Goal: Task Accomplishment & Management: Manage account settings

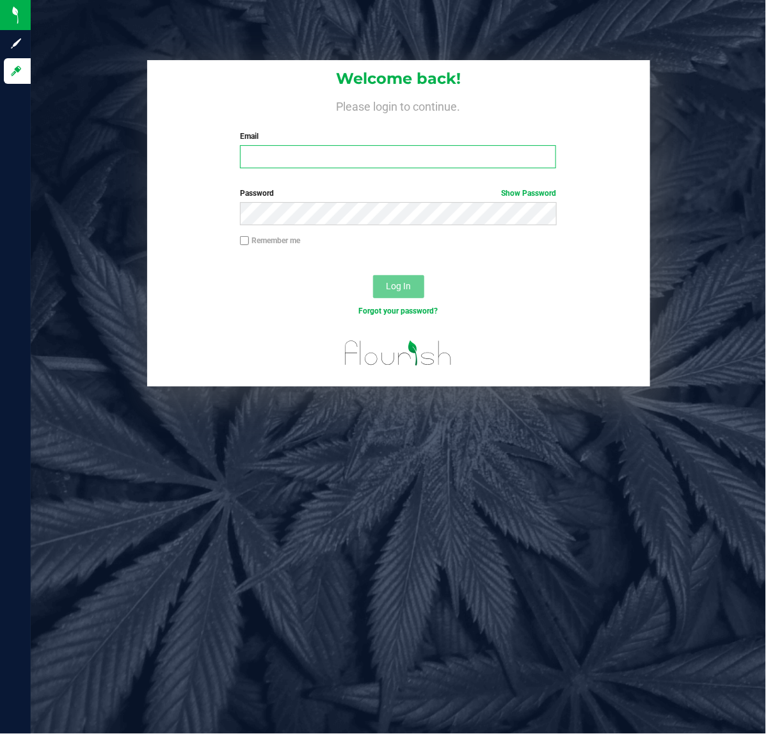
click at [319, 158] on input "Email" at bounding box center [398, 156] width 316 height 23
type input "[EMAIL_ADDRESS][DOMAIN_NAME]"
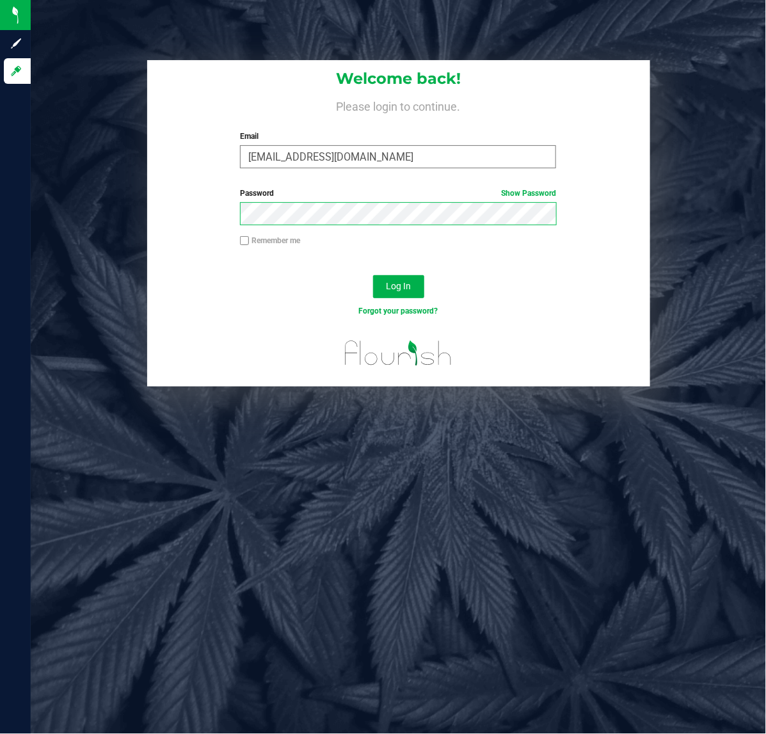
click at [373, 275] on button "Log In" at bounding box center [398, 286] width 51 height 23
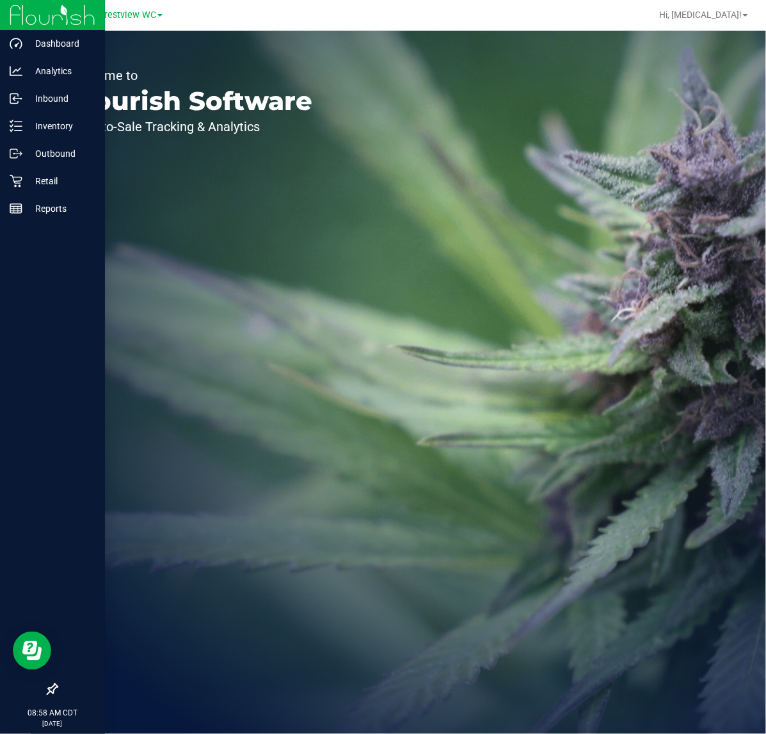
click at [53, 688] on icon at bounding box center [52, 689] width 13 height 13
click at [46, 690] on input "checkbox" at bounding box center [46, 690] width 0 height 0
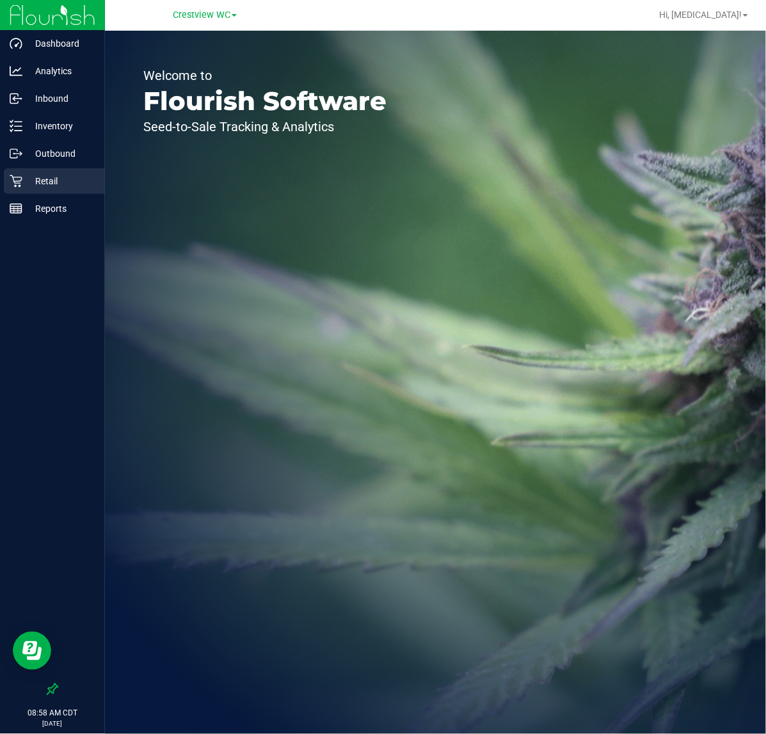
click at [53, 189] on div "Retail" at bounding box center [54, 181] width 101 height 26
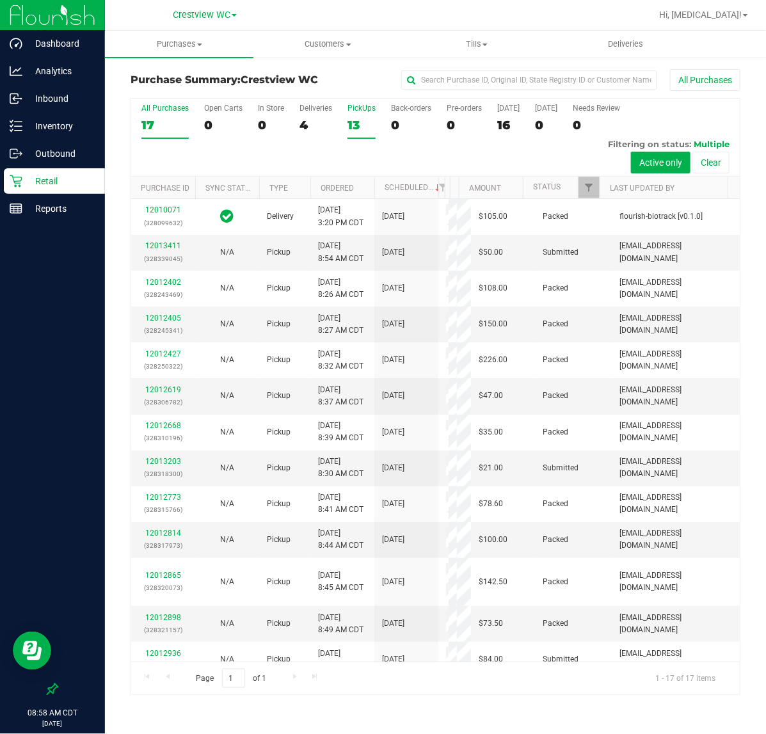
click at [353, 129] on div "13" at bounding box center [361, 125] width 28 height 15
click at [0, 0] on input "PickUps 13" at bounding box center [0, 0] width 0 height 0
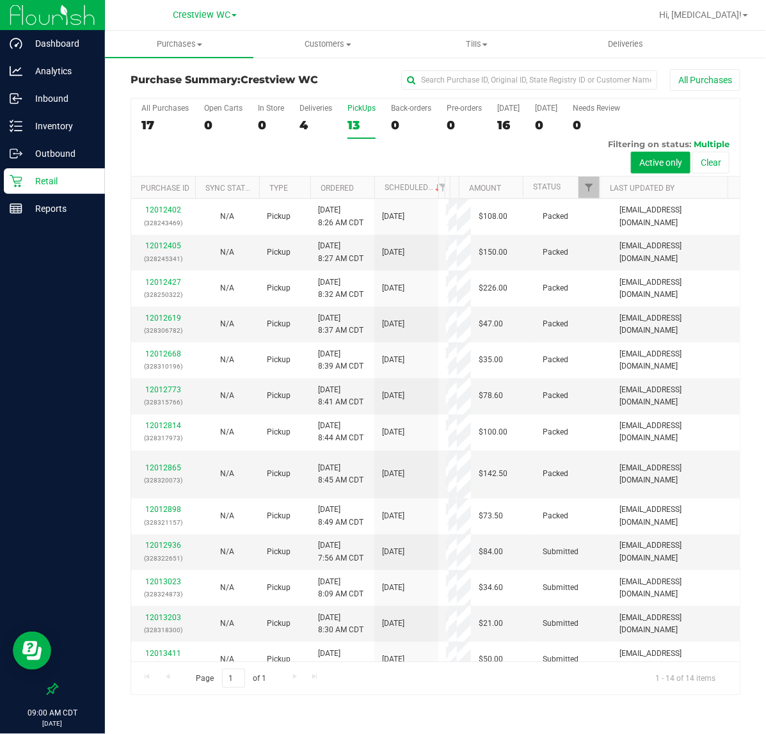
drag, startPoint x: 398, startPoint y: 722, endPoint x: 356, endPoint y: 718, distance: 41.8
click at [398, 722] on div "Purchases Summary of purchases Fulfillment All purchases Customers All customer…" at bounding box center [435, 382] width 661 height 703
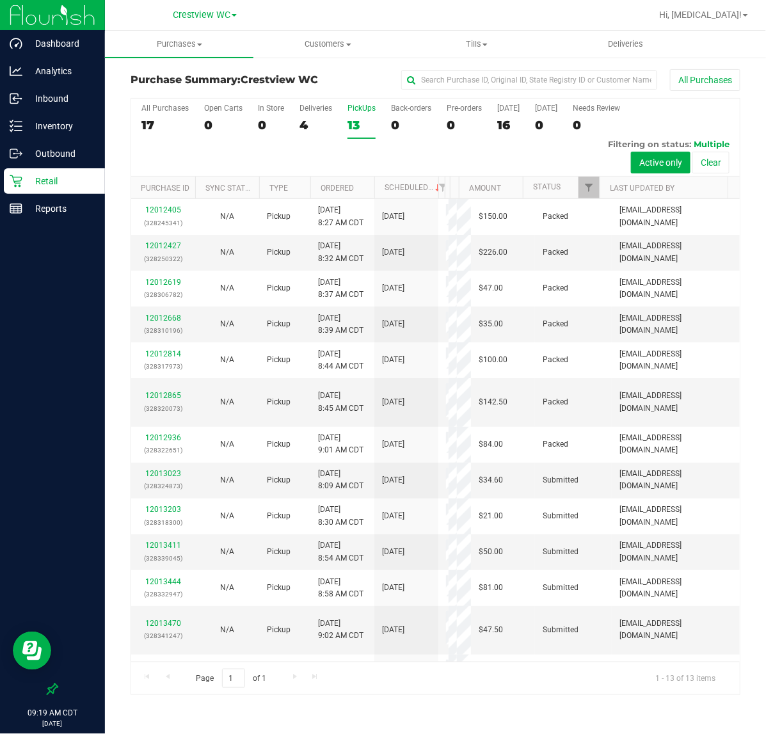
click at [46, 184] on p "Retail" at bounding box center [60, 180] width 77 height 15
click at [560, 74] on input "text" at bounding box center [529, 79] width 256 height 19
type input "[PERSON_NAME]"
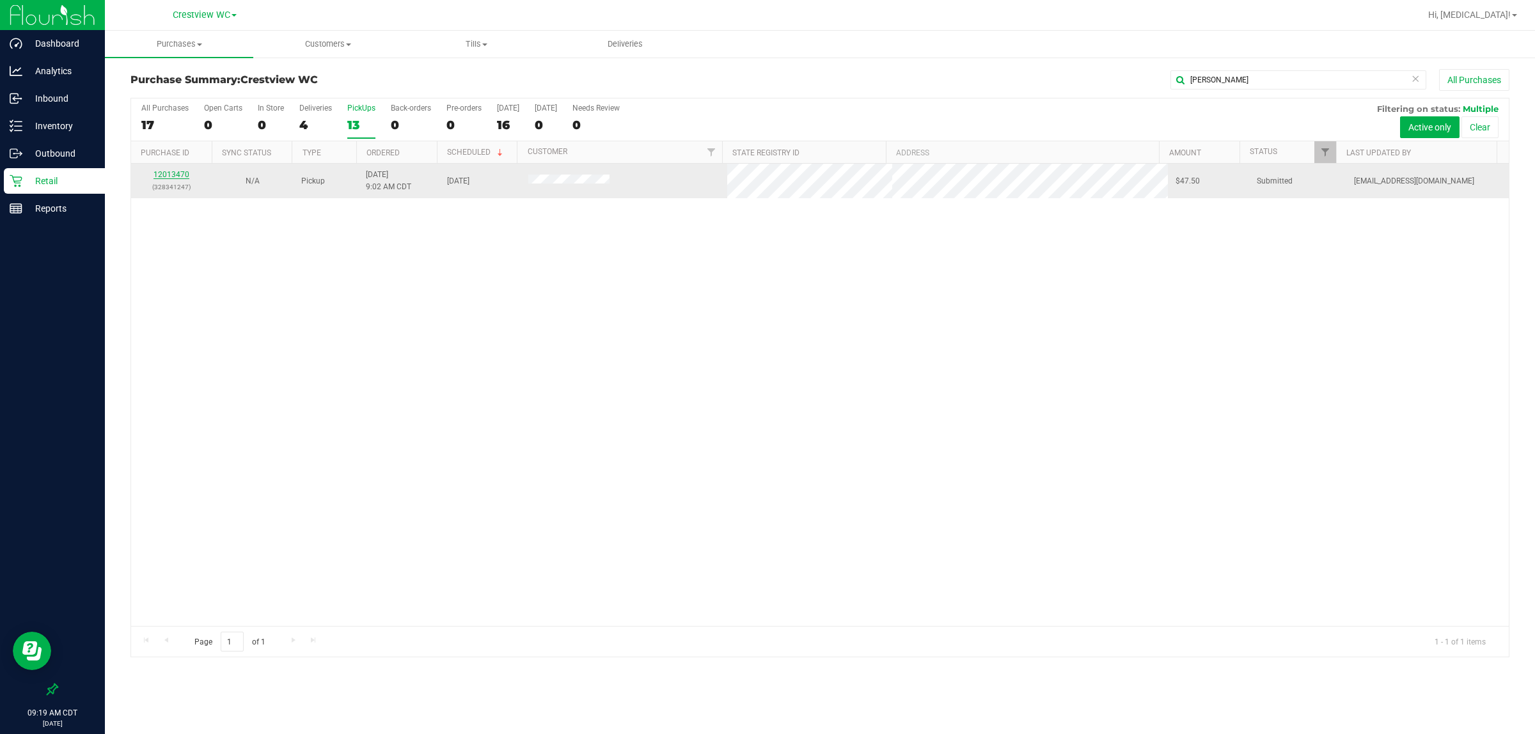
click at [170, 176] on link "12013470" at bounding box center [172, 174] width 36 height 9
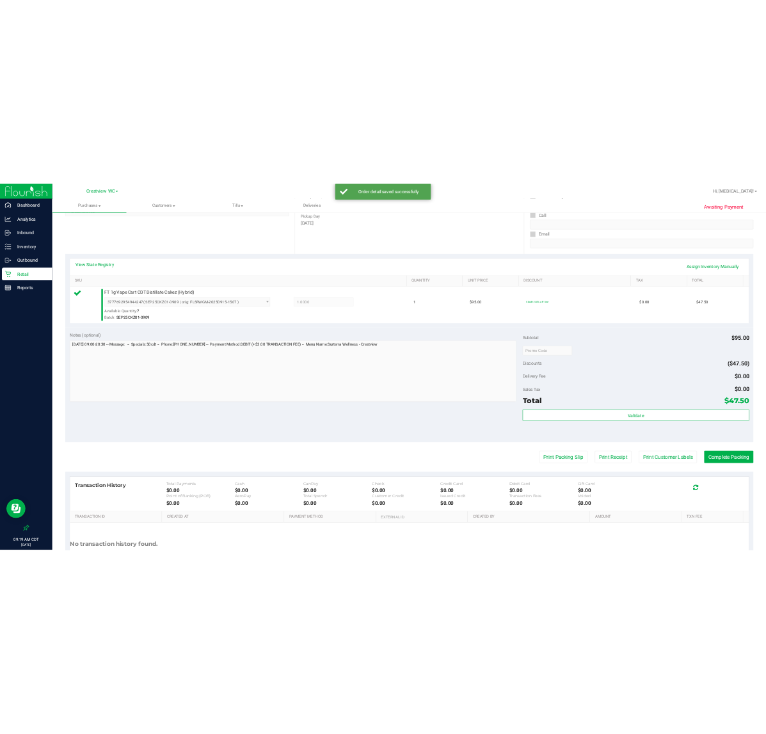
scroll to position [311, 0]
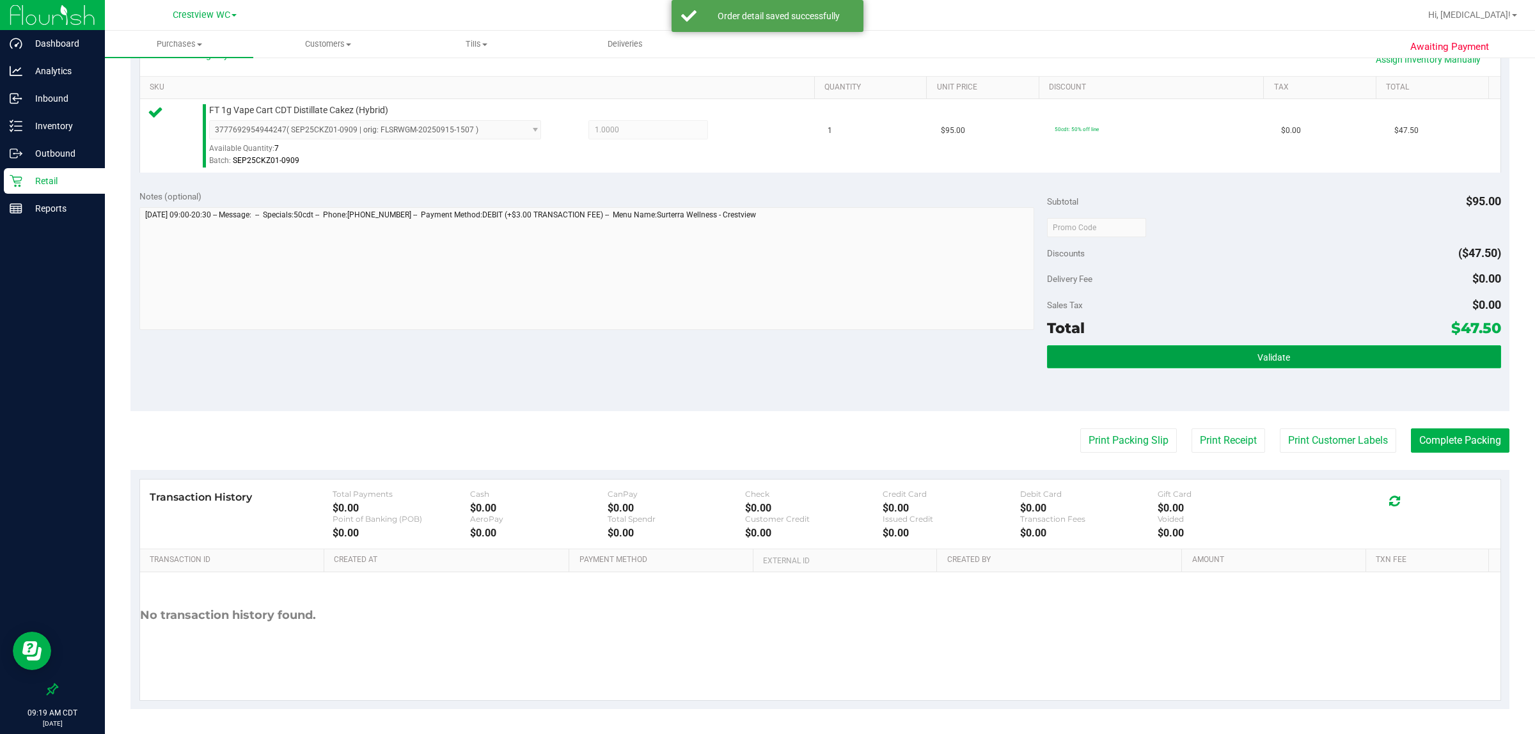
click at [765, 358] on span "Validate" at bounding box center [1274, 358] width 33 height 10
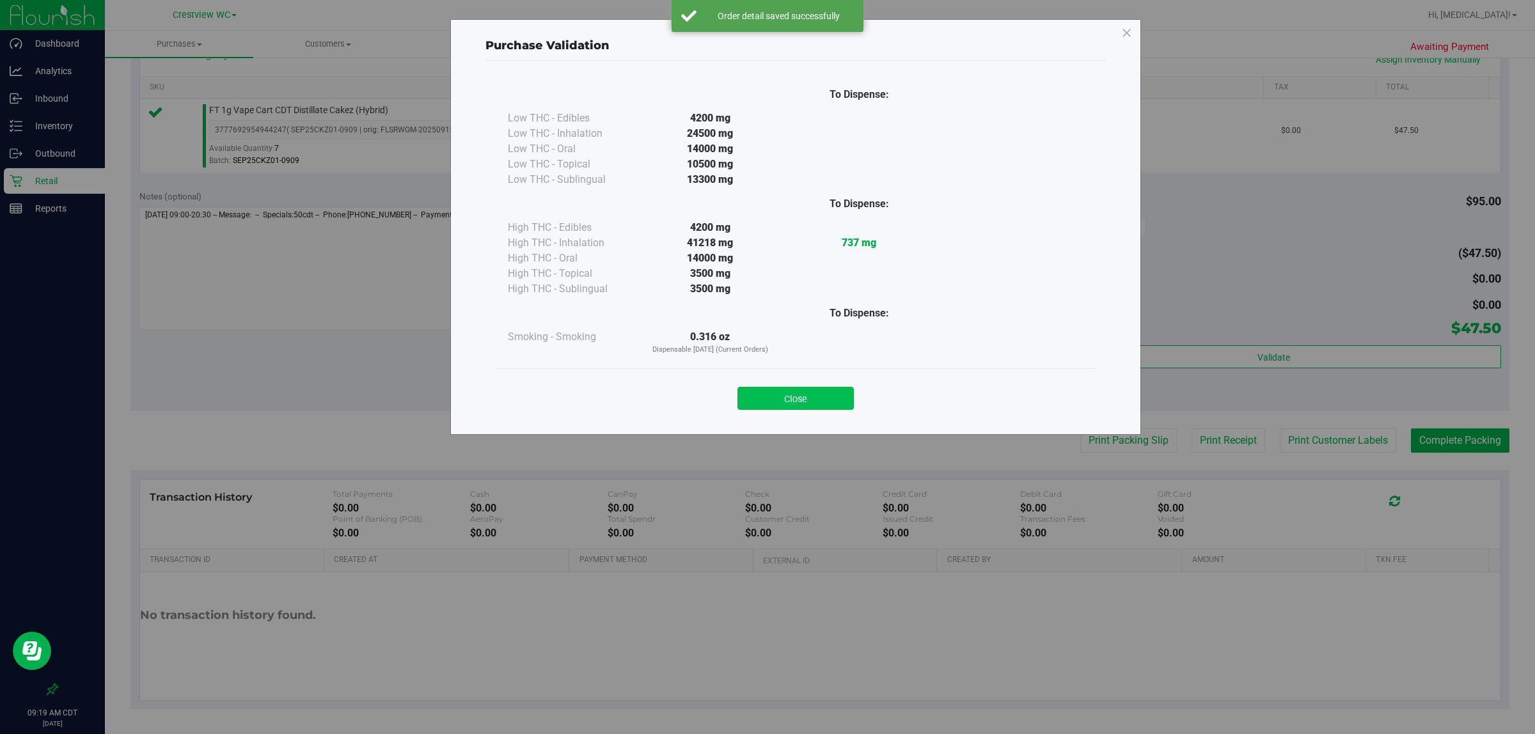
click at [765, 397] on button "Close" at bounding box center [796, 398] width 116 height 23
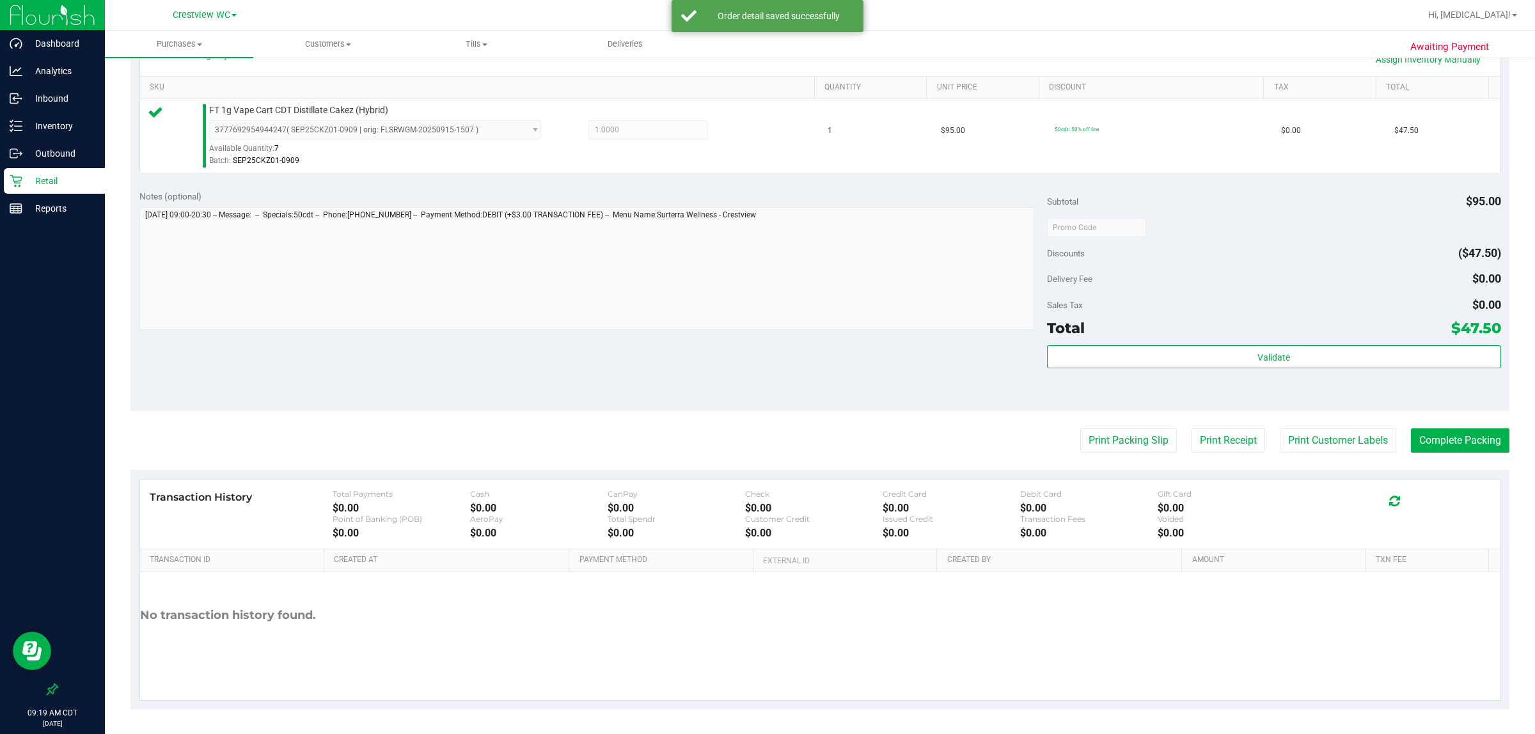
click at [765, 394] on div "Notes (optional) Subtotal $95.00 Discounts ($47.50) Delivery Fee $0.00 Sales Ta…" at bounding box center [820, 296] width 1379 height 230
click at [765, 449] on button "Complete Packing" at bounding box center [1460, 441] width 99 height 24
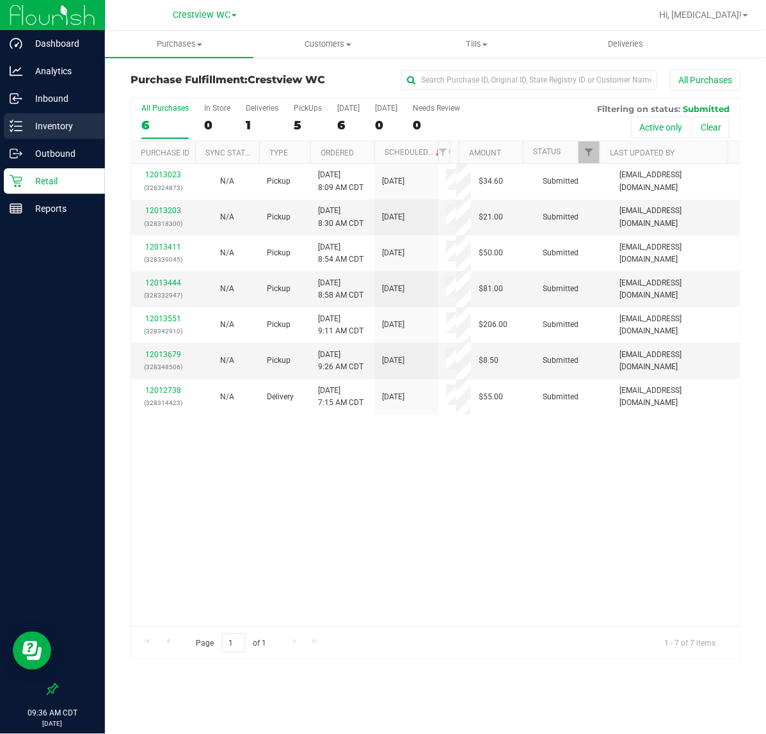
click at [48, 125] on p "Inventory" at bounding box center [60, 125] width 77 height 15
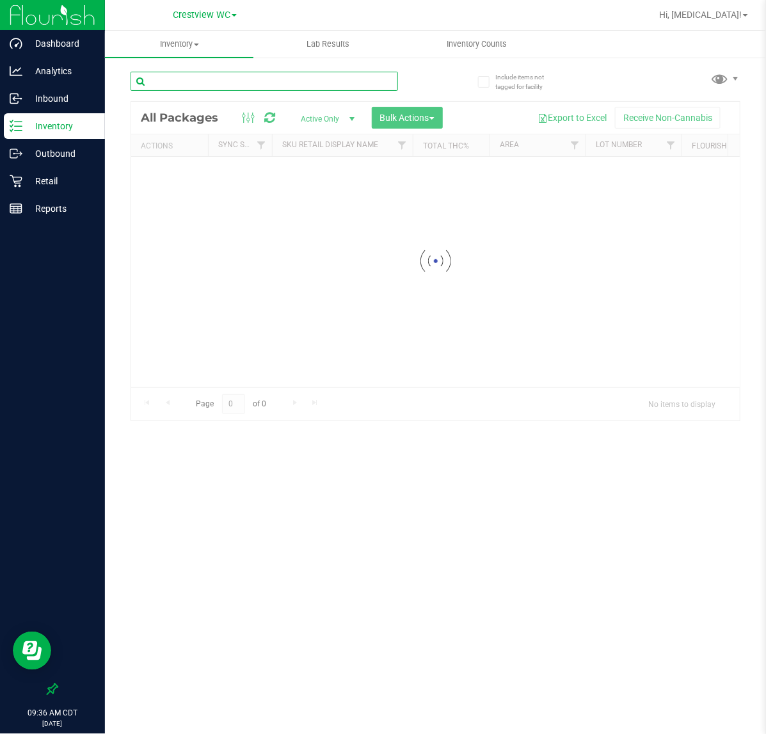
click at [234, 81] on input "text" at bounding box center [264, 81] width 267 height 19
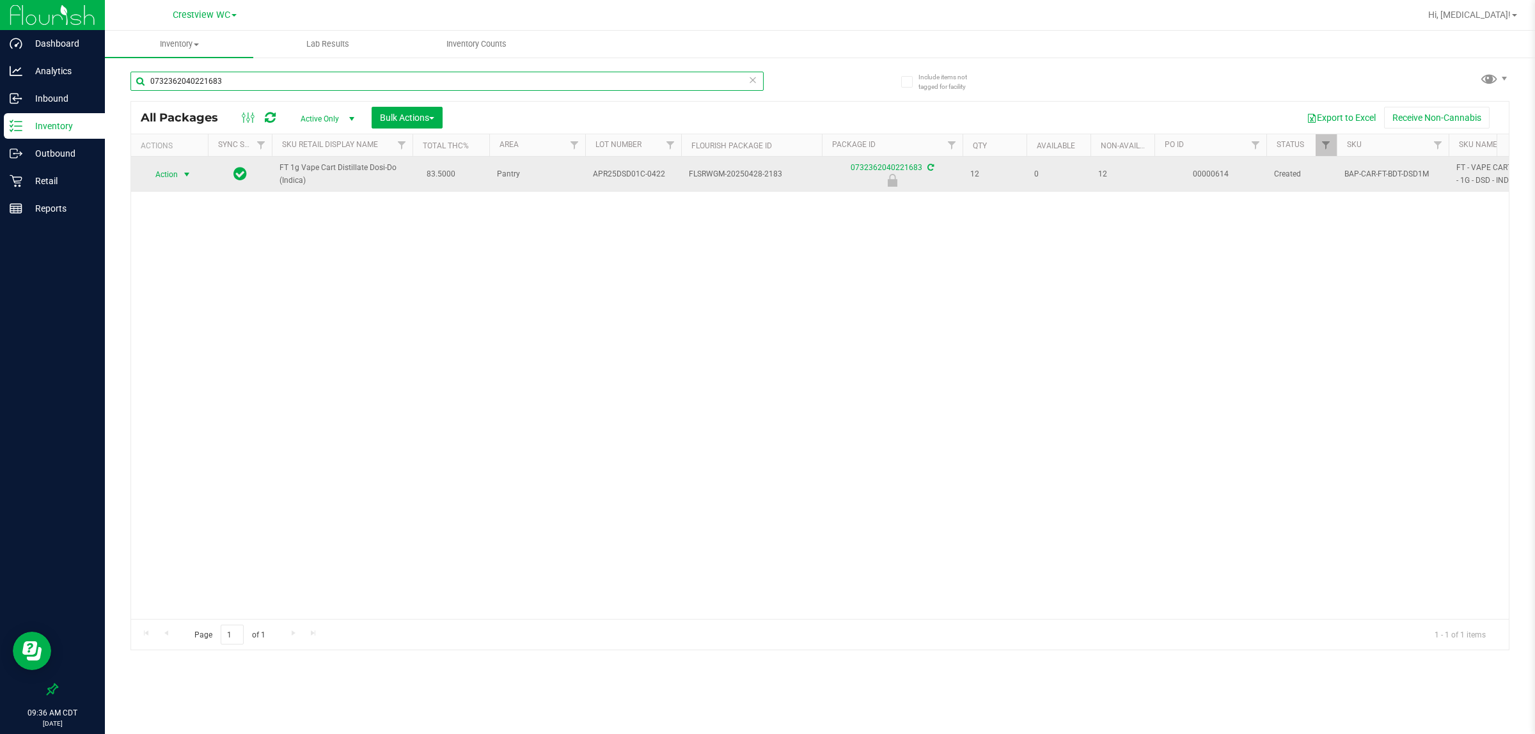
type input "0732362040221683"
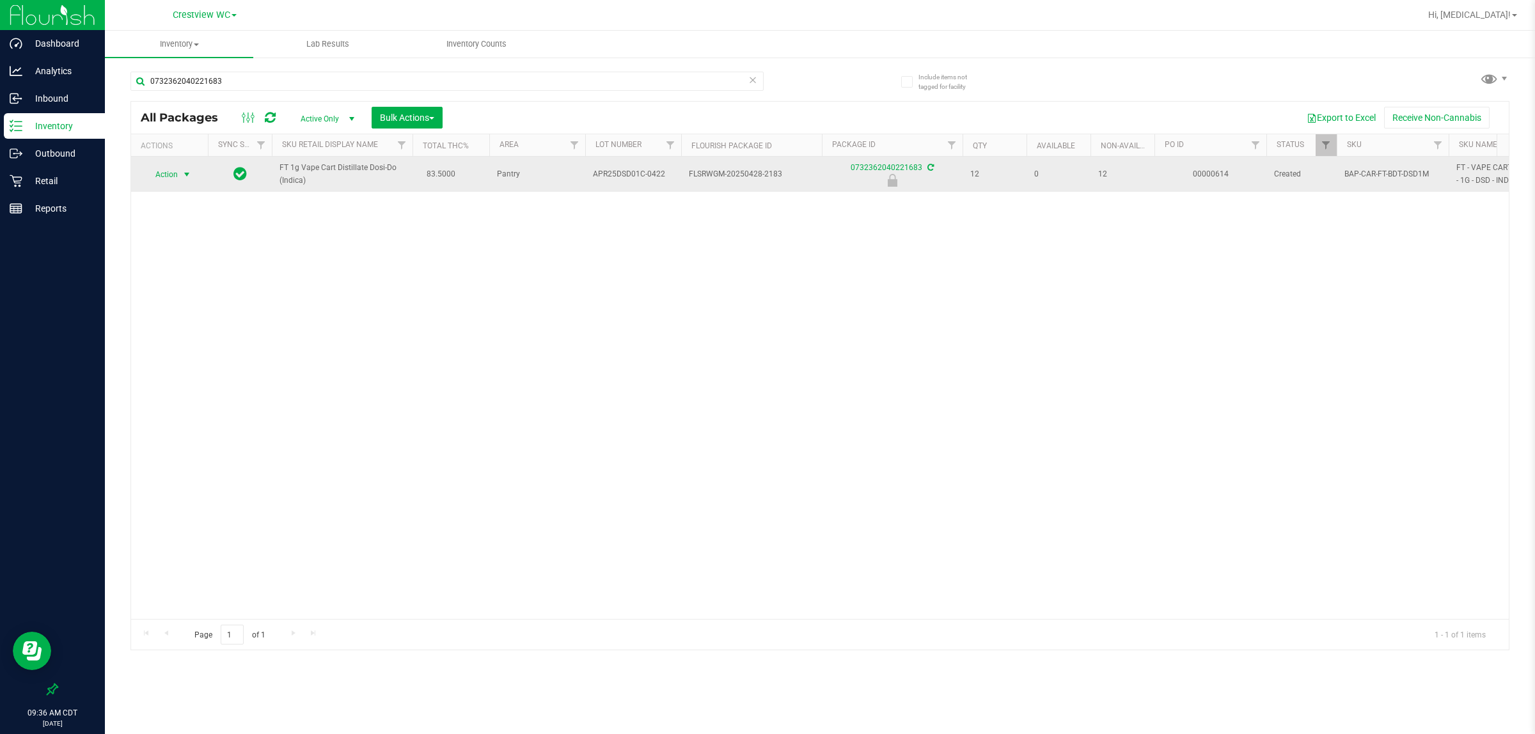
click at [187, 173] on span "select" at bounding box center [187, 175] width 10 height 10
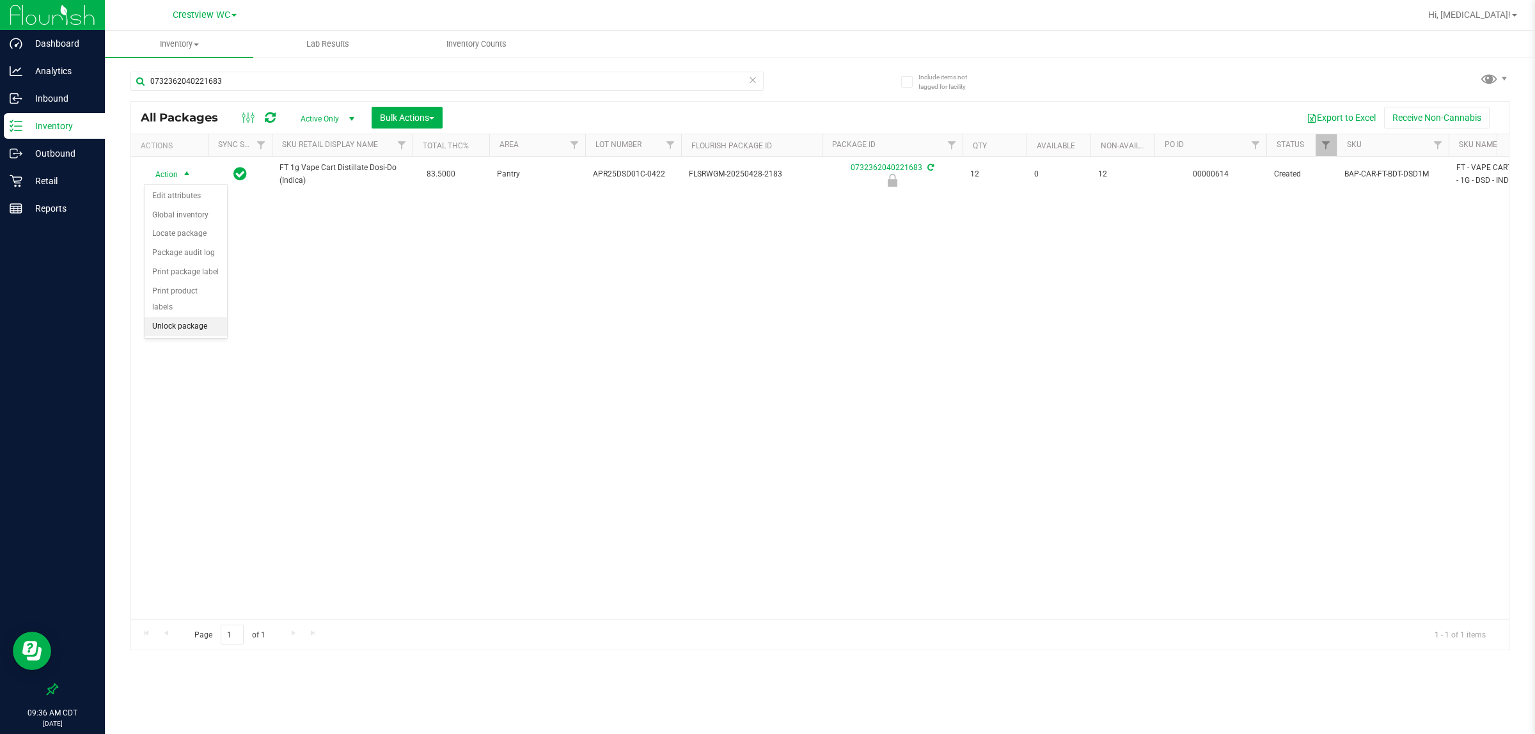
click at [180, 319] on li "Unlock package" at bounding box center [186, 326] width 83 height 19
click at [78, 184] on p "Retail" at bounding box center [60, 180] width 77 height 15
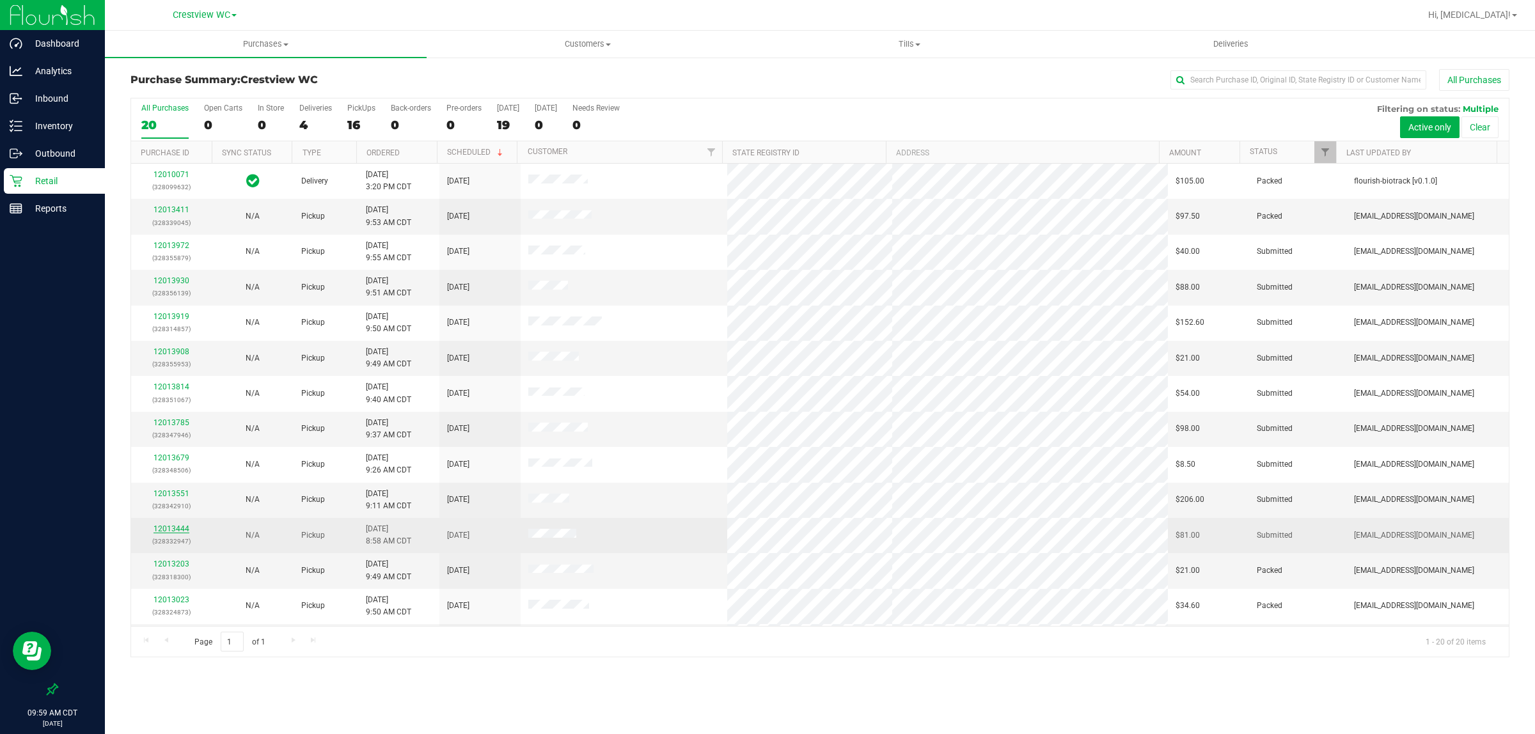
click at [176, 533] on link "12013444" at bounding box center [172, 529] width 36 height 9
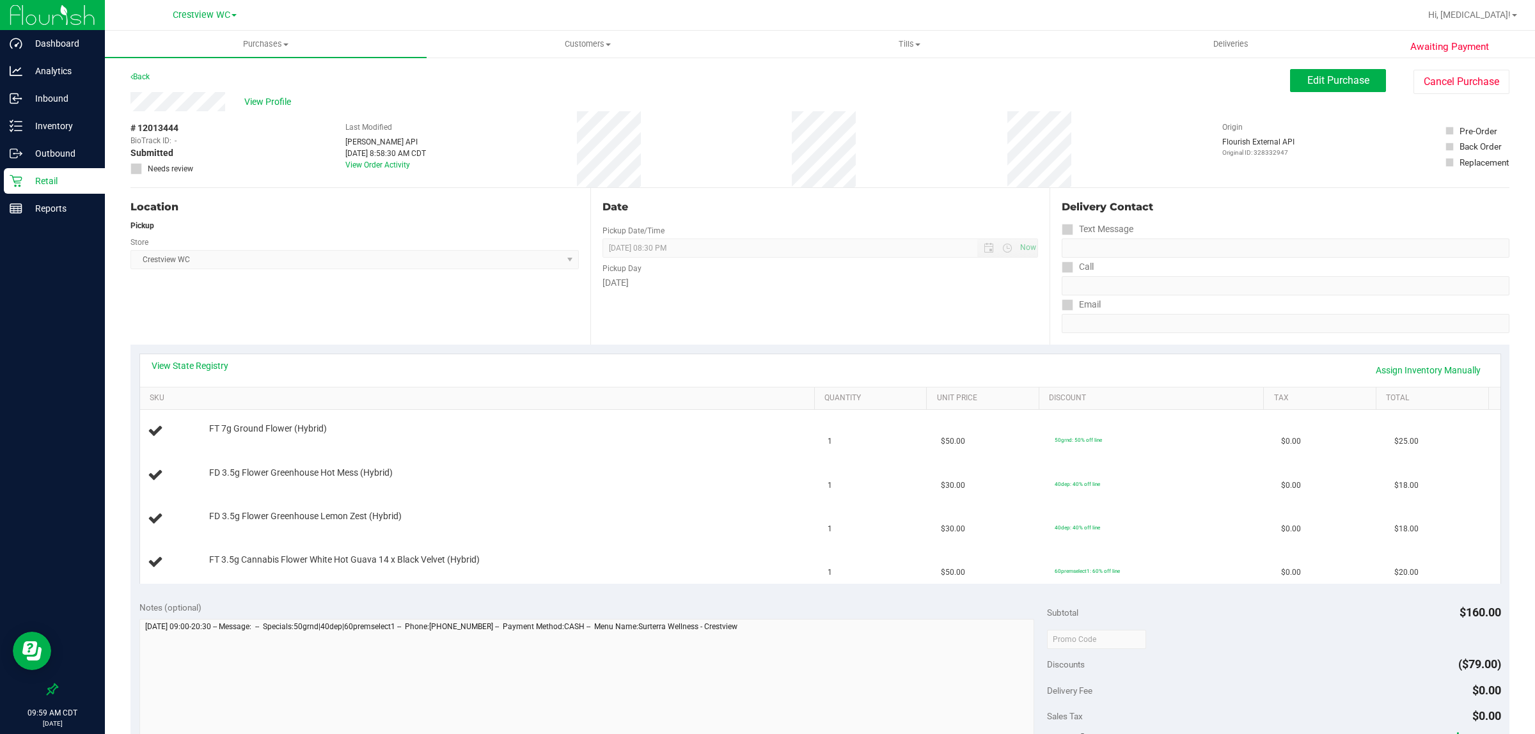
click at [205, 356] on div "View State Registry Assign Inventory Manually" at bounding box center [820, 370] width 1361 height 33
click at [203, 365] on link "View State Registry" at bounding box center [190, 366] width 77 height 13
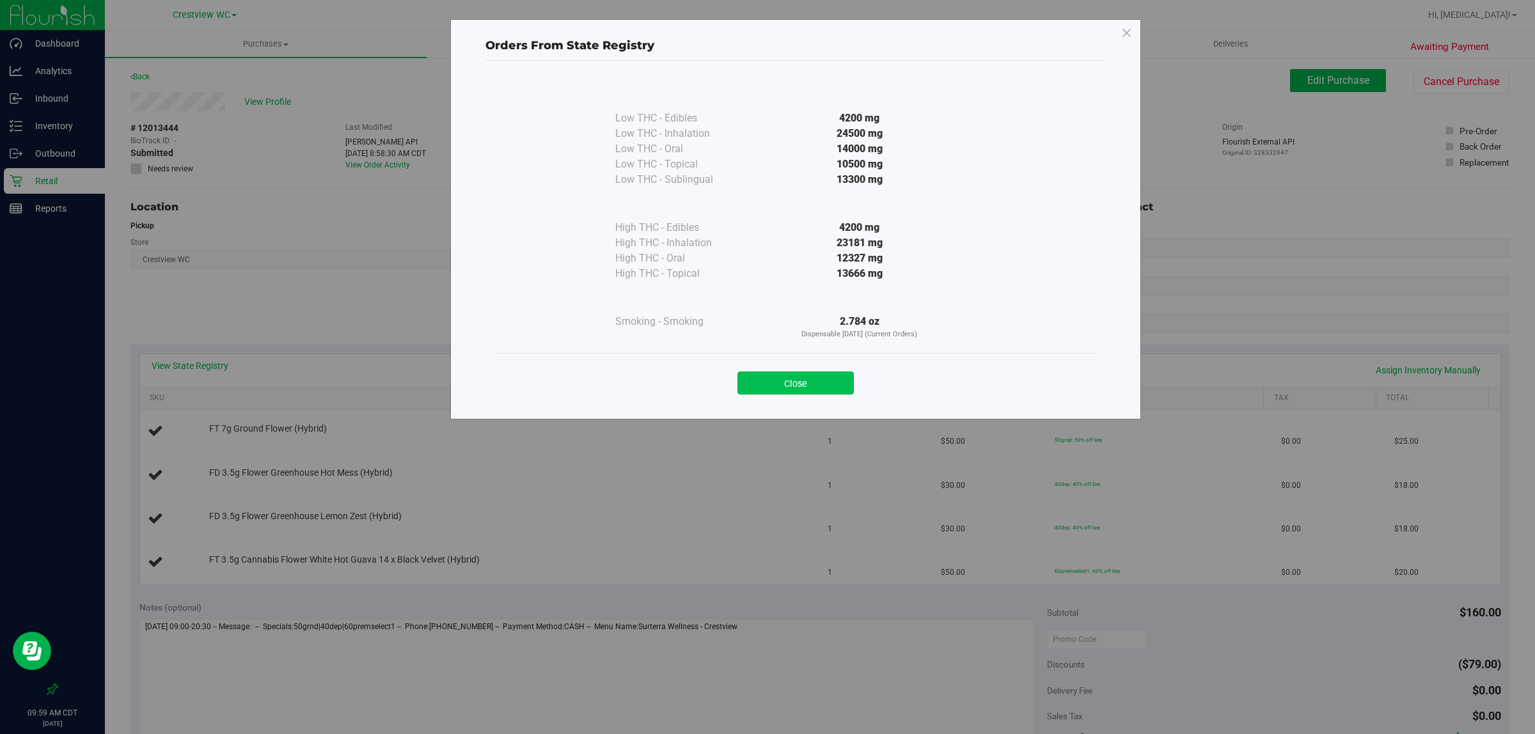
click at [765, 392] on button "Close" at bounding box center [796, 383] width 116 height 23
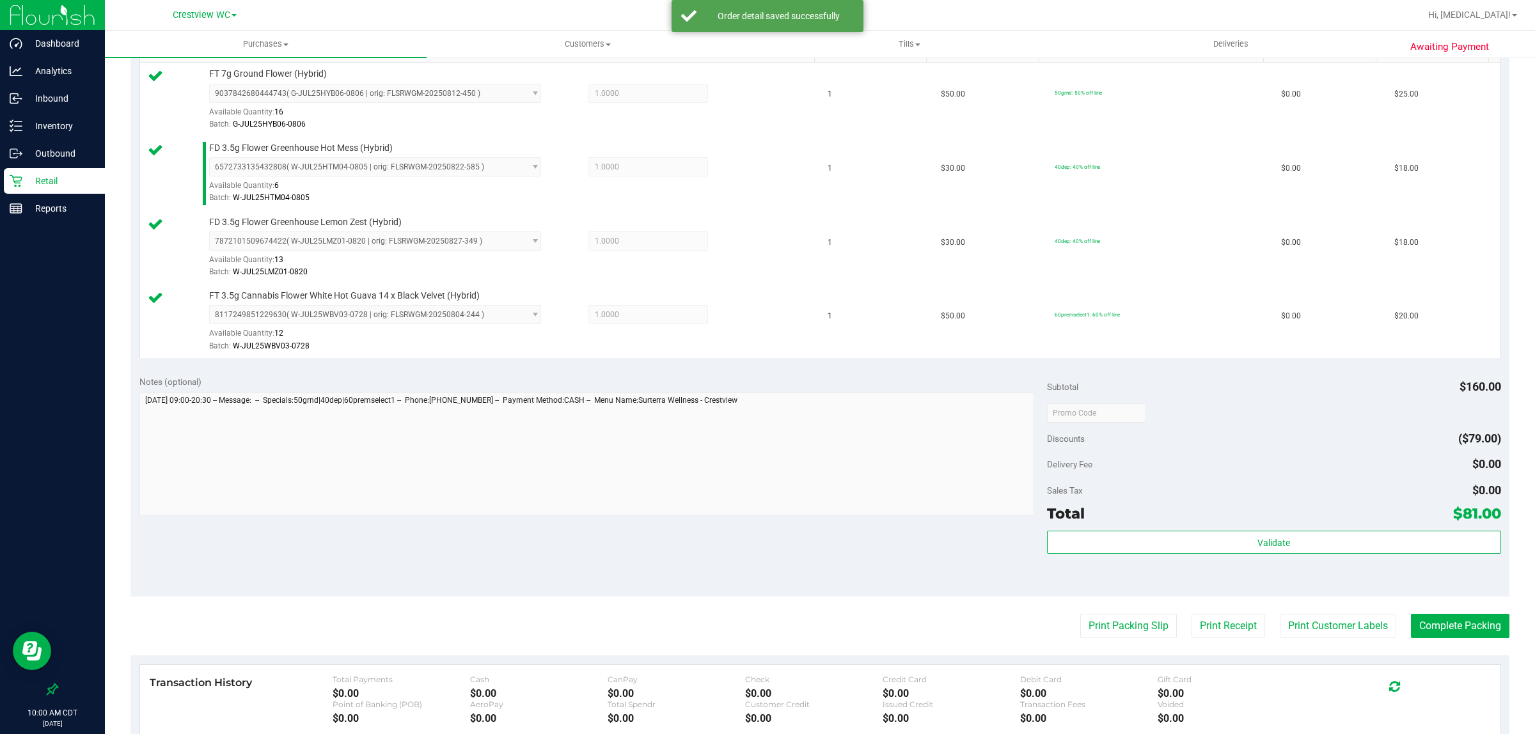
scroll to position [534, 0]
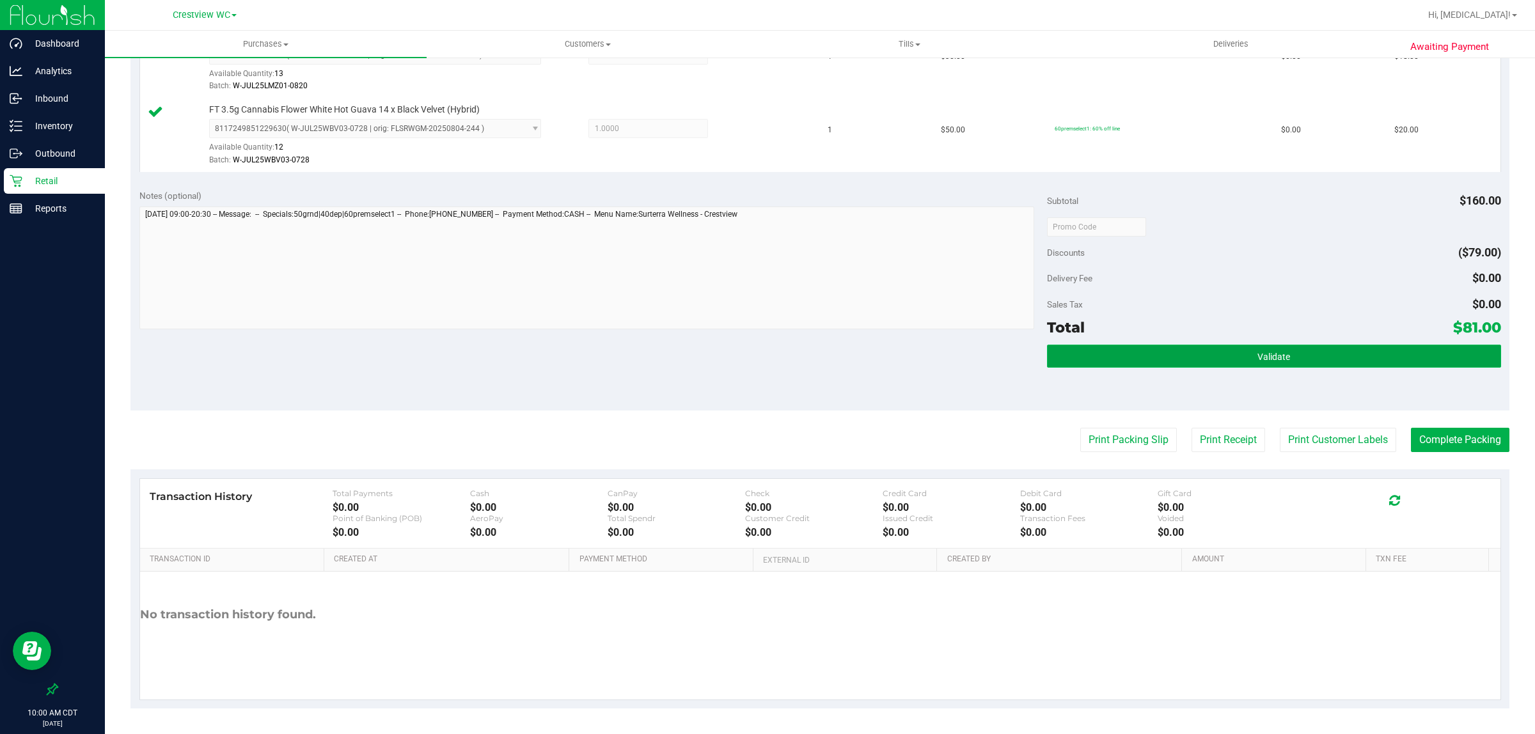
click at [765, 360] on span "Validate" at bounding box center [1274, 357] width 33 height 10
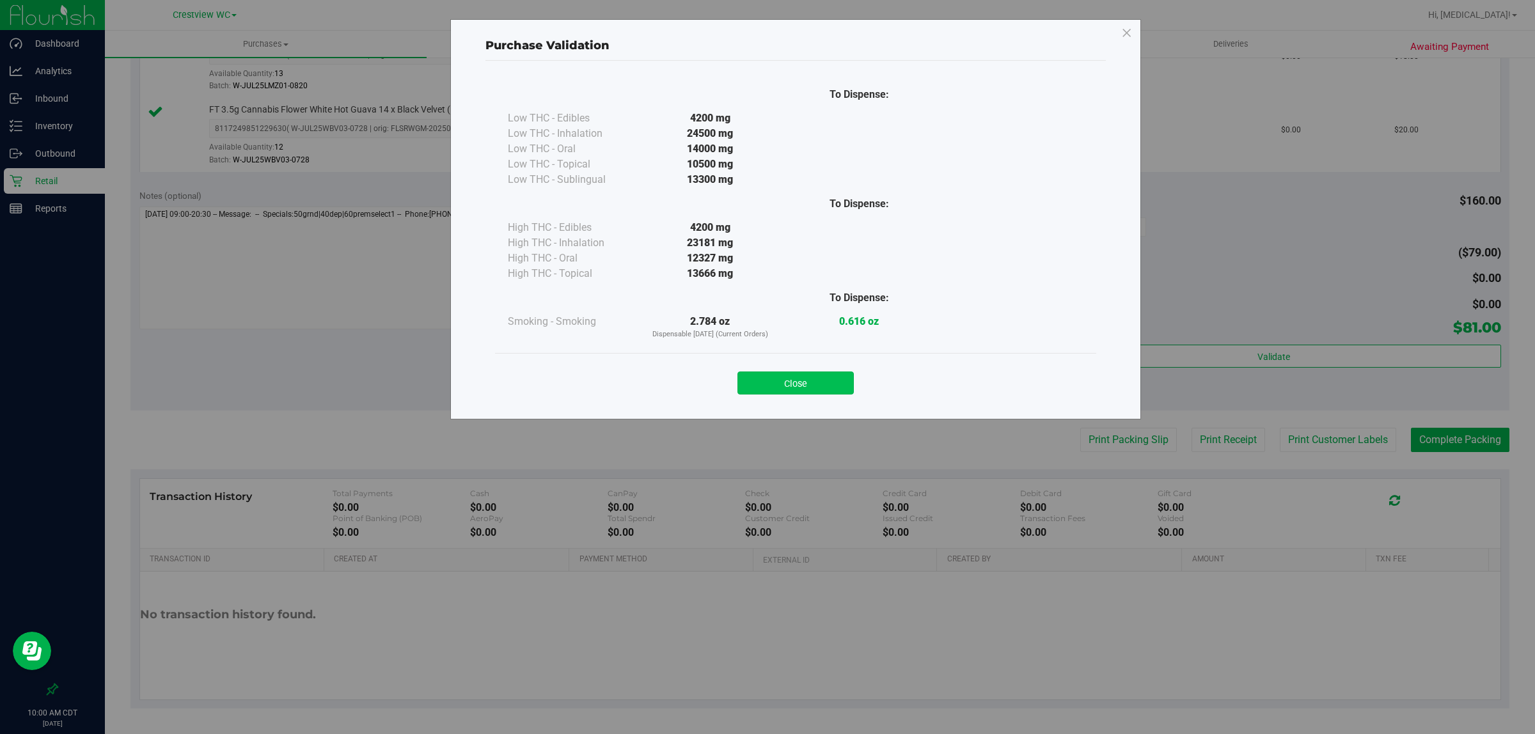
click at [765, 383] on button "Close" at bounding box center [796, 383] width 116 height 23
click at [765, 481] on div "Transaction History Total Payments $0.00 Cash $0.00 CanPay $0.00 Check $0.00 Cr…" at bounding box center [820, 514] width 1361 height 70
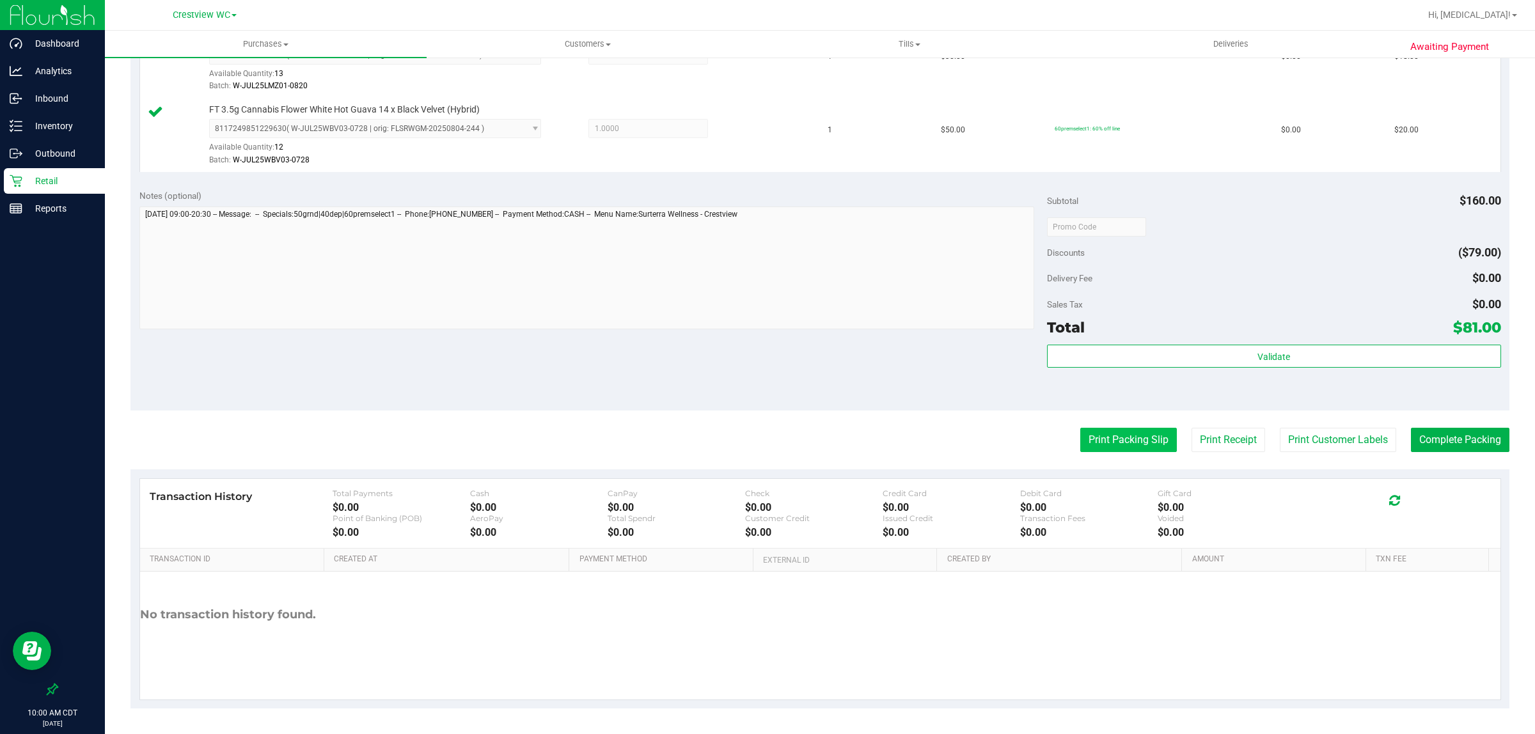
click at [765, 441] on button "Print Packing Slip" at bounding box center [1129, 440] width 97 height 24
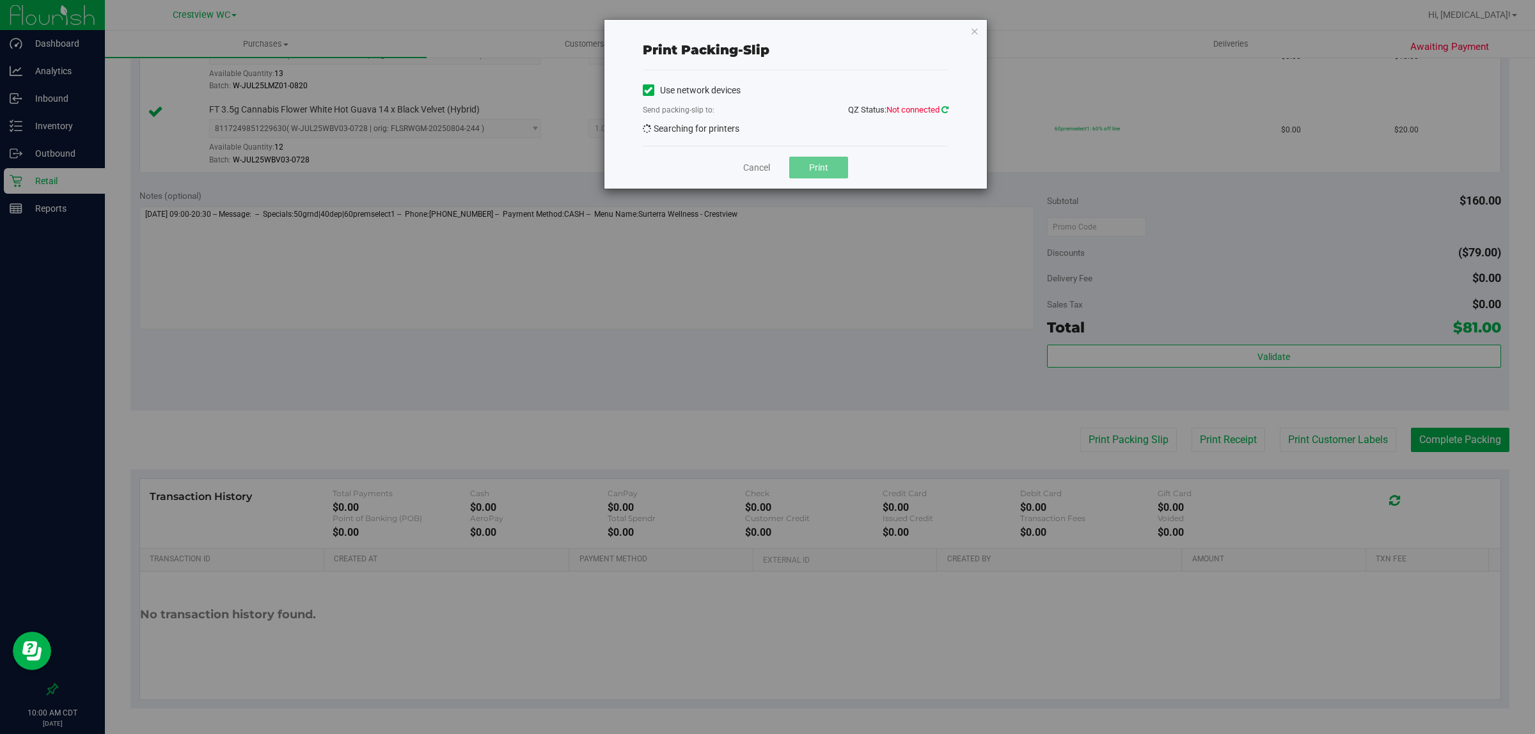
click at [765, 109] on icon at bounding box center [945, 110] width 7 height 8
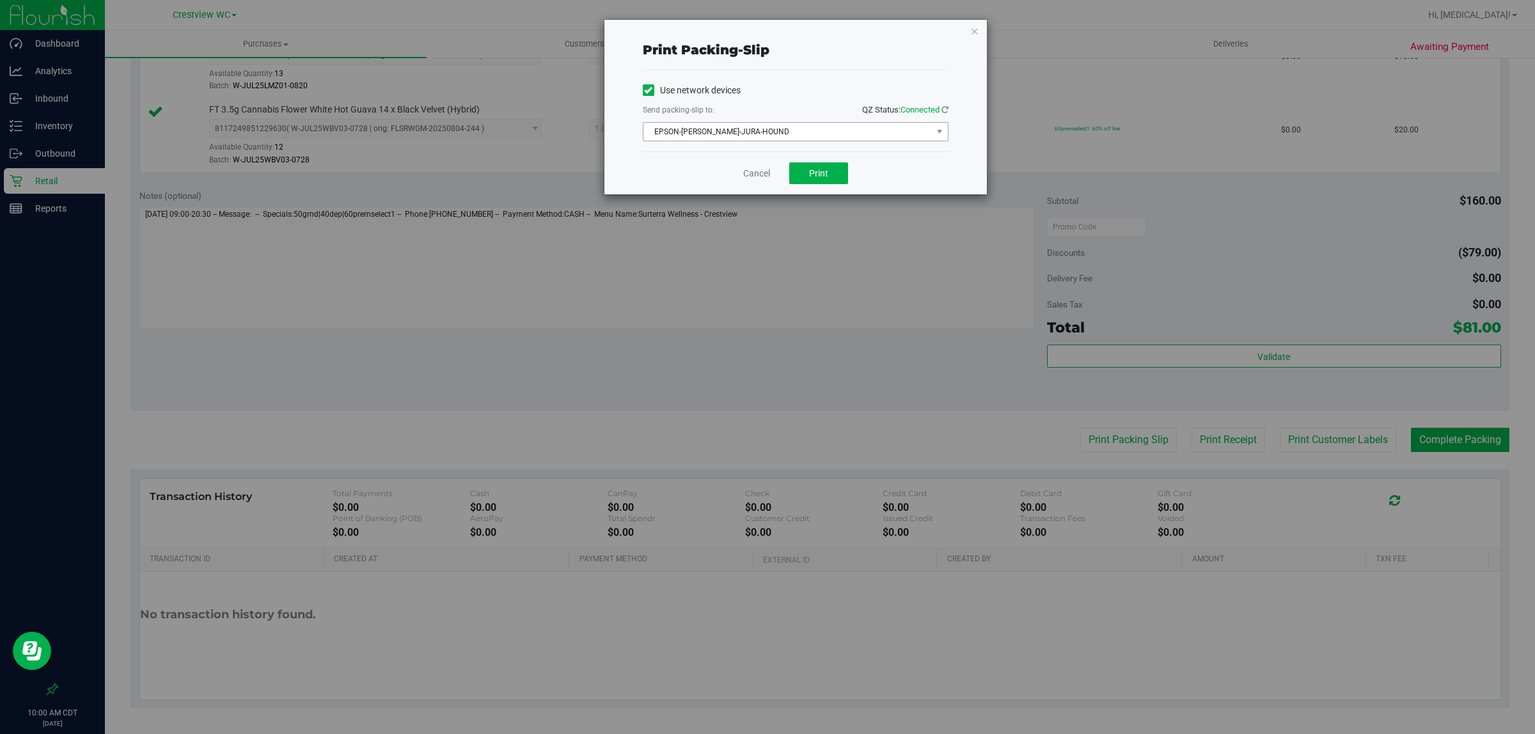
click at [765, 130] on span "EPSON-[PERSON_NAME]-JURA-HOUND" at bounding box center [788, 132] width 289 height 18
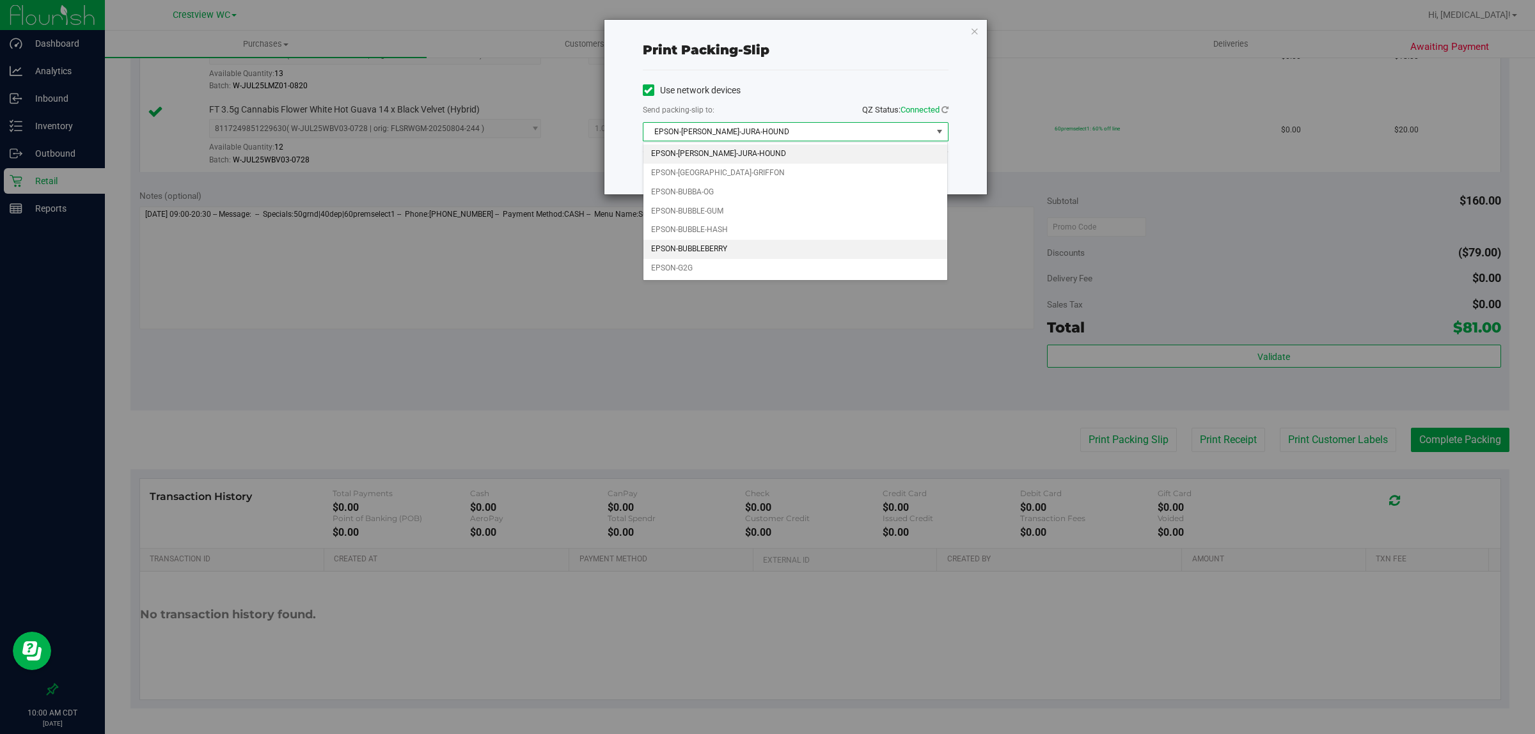
click at [726, 259] on li "EPSON-BUBBLEBERRY" at bounding box center [796, 249] width 305 height 19
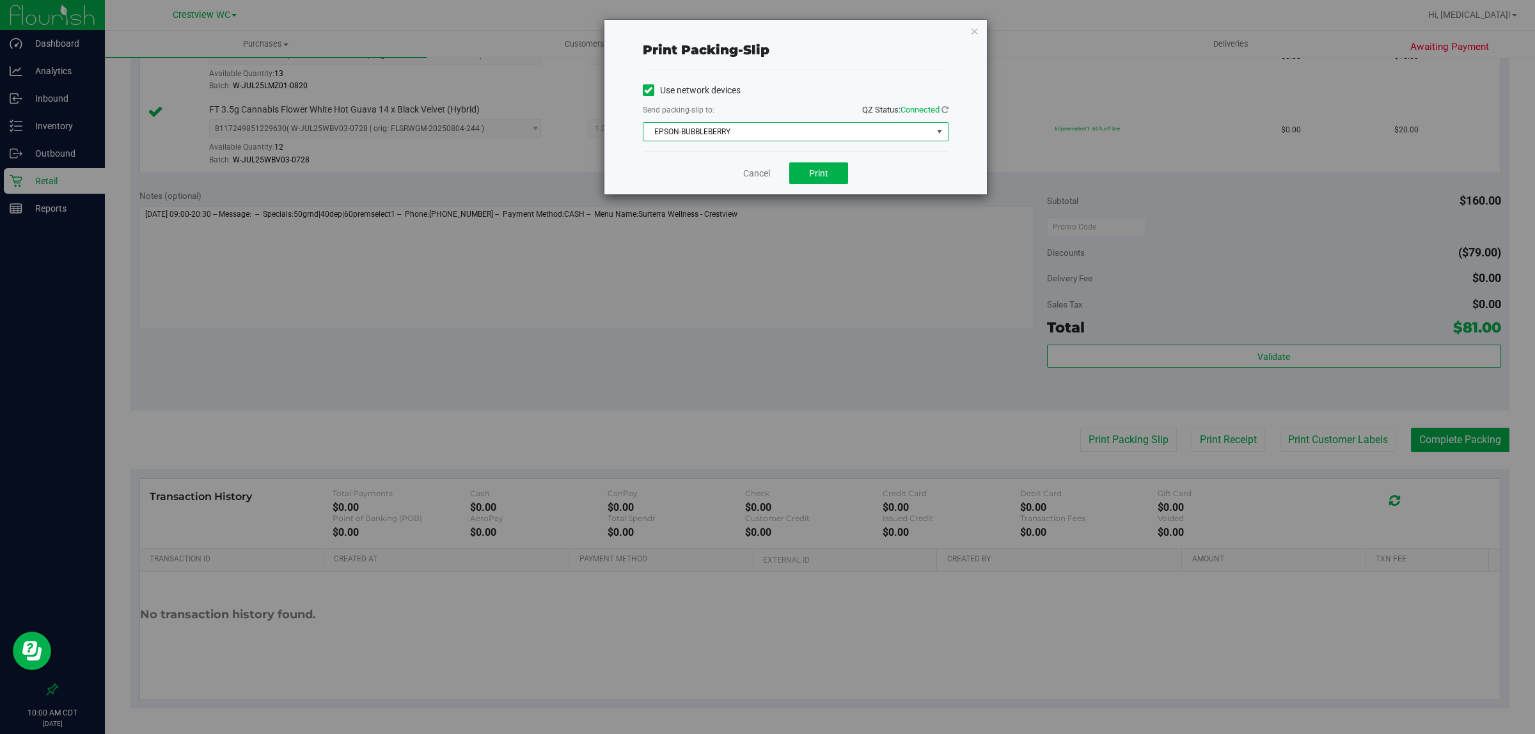
click at [765, 84] on div "Use network devices" at bounding box center [796, 90] width 306 height 19
click at [765, 173] on span "Print" at bounding box center [818, 173] width 19 height 10
click at [753, 173] on link "Cancel" at bounding box center [756, 173] width 27 height 13
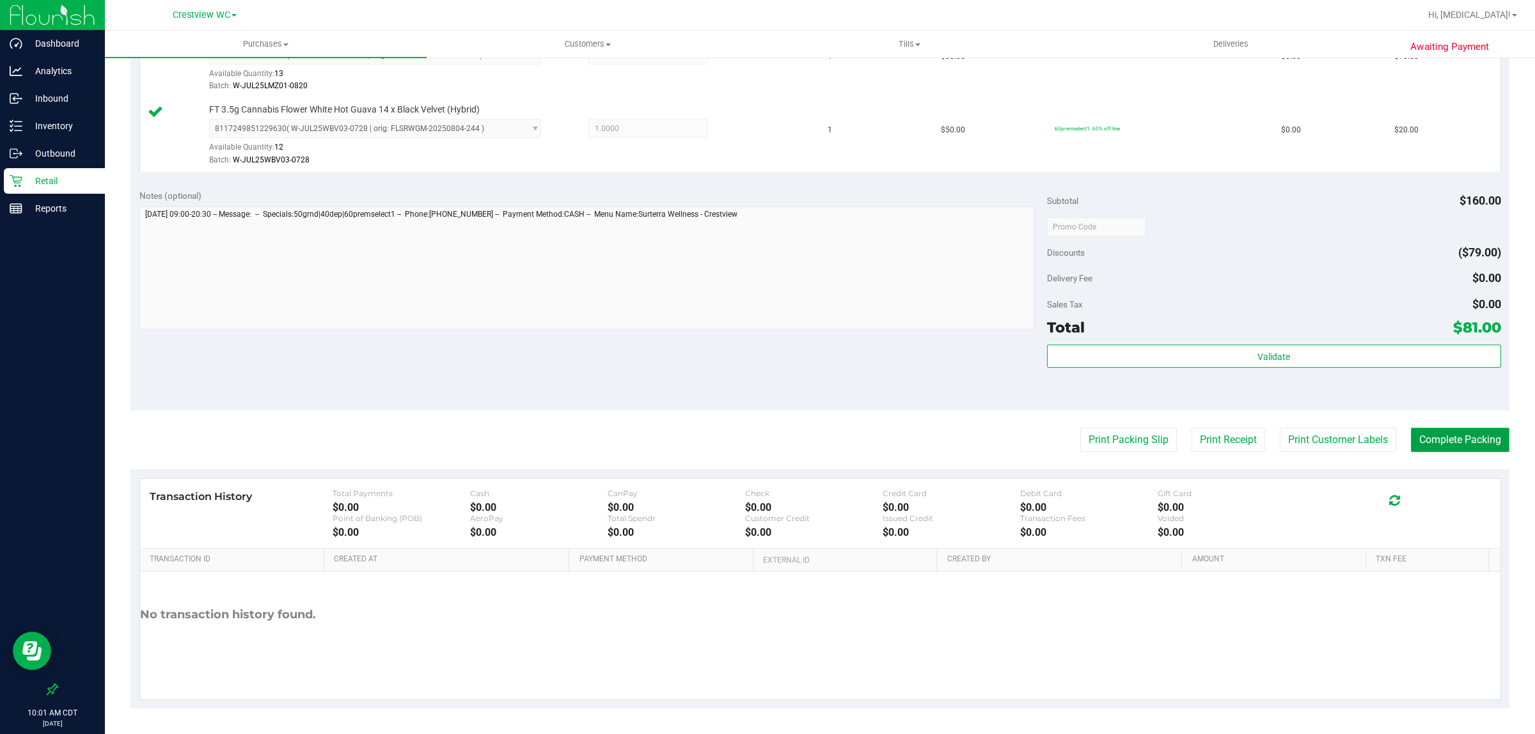
click at [765, 440] on button "Complete Packing" at bounding box center [1460, 440] width 99 height 24
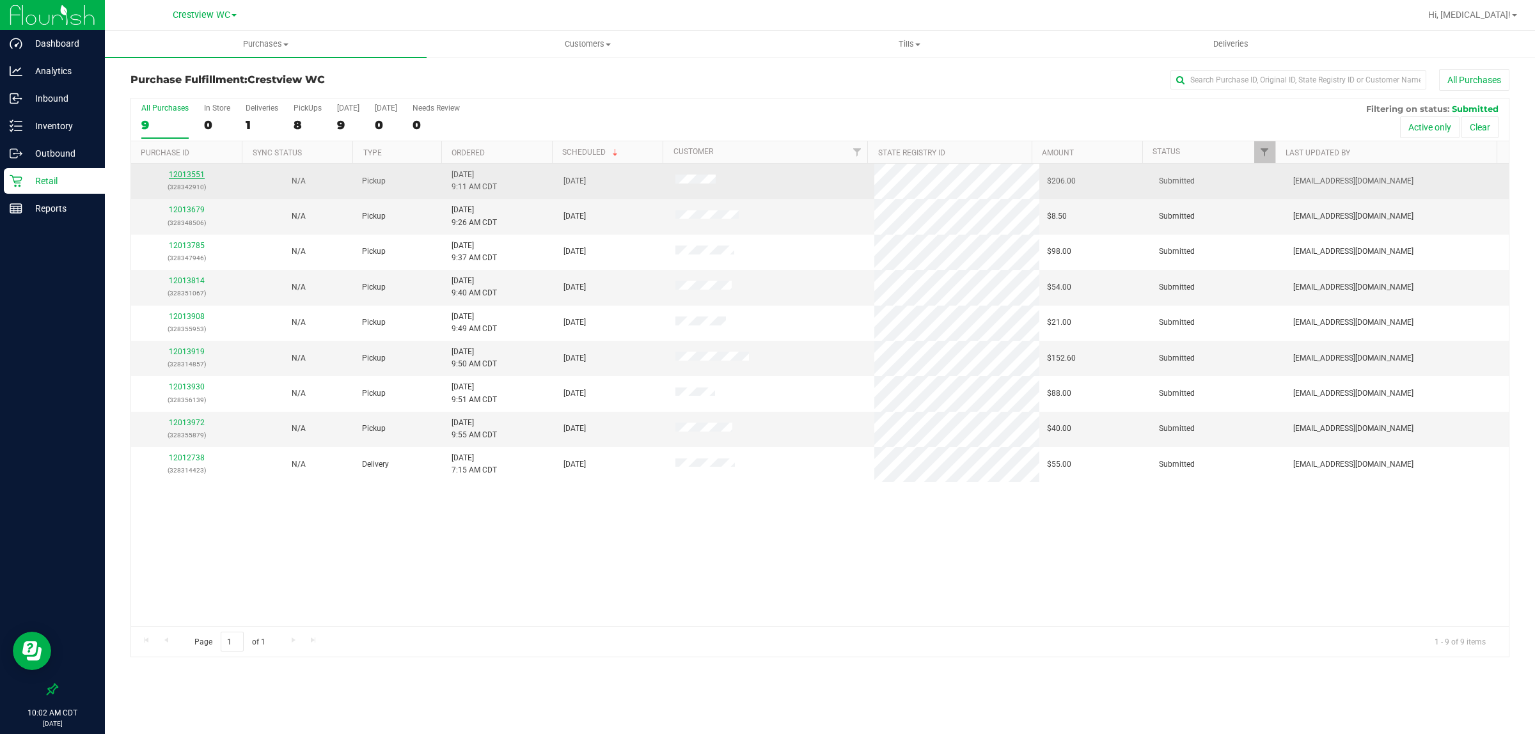
click at [179, 175] on link "12013551" at bounding box center [187, 174] width 36 height 9
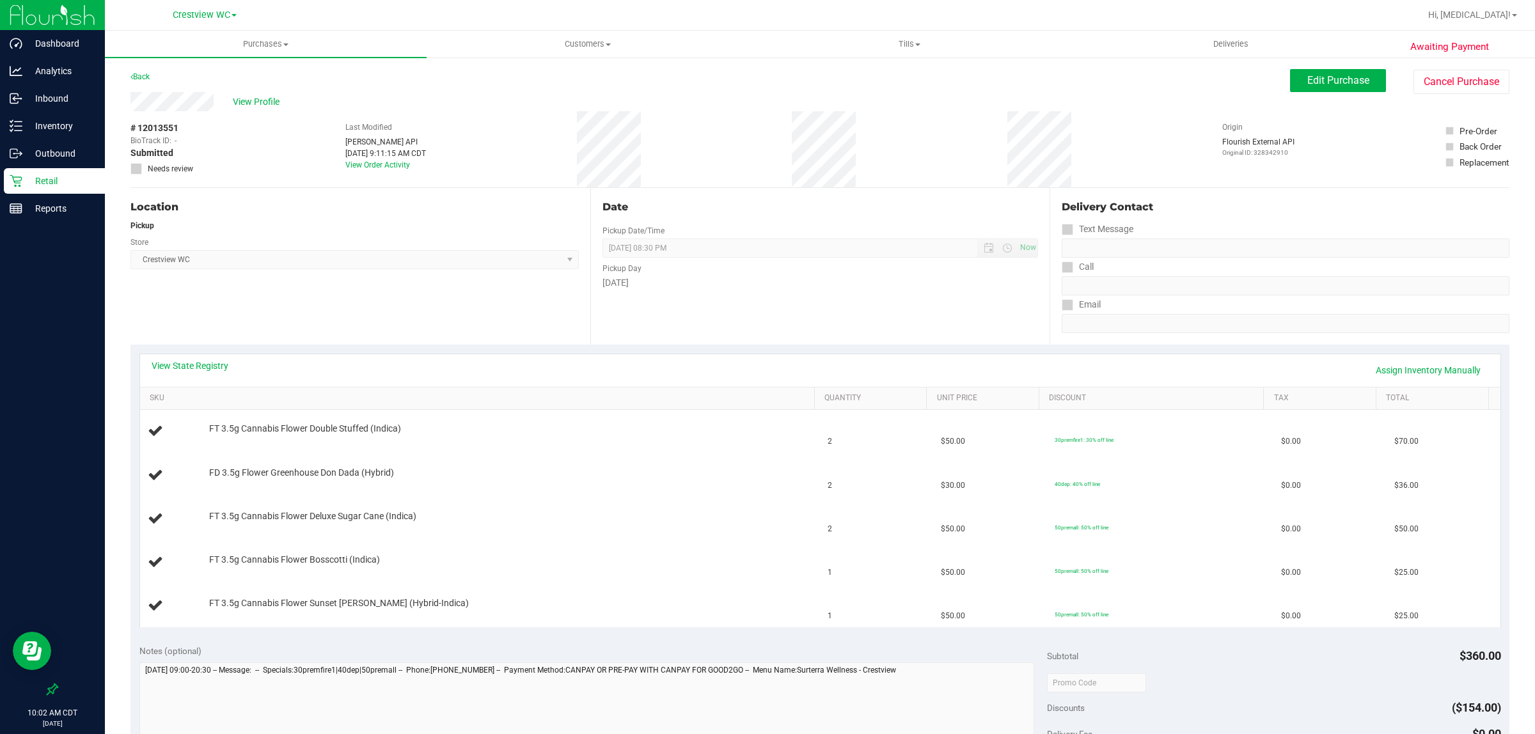
click at [189, 372] on div "View State Registry Assign Inventory Manually" at bounding box center [821, 371] width 1338 height 22
click at [187, 366] on link "View State Registry" at bounding box center [190, 366] width 77 height 13
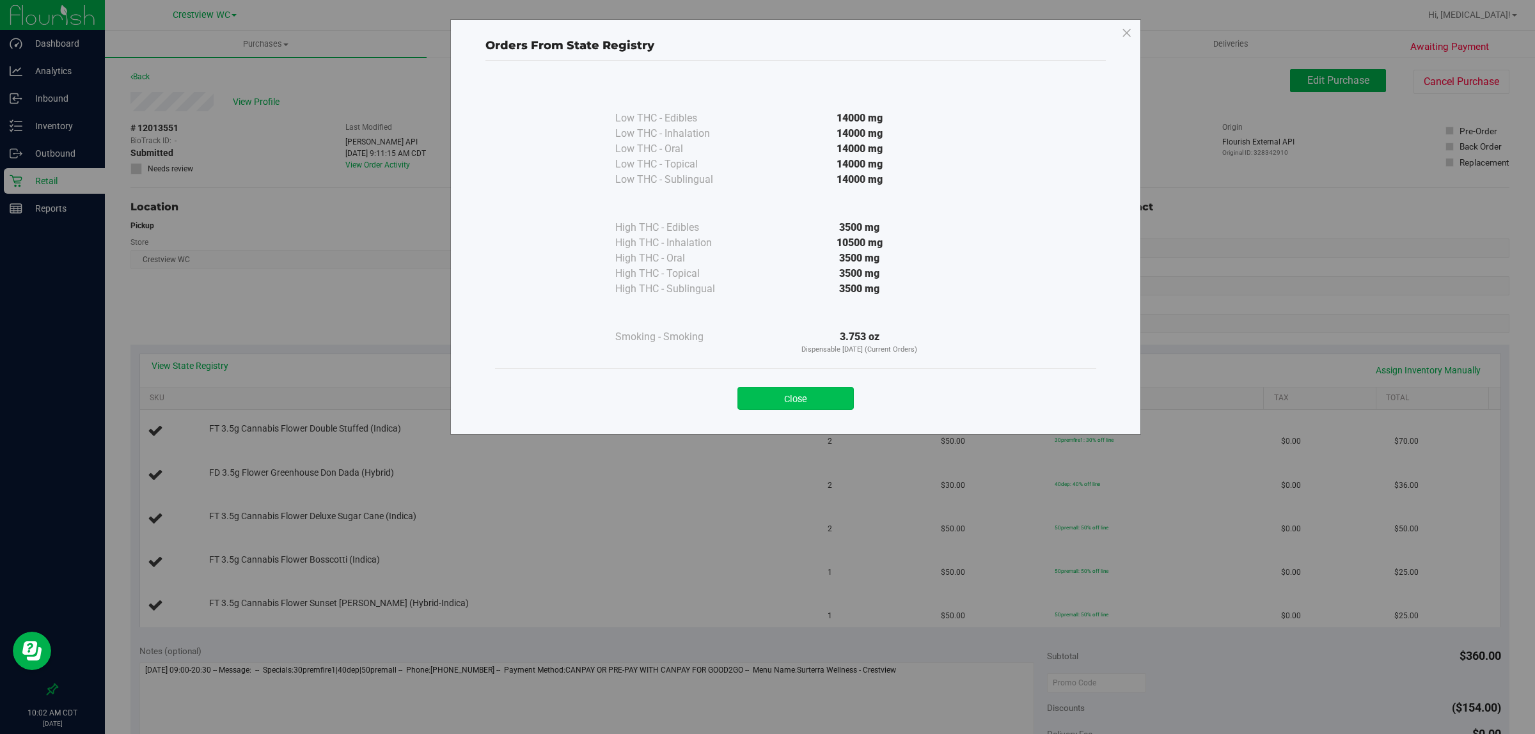
click at [765, 408] on button "Close" at bounding box center [796, 398] width 116 height 23
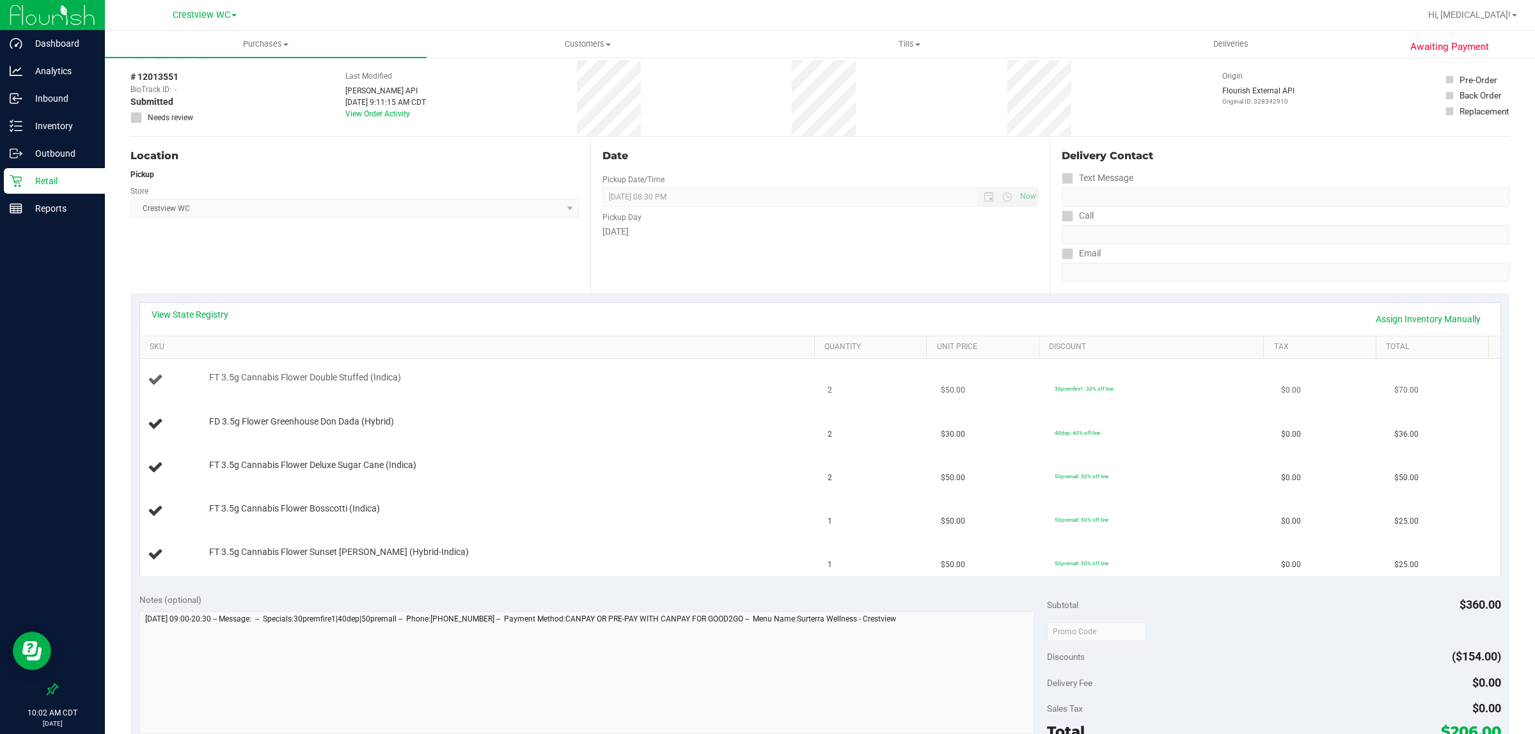
scroll to position [80, 0]
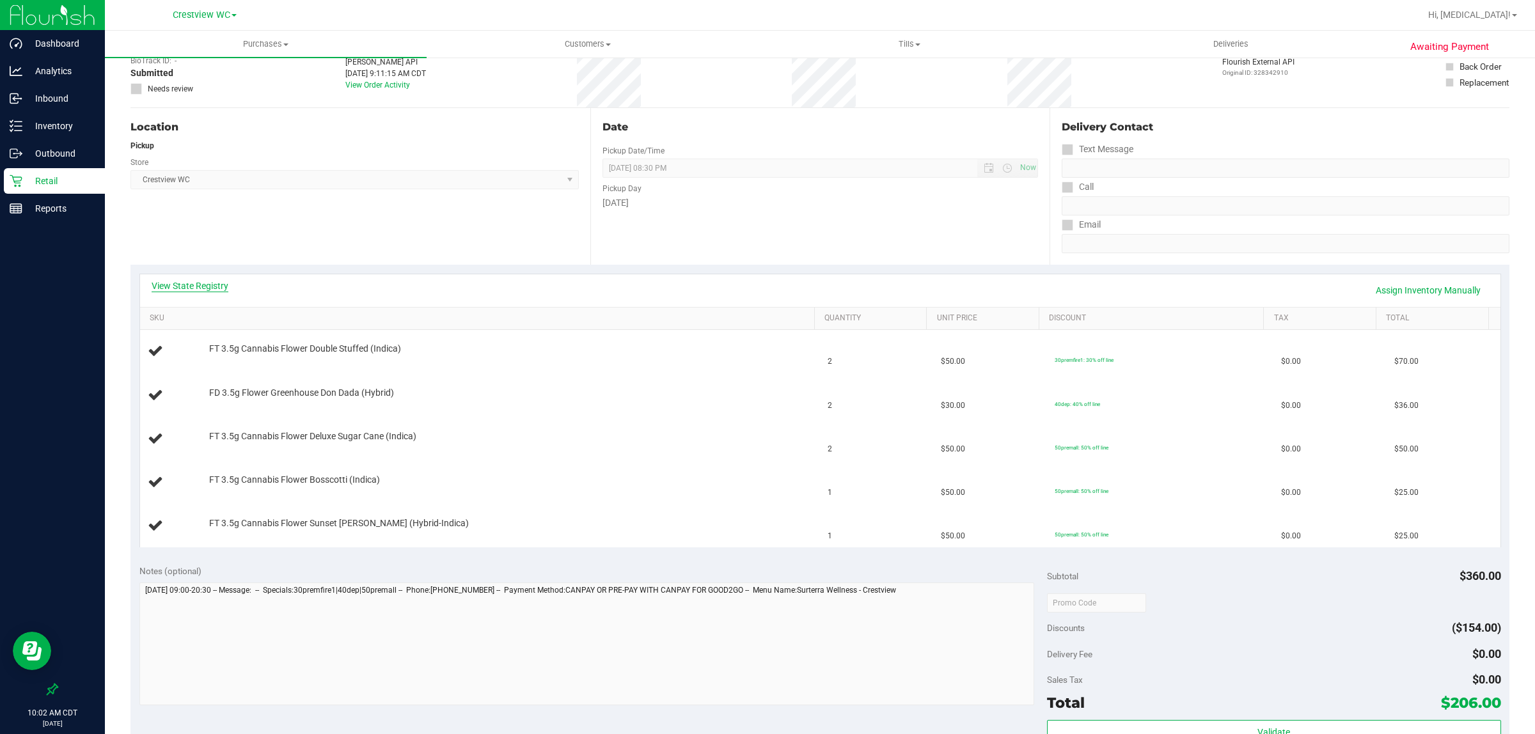
click at [212, 287] on link "View State Registry" at bounding box center [190, 286] width 77 height 13
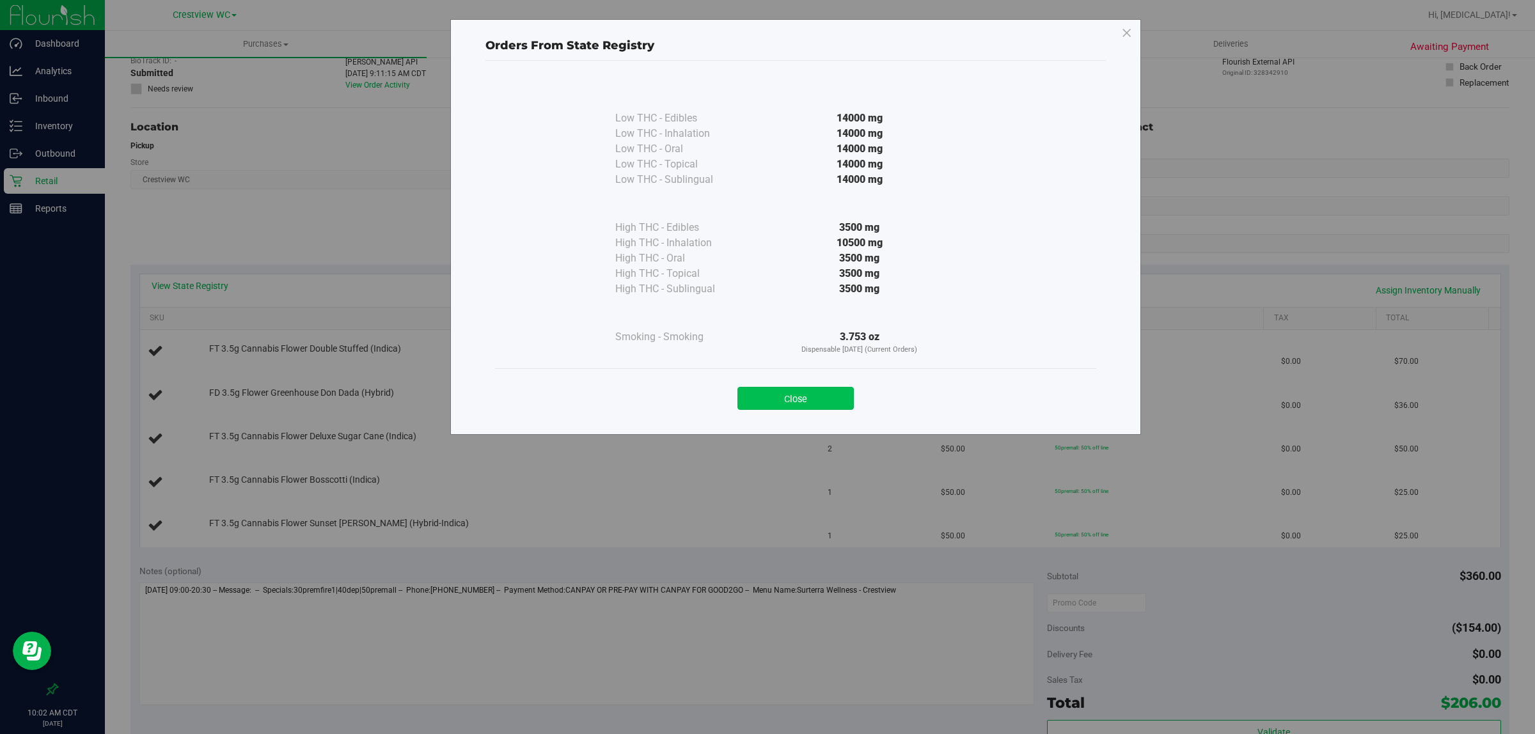
click at [765, 406] on button "Close" at bounding box center [796, 398] width 116 height 23
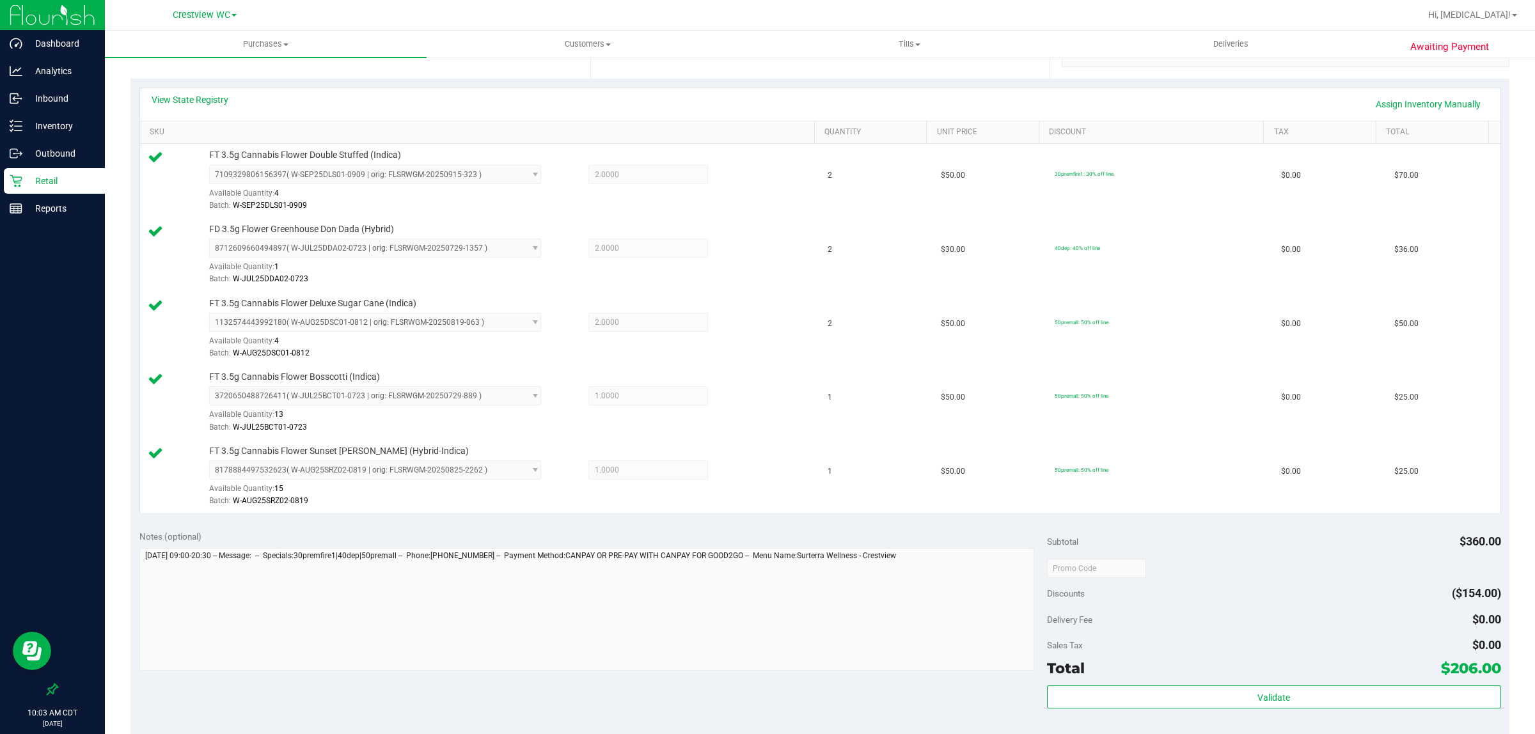
scroll to position [305, 0]
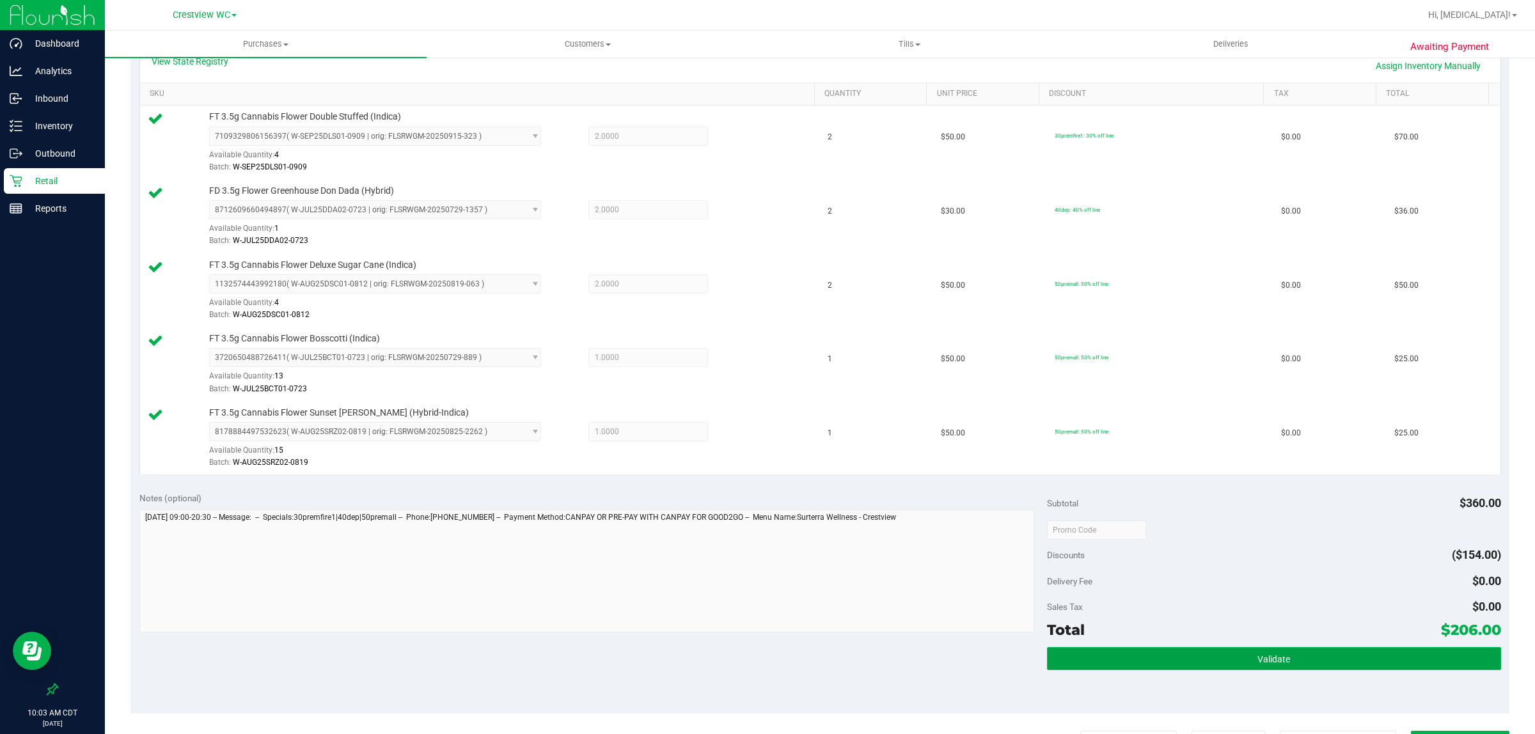
click at [765, 670] on button "Validate" at bounding box center [1274, 658] width 454 height 23
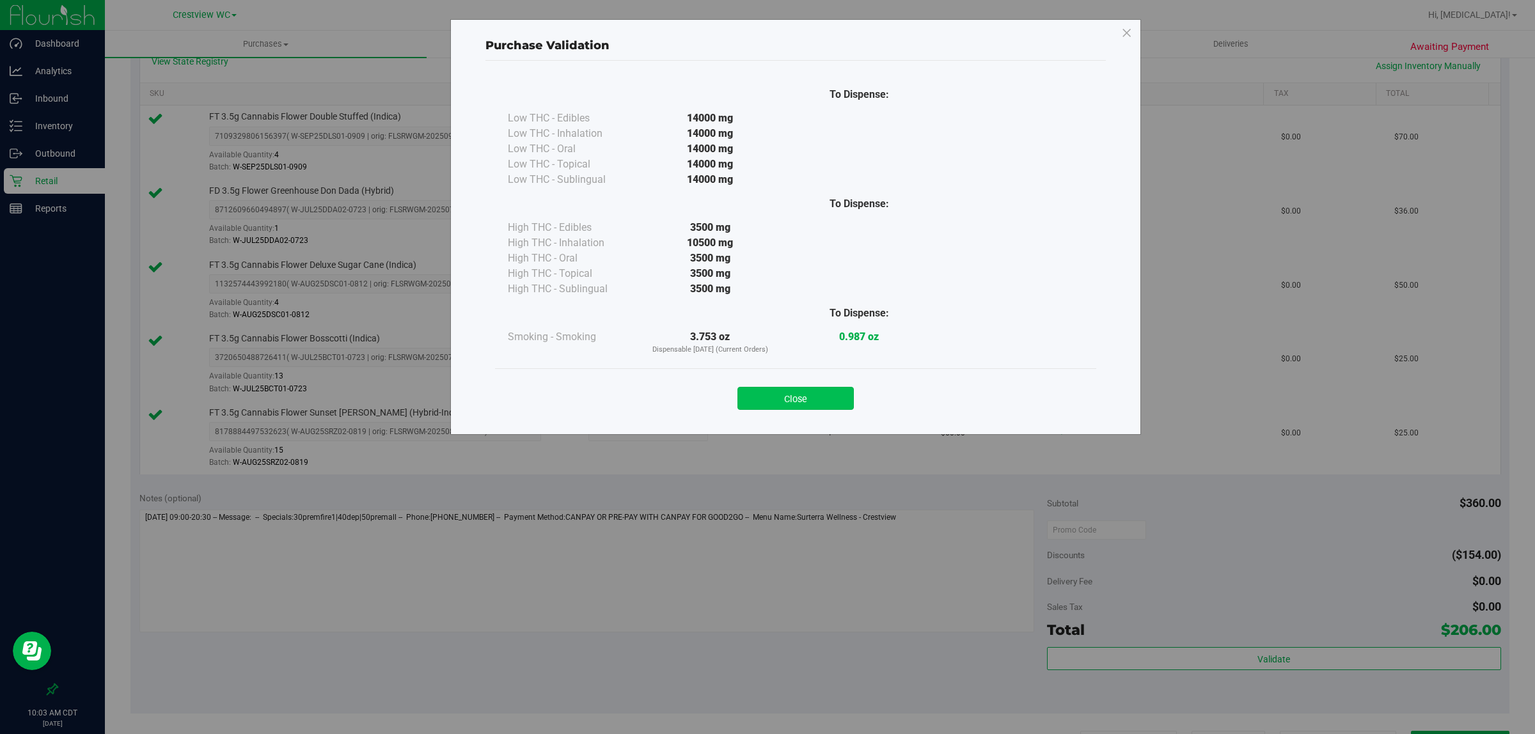
click at [765, 405] on button "Close" at bounding box center [796, 398] width 116 height 23
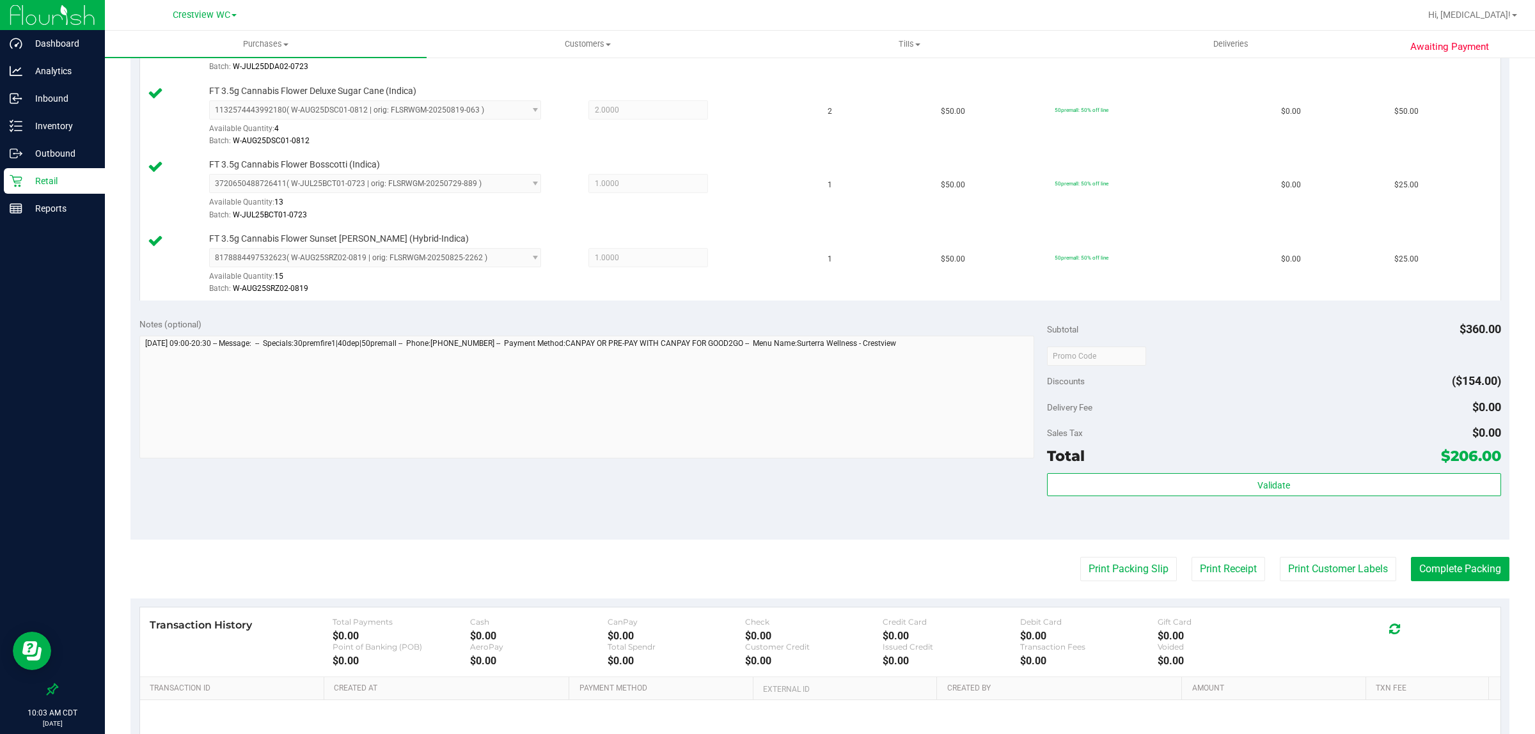
scroll to position [504, 0]
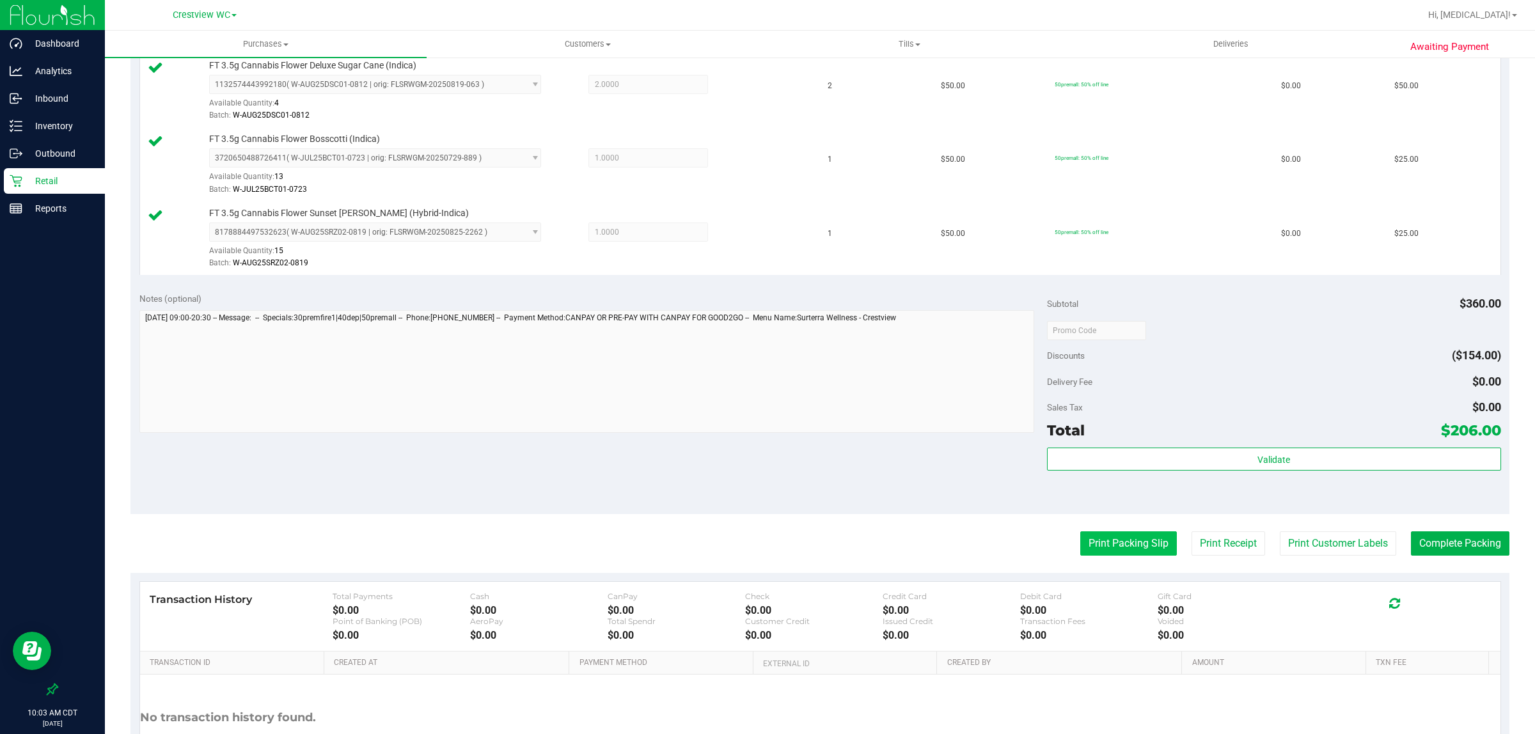
click at [765, 553] on button "Print Packing Slip" at bounding box center [1129, 544] width 97 height 24
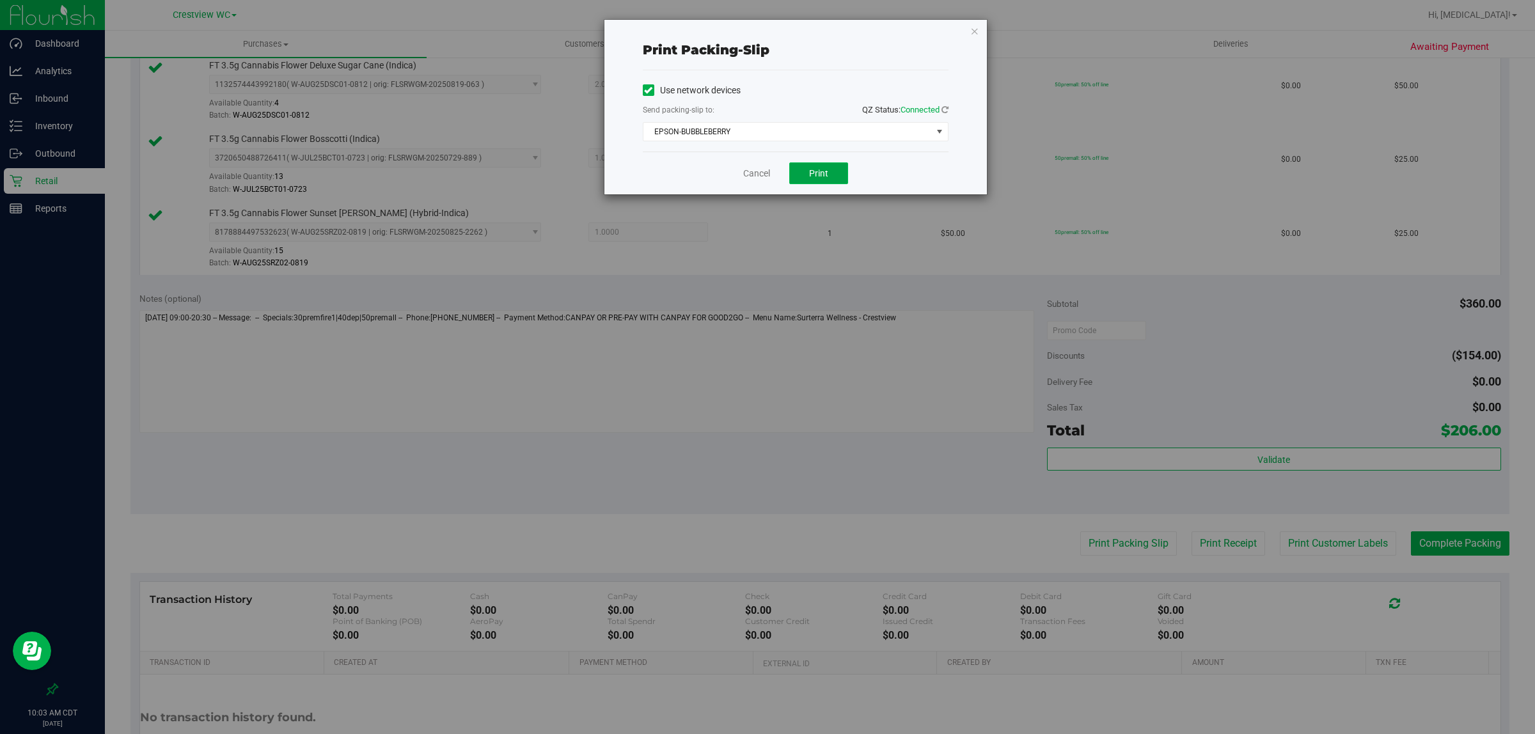
click at [765, 180] on button "Print" at bounding box center [818, 174] width 59 height 22
click at [763, 174] on link "Cancel" at bounding box center [756, 173] width 27 height 13
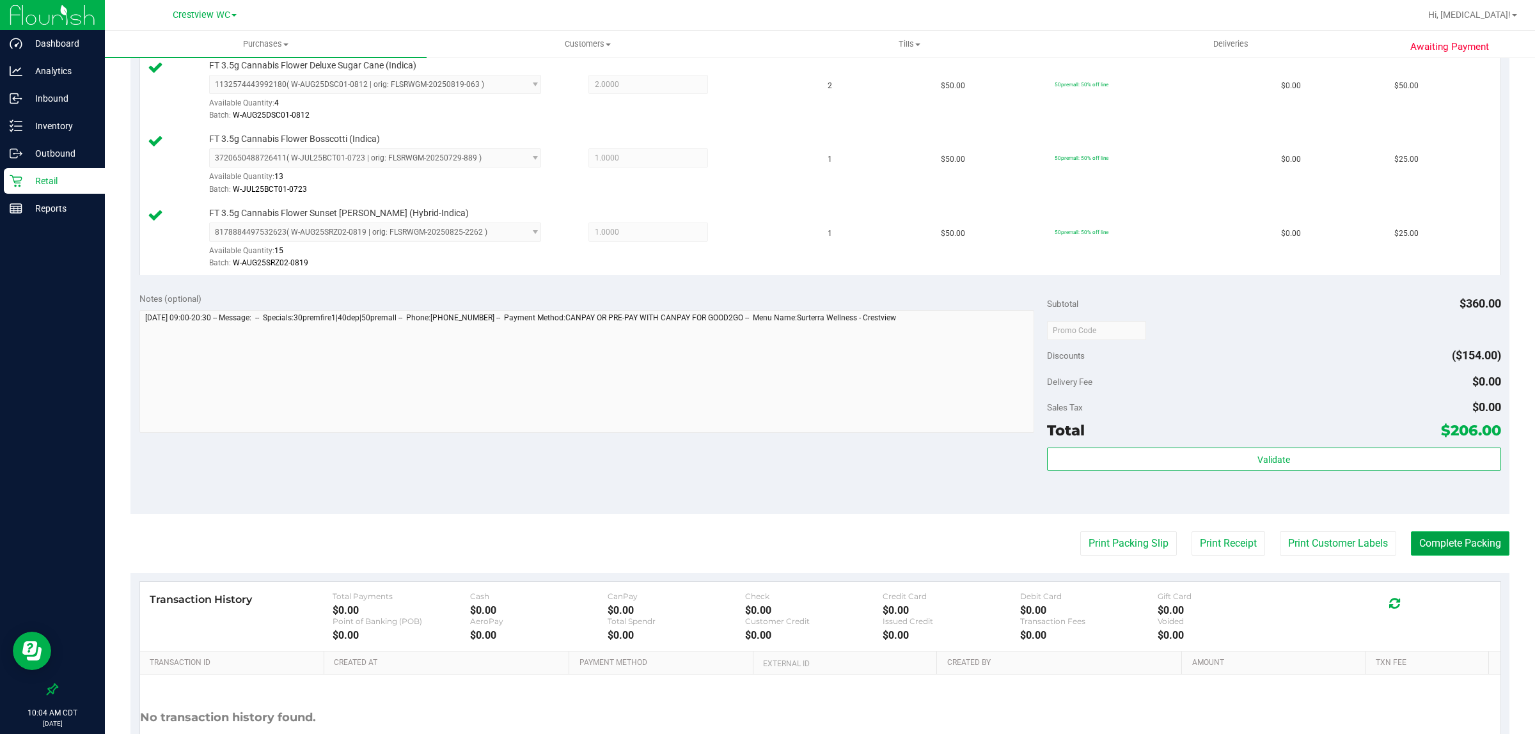
click at [765, 556] on button "Complete Packing" at bounding box center [1460, 544] width 99 height 24
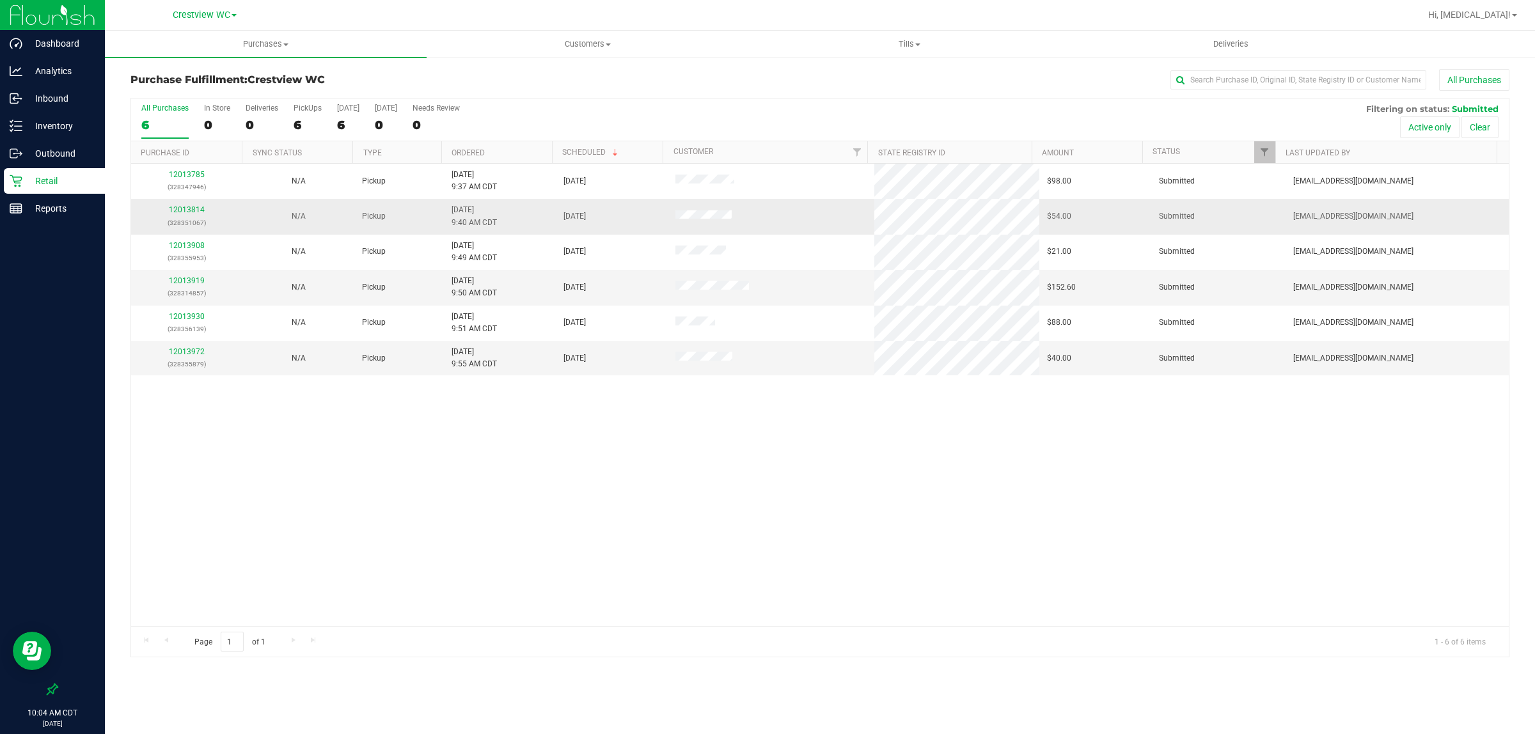
click at [197, 202] on td "12013814 (328351067)" at bounding box center [187, 216] width 112 height 35
click at [194, 212] on link "12013814" at bounding box center [187, 209] width 36 height 9
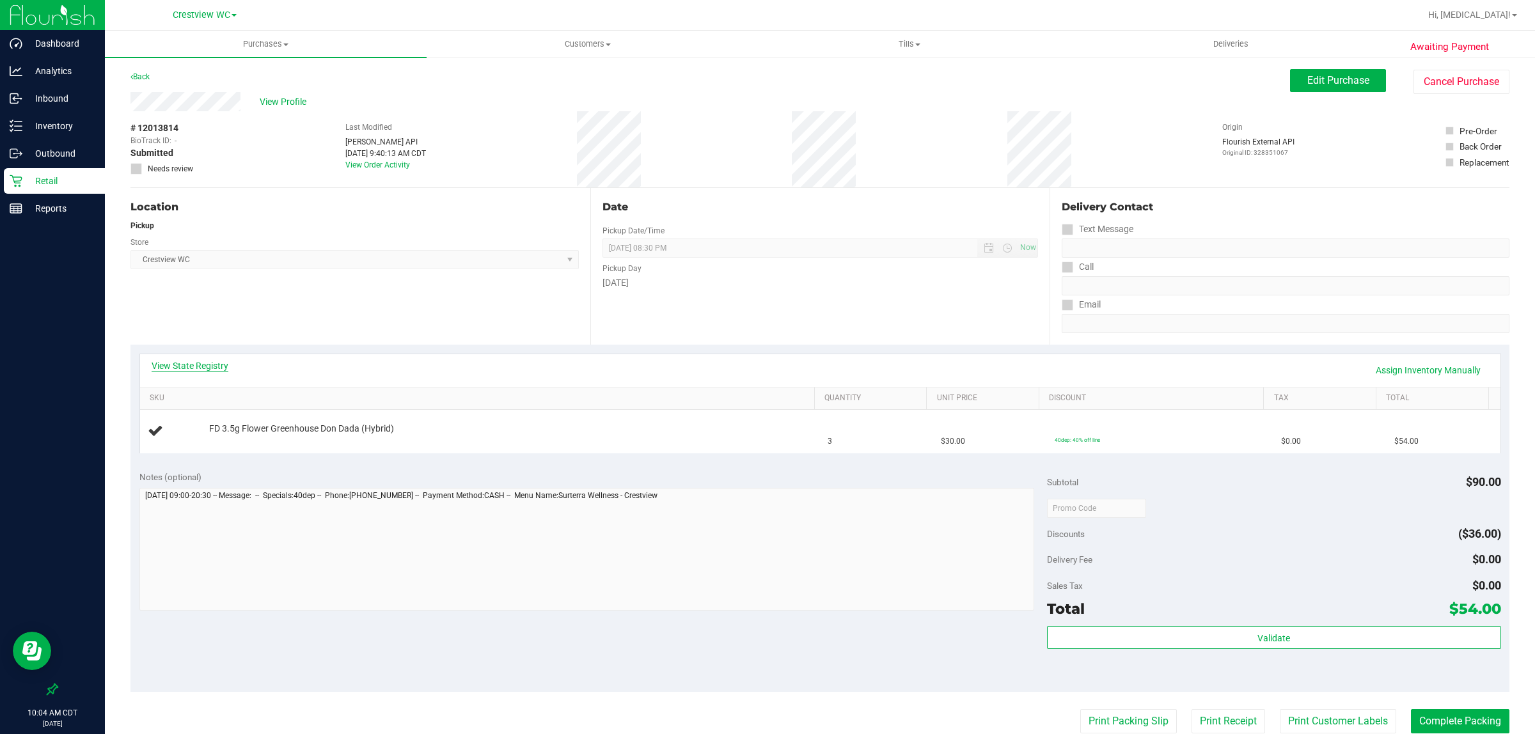
click at [186, 369] on link "View State Registry" at bounding box center [190, 366] width 77 height 13
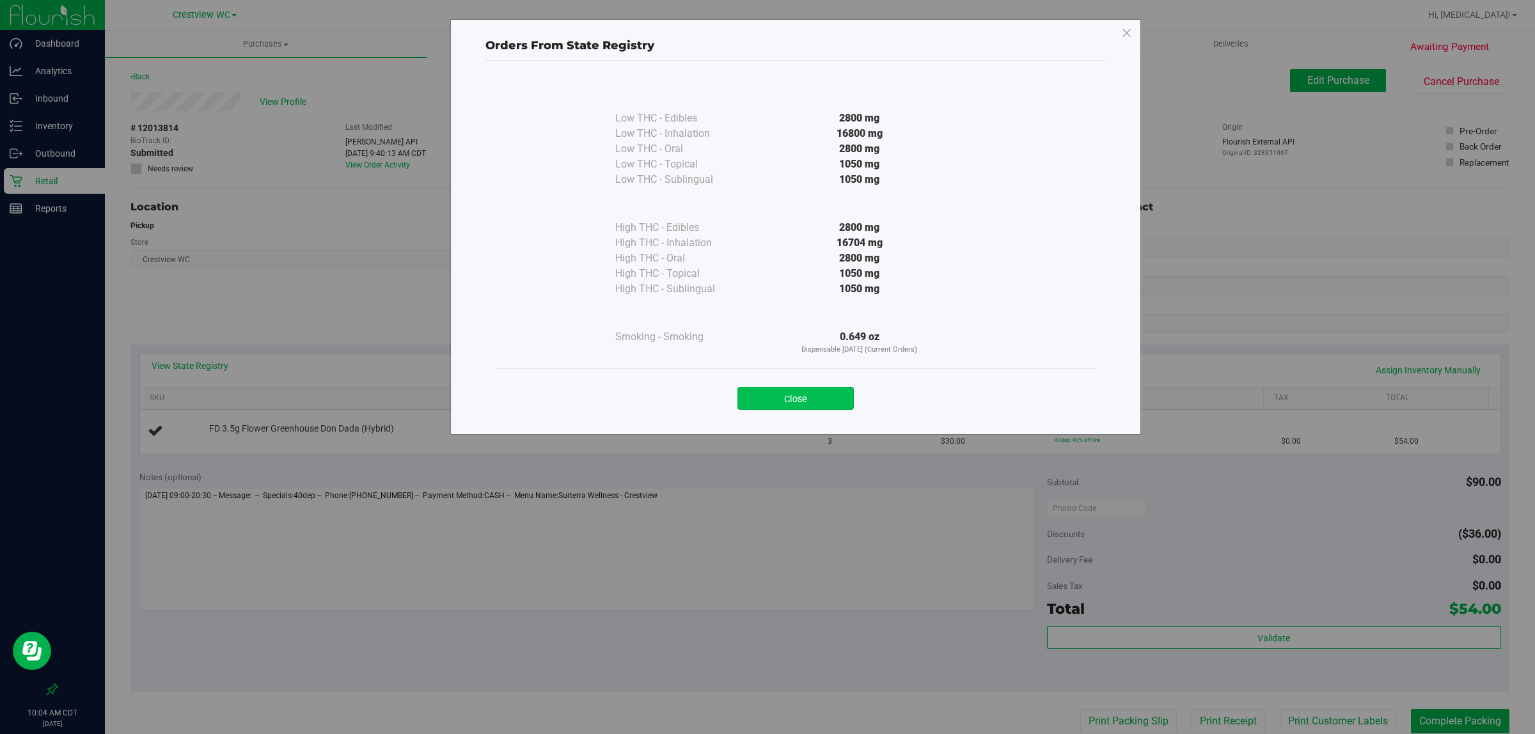
click at [765, 402] on button "Close" at bounding box center [796, 398] width 116 height 23
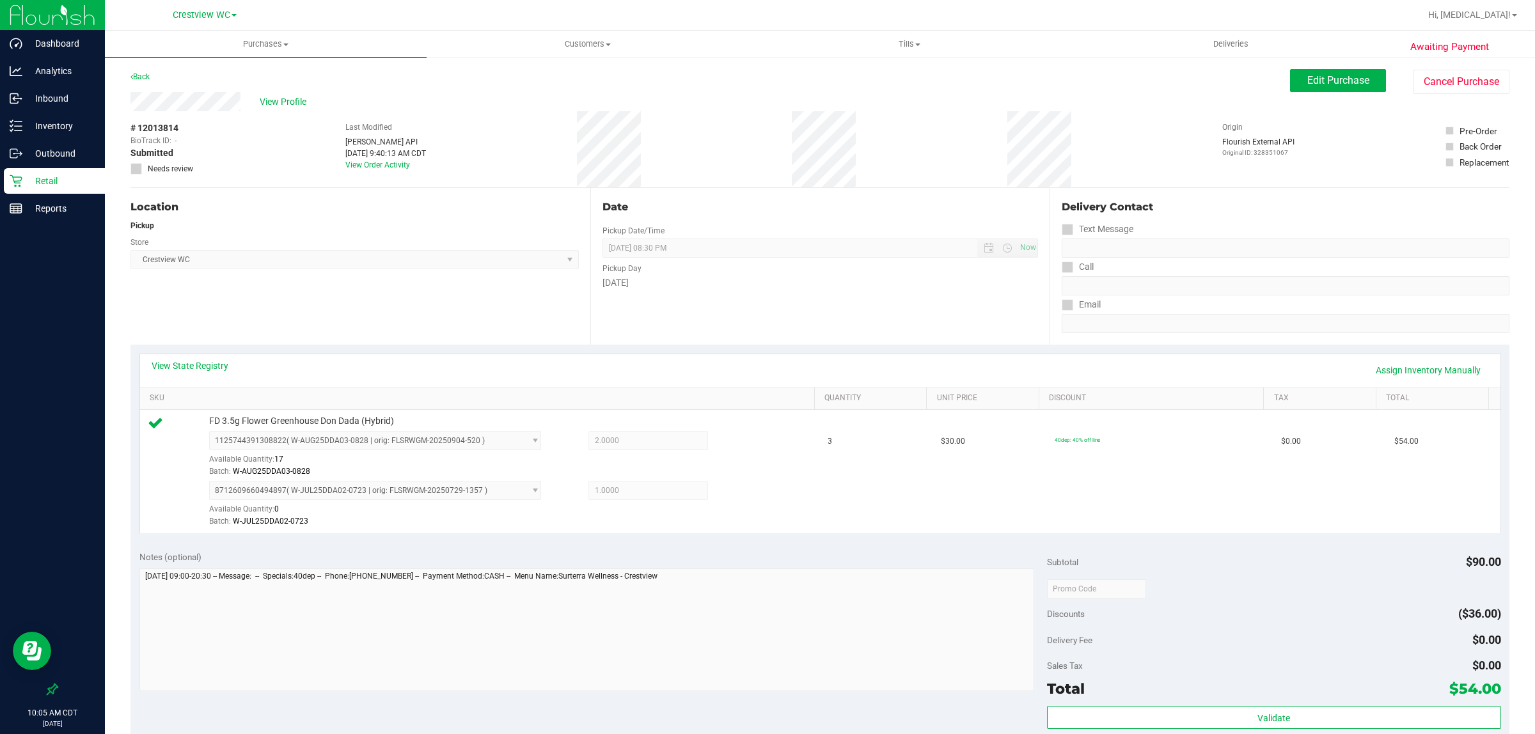
scroll to position [138, 0]
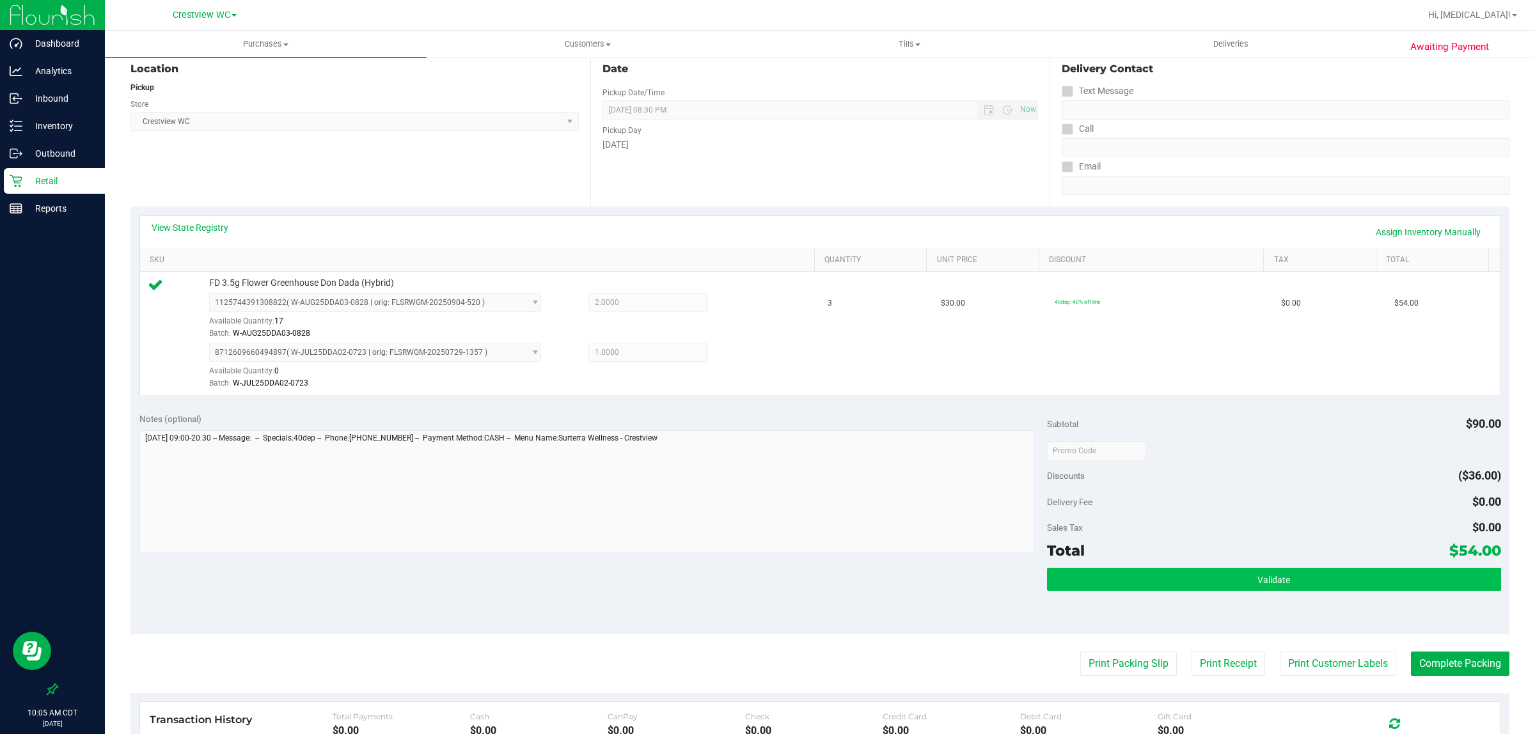
click at [765, 584] on span "Validate" at bounding box center [1274, 580] width 33 height 10
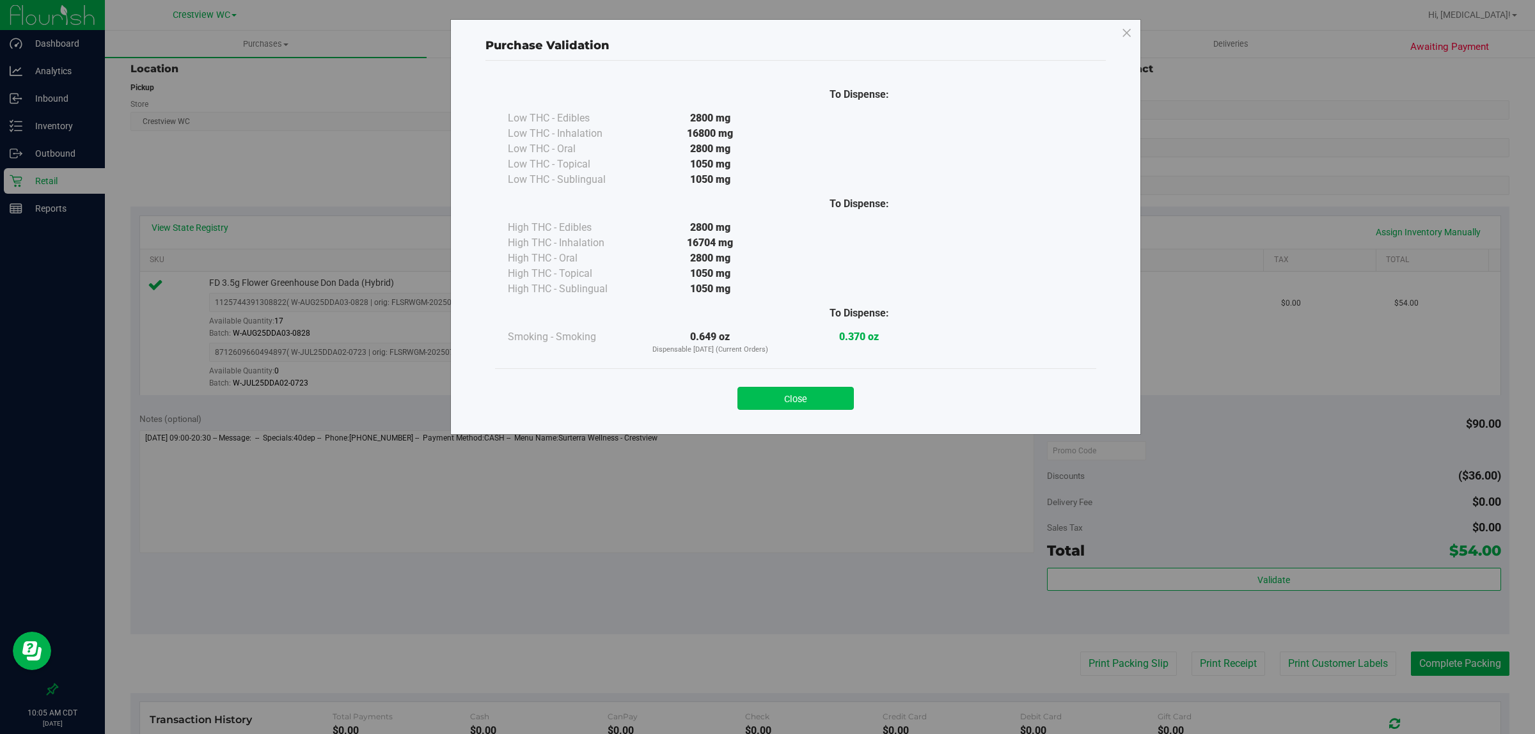
click at [765, 392] on button "Close" at bounding box center [796, 398] width 116 height 23
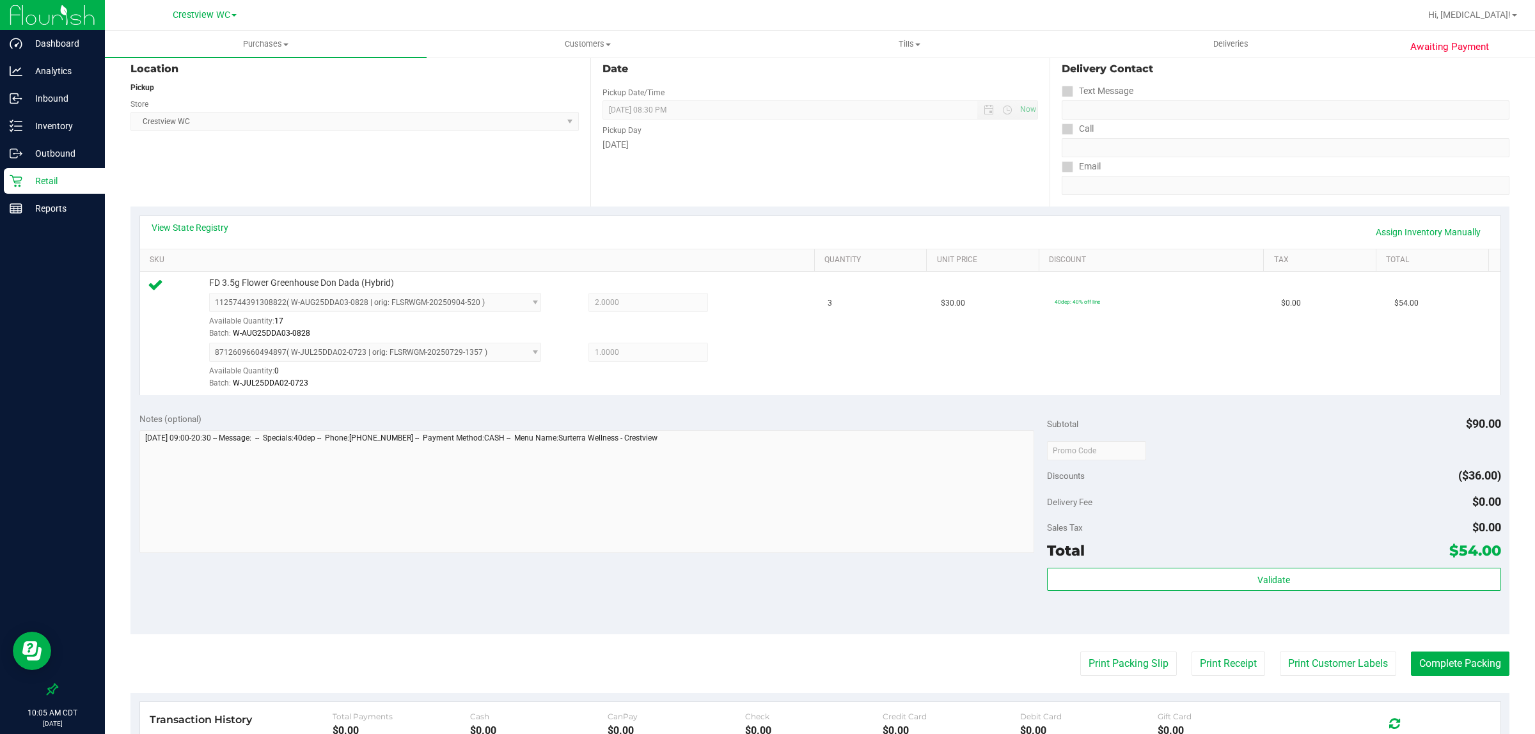
click at [765, 576] on div "Notes (optional) Subtotal $90.00 Discounts ($36.00) Delivery Fee $0.00 Sales Ta…" at bounding box center [820, 519] width 1379 height 230
click at [765, 665] on button "Print Packing Slip" at bounding box center [1129, 664] width 97 height 24
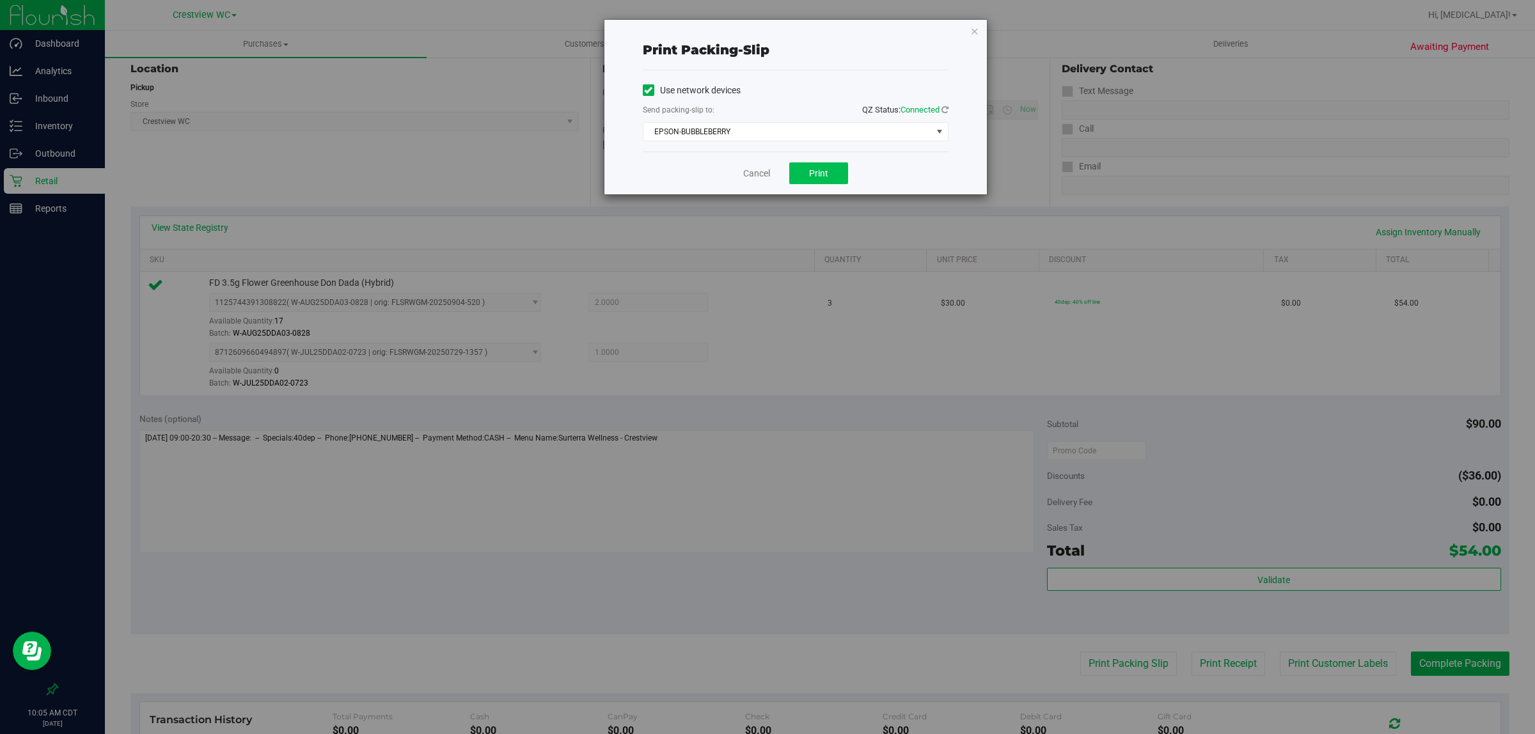
click at [765, 173] on button "Print" at bounding box center [818, 174] width 59 height 22
click at [750, 168] on link "Cancel" at bounding box center [756, 173] width 27 height 13
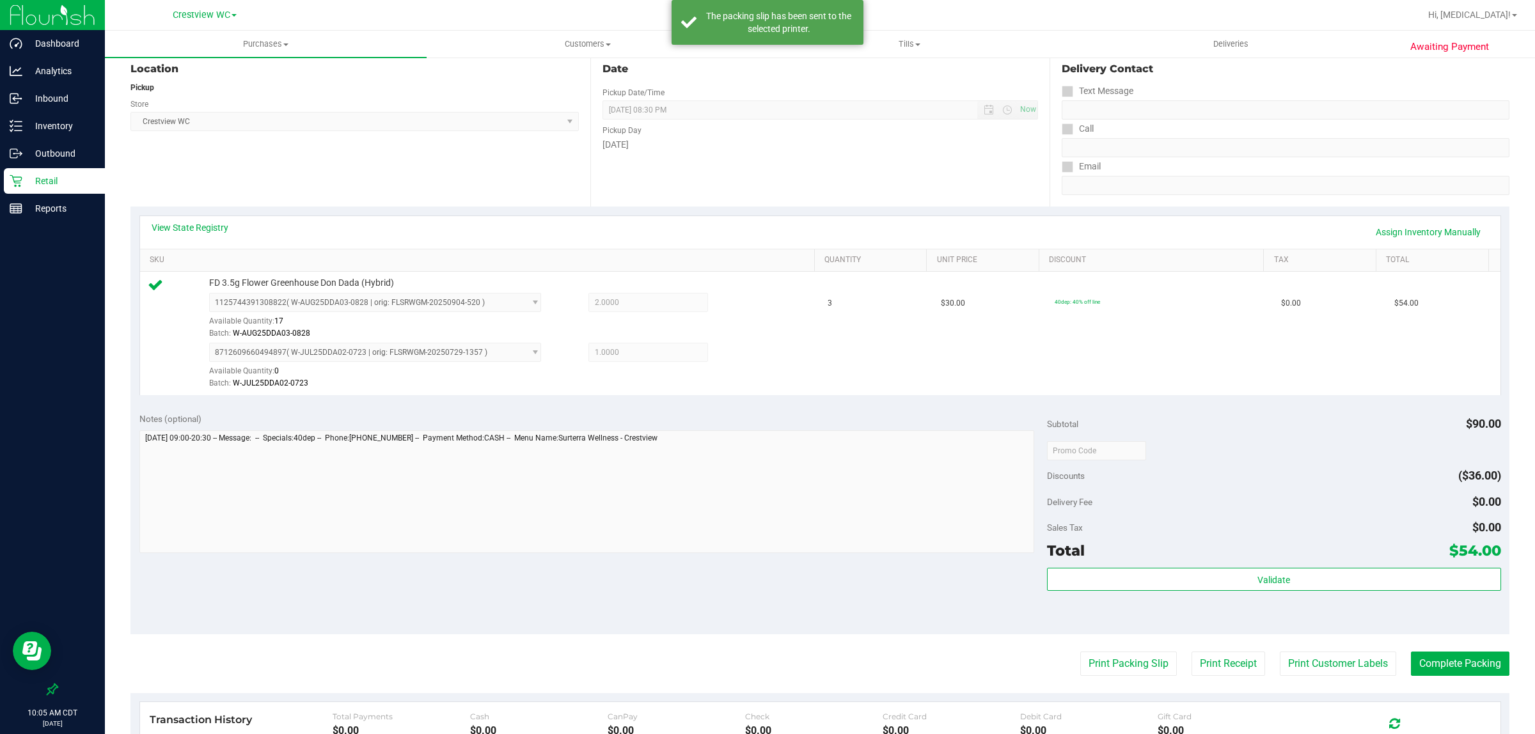
click at [718, 598] on div "Notes (optional) Subtotal $90.00 Discounts ($36.00) Delivery Fee $0.00 Sales Ta…" at bounding box center [820, 519] width 1379 height 230
click at [765, 654] on button "Complete Packing" at bounding box center [1460, 664] width 99 height 24
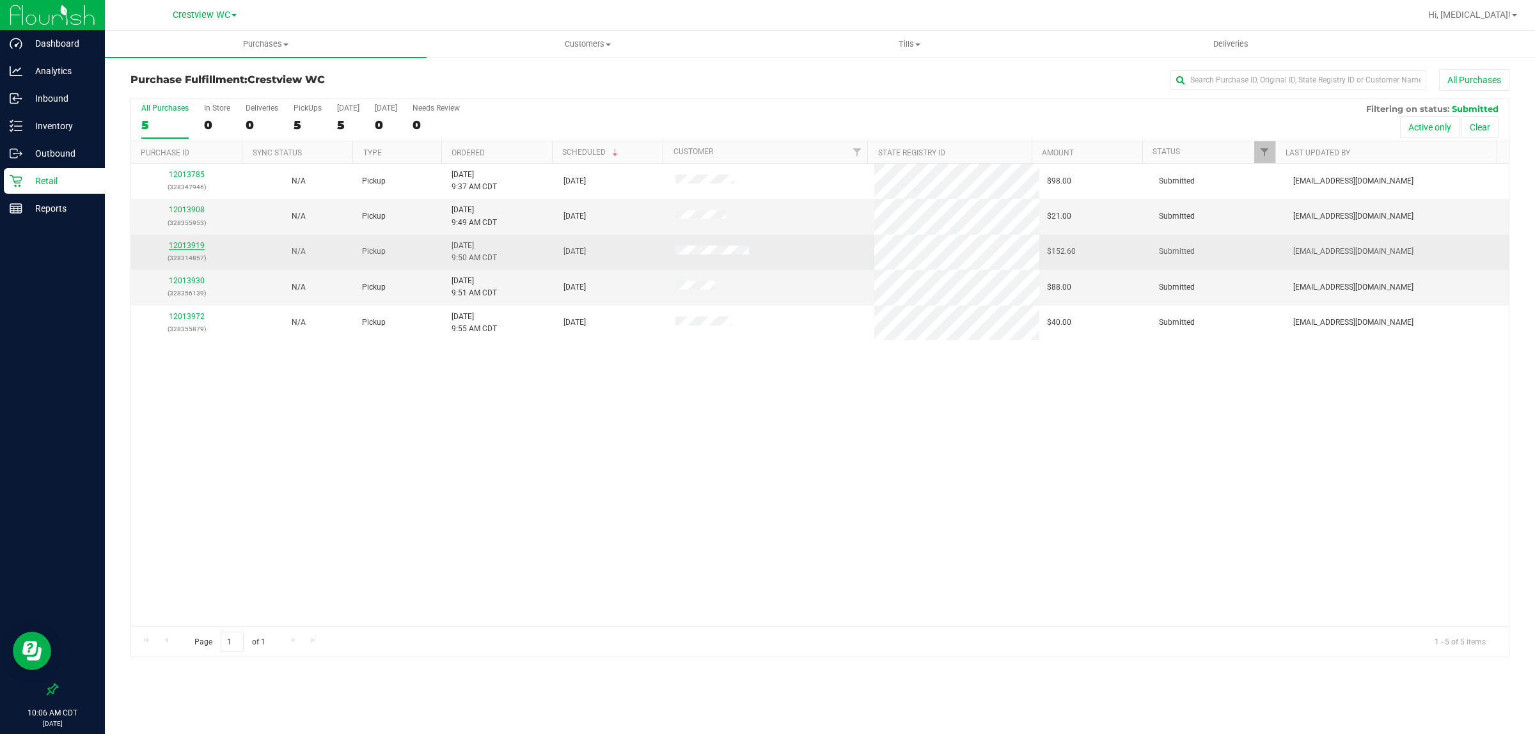
click at [193, 248] on link "12013919" at bounding box center [187, 245] width 36 height 9
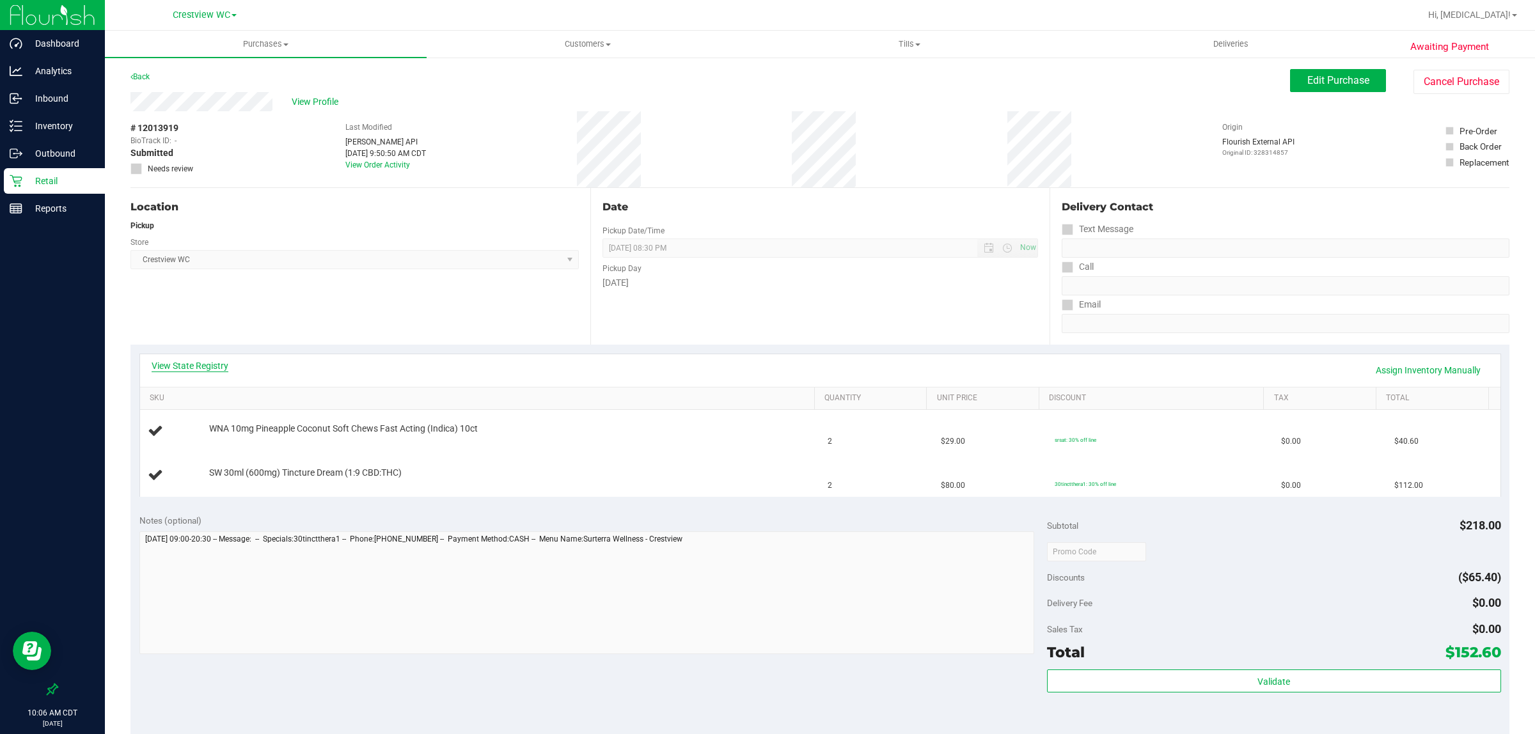
click at [216, 368] on link "View State Registry" at bounding box center [190, 366] width 77 height 13
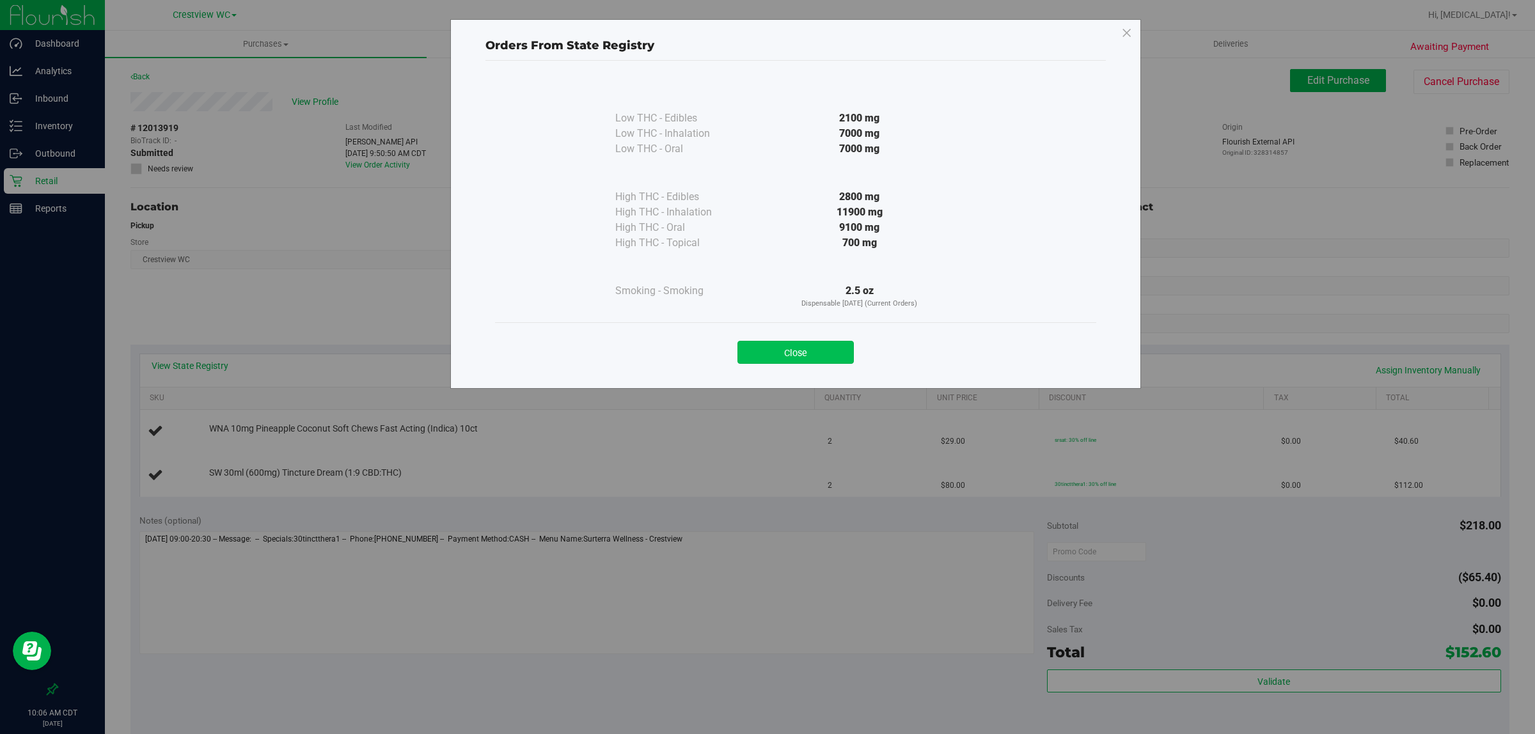
click at [765, 350] on button "Close" at bounding box center [796, 352] width 116 height 23
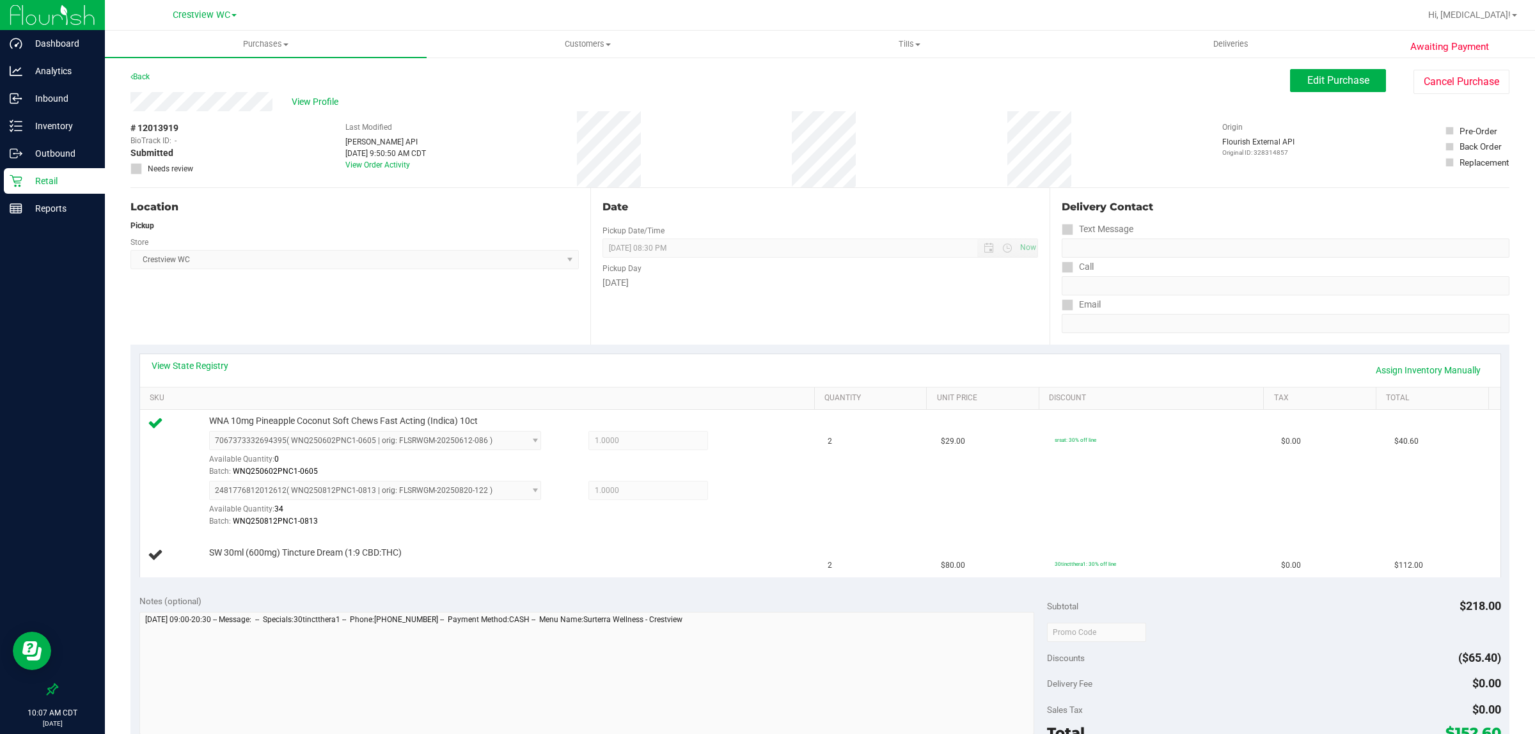
click at [59, 187] on p "Retail" at bounding box center [60, 180] width 77 height 15
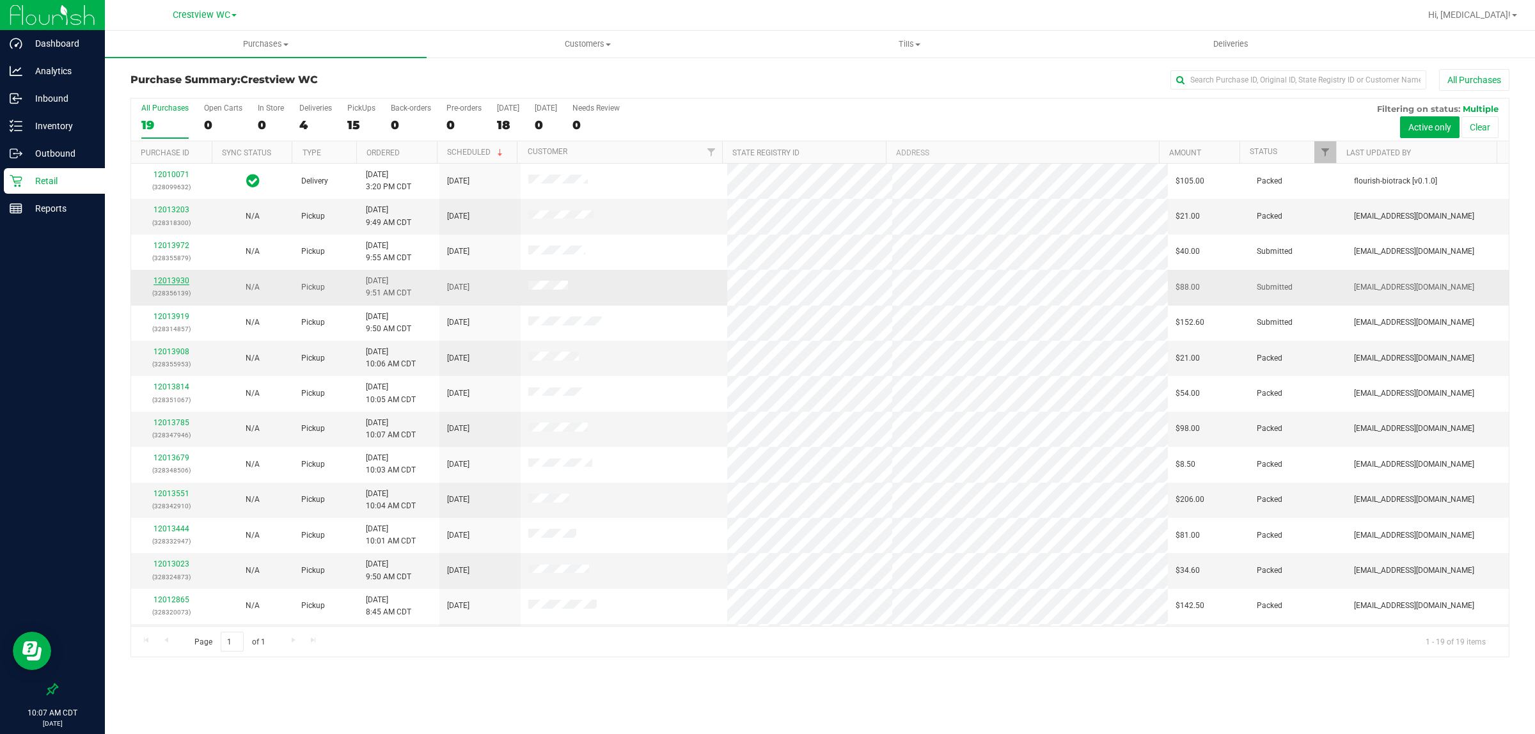
click at [168, 283] on link "12013930" at bounding box center [172, 280] width 36 height 9
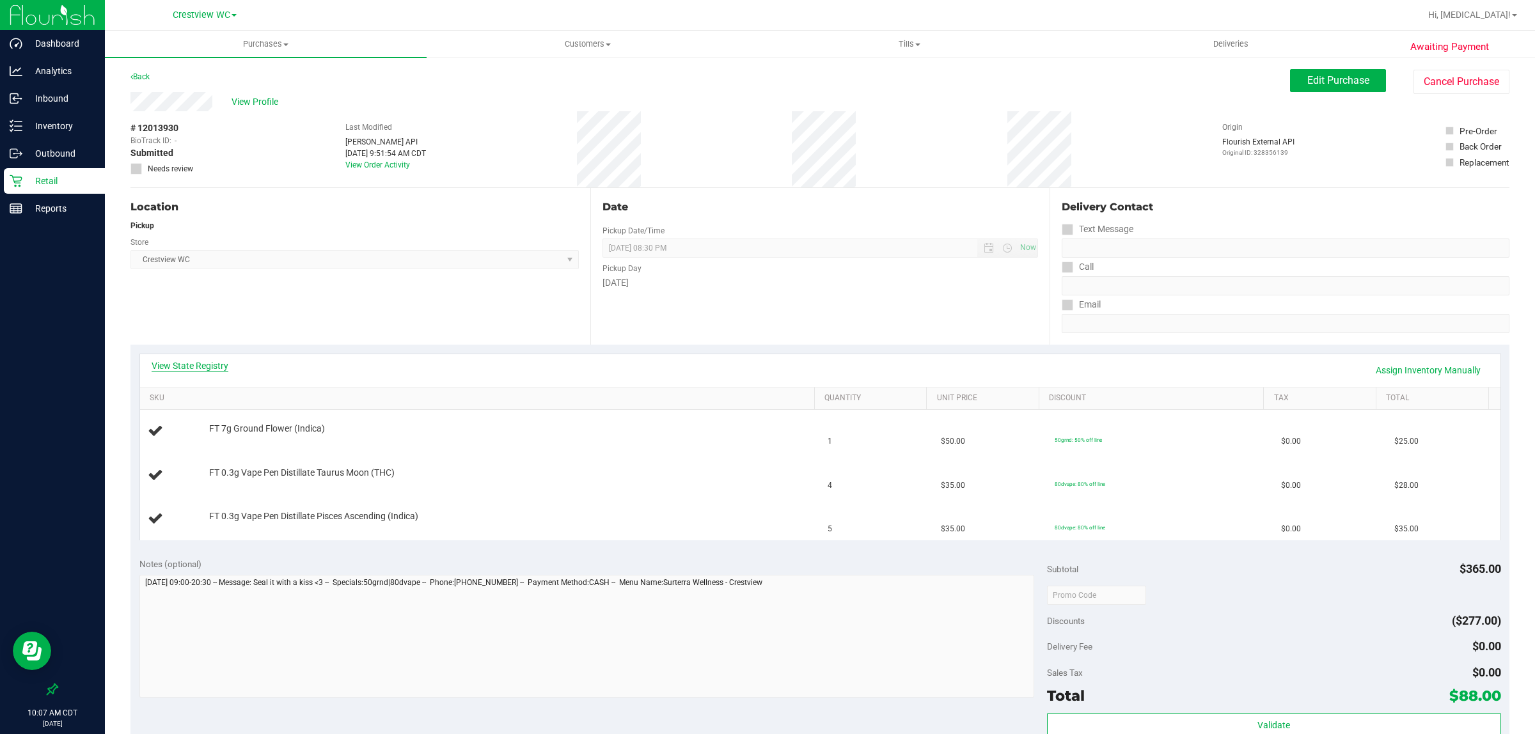
click at [208, 372] on link "View State Registry" at bounding box center [190, 366] width 77 height 13
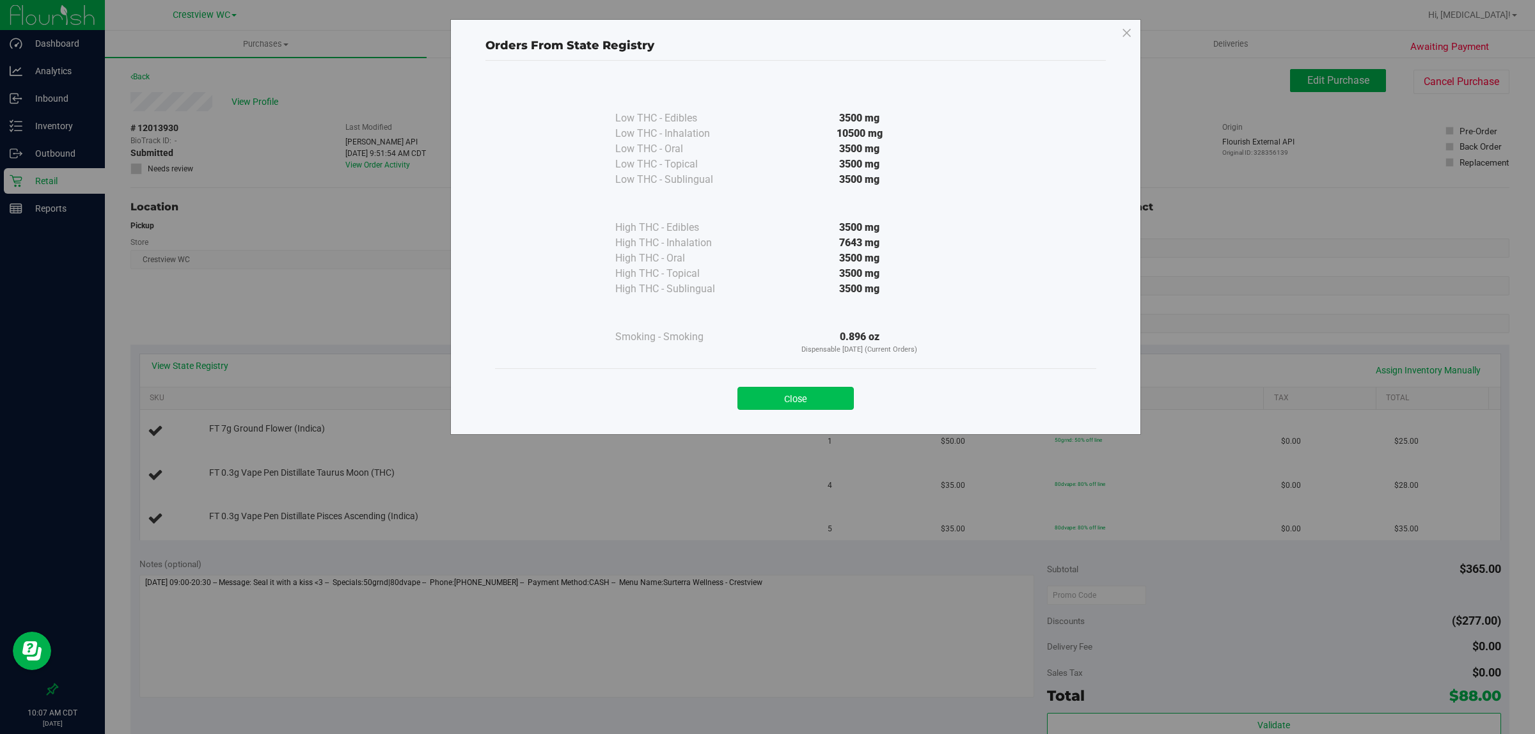
click at [765, 389] on button "Close" at bounding box center [796, 398] width 116 height 23
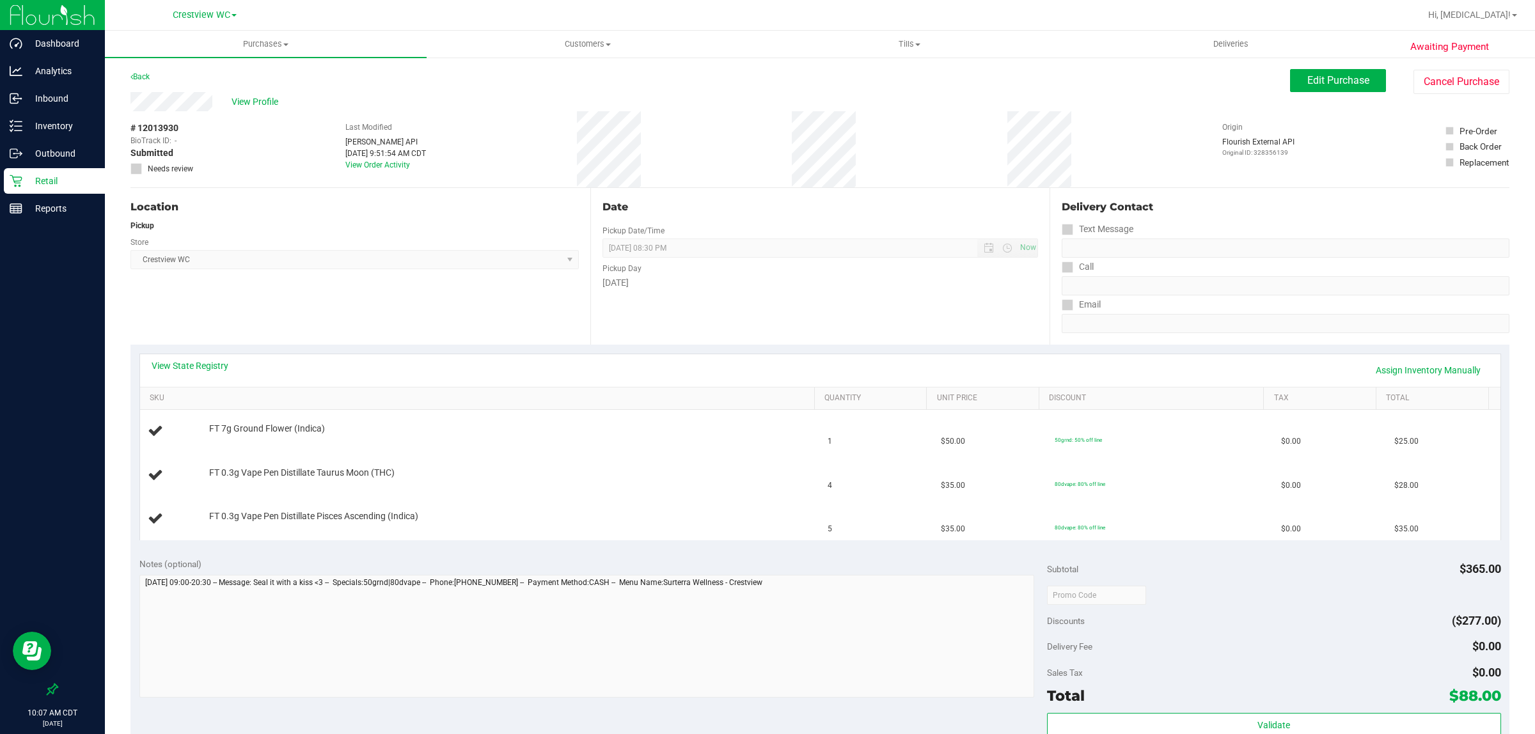
click at [40, 178] on p "Retail" at bounding box center [60, 180] width 77 height 15
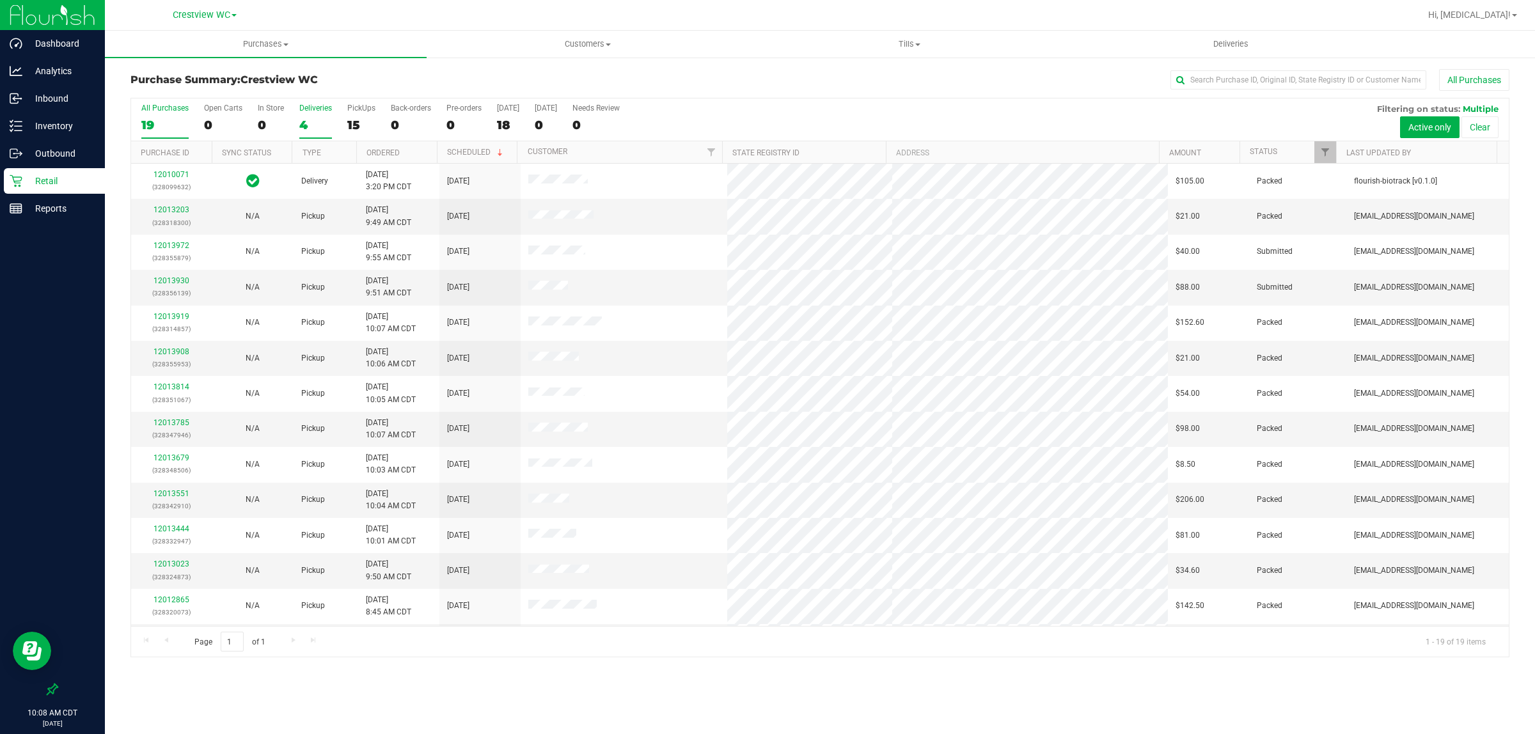
click at [318, 116] on label "Deliveries 4" at bounding box center [315, 121] width 33 height 35
click at [0, 0] on input "Deliveries 4" at bounding box center [0, 0] width 0 height 0
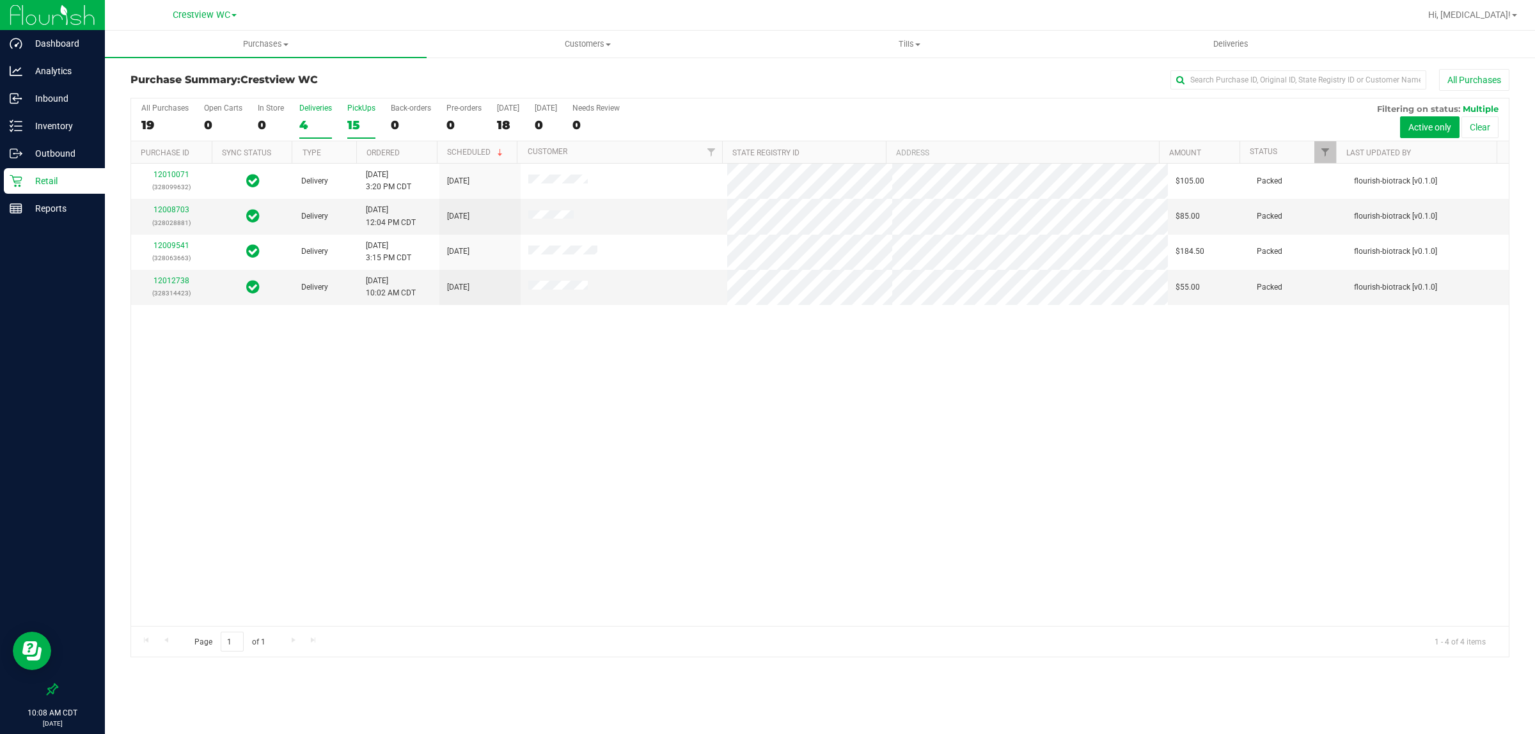
click at [365, 116] on label "PickUps 15" at bounding box center [361, 121] width 28 height 35
click at [0, 0] on input "PickUps 15" at bounding box center [0, 0] width 0 height 0
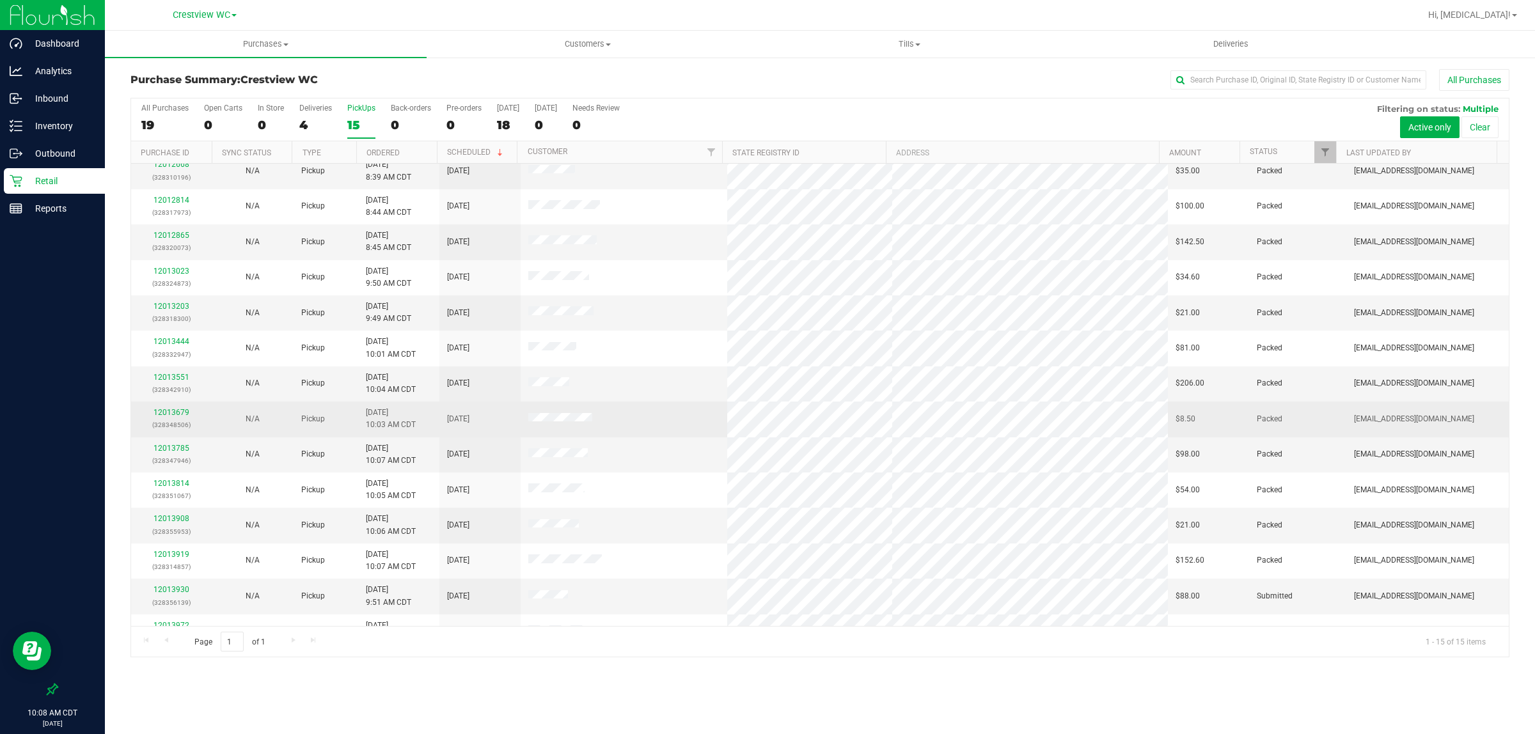
scroll to position [69, 0]
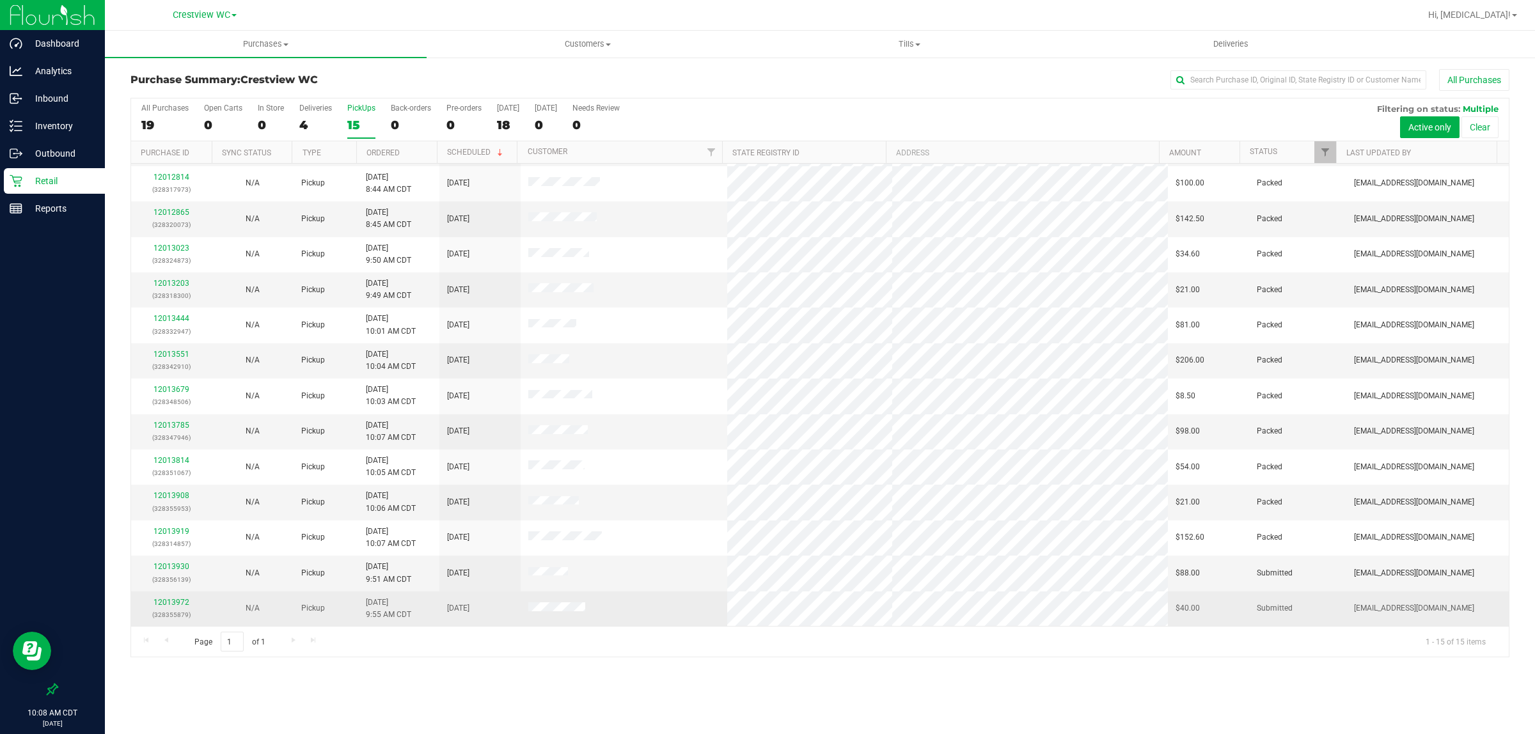
click at [171, 596] on td "12013972 (328355879)" at bounding box center [171, 609] width 81 height 35
click at [165, 612] on p "(328355879)" at bounding box center [172, 615] width 66 height 12
click at [165, 603] on link "12013972" at bounding box center [172, 602] width 36 height 9
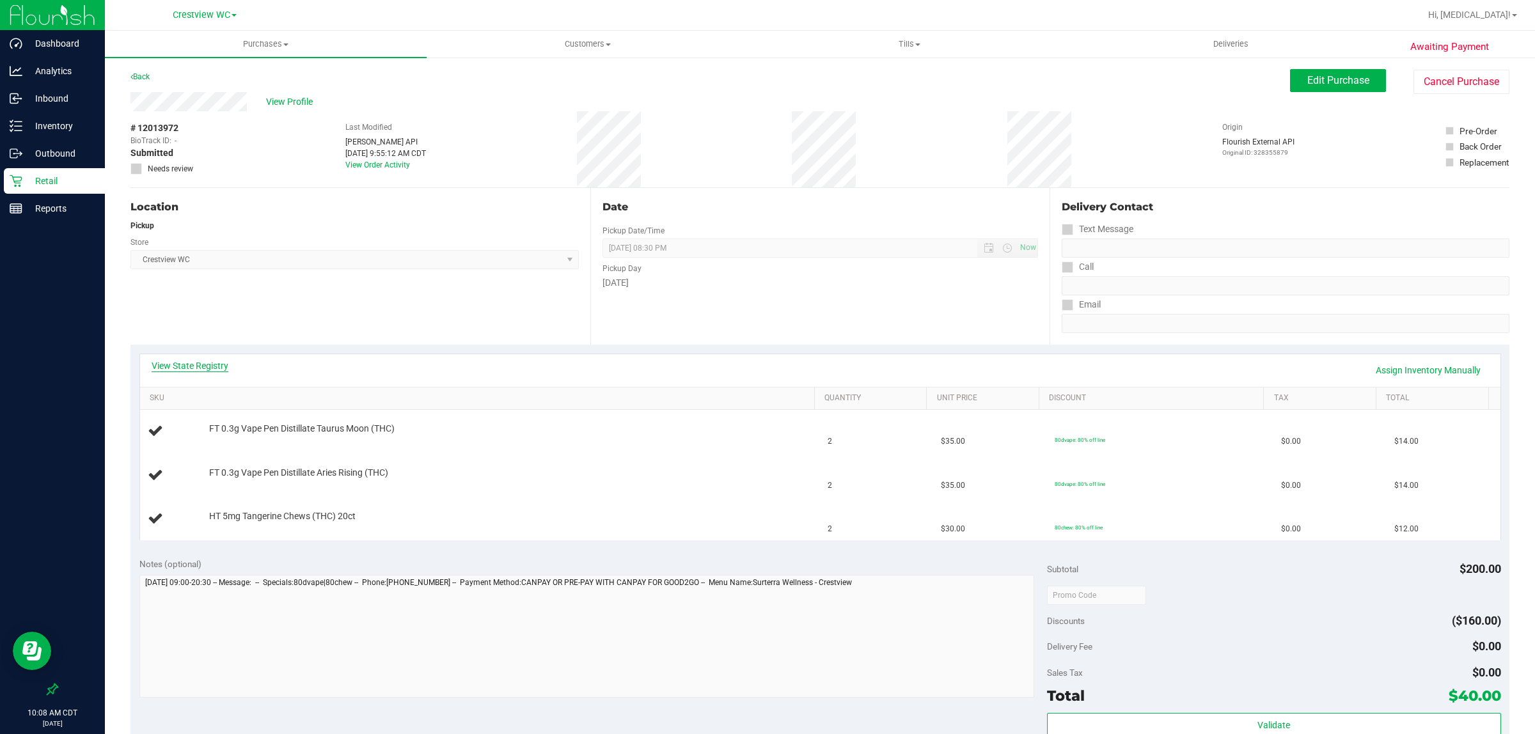
click at [199, 363] on link "View State Registry" at bounding box center [190, 366] width 77 height 13
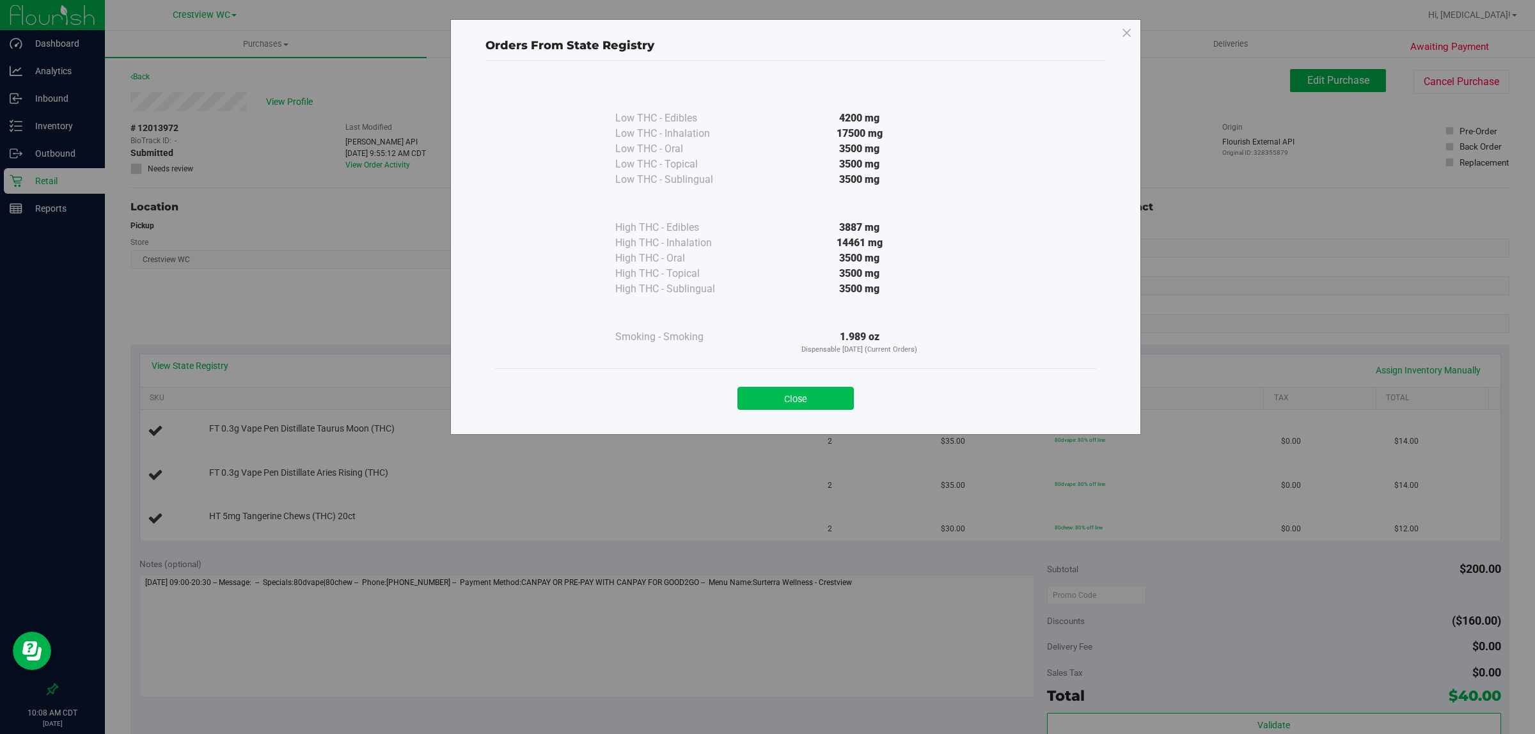
click at [765, 408] on button "Close" at bounding box center [796, 398] width 116 height 23
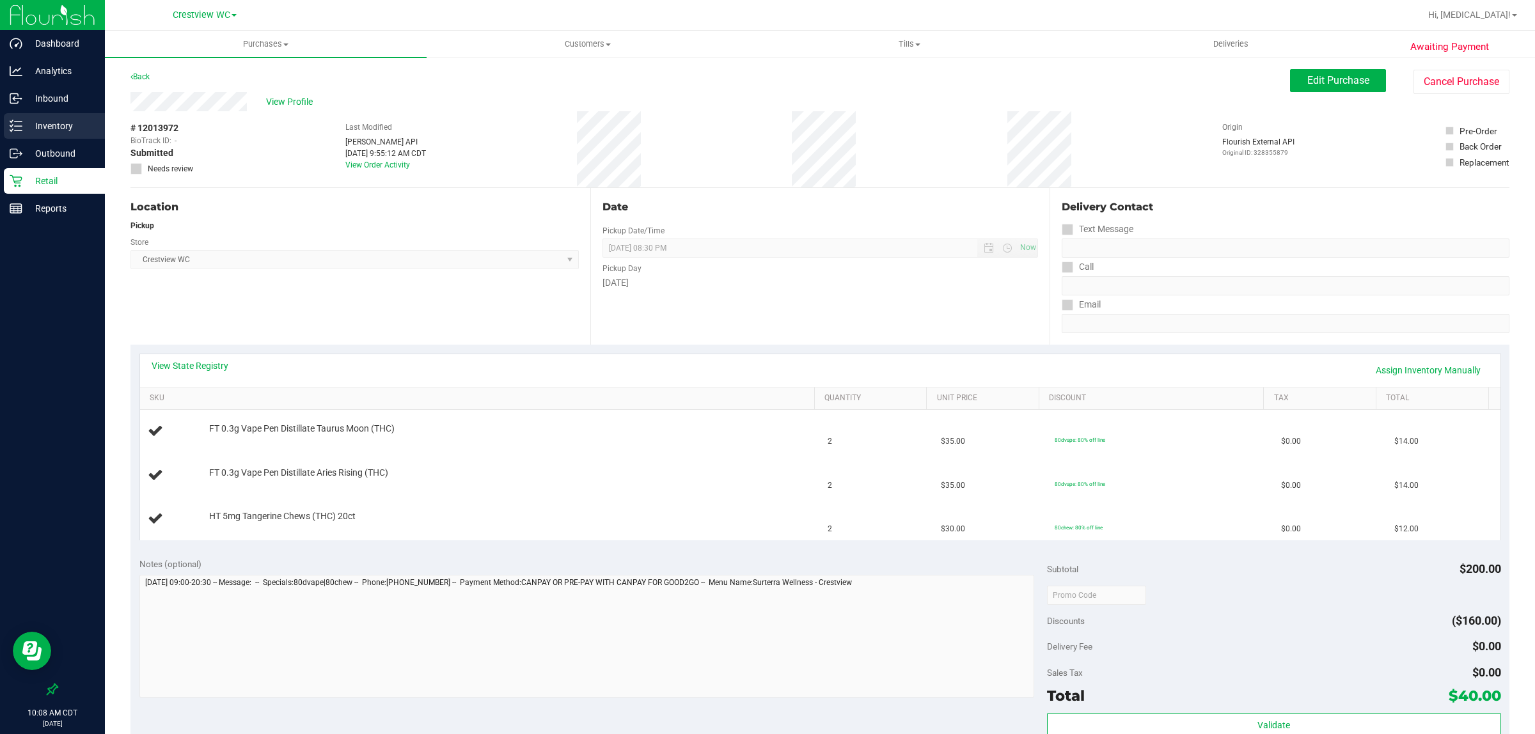
click at [55, 120] on p "Inventory" at bounding box center [60, 125] width 77 height 15
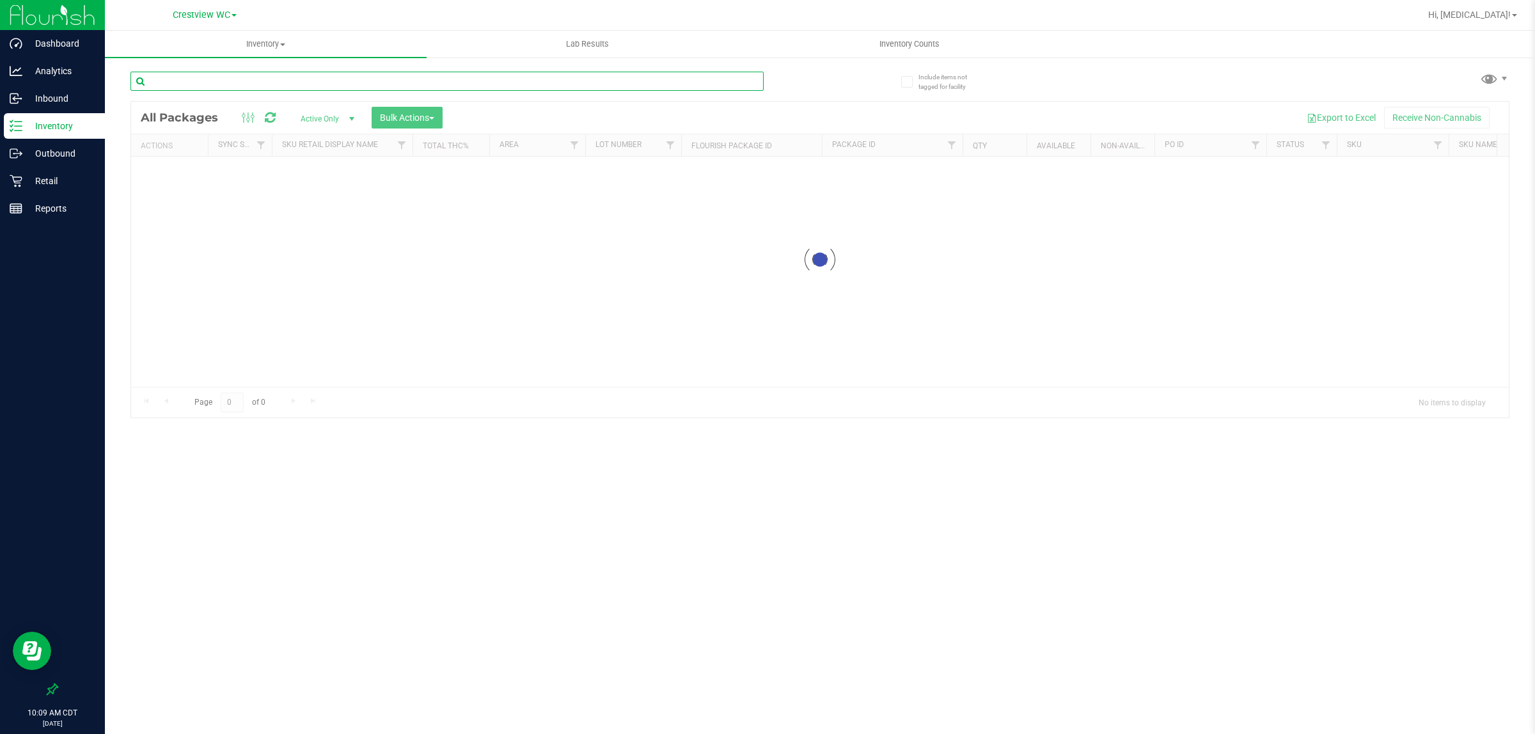
click at [212, 85] on input "text" at bounding box center [447, 81] width 633 height 19
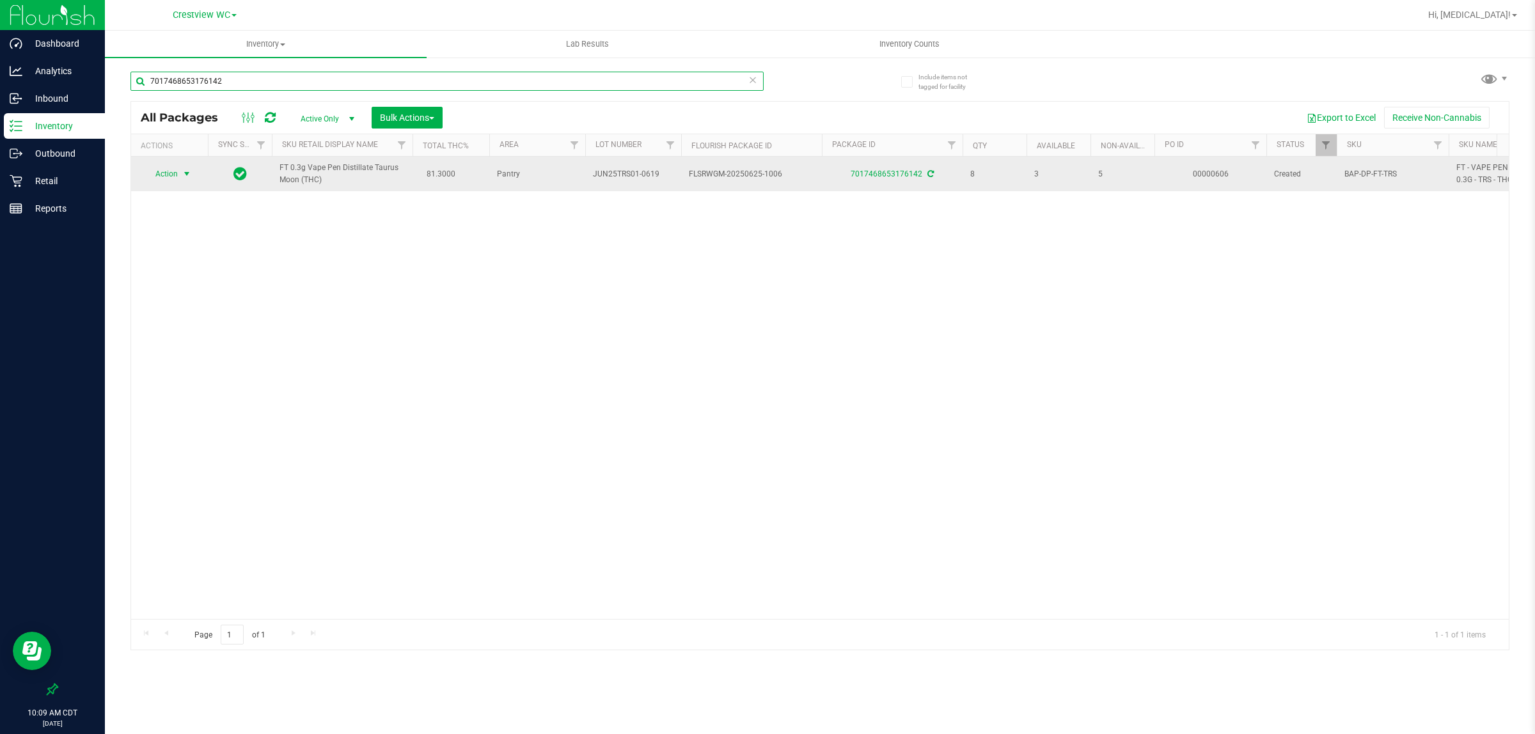
type input "7017468653176142"
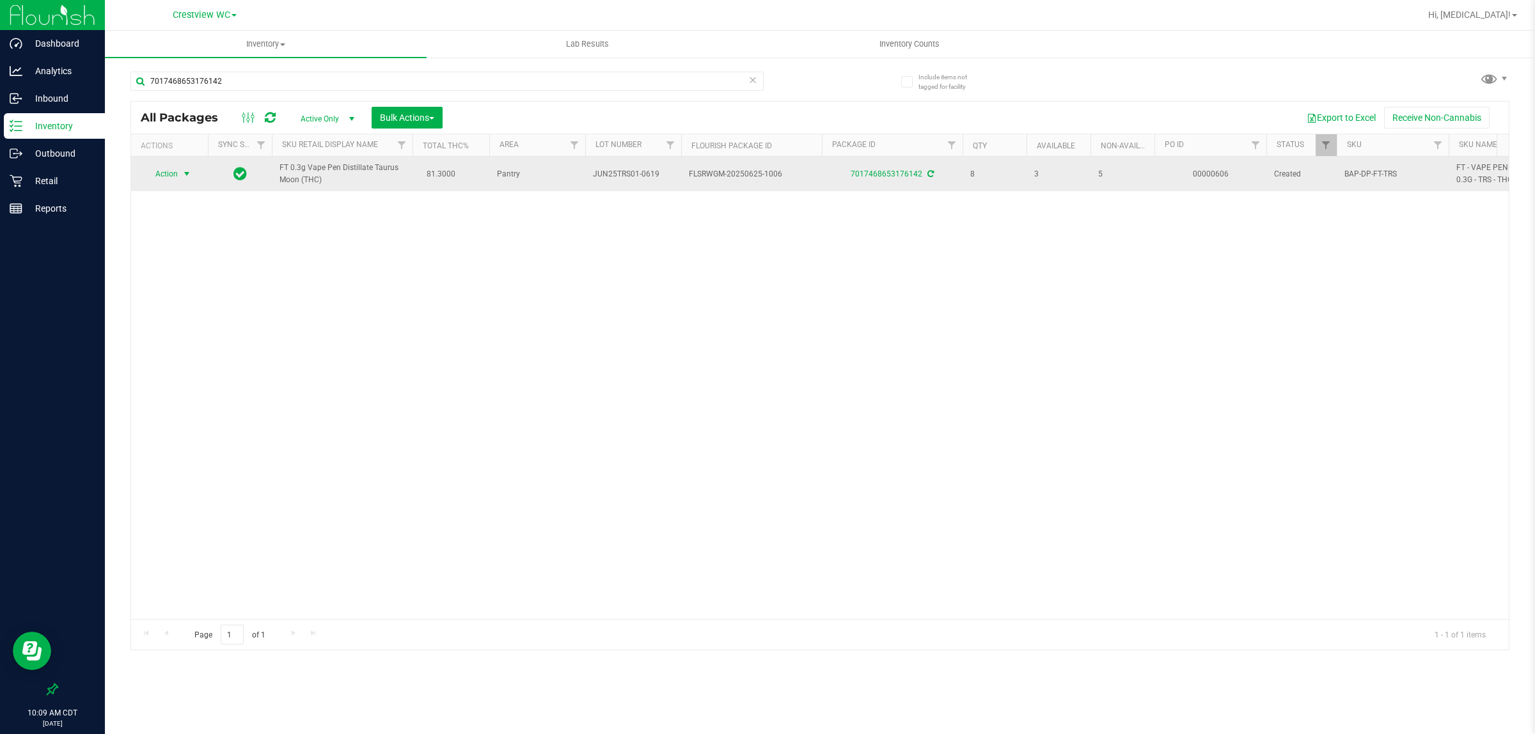
click at [168, 180] on span "Action" at bounding box center [161, 174] width 35 height 18
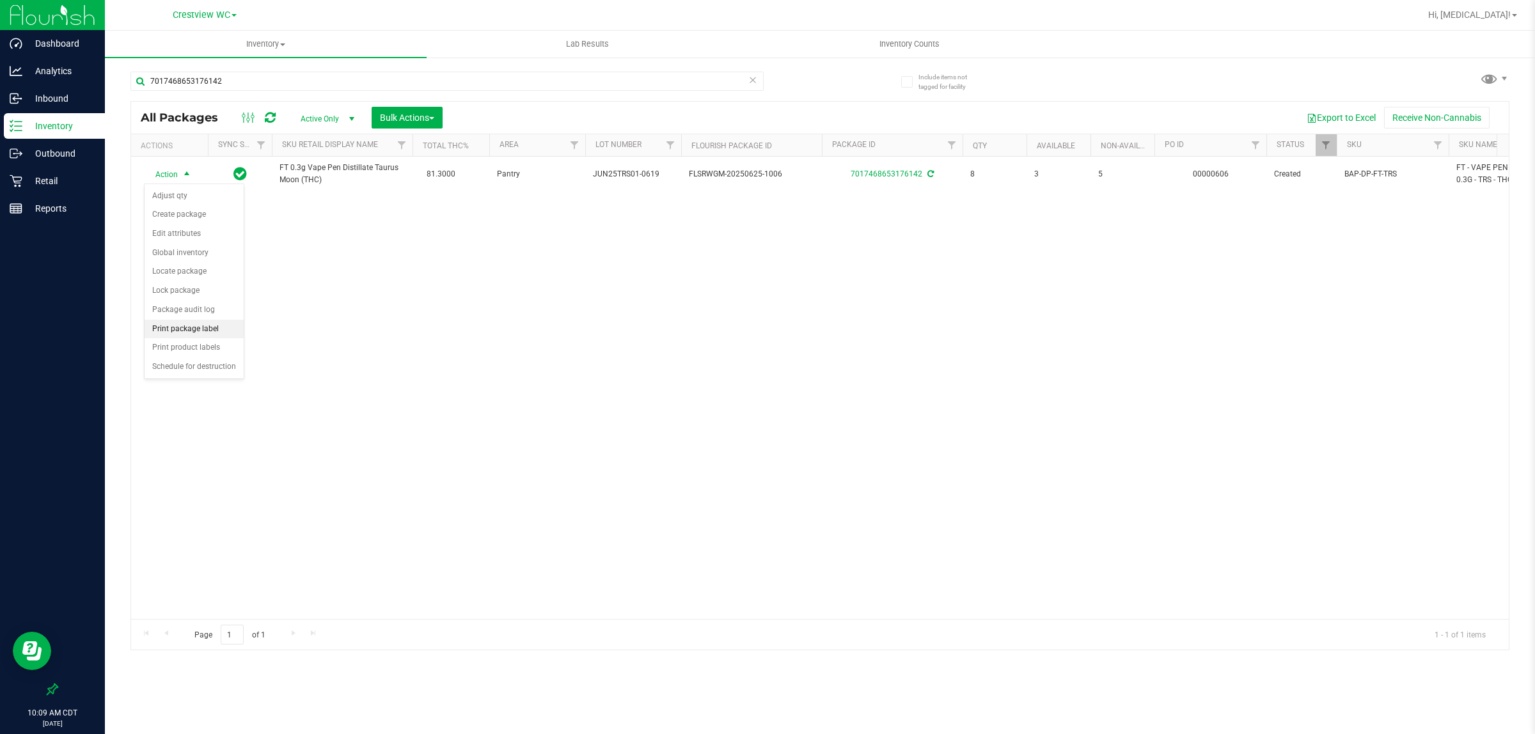
click at [206, 328] on li "Print package label" at bounding box center [194, 329] width 99 height 19
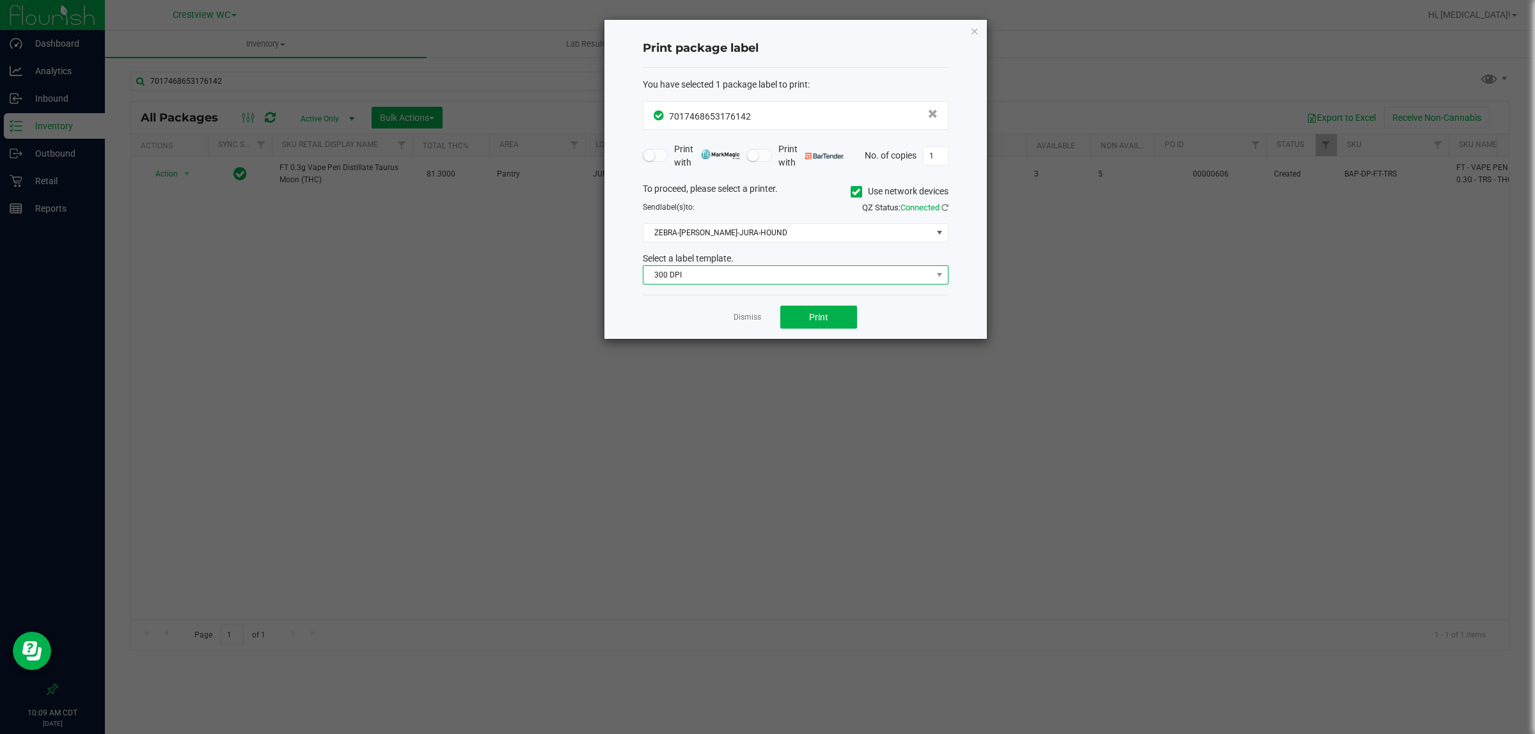
click at [765, 270] on span "300 DPI" at bounding box center [788, 275] width 289 height 18
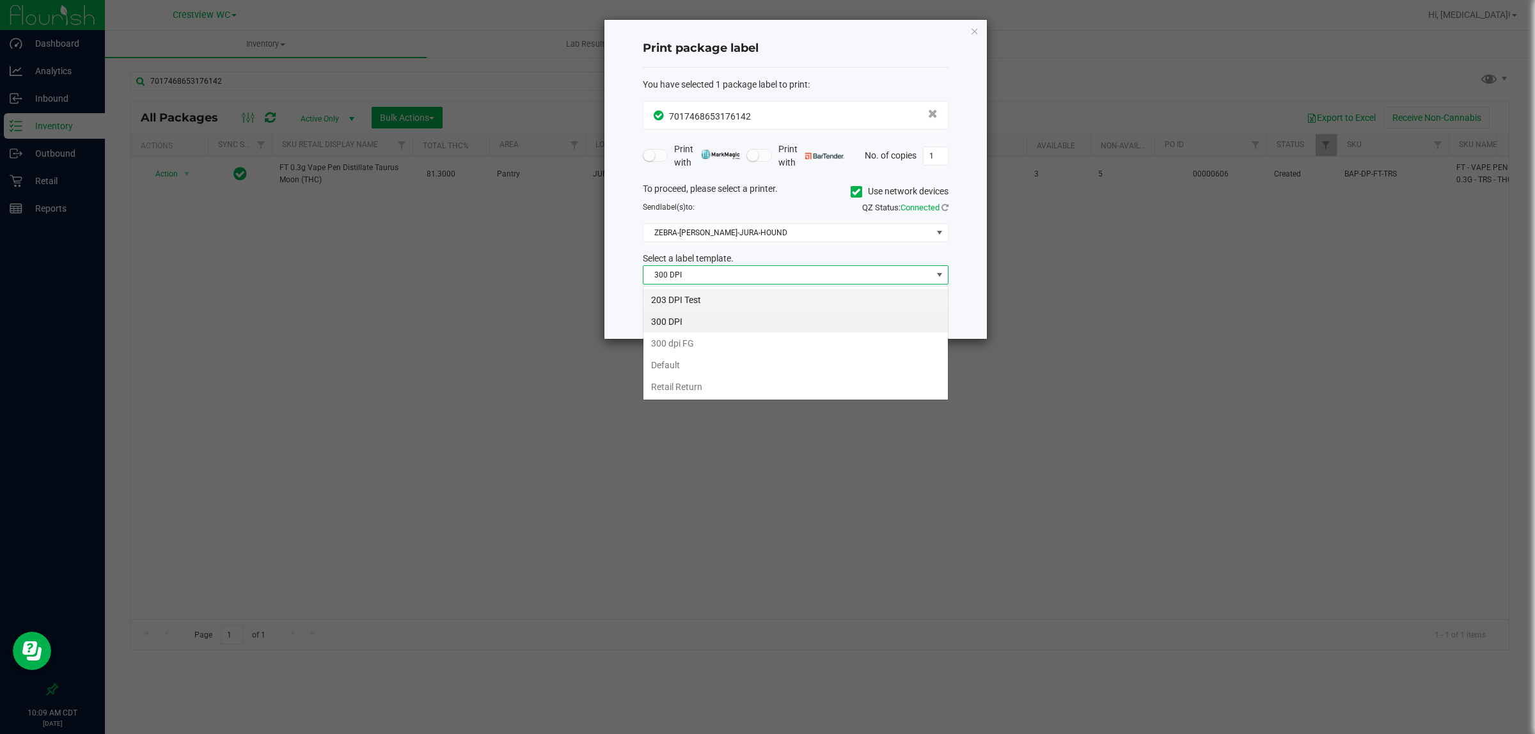
scroll to position [20, 305]
click at [677, 299] on li "203 DPI Test" at bounding box center [796, 300] width 305 height 22
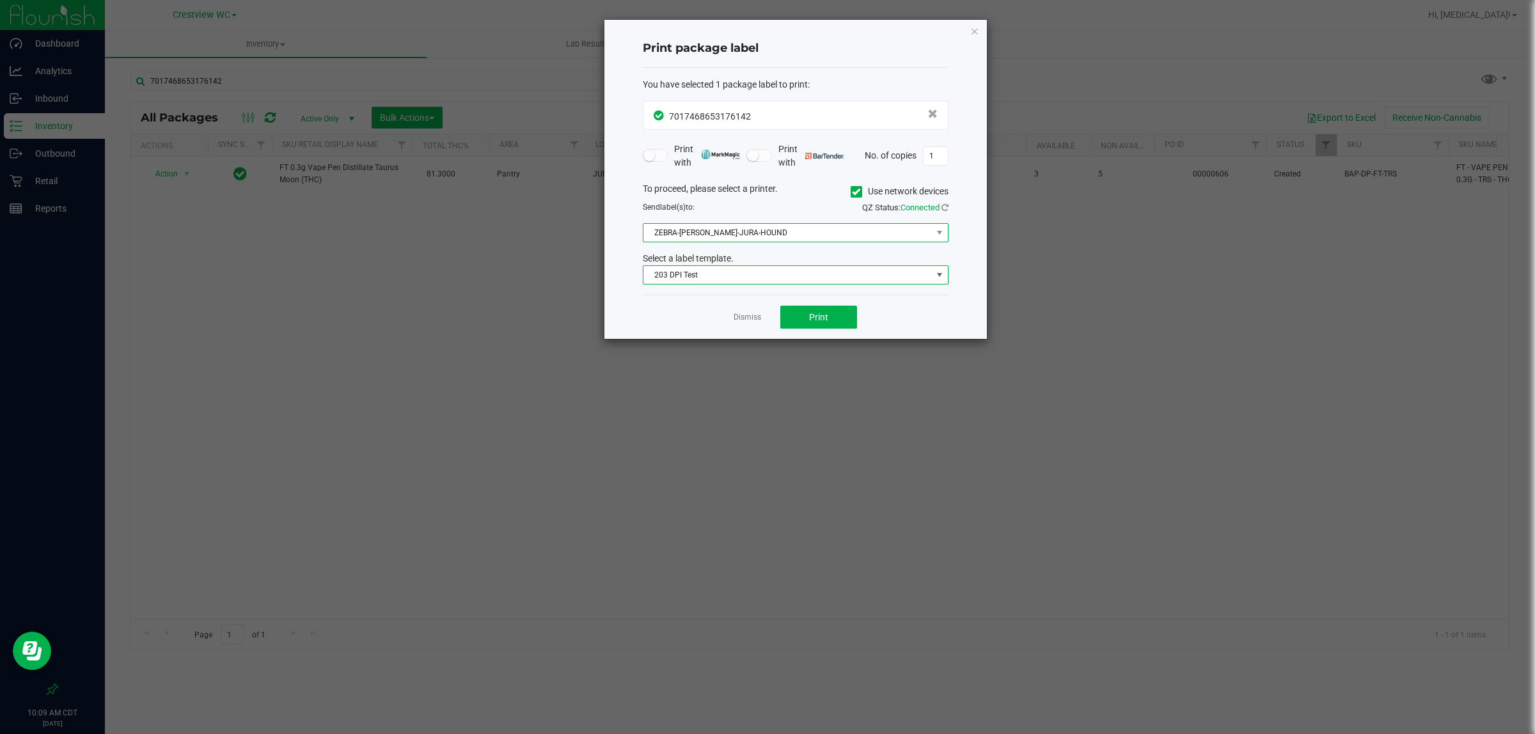
click at [747, 232] on span "ZEBRA-[PERSON_NAME]-JURA-HOUND" at bounding box center [788, 233] width 289 height 18
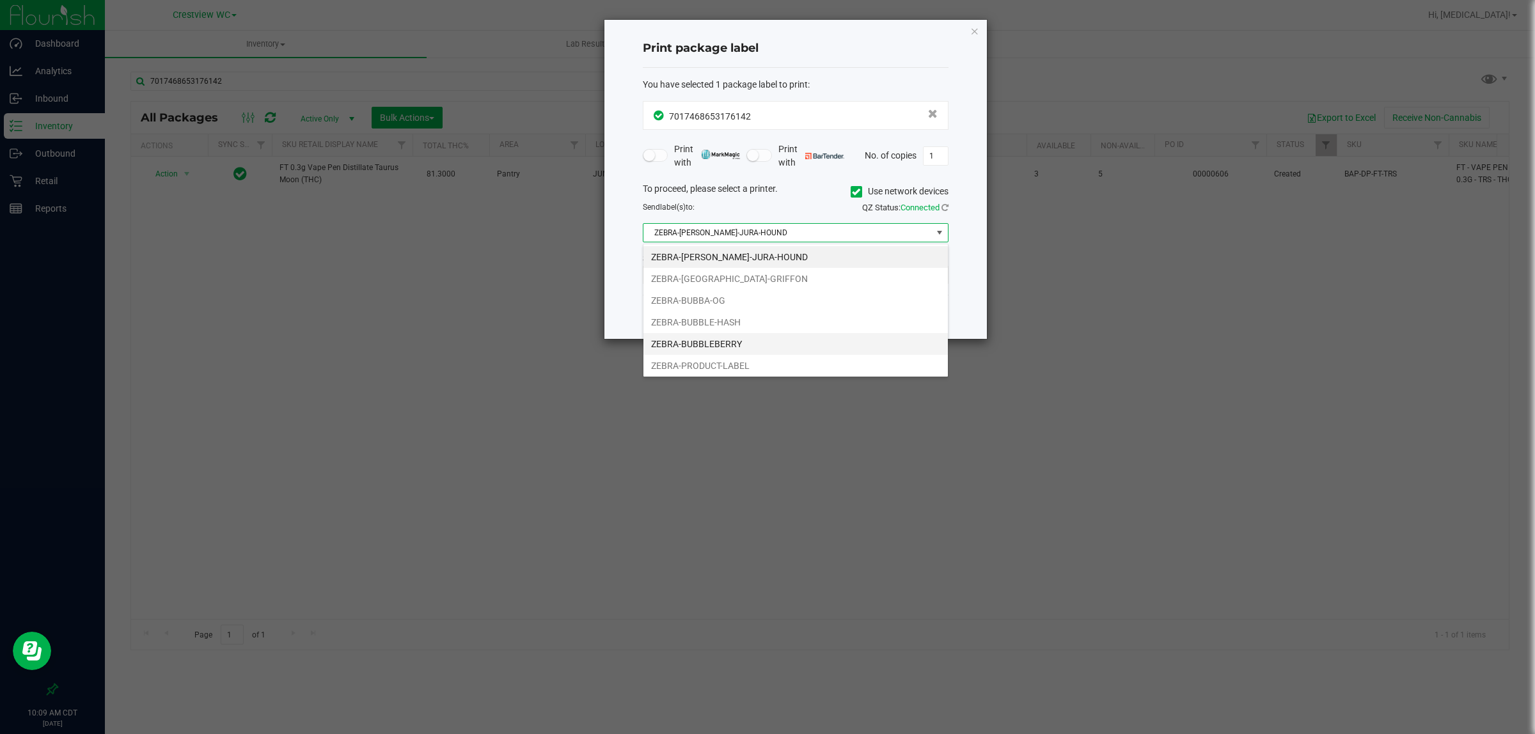
click at [727, 343] on li "ZEBRA-BUBBLEBERRY" at bounding box center [796, 344] width 305 height 22
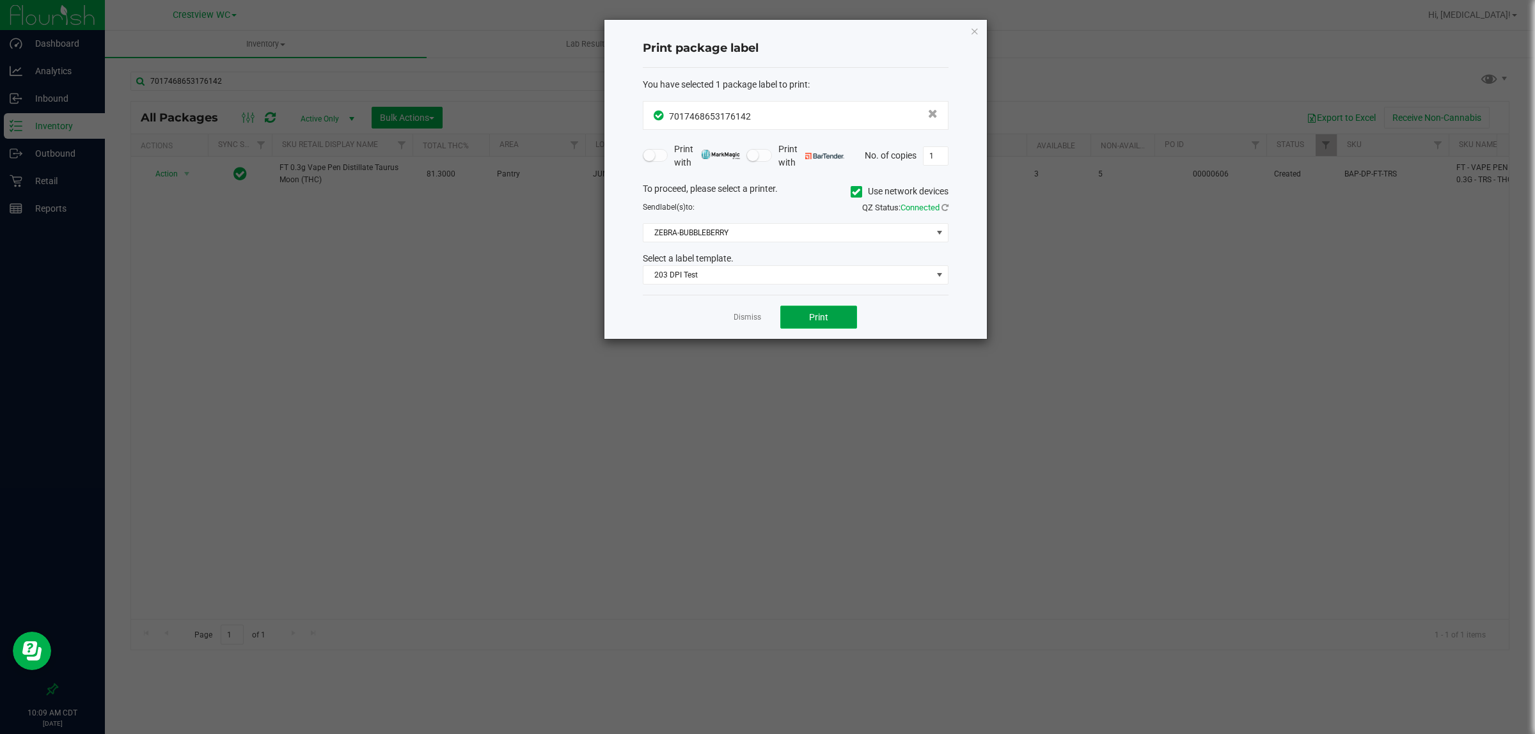
click at [765, 315] on button "Print" at bounding box center [819, 317] width 77 height 23
click at [749, 320] on link "Dismiss" at bounding box center [748, 317] width 28 height 11
click at [717, 406] on div "Action Action Adjust qty Create package Edit attributes Global inventory Locate…" at bounding box center [820, 388] width 1378 height 463
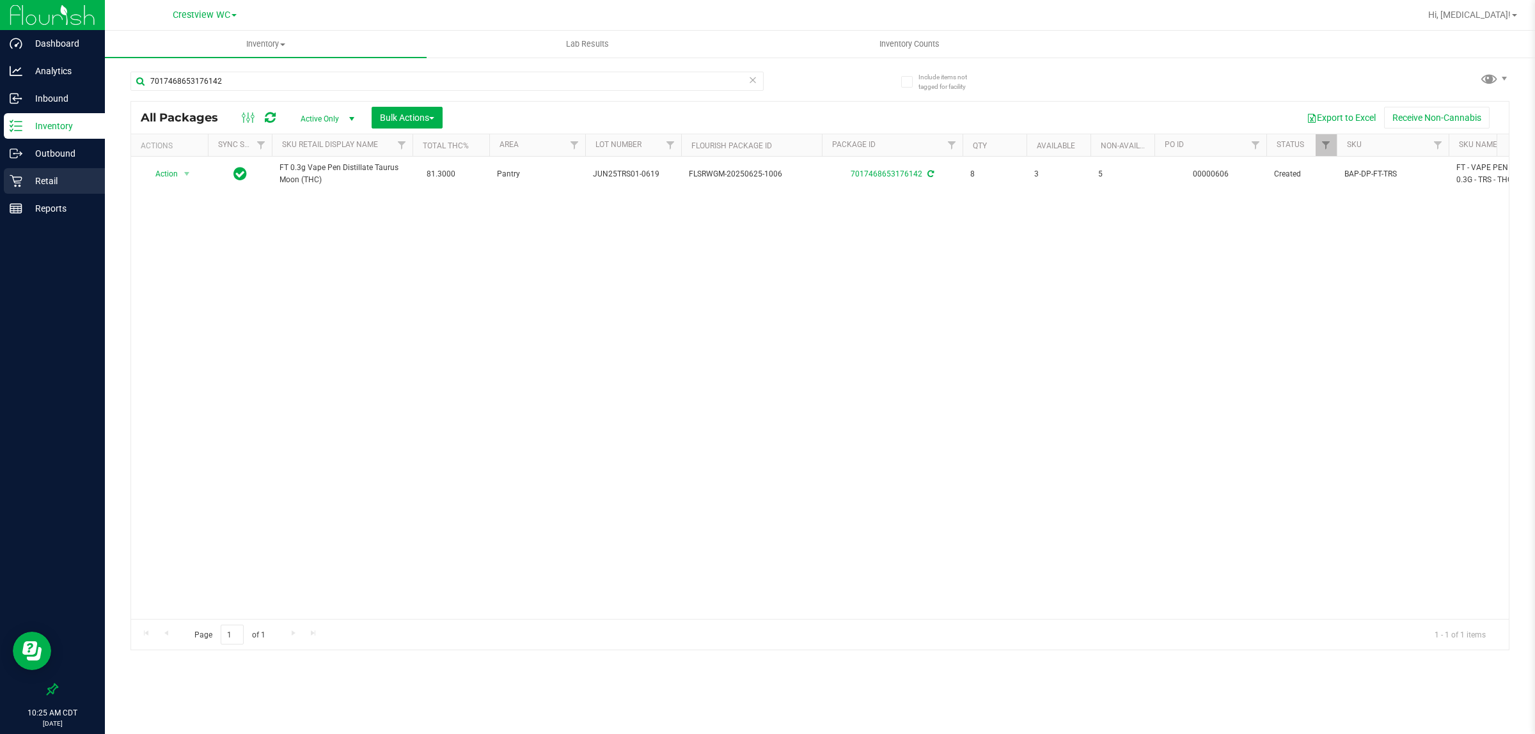
click at [52, 181] on p "Retail" at bounding box center [60, 180] width 77 height 15
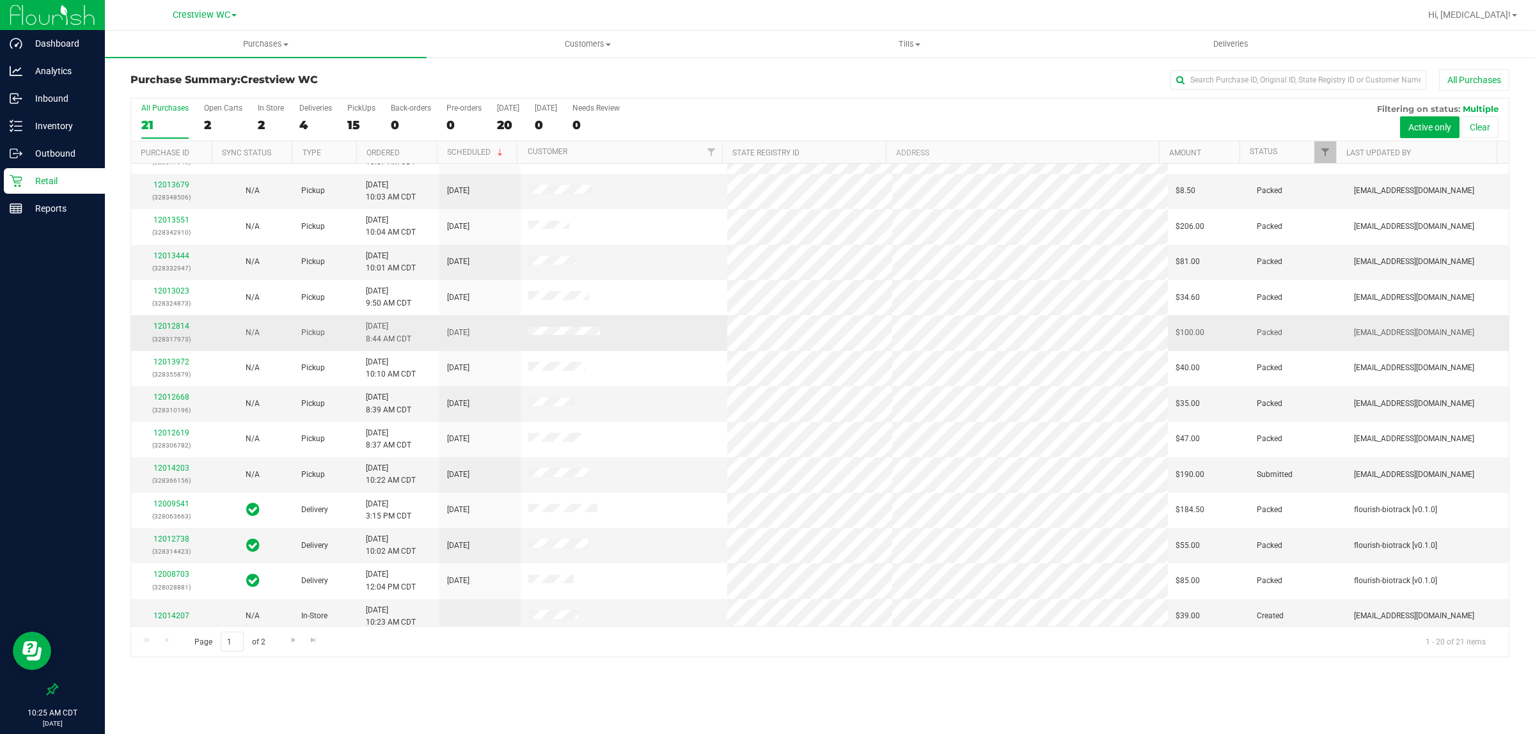
scroll to position [248, 0]
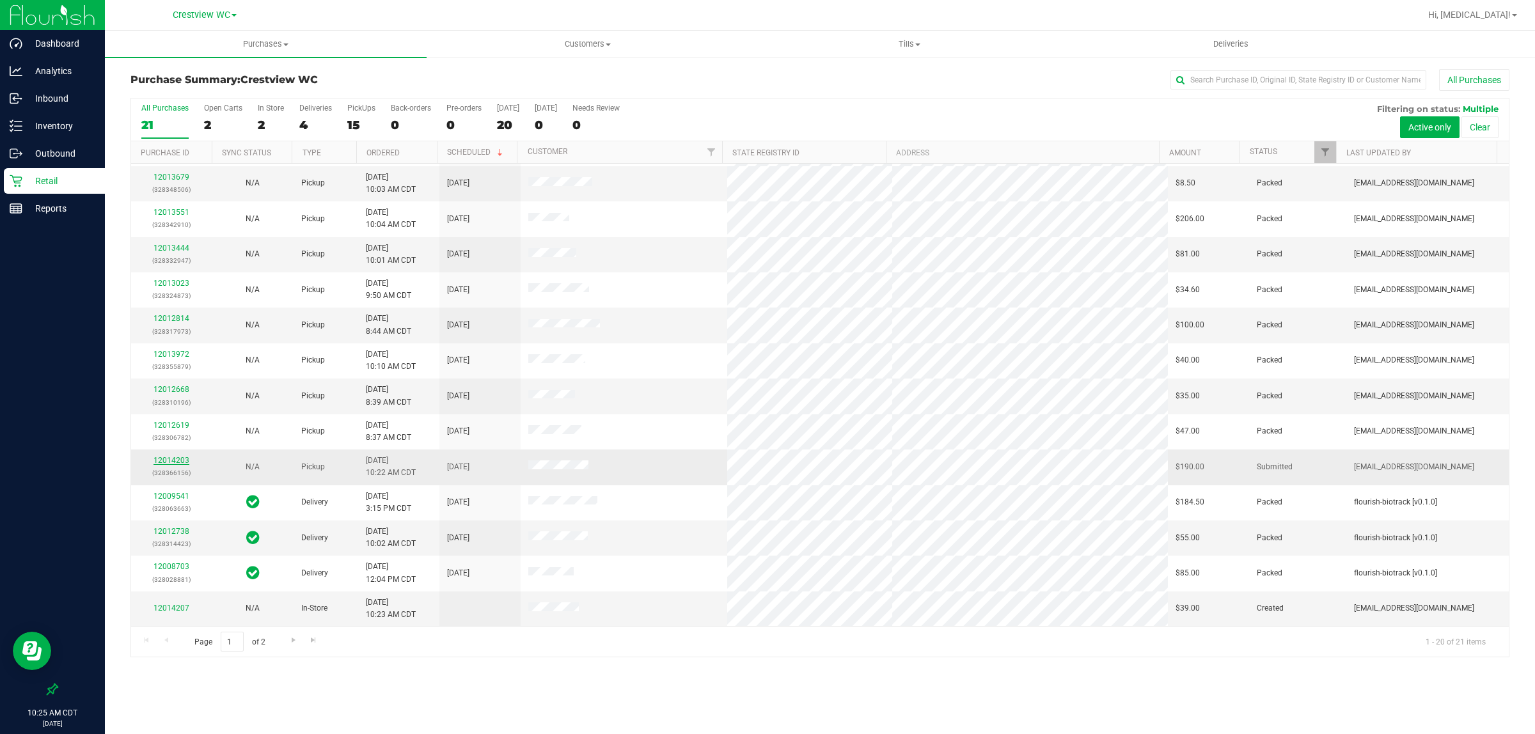
click at [180, 464] on link "12014203" at bounding box center [172, 460] width 36 height 9
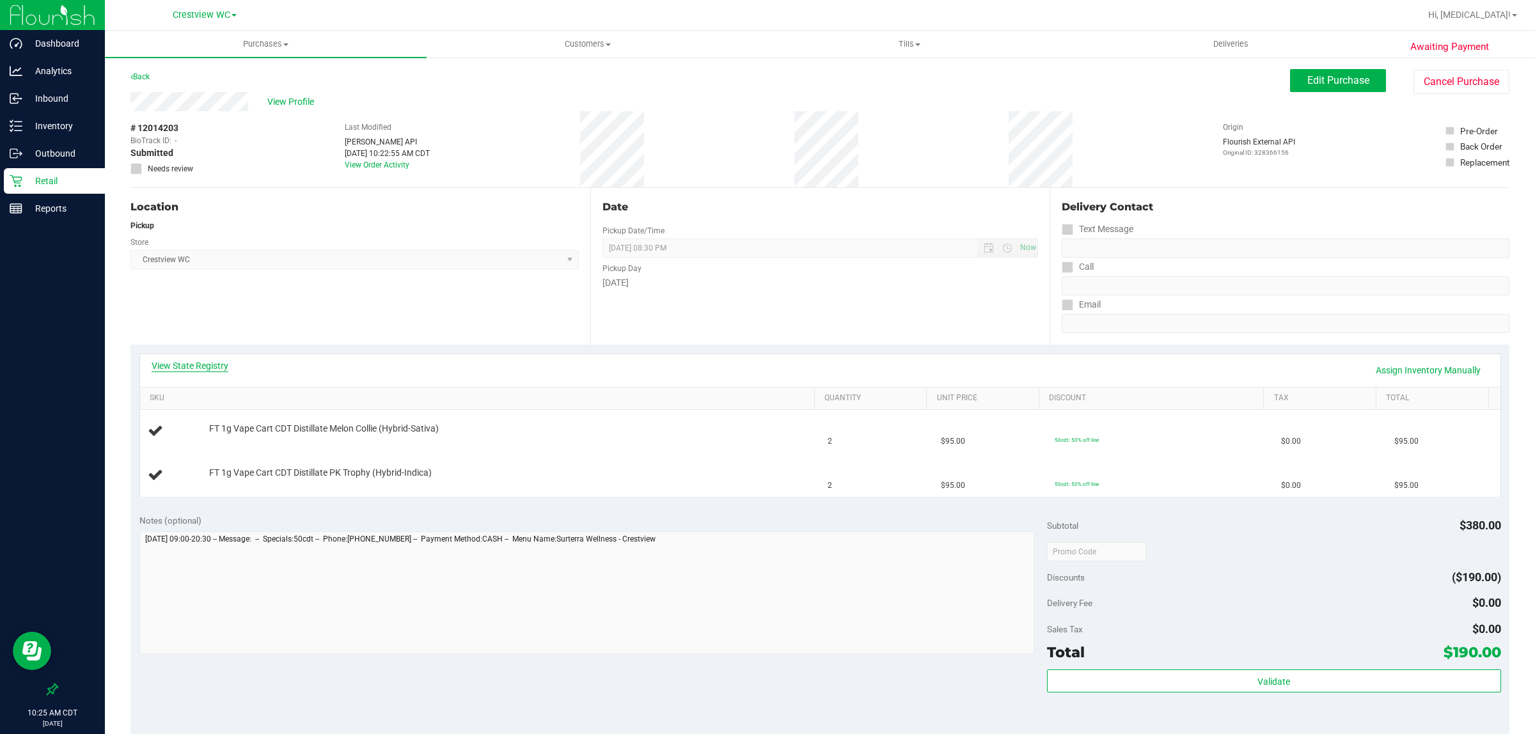
click at [197, 363] on link "View State Registry" at bounding box center [190, 366] width 77 height 13
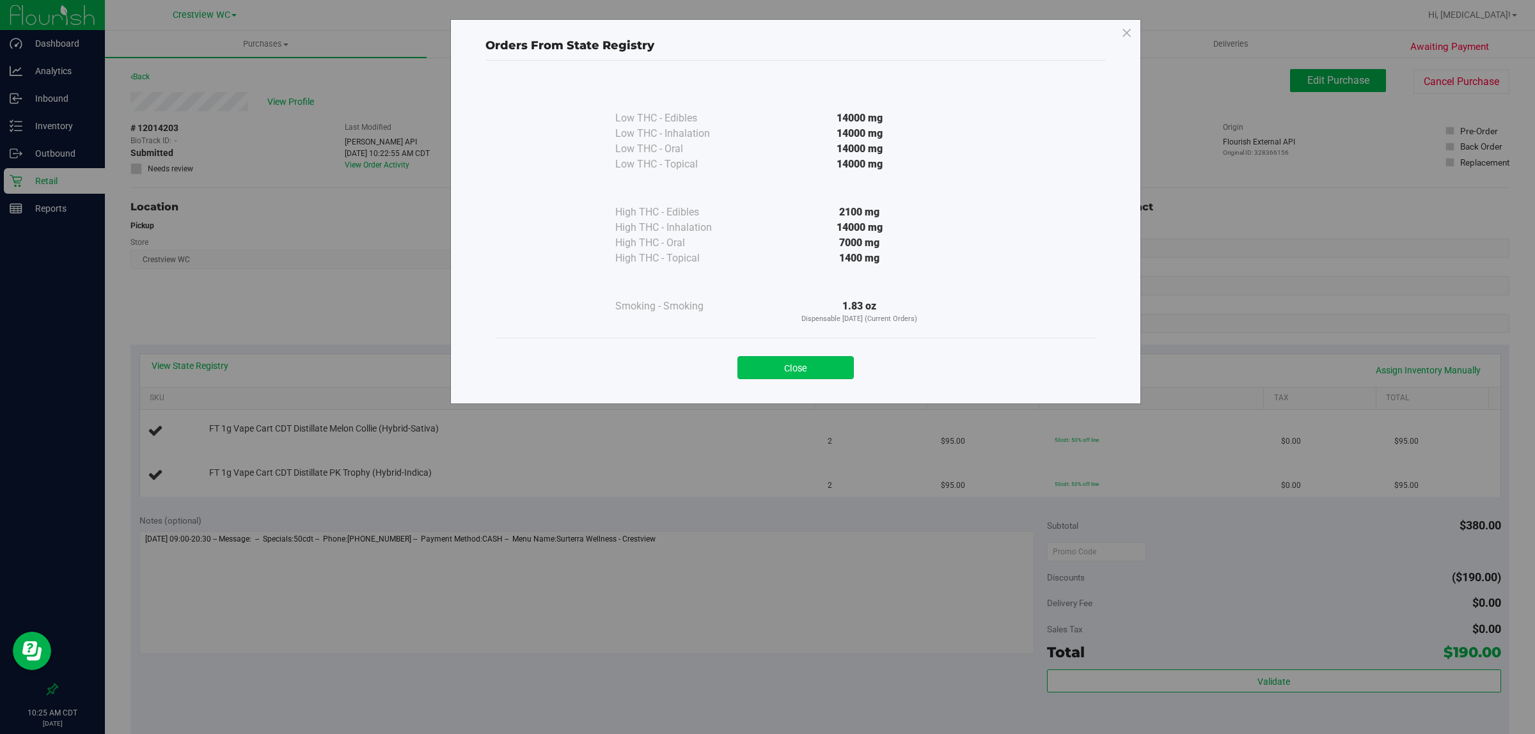
click at [765, 369] on button "Close" at bounding box center [796, 367] width 116 height 23
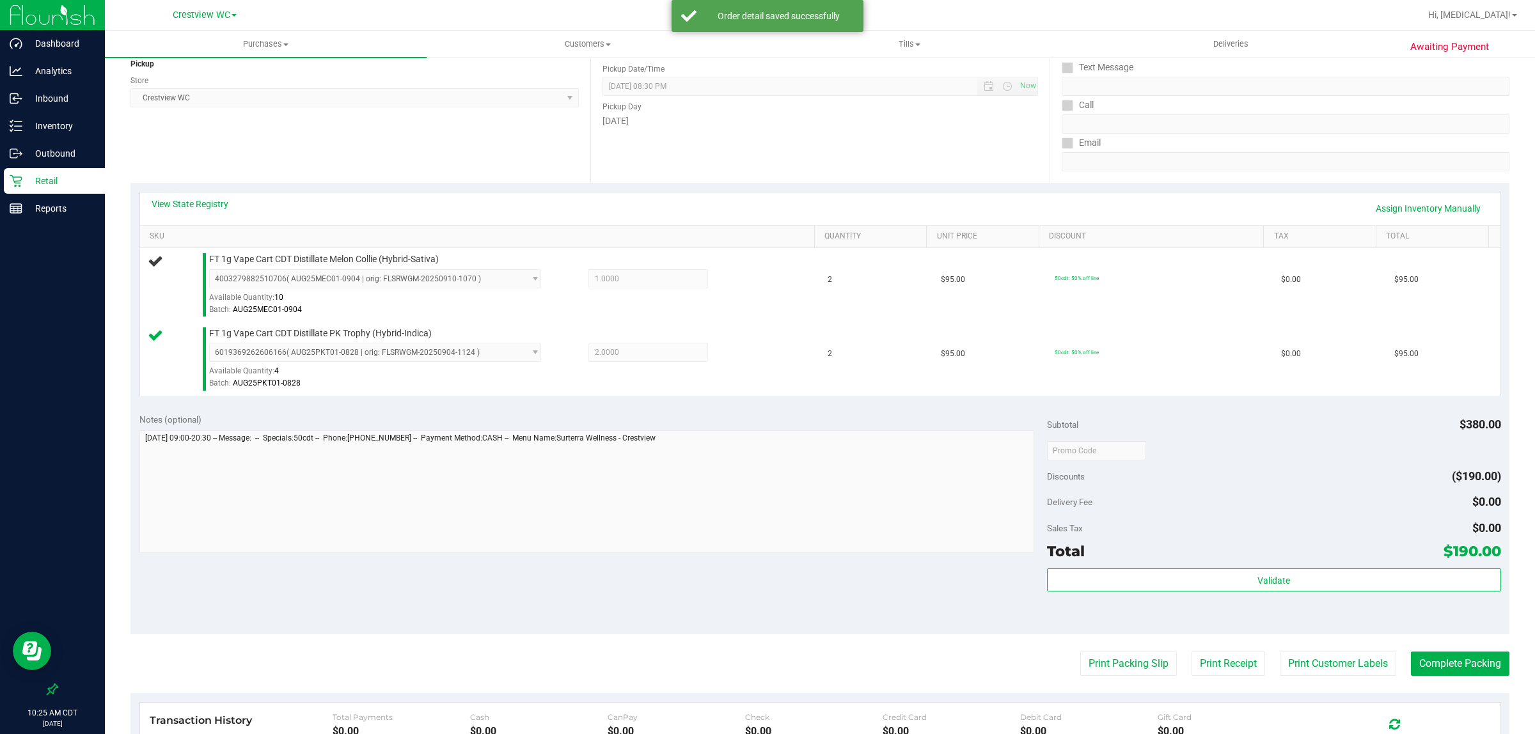
scroll to position [240, 0]
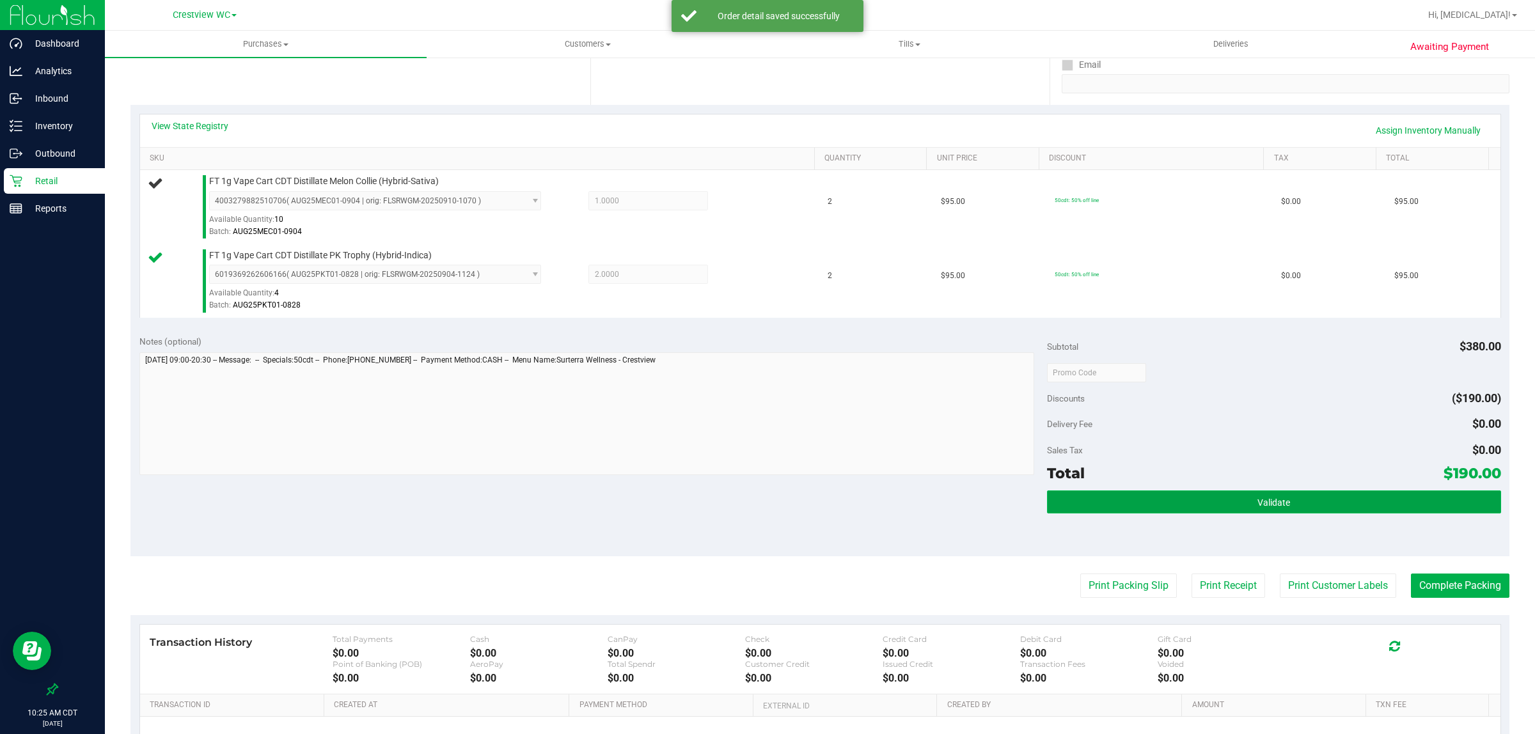
click at [765, 501] on button "Validate" at bounding box center [1274, 502] width 454 height 23
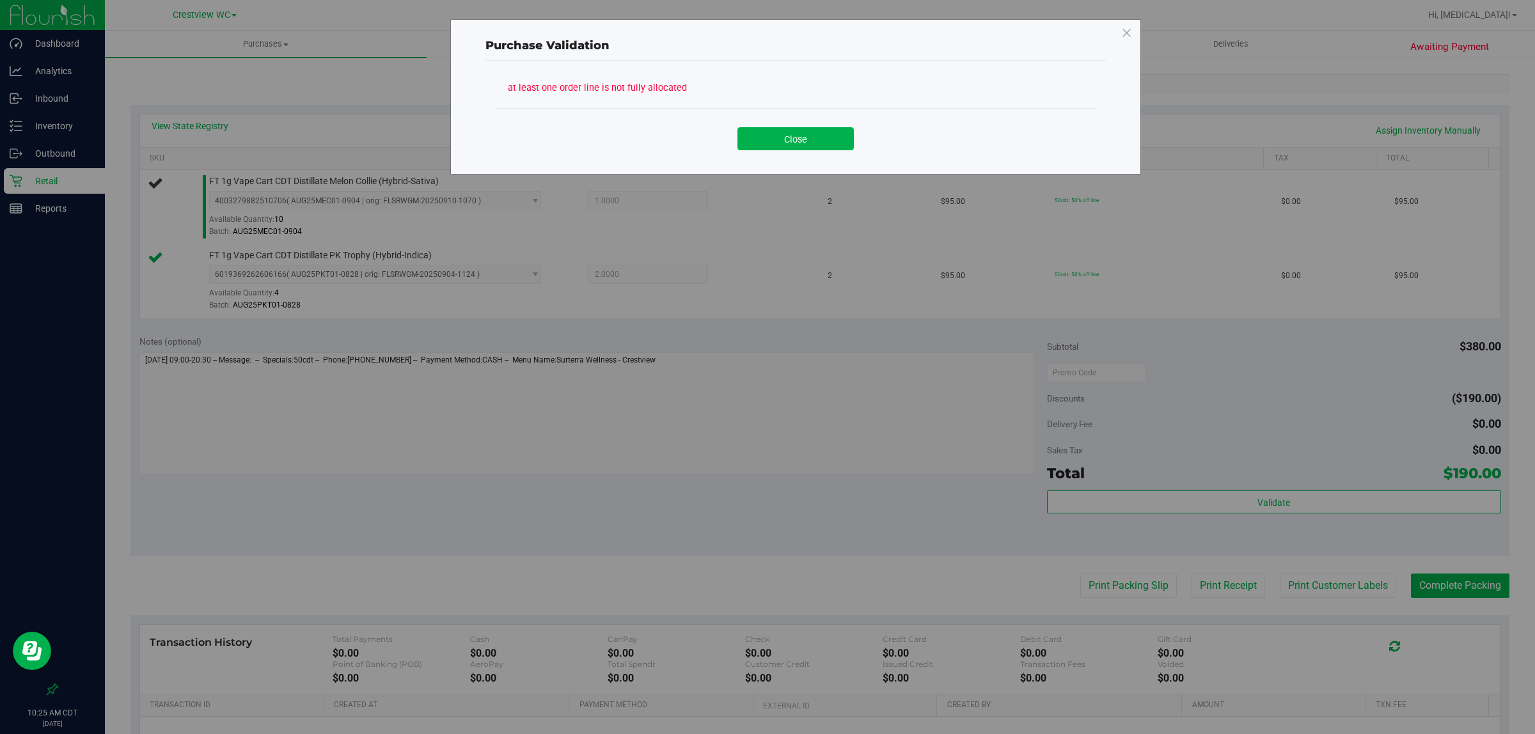
click at [765, 157] on div "Close" at bounding box center [795, 134] width 601 height 52
click at [765, 152] on div "Close" at bounding box center [795, 134] width 601 height 52
click at [765, 138] on button "Close" at bounding box center [796, 138] width 116 height 23
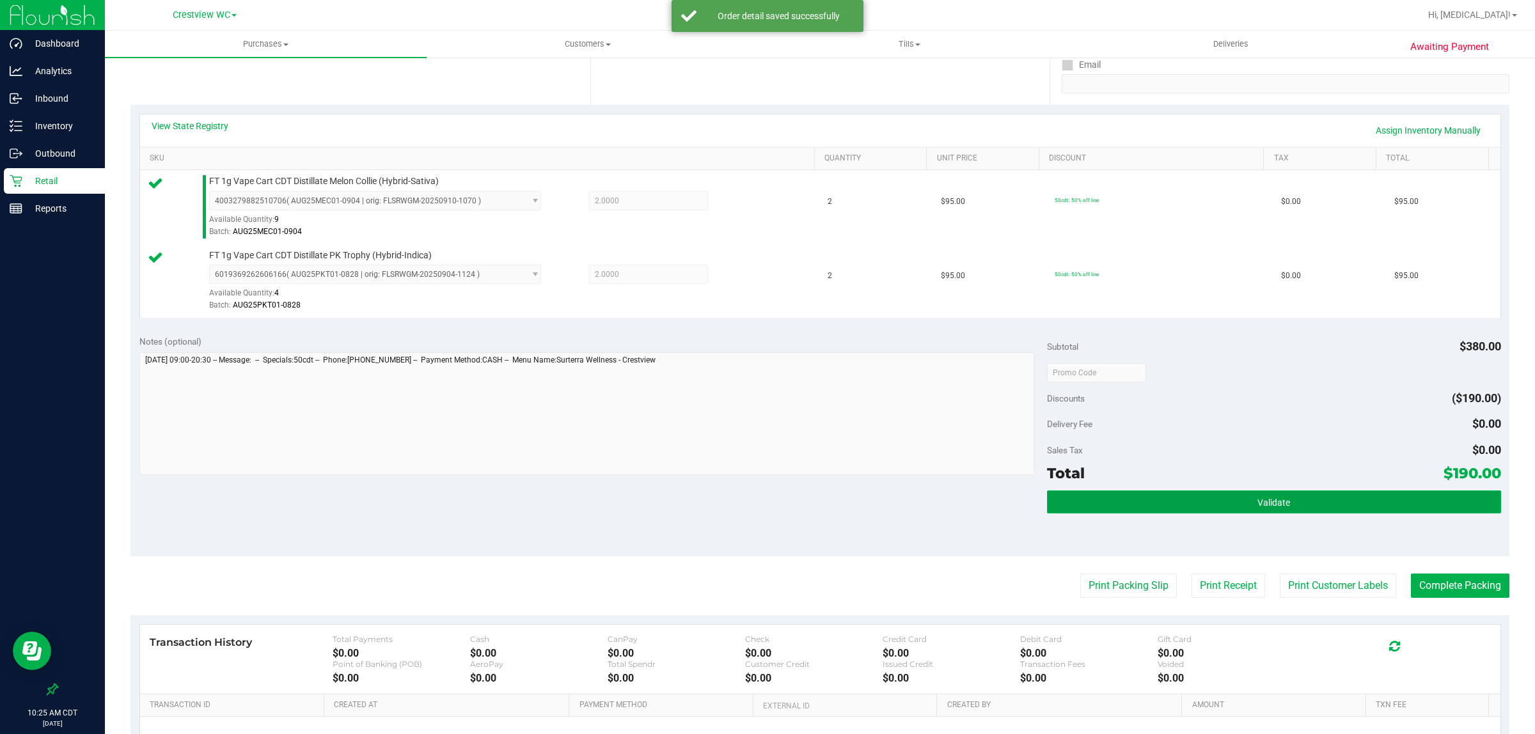
click at [765, 507] on span "Validate" at bounding box center [1274, 503] width 33 height 10
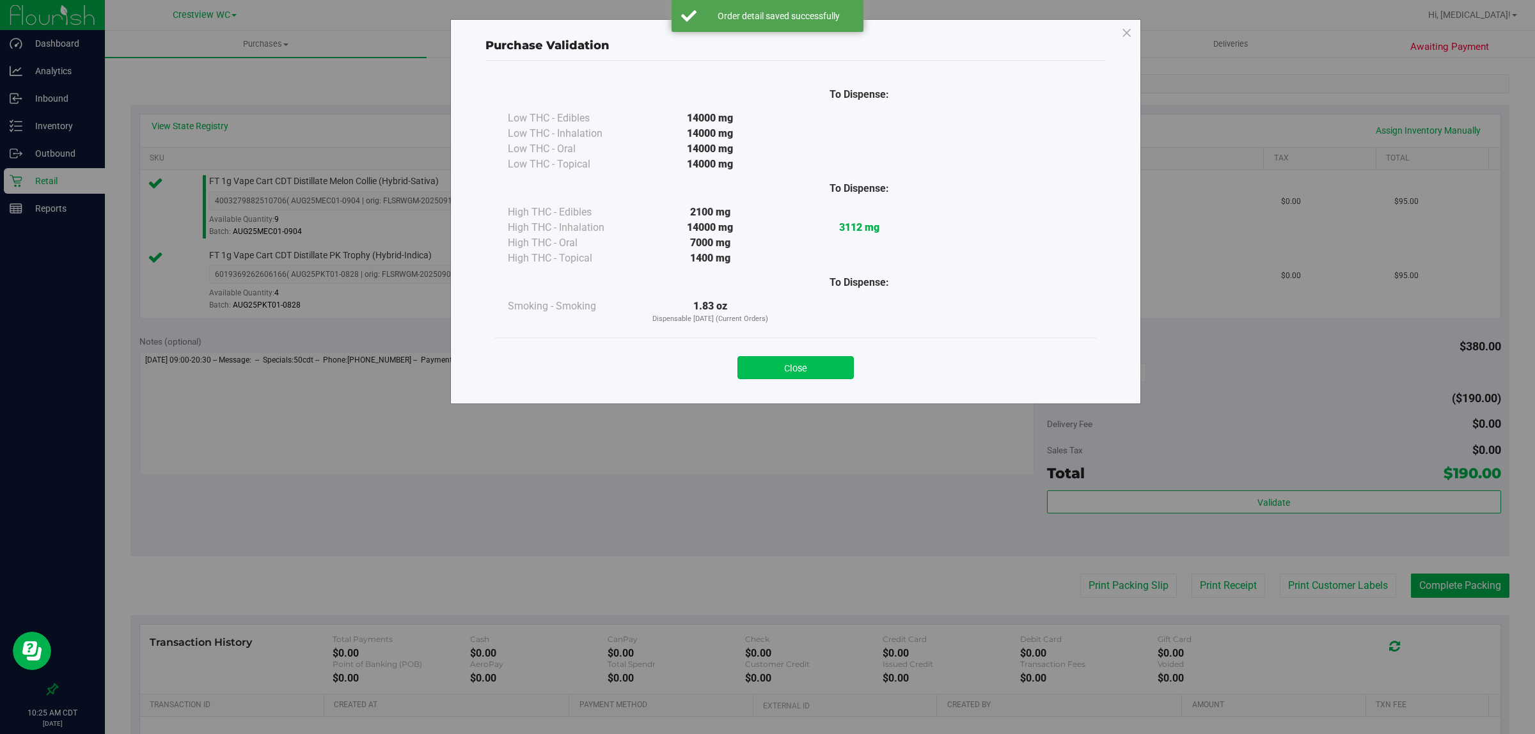
click at [765, 376] on button "Close" at bounding box center [796, 367] width 116 height 23
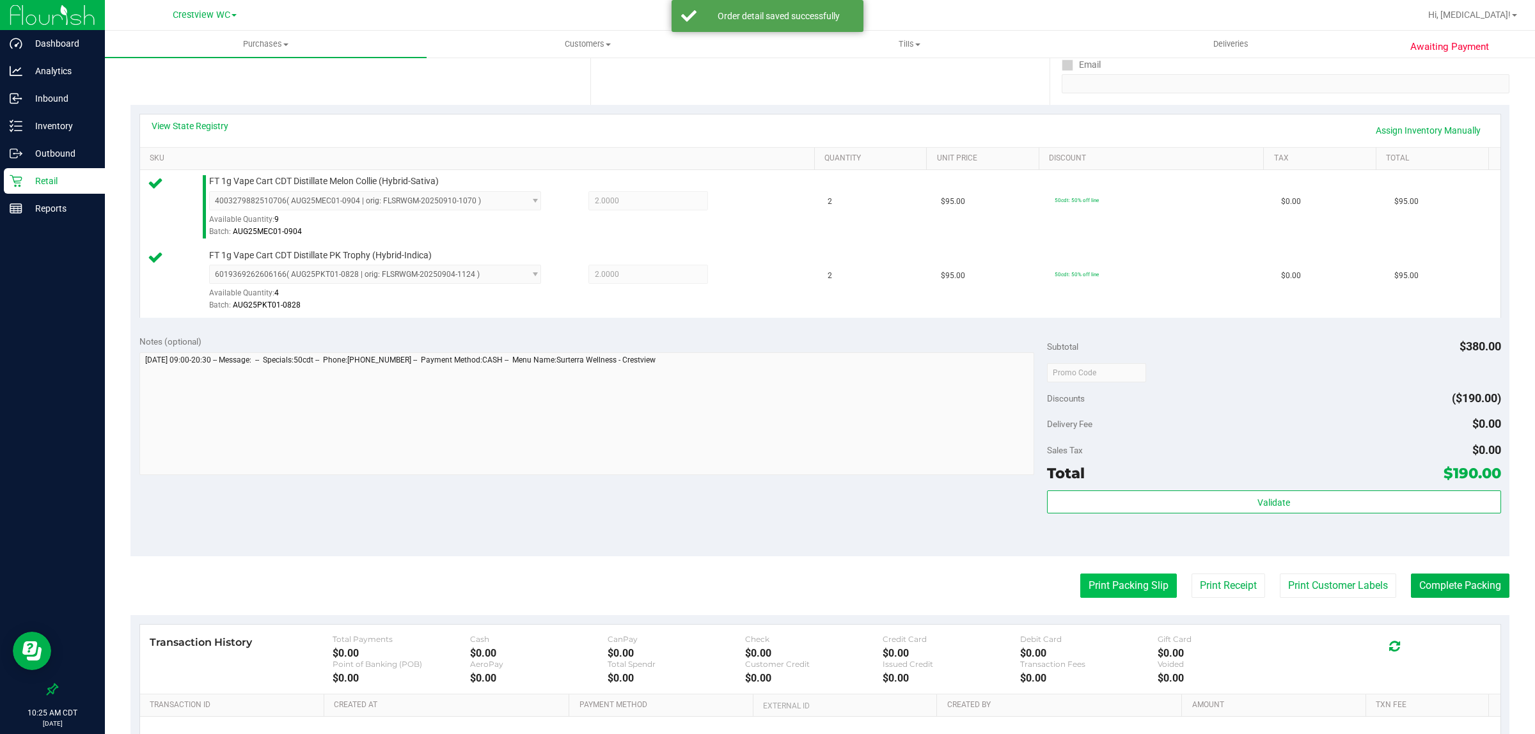
click at [765, 591] on button "Print Packing Slip" at bounding box center [1129, 586] width 97 height 24
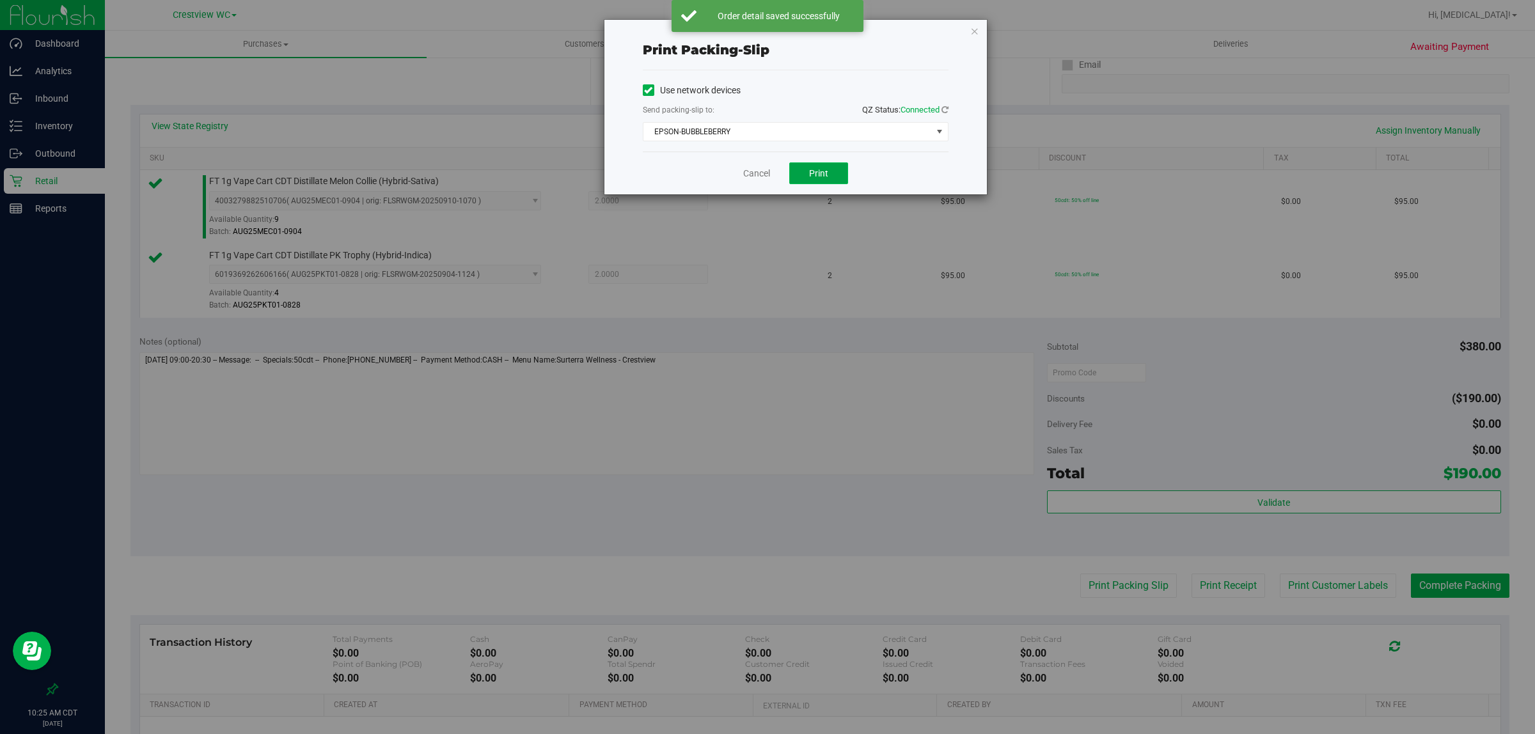
click at [765, 176] on span "Print" at bounding box center [818, 173] width 19 height 10
click at [747, 174] on link "Cancel" at bounding box center [756, 173] width 27 height 13
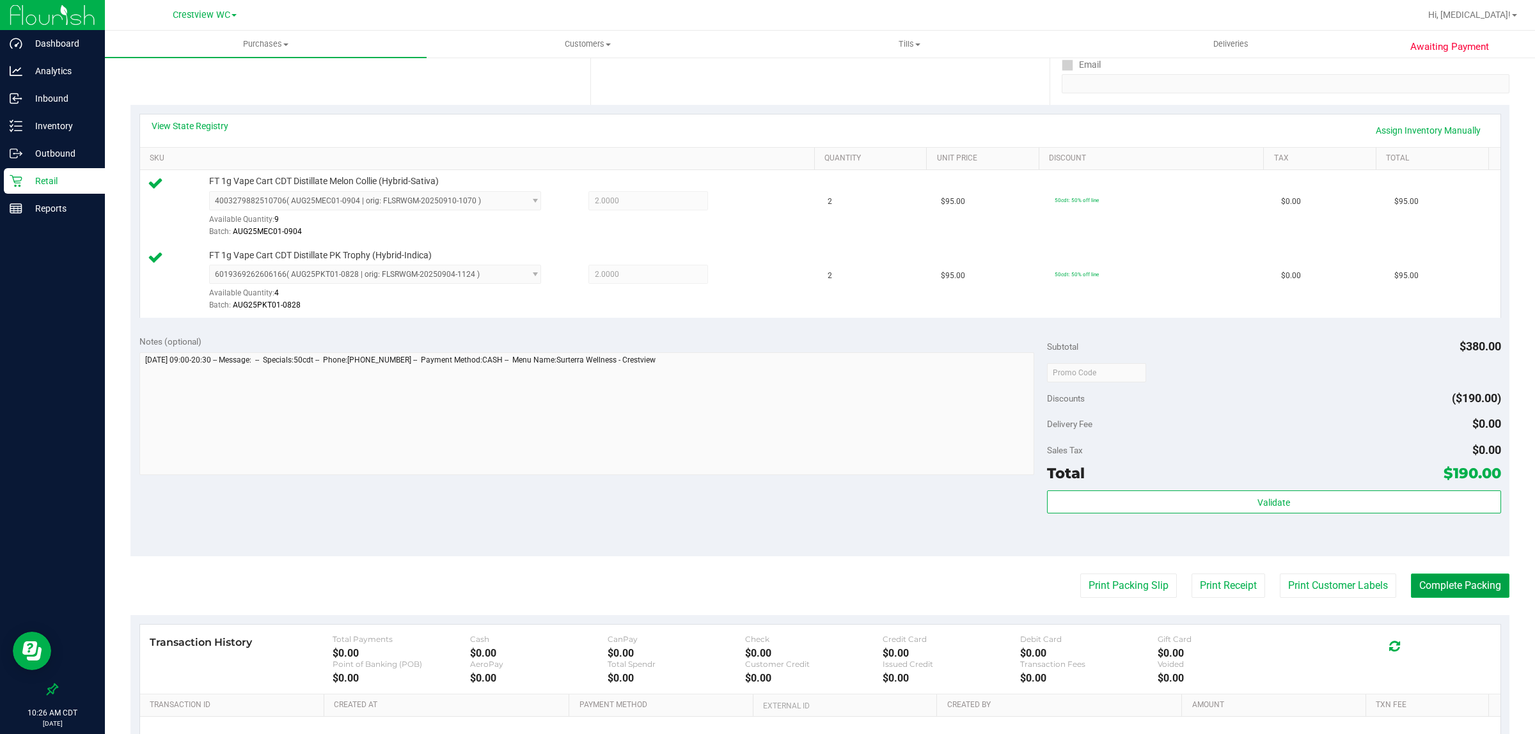
click at [765, 576] on button "Complete Packing" at bounding box center [1460, 586] width 99 height 24
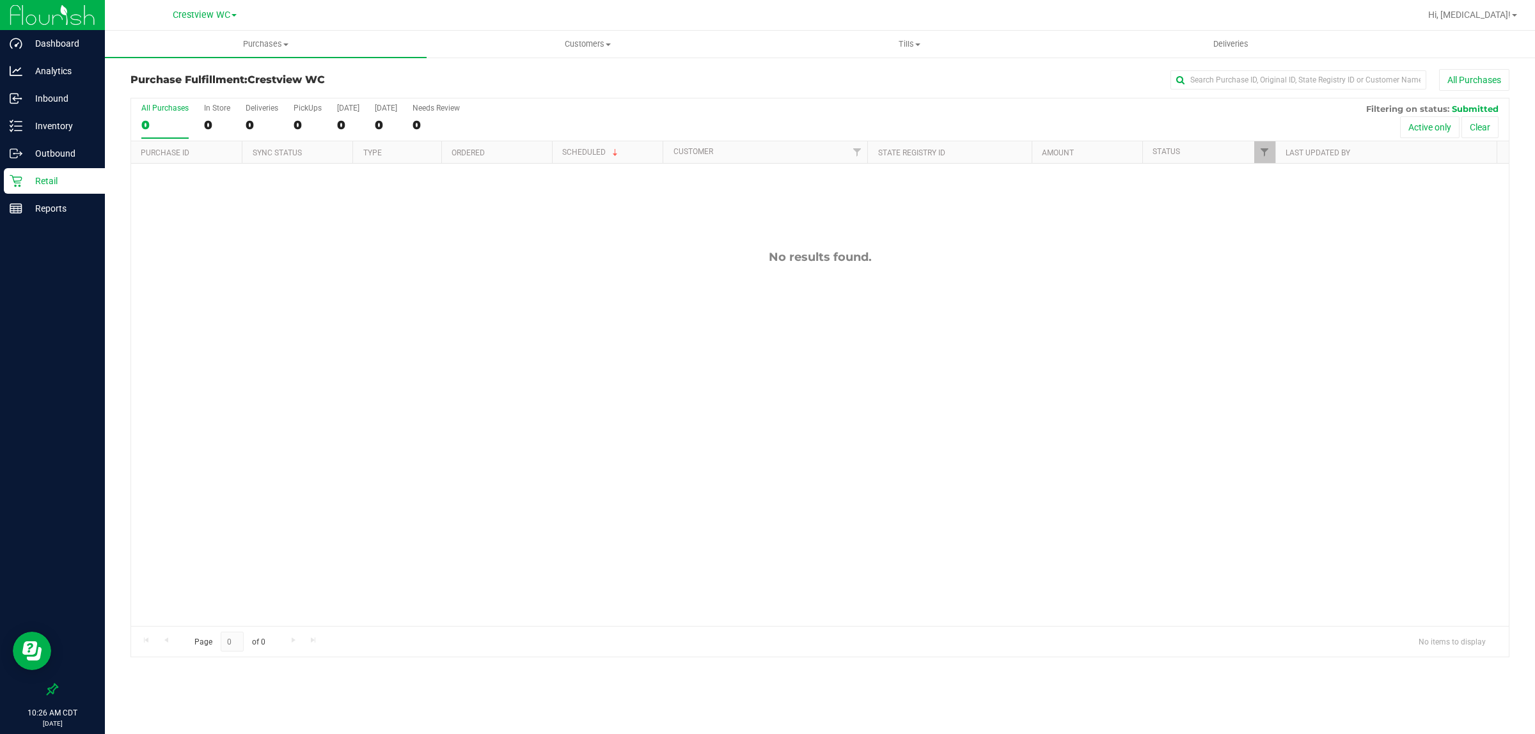
click at [33, 184] on p "Retail" at bounding box center [60, 180] width 77 height 15
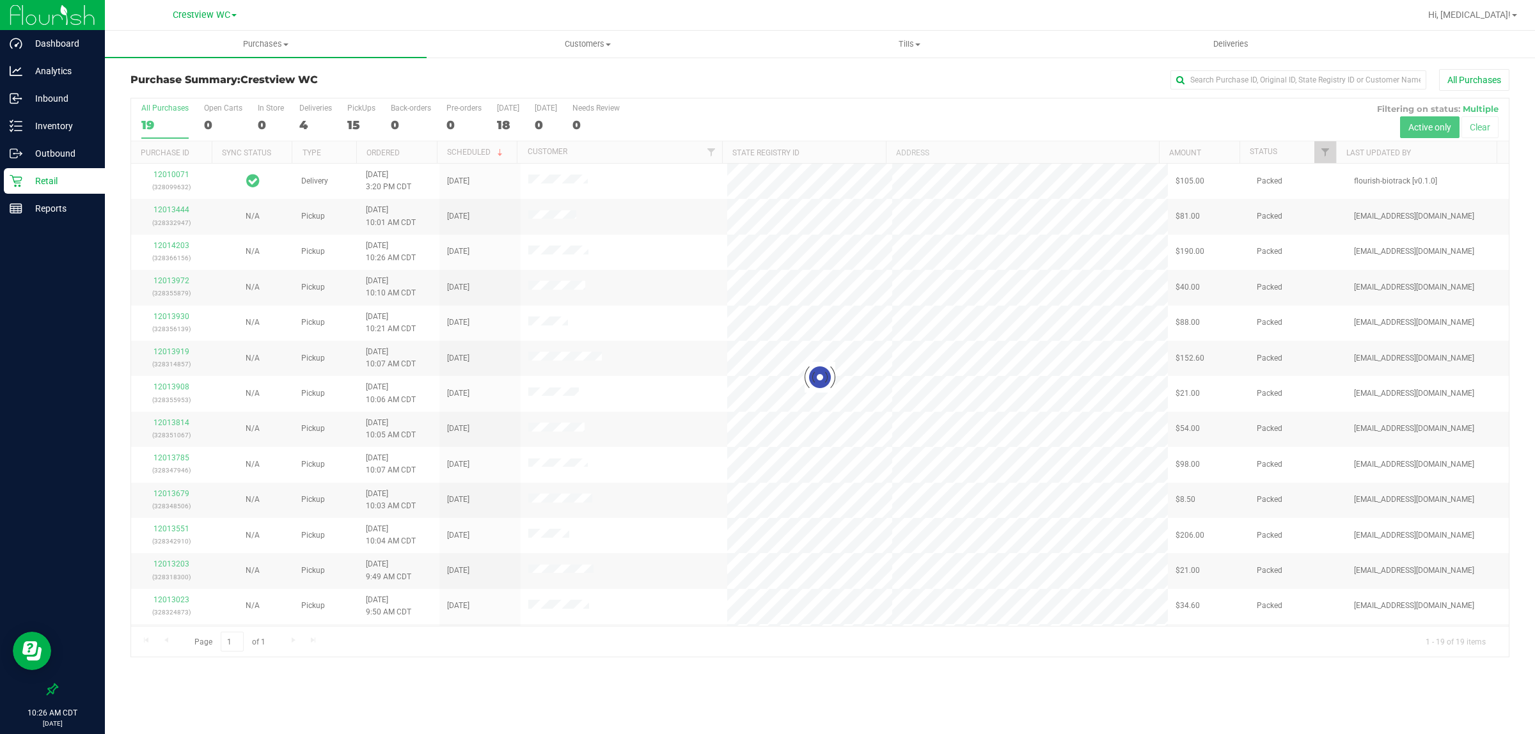
click at [365, 112] on div at bounding box center [820, 378] width 1378 height 559
click at [356, 120] on div "15" at bounding box center [361, 125] width 28 height 15
click at [0, 0] on input "PickUps 15" at bounding box center [0, 0] width 0 height 0
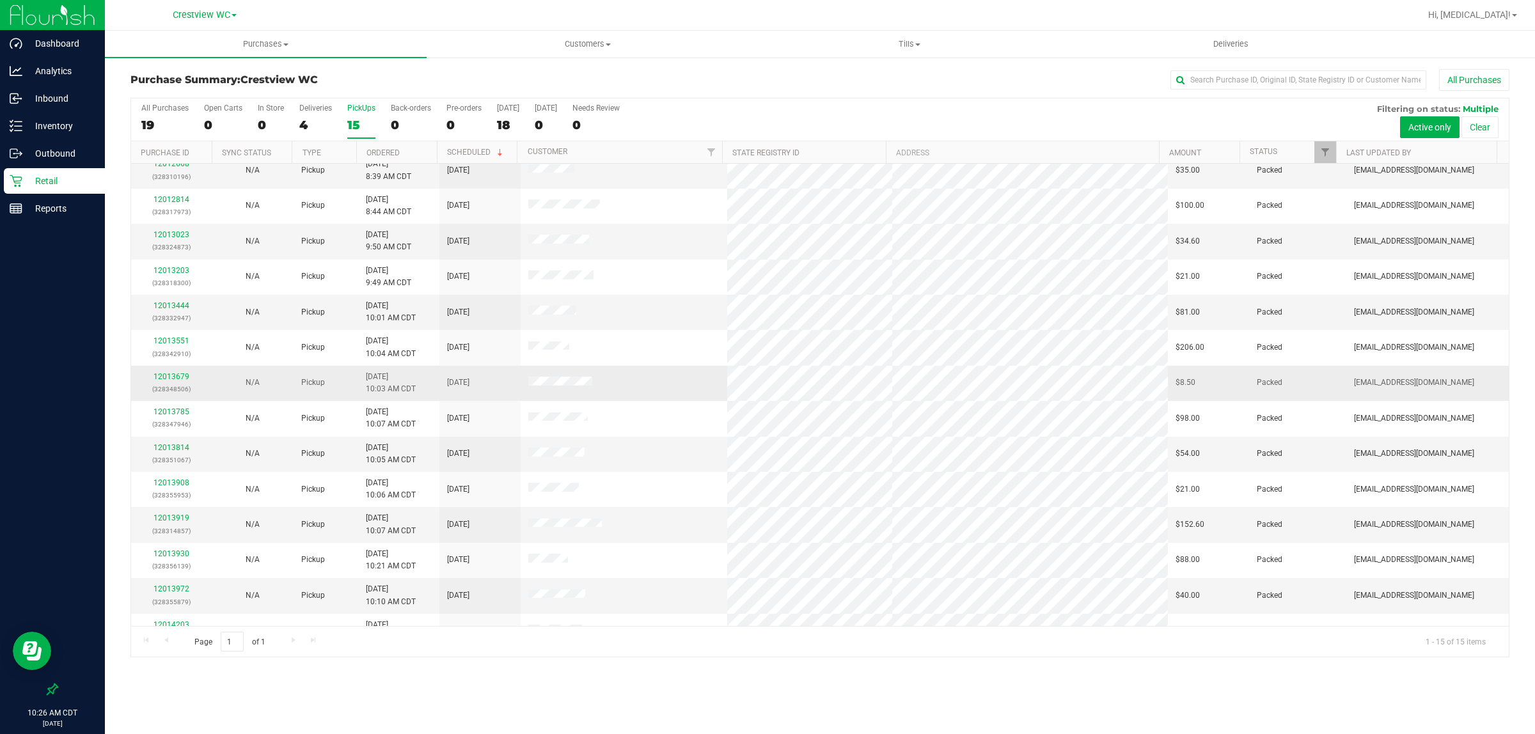
scroll to position [69, 0]
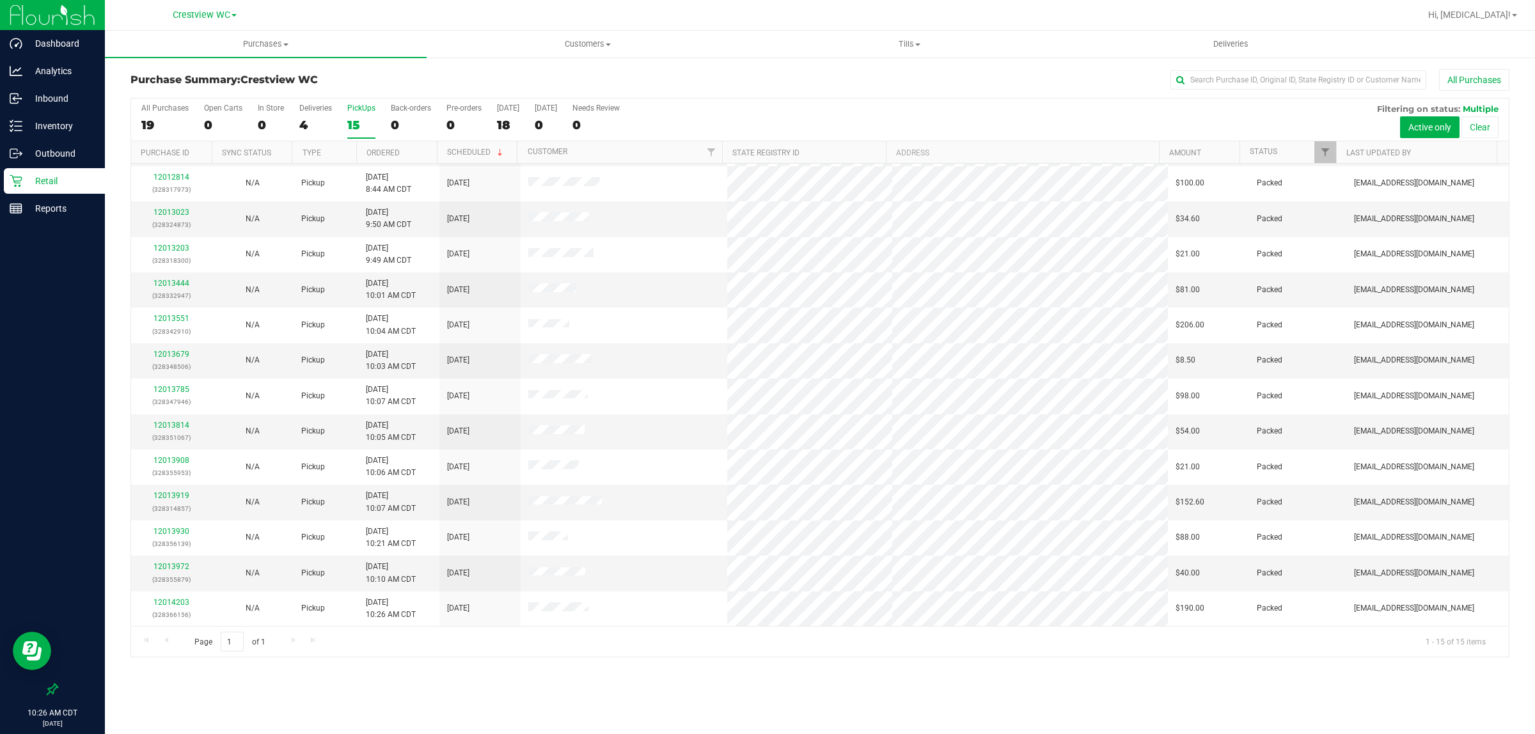
click at [376, 656] on div "Page 1 of 1 1 - 15 of 15 items" at bounding box center [820, 641] width 1378 height 31
click at [52, 184] on p "Retail" at bounding box center [60, 180] width 77 height 15
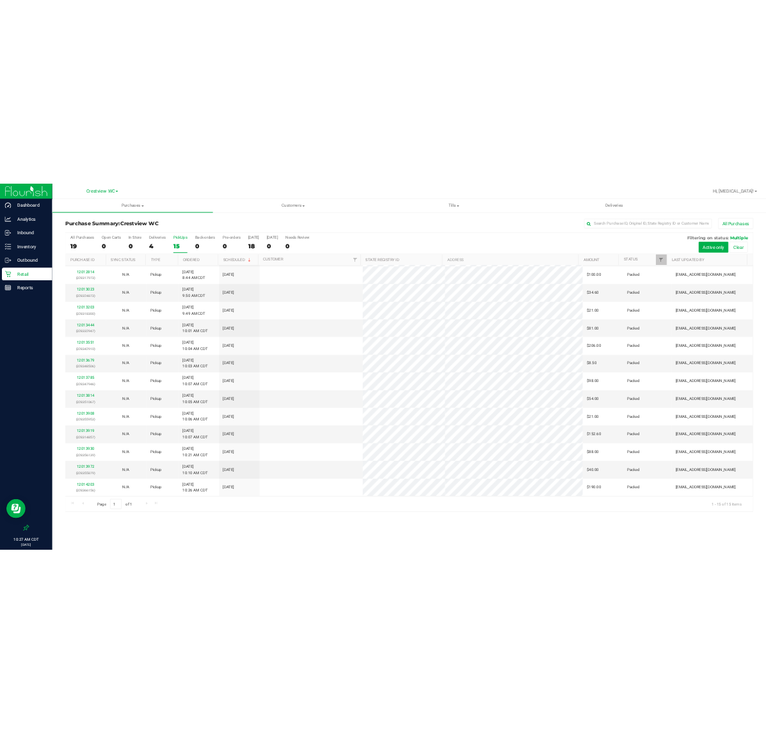
scroll to position [0, 0]
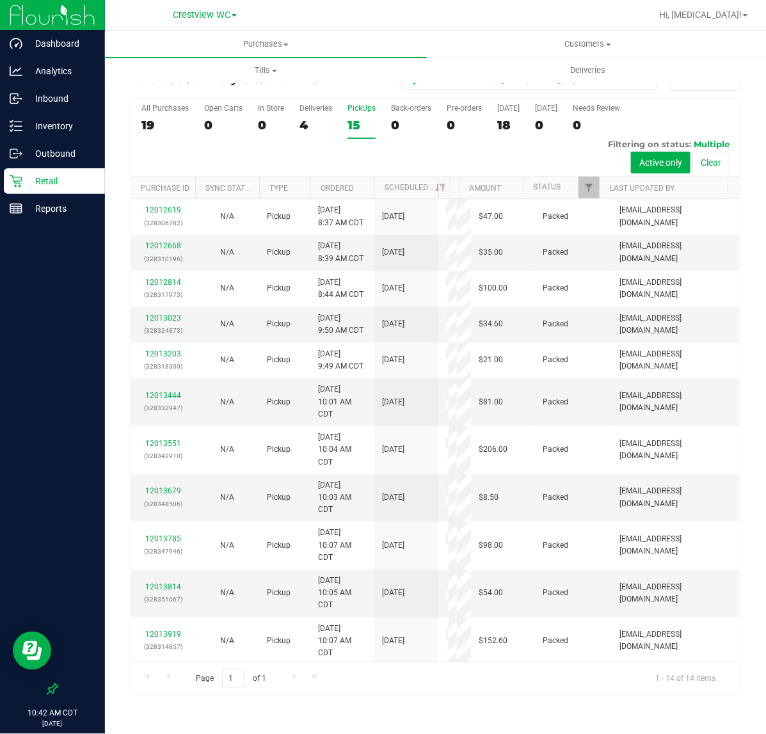
click at [353, 161] on div "All Purchases 19 Open Carts 0 In Store 0 Deliveries 4 PickUps 15 Back-orders 0 …" at bounding box center [435, 138] width 608 height 78
drag, startPoint x: 65, startPoint y: 315, endPoint x: 24, endPoint y: 289, distance: 48.6
click at [62, 315] on div at bounding box center [52, 450] width 105 height 454
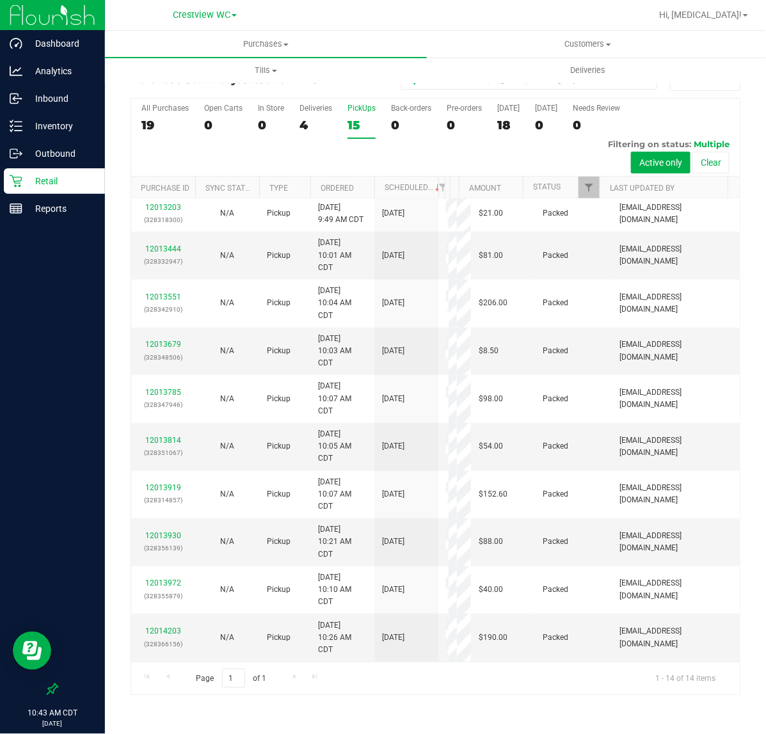
scroll to position [182, 0]
click at [311, 132] on div "4" at bounding box center [315, 125] width 33 height 15
click at [0, 0] on input "Deliveries 4" at bounding box center [0, 0] width 0 height 0
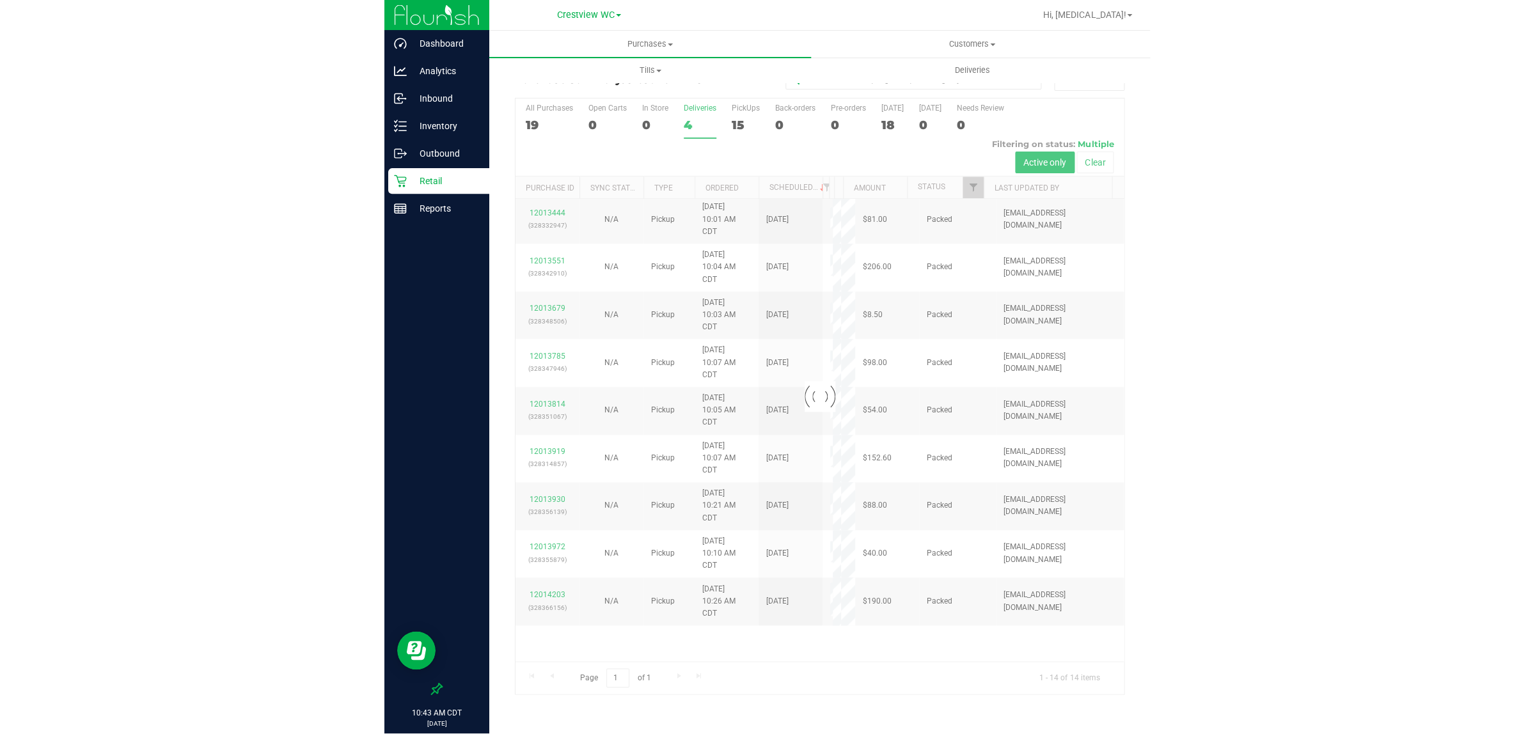
scroll to position [0, 0]
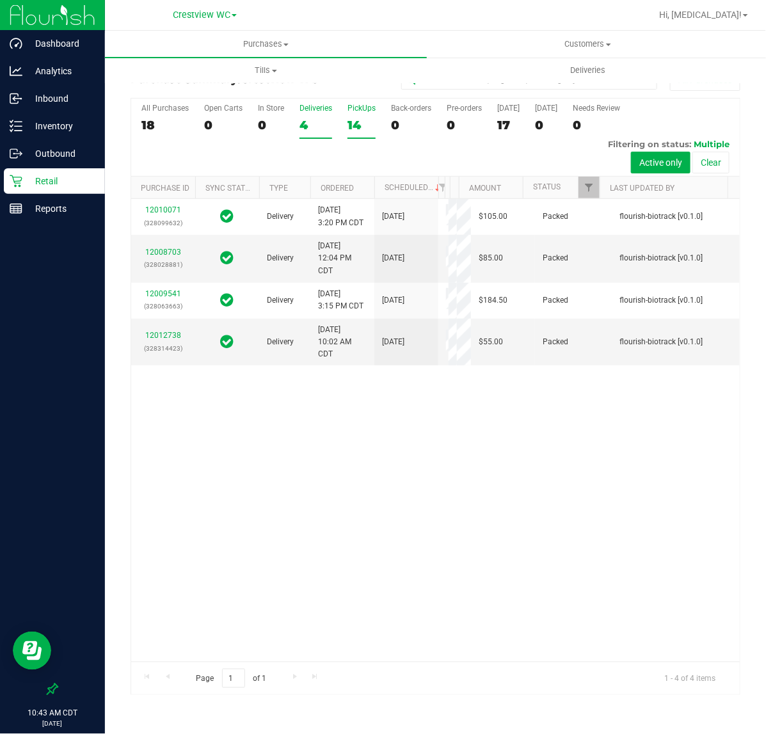
click at [360, 125] on div "14" at bounding box center [361, 125] width 28 height 15
click at [0, 0] on input "PickUps 14" at bounding box center [0, 0] width 0 height 0
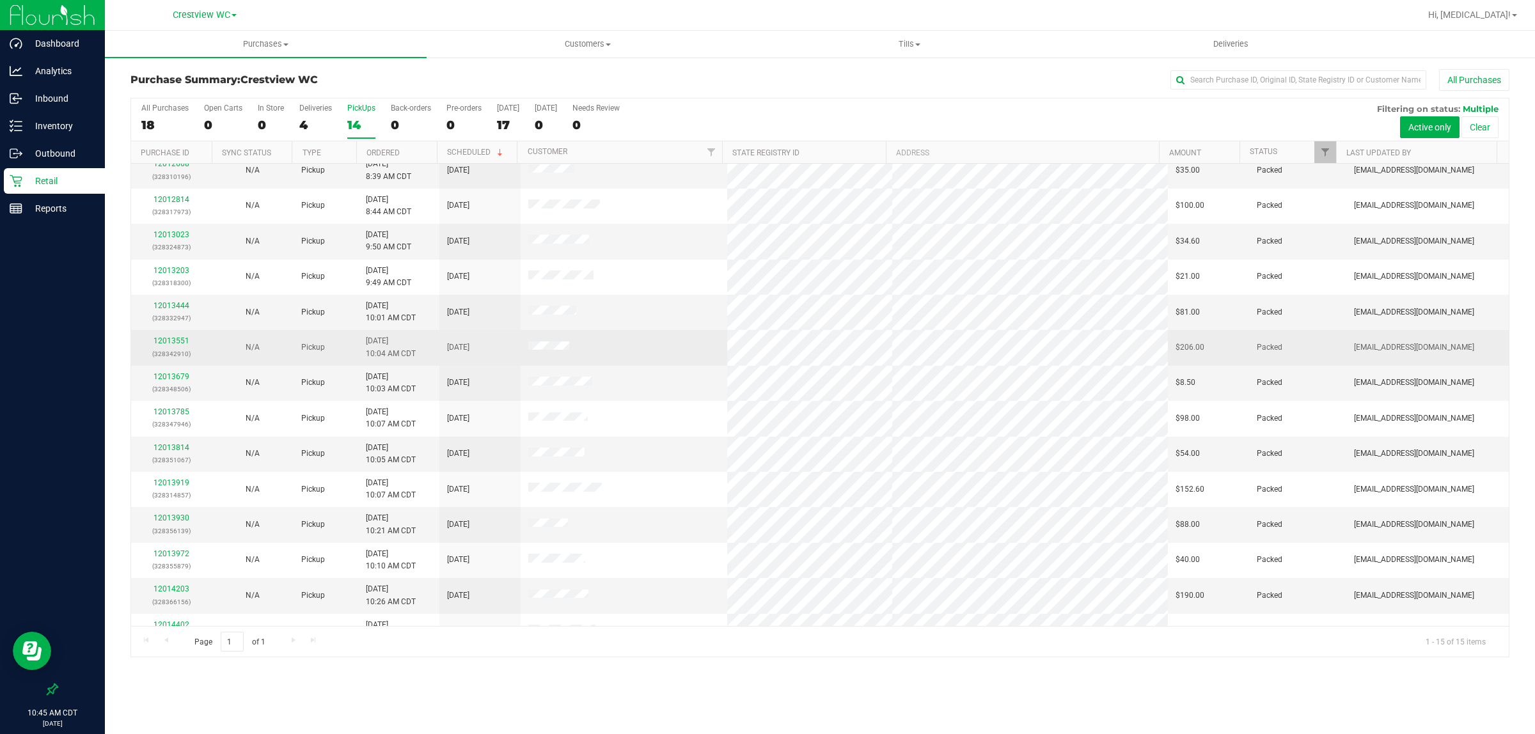
scroll to position [69, 0]
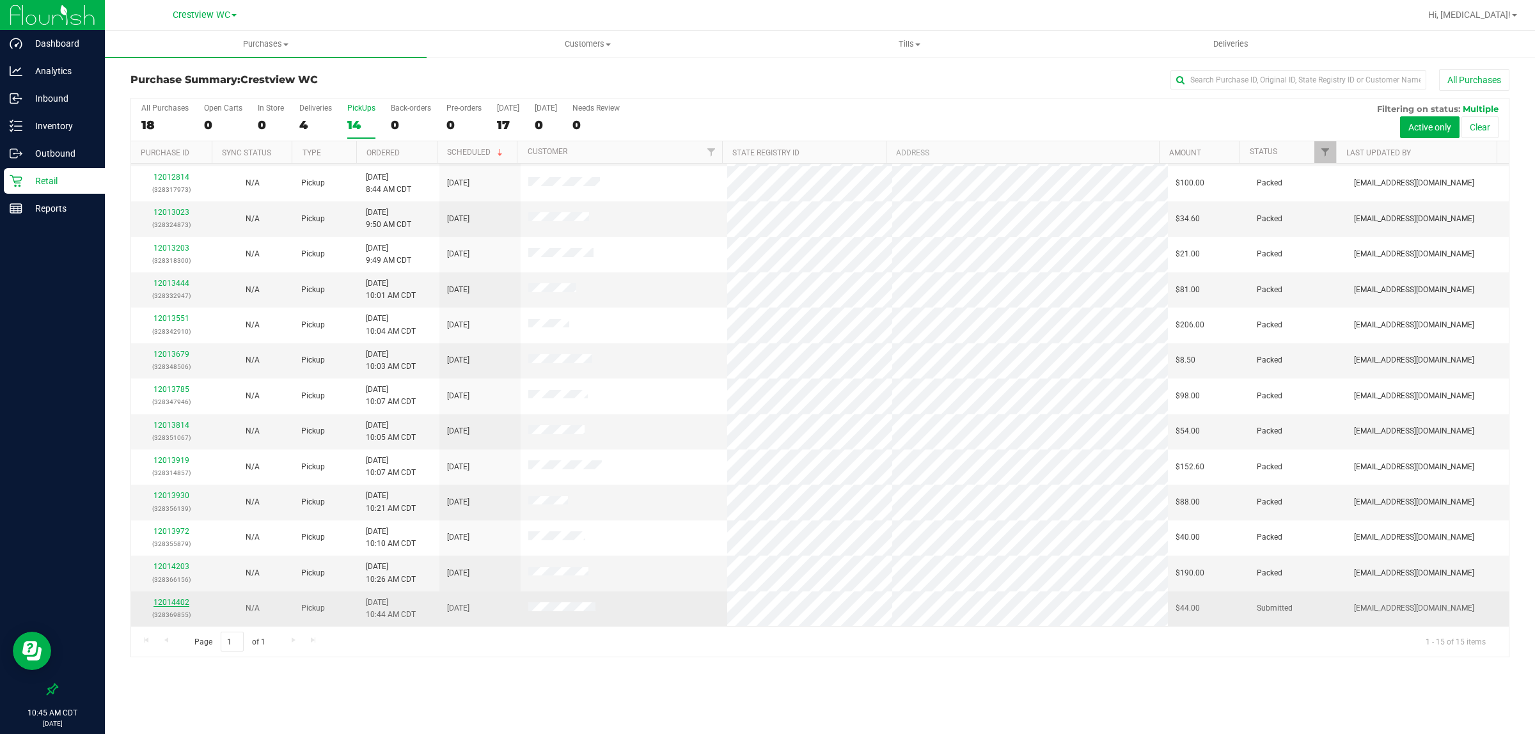
click at [173, 602] on link "12014402" at bounding box center [172, 602] width 36 height 9
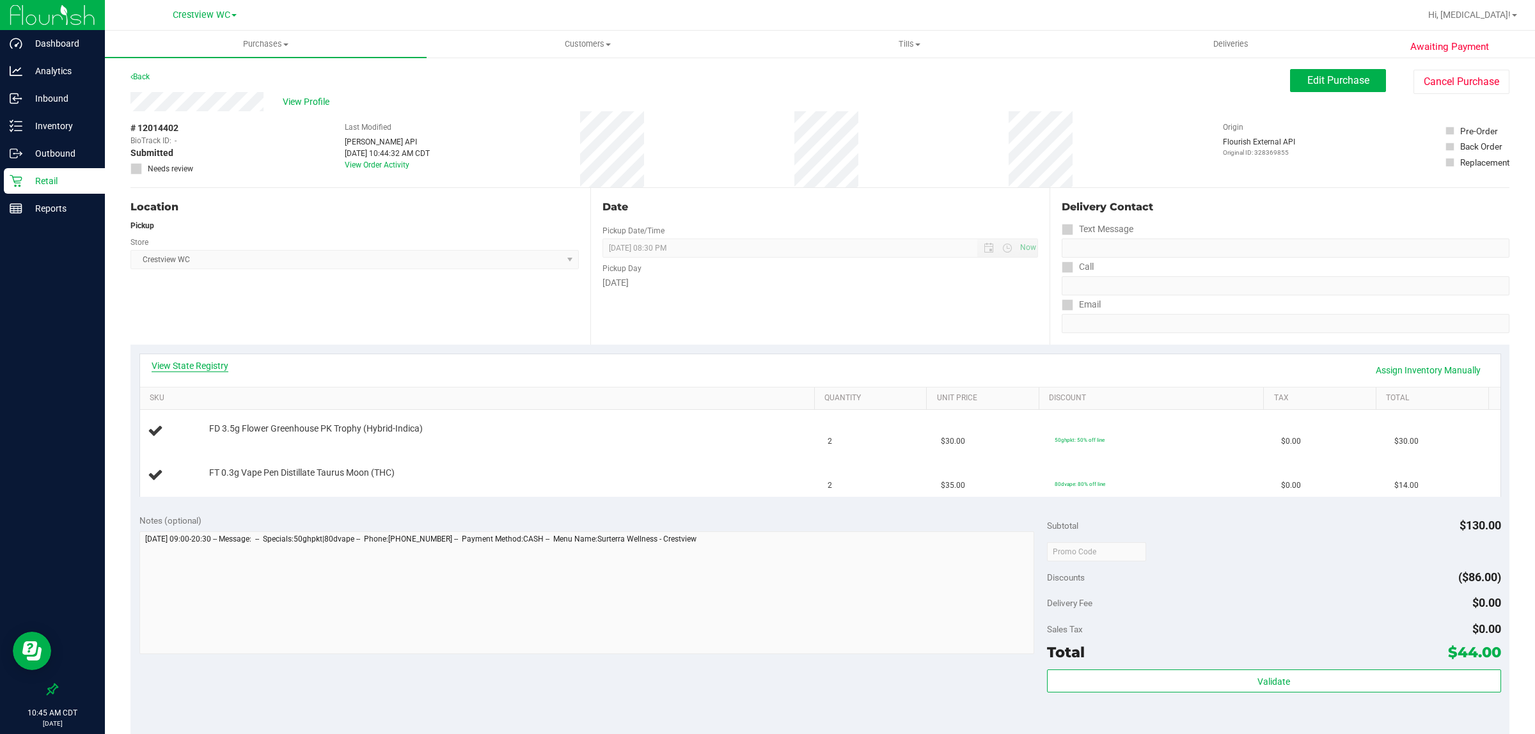
click at [203, 365] on link "View State Registry" at bounding box center [190, 366] width 77 height 13
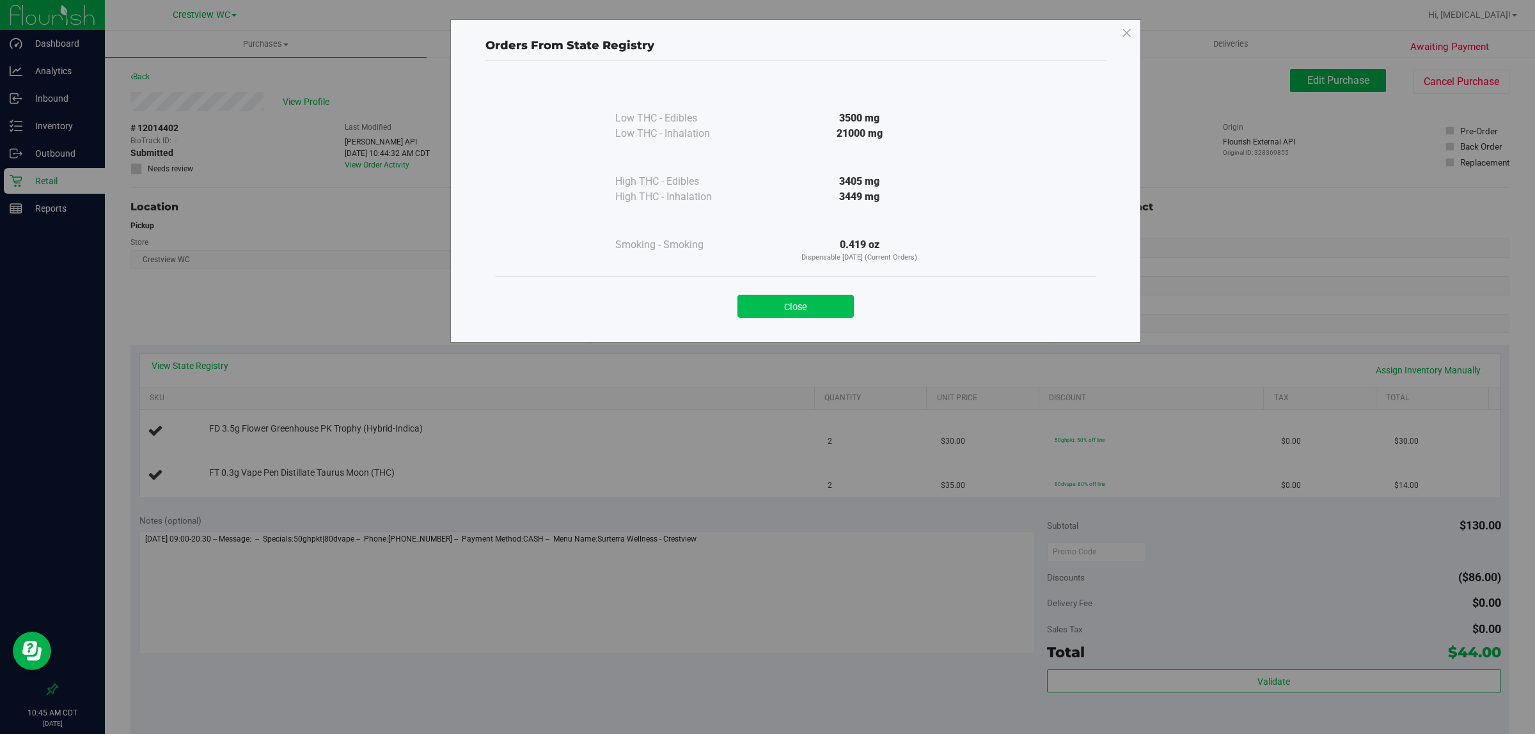
click at [765, 305] on button "Close" at bounding box center [796, 306] width 116 height 23
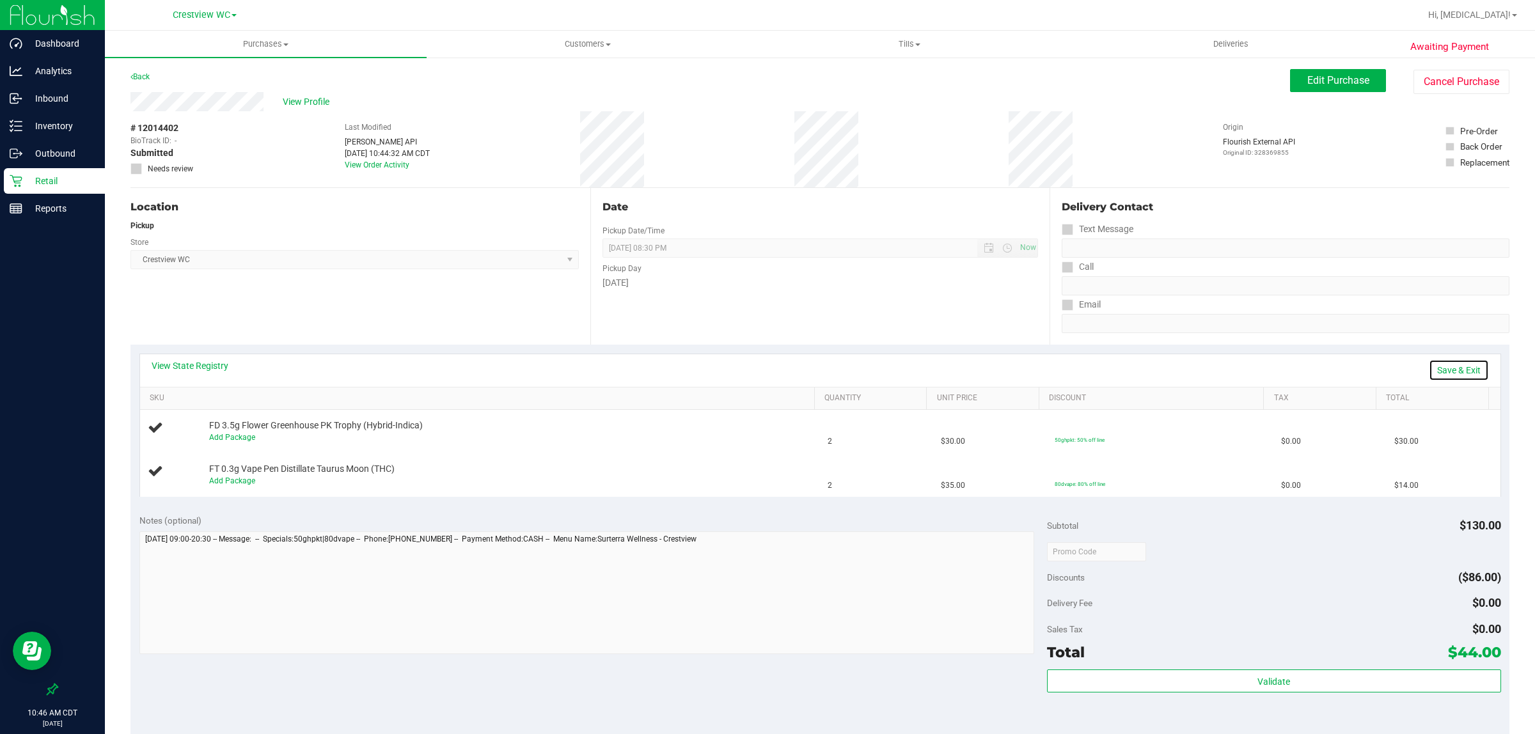
click at [765, 371] on link "Save & Exit" at bounding box center [1459, 371] width 60 height 22
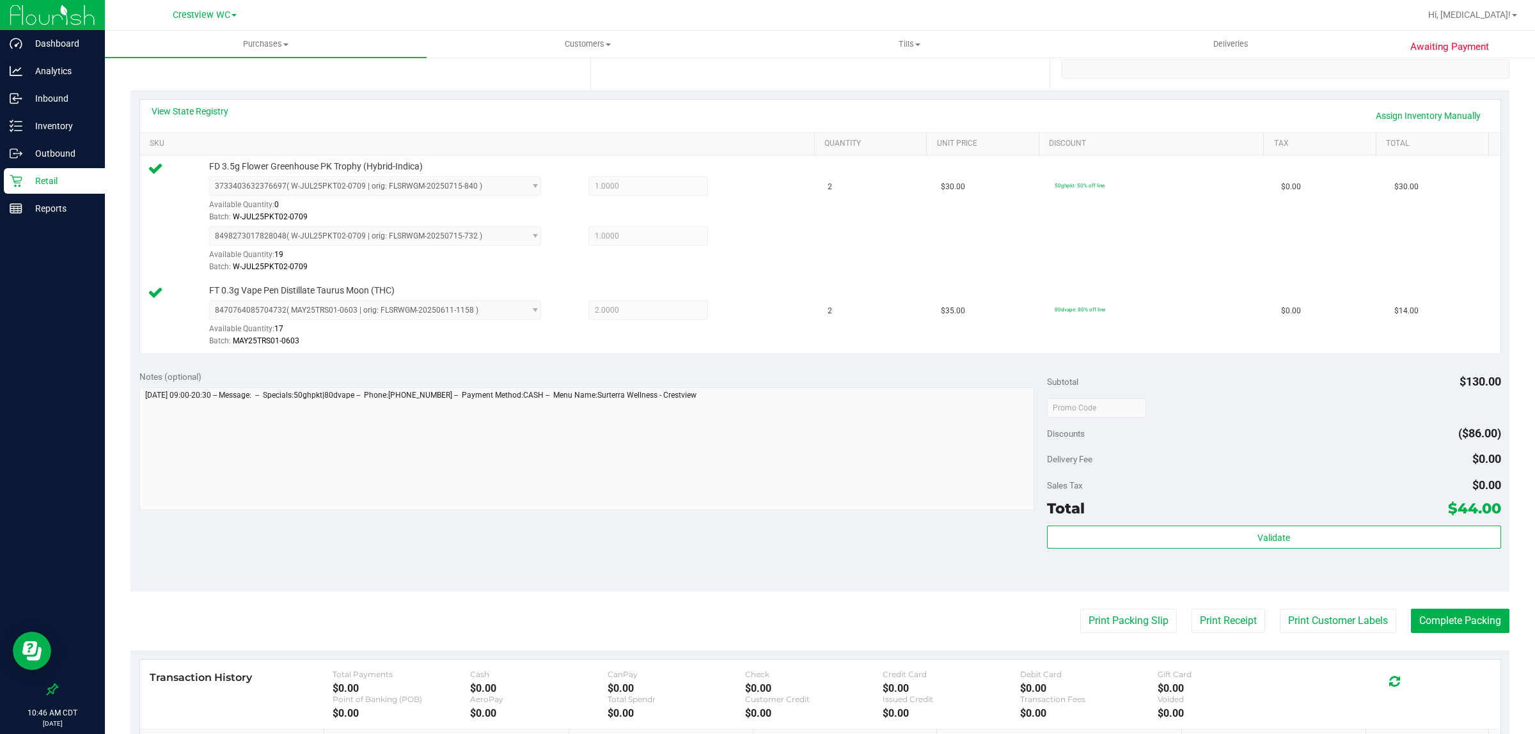
scroll to position [320, 0]
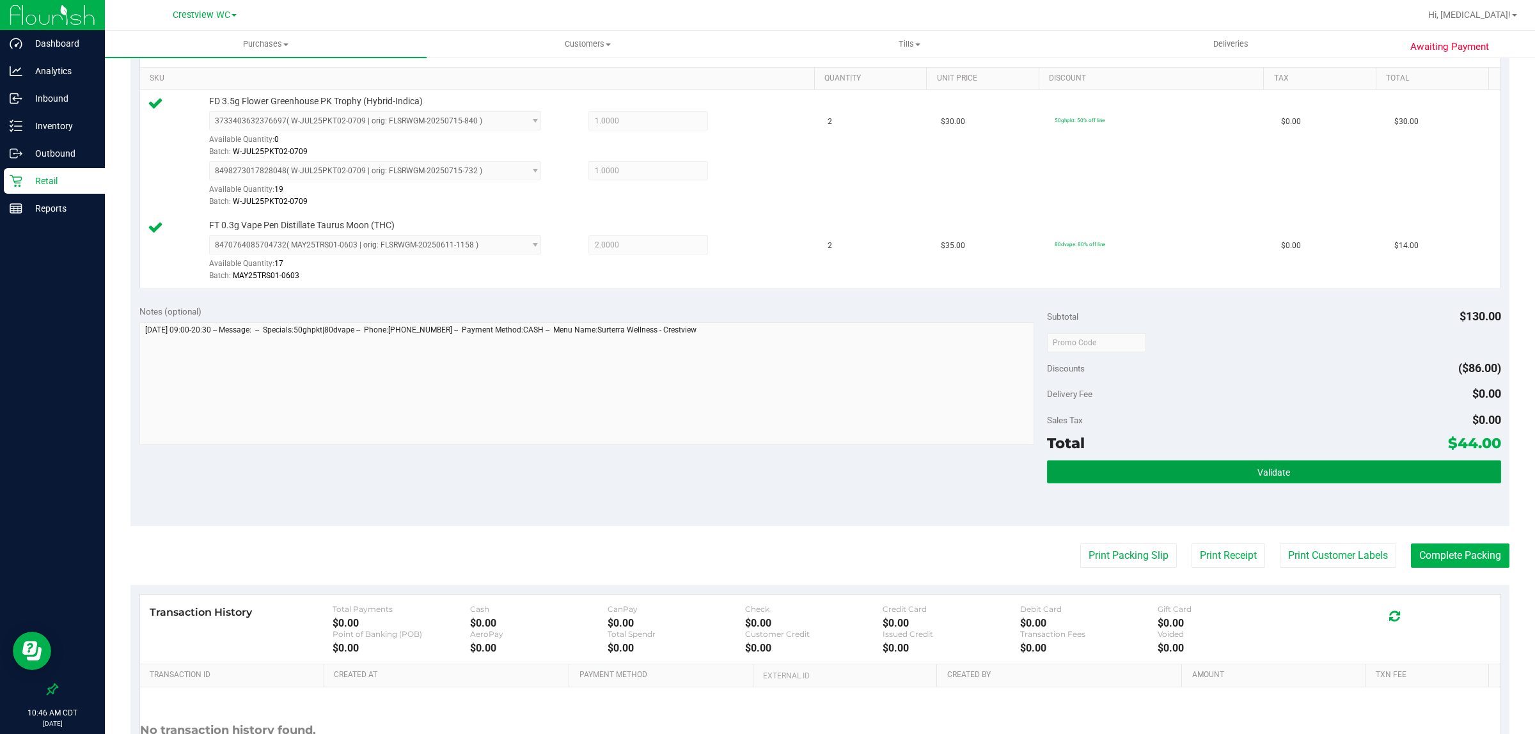
click at [765, 484] on button "Validate" at bounding box center [1274, 472] width 454 height 23
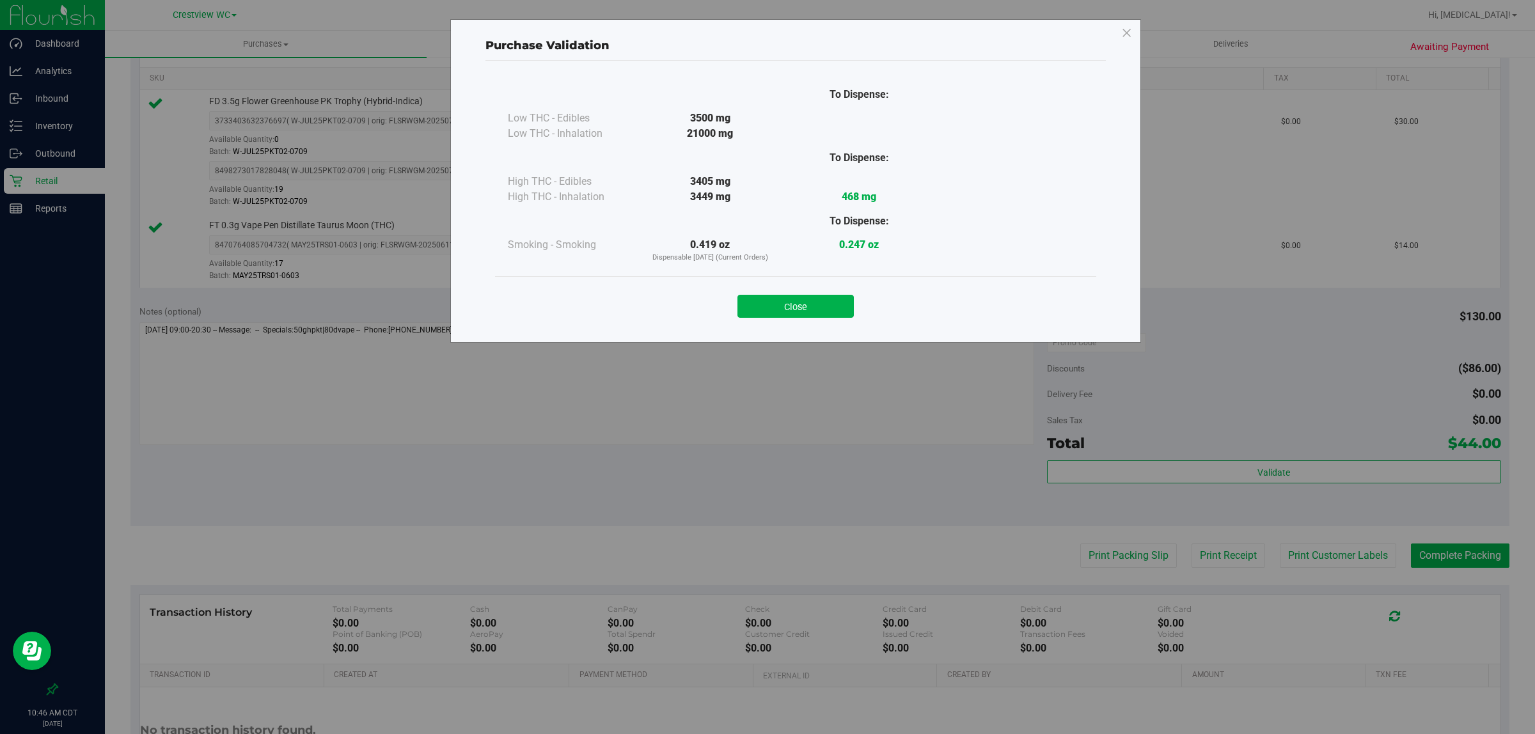
drag, startPoint x: 784, startPoint y: 305, endPoint x: 907, endPoint y: 571, distance: 293.4
click at [765, 305] on button "Close" at bounding box center [796, 306] width 116 height 23
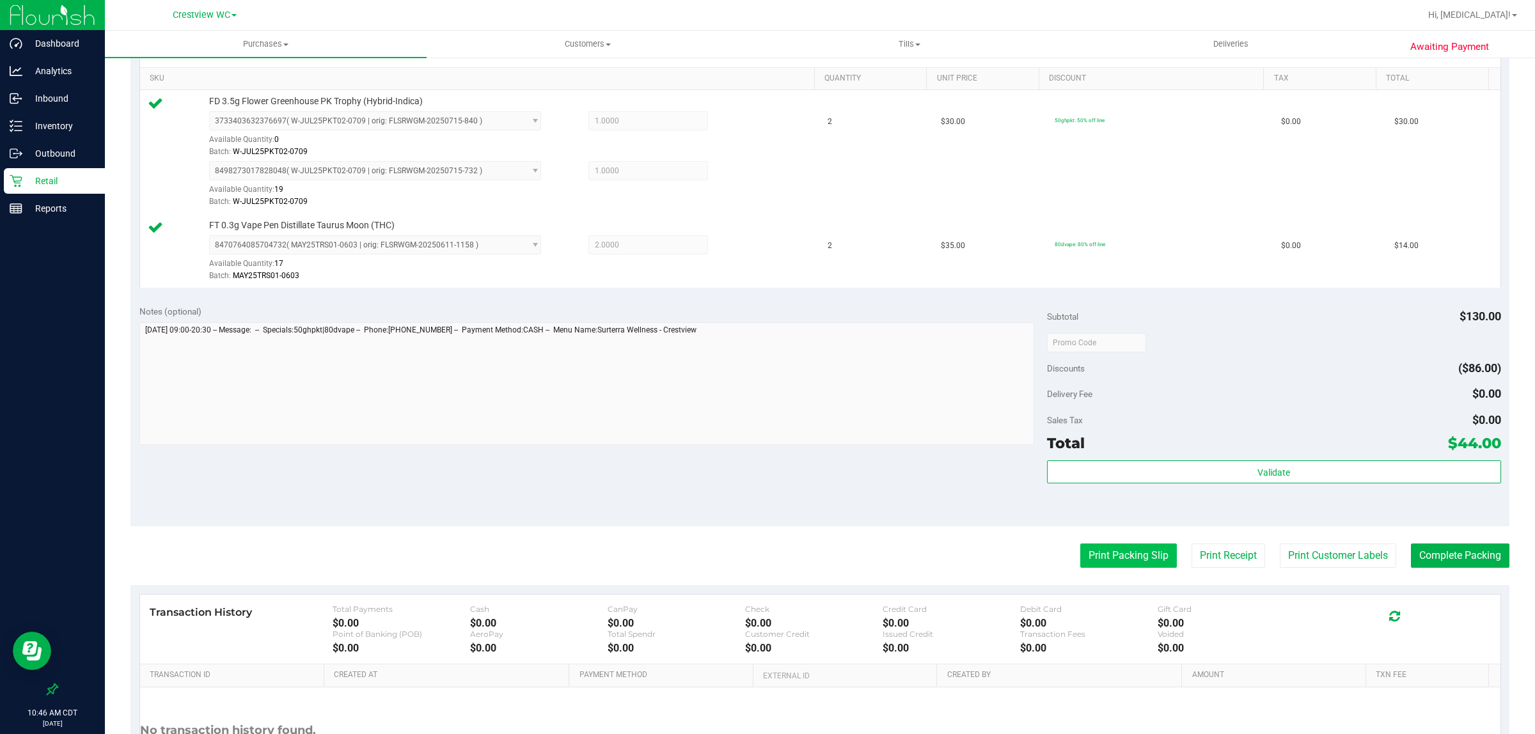
click at [765, 560] on button "Print Packing Slip" at bounding box center [1129, 556] width 97 height 24
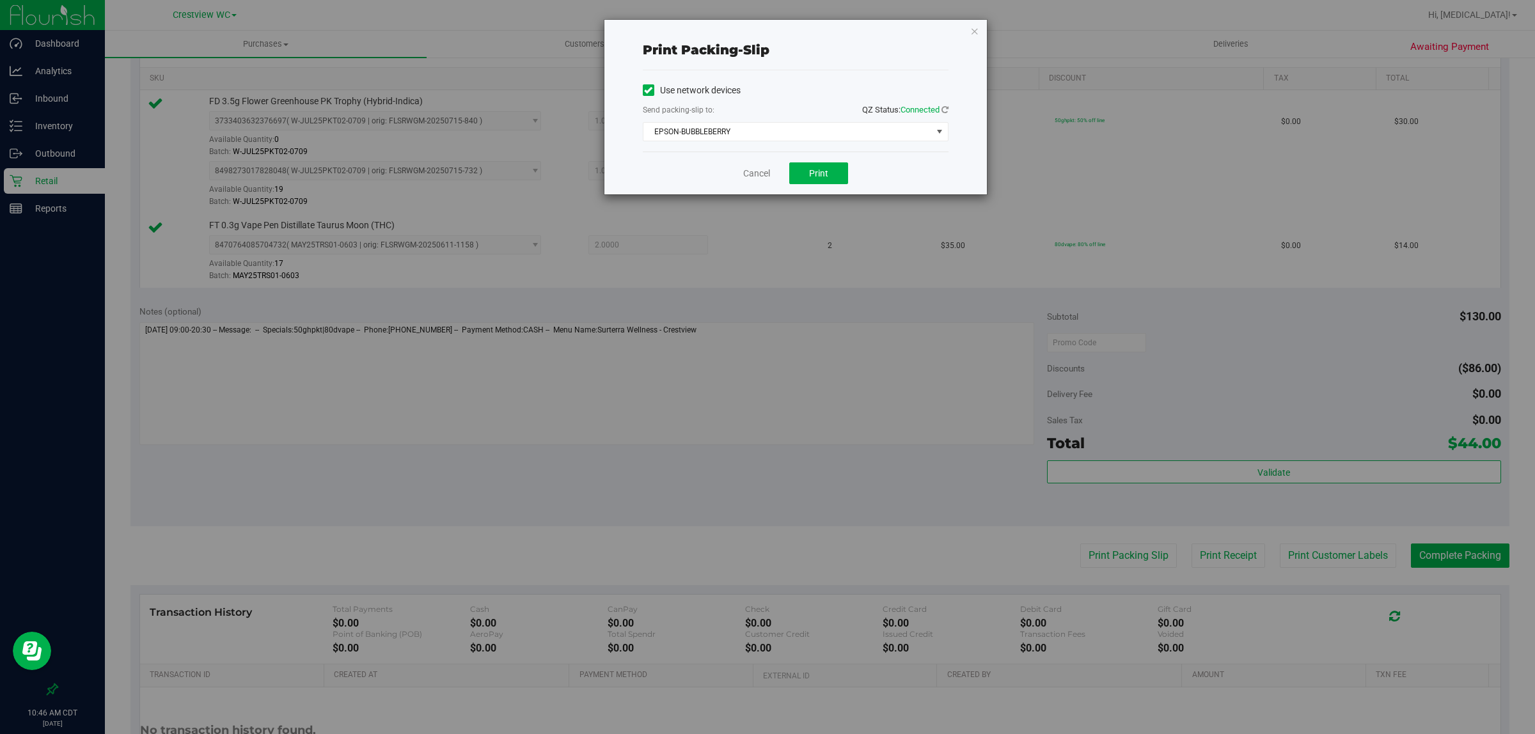
click at [765, 190] on div "Cancel Print" at bounding box center [796, 173] width 306 height 43
click at [765, 184] on button "Print" at bounding box center [818, 174] width 59 height 22
click at [753, 173] on link "Cancel" at bounding box center [756, 173] width 27 height 13
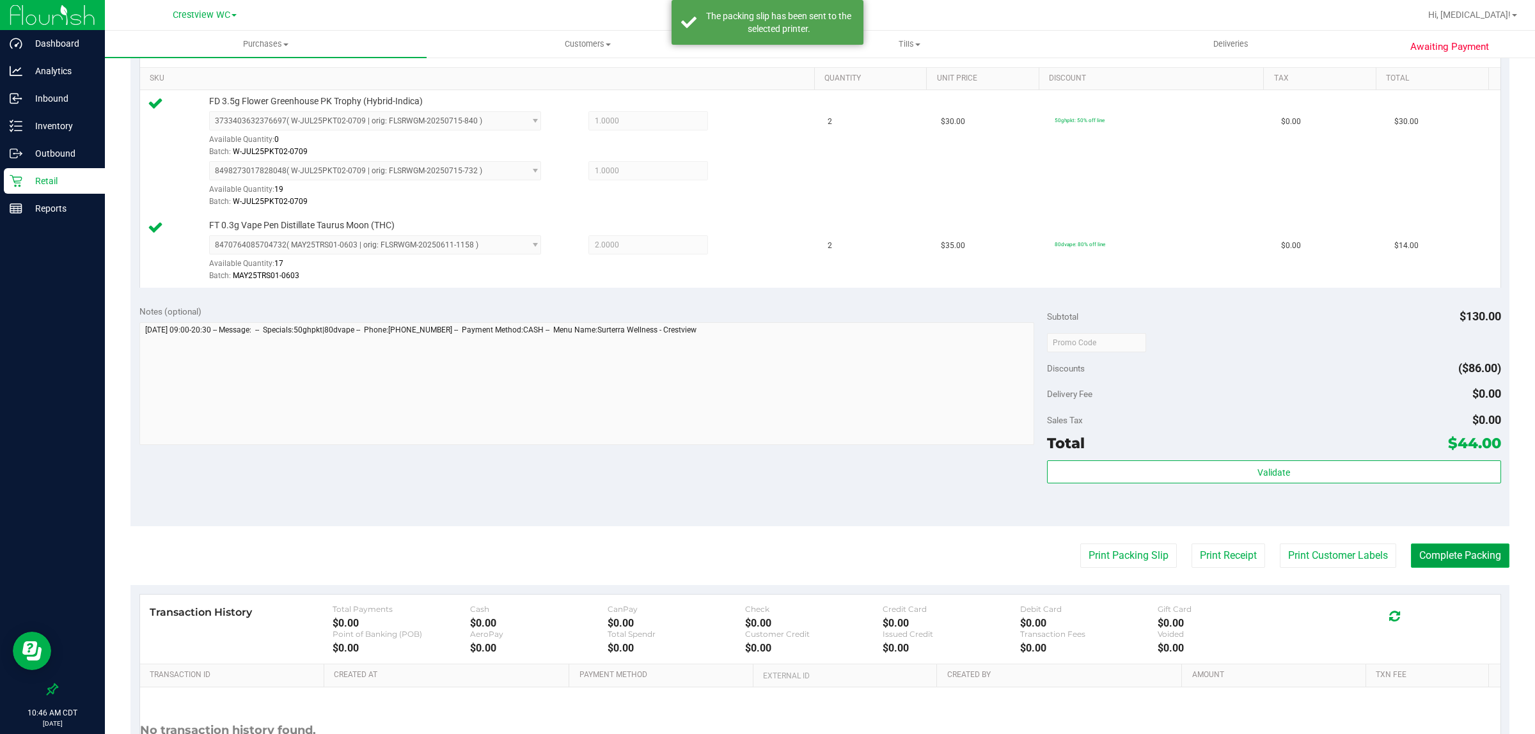
click at [765, 558] on button "Complete Packing" at bounding box center [1460, 556] width 99 height 24
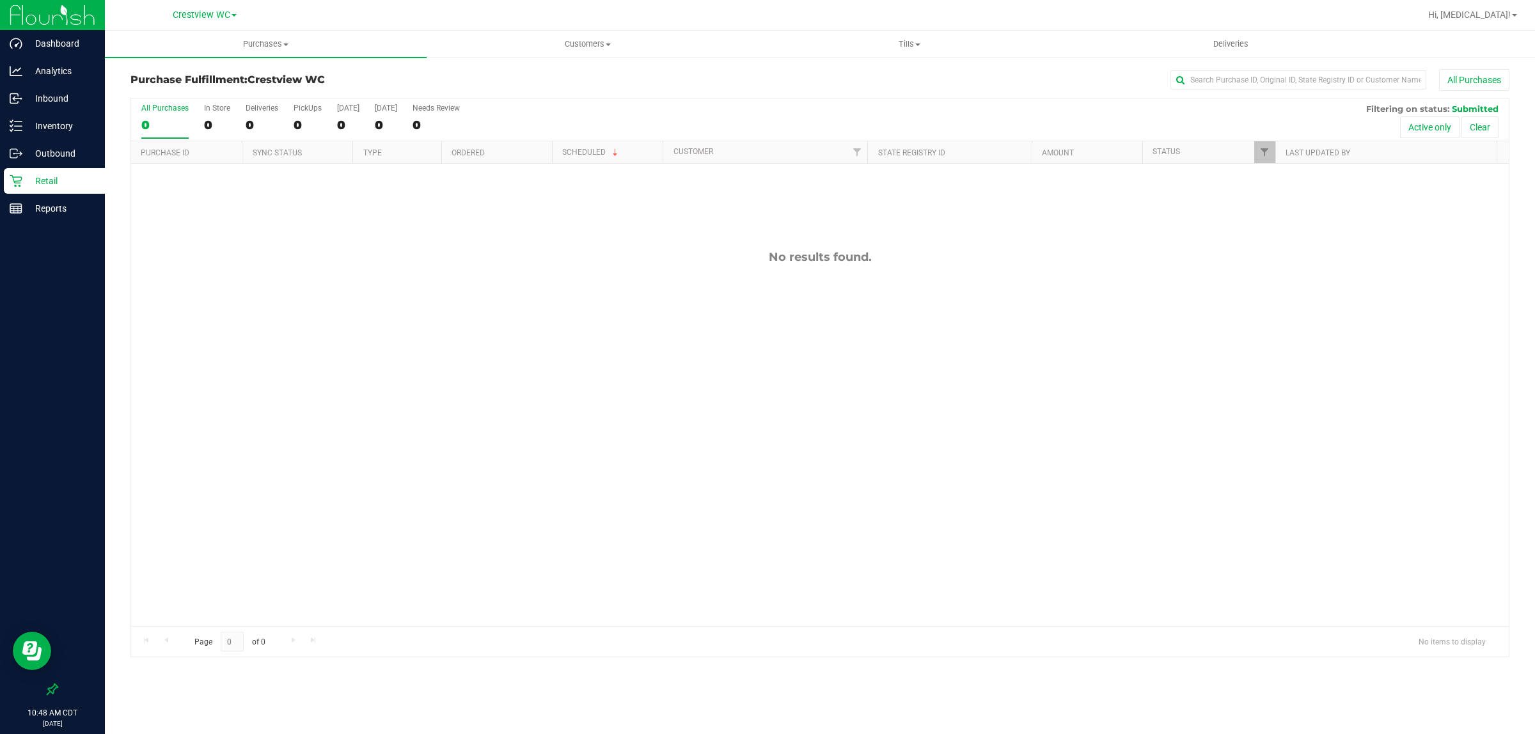
click at [765, 595] on div "No results found." at bounding box center [820, 438] width 1378 height 549
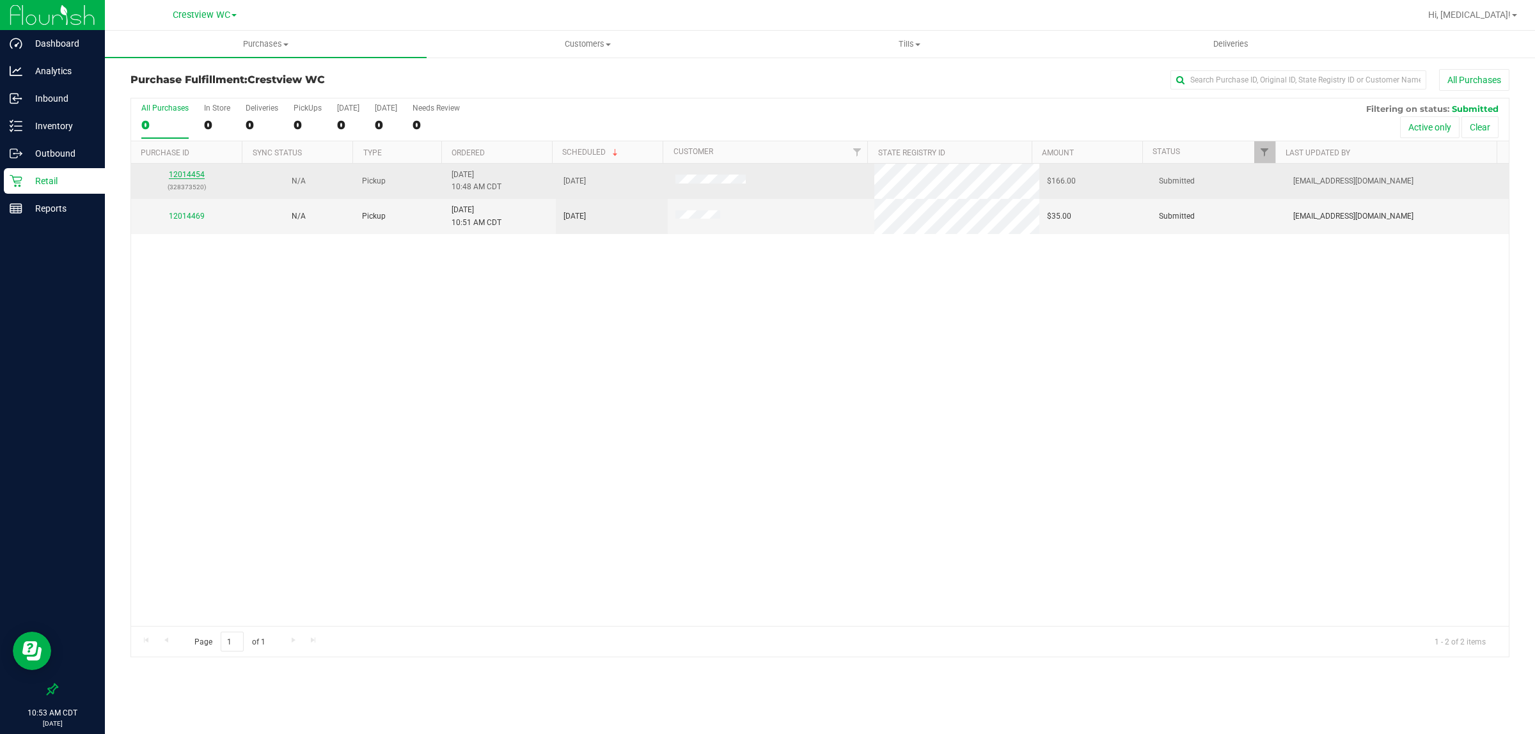
click at [187, 173] on link "12014454" at bounding box center [187, 174] width 36 height 9
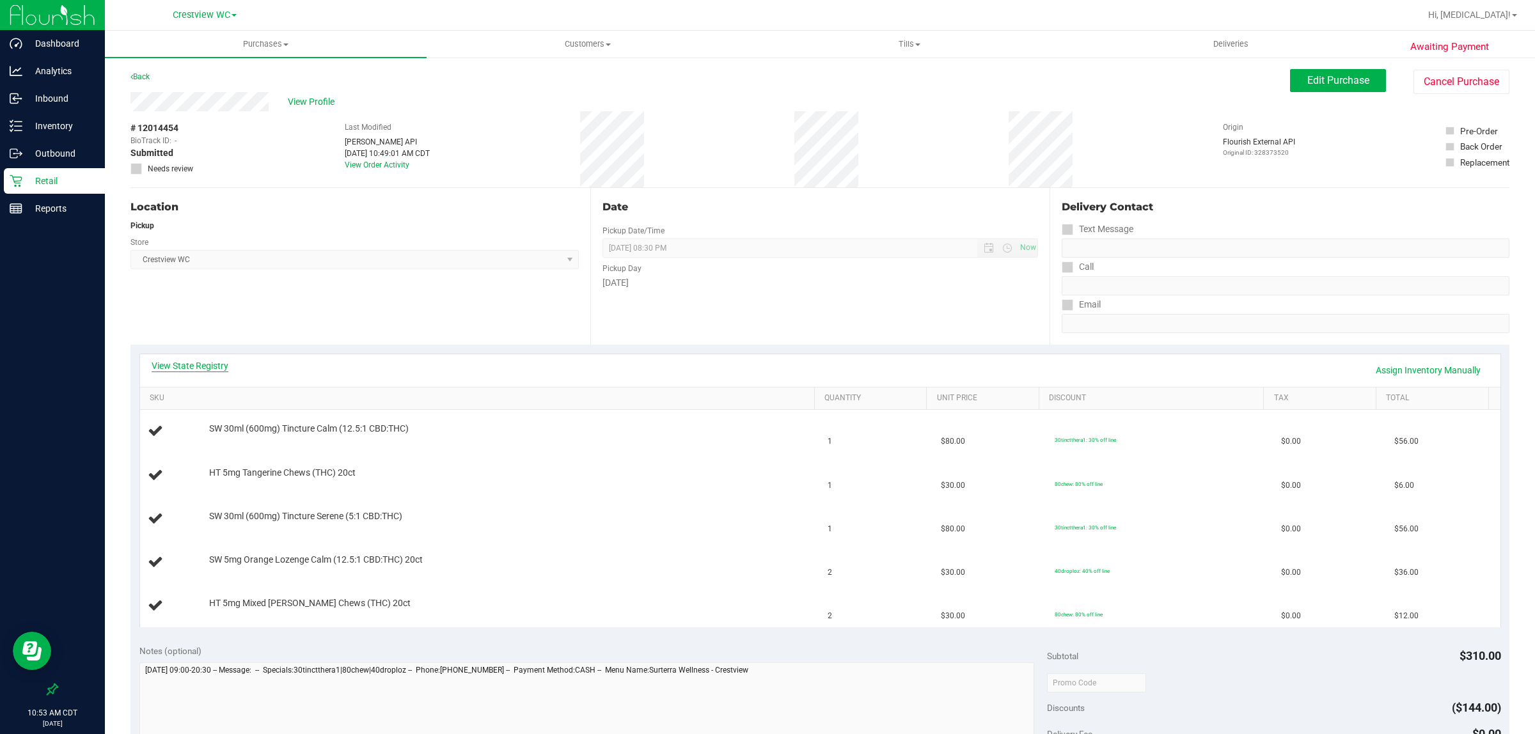
click at [212, 367] on link "View State Registry" at bounding box center [190, 366] width 77 height 13
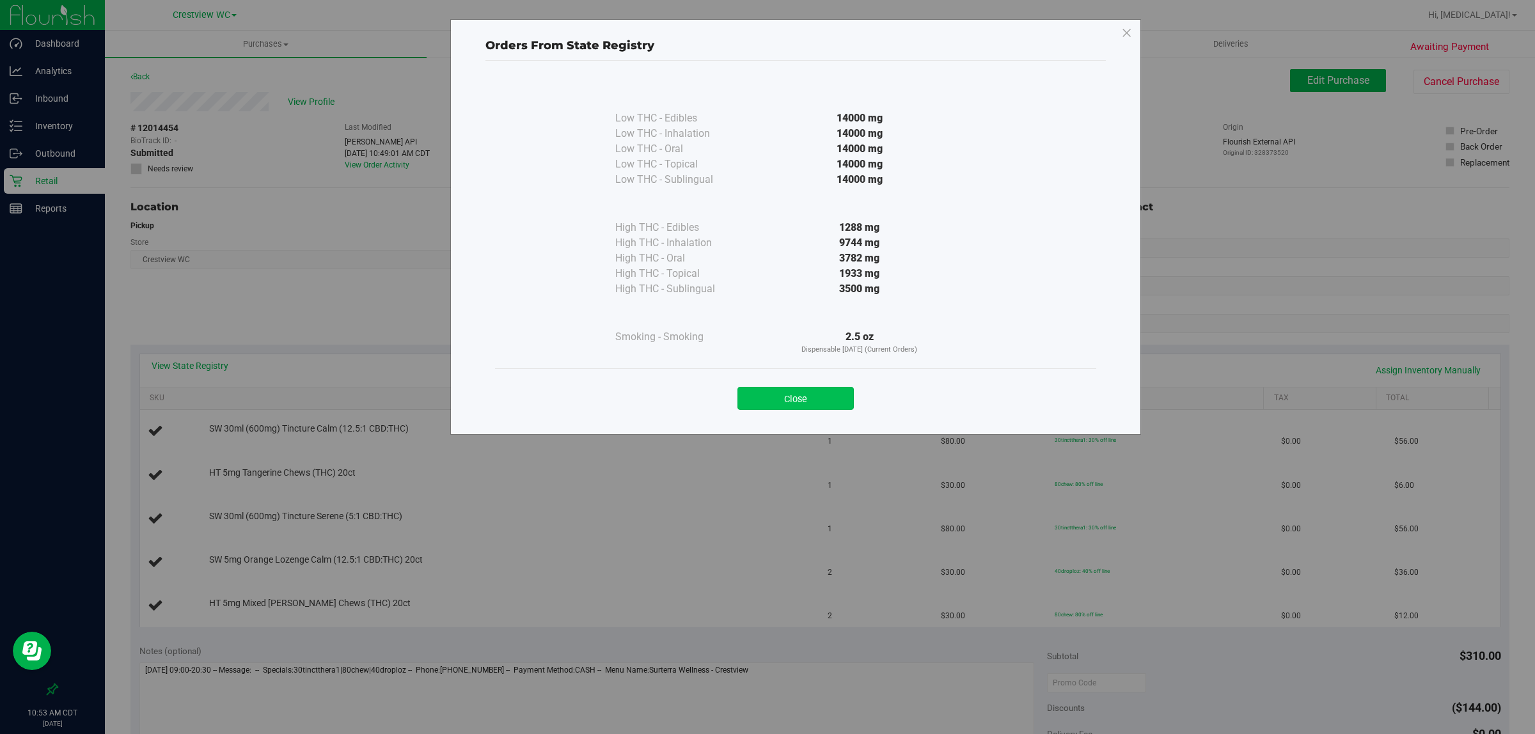
click at [765, 402] on button "Close" at bounding box center [796, 398] width 116 height 23
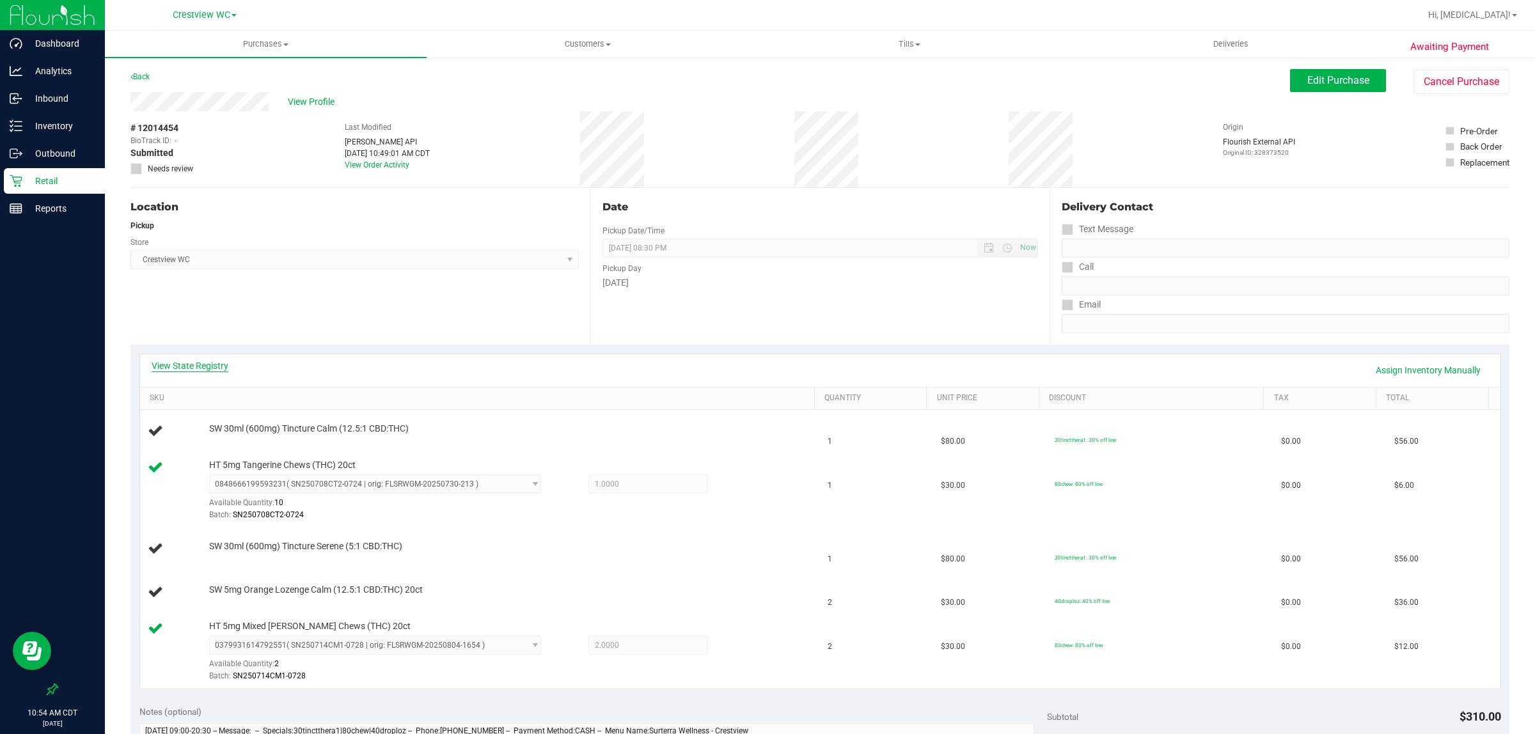
click at [192, 360] on link "View State Registry" at bounding box center [190, 366] width 77 height 13
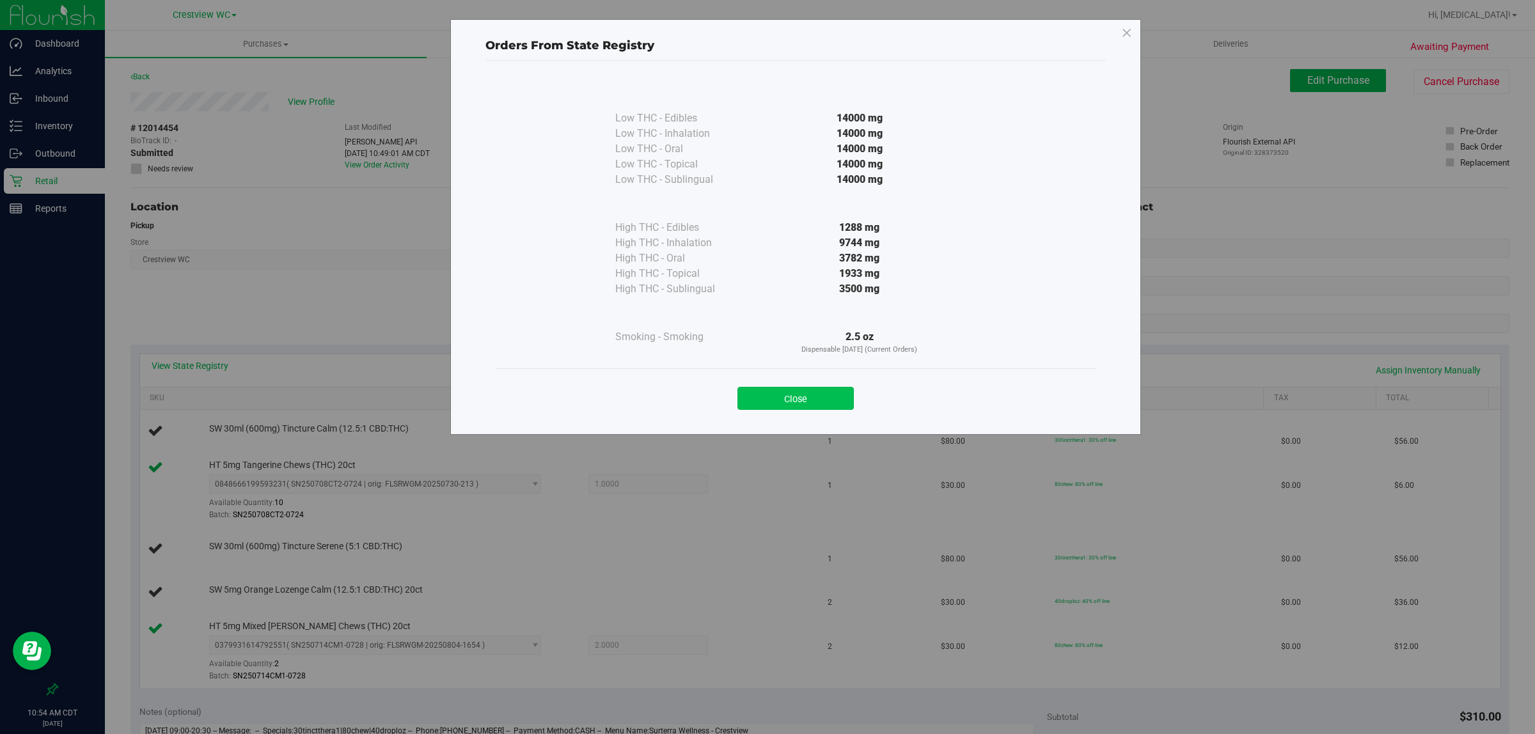
click at [765, 398] on button "Close" at bounding box center [796, 398] width 116 height 23
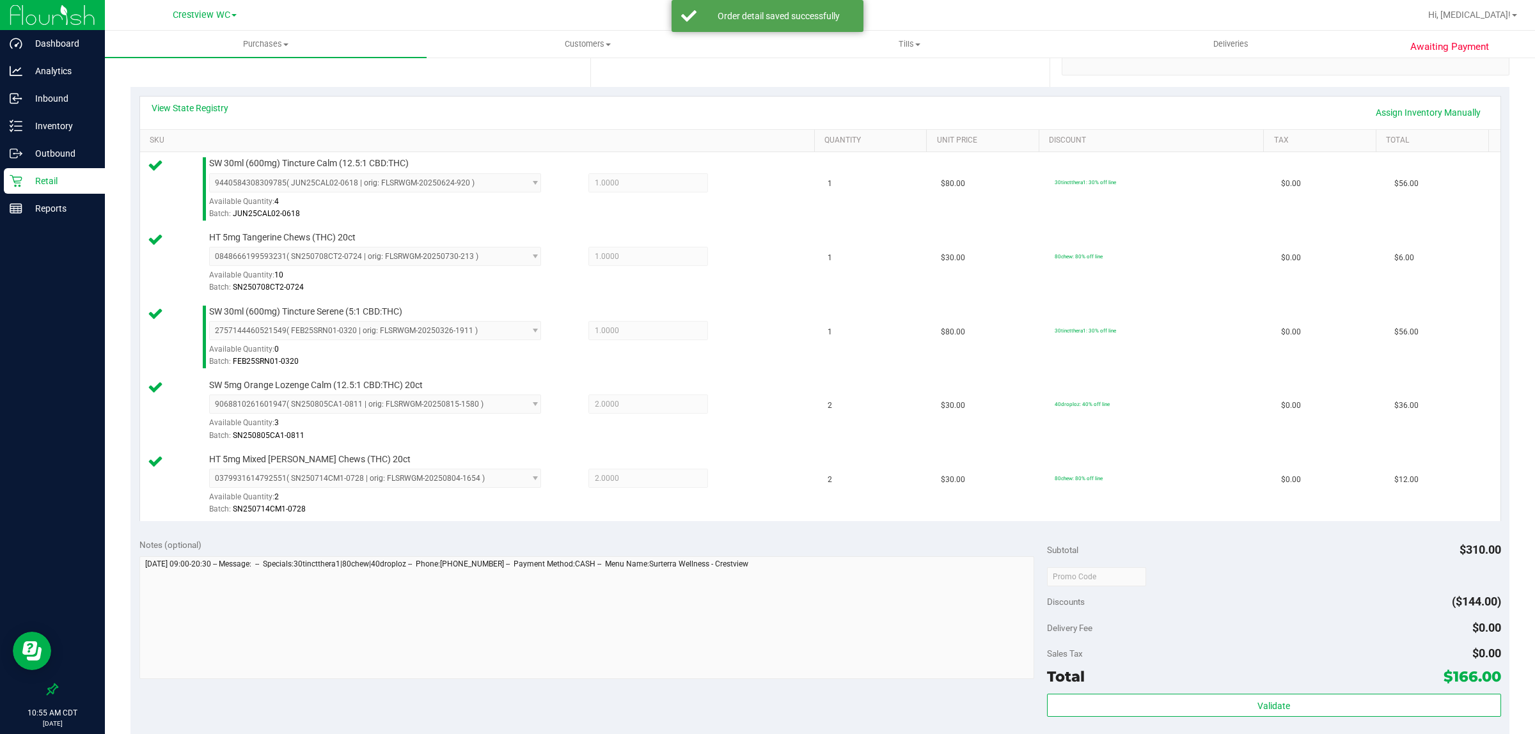
scroll to position [560, 0]
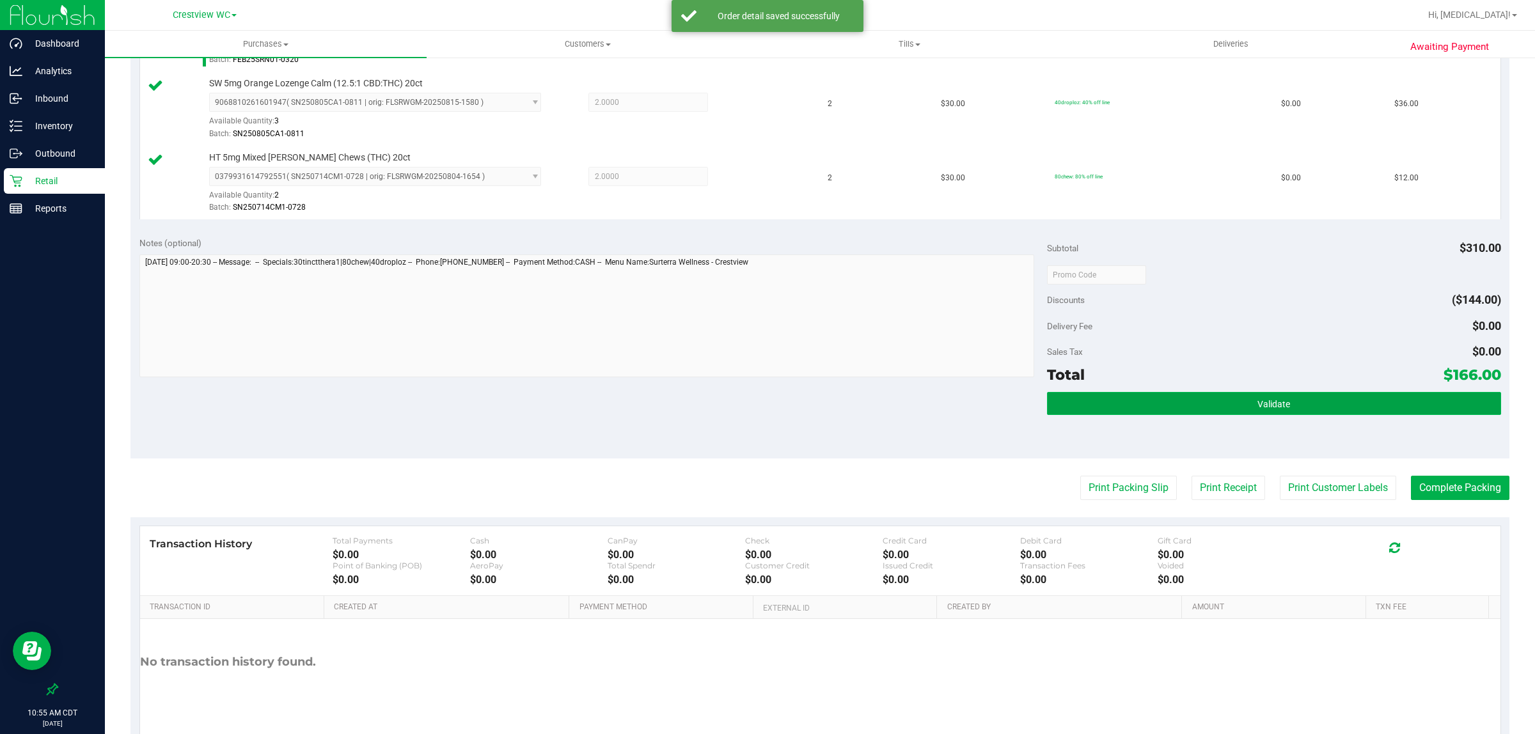
click at [765, 408] on button "Validate" at bounding box center [1274, 403] width 454 height 23
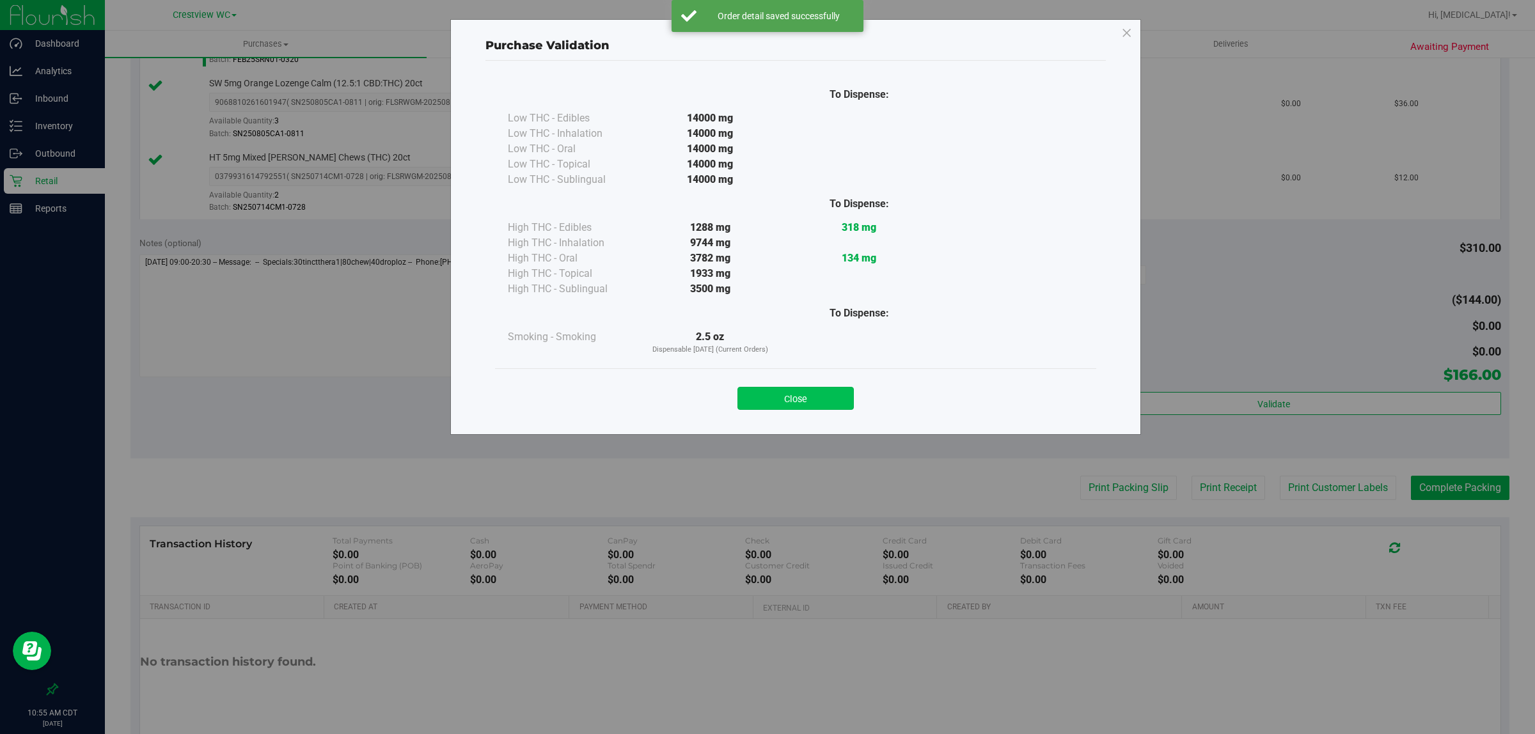
click at [765, 392] on button "Close" at bounding box center [796, 398] width 116 height 23
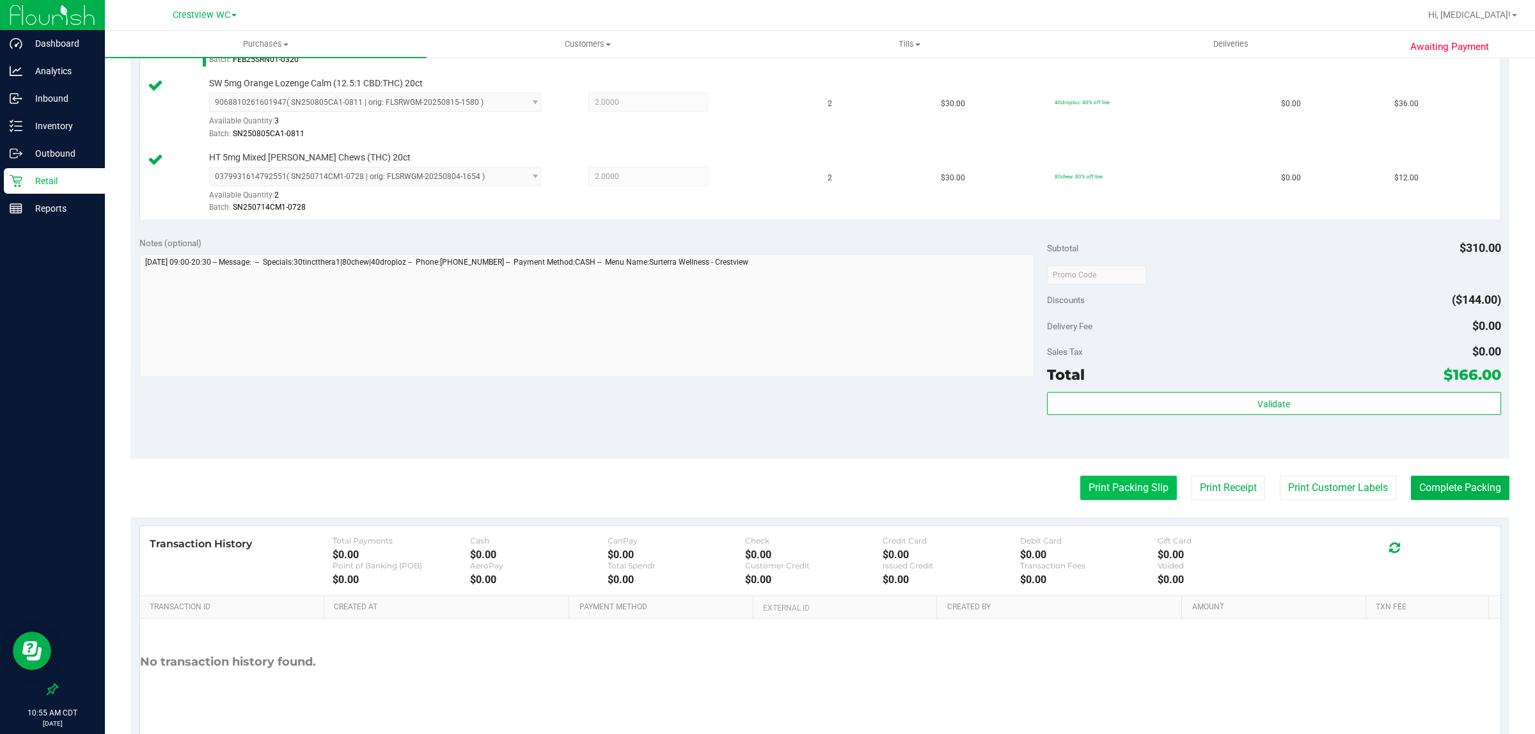
click at [765, 480] on button "Print Packing Slip" at bounding box center [1129, 488] width 97 height 24
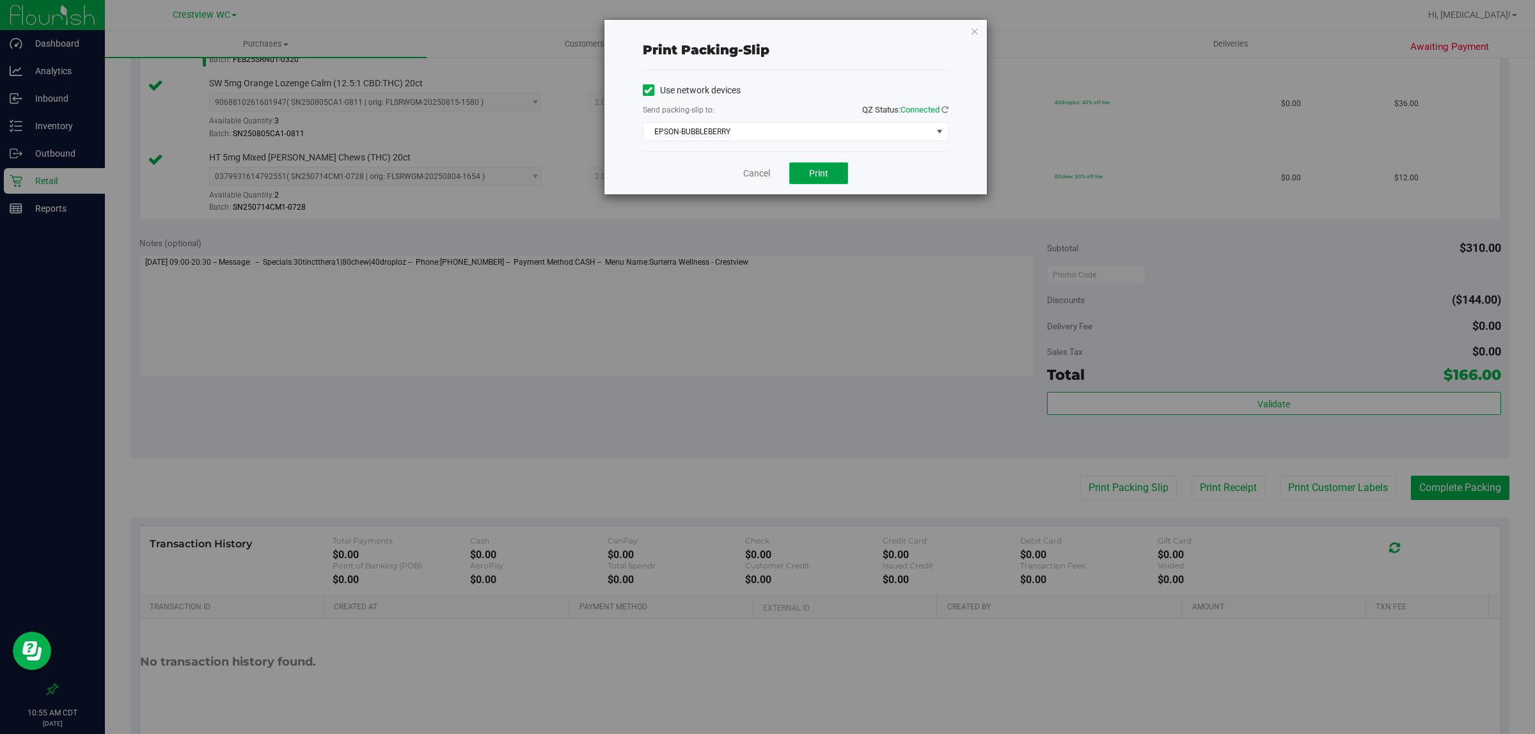
click at [765, 171] on span "Print" at bounding box center [818, 173] width 19 height 10
click at [745, 194] on div "Cancel Print" at bounding box center [796, 173] width 306 height 43
click at [743, 175] on link "Cancel" at bounding box center [756, 173] width 27 height 13
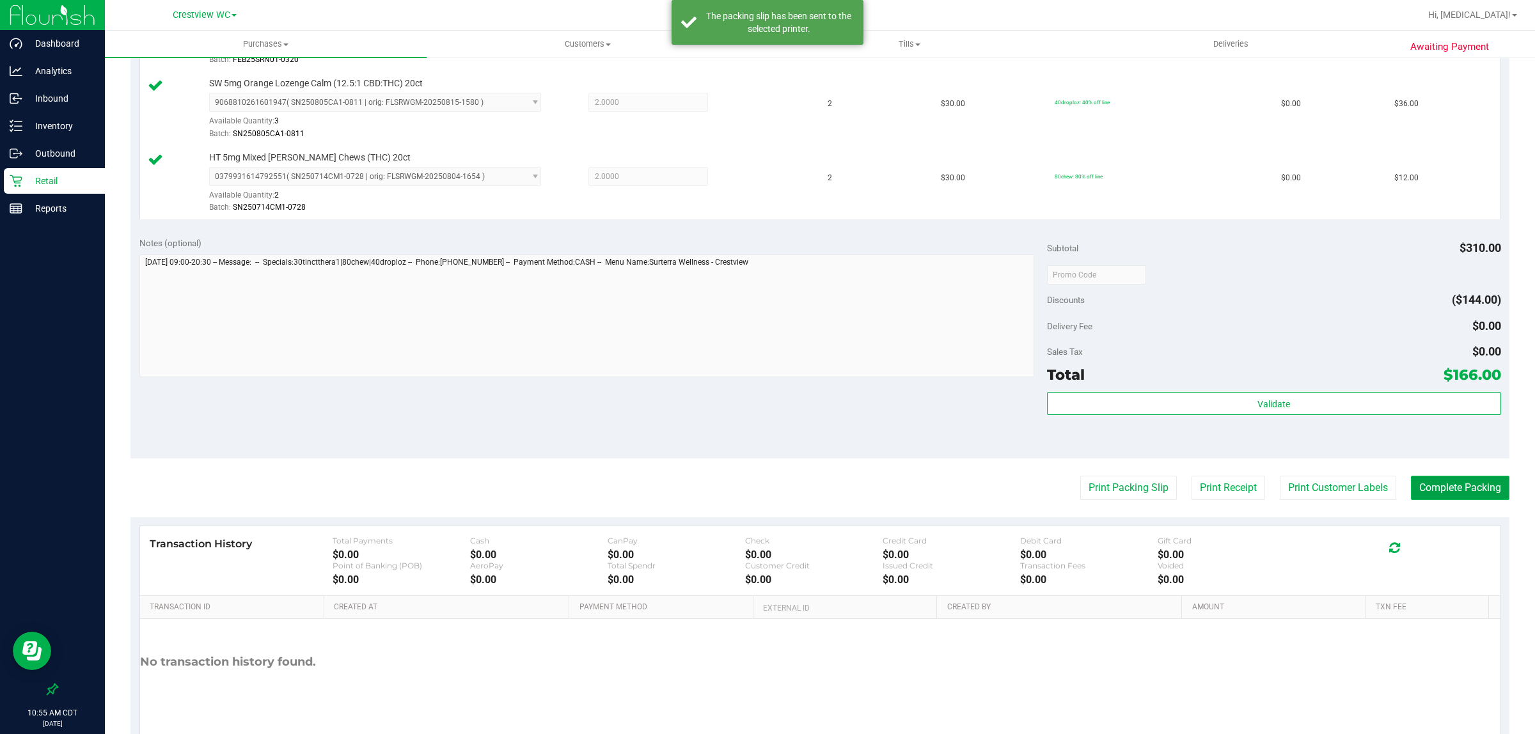
click at [765, 500] on button "Complete Packing" at bounding box center [1460, 488] width 99 height 24
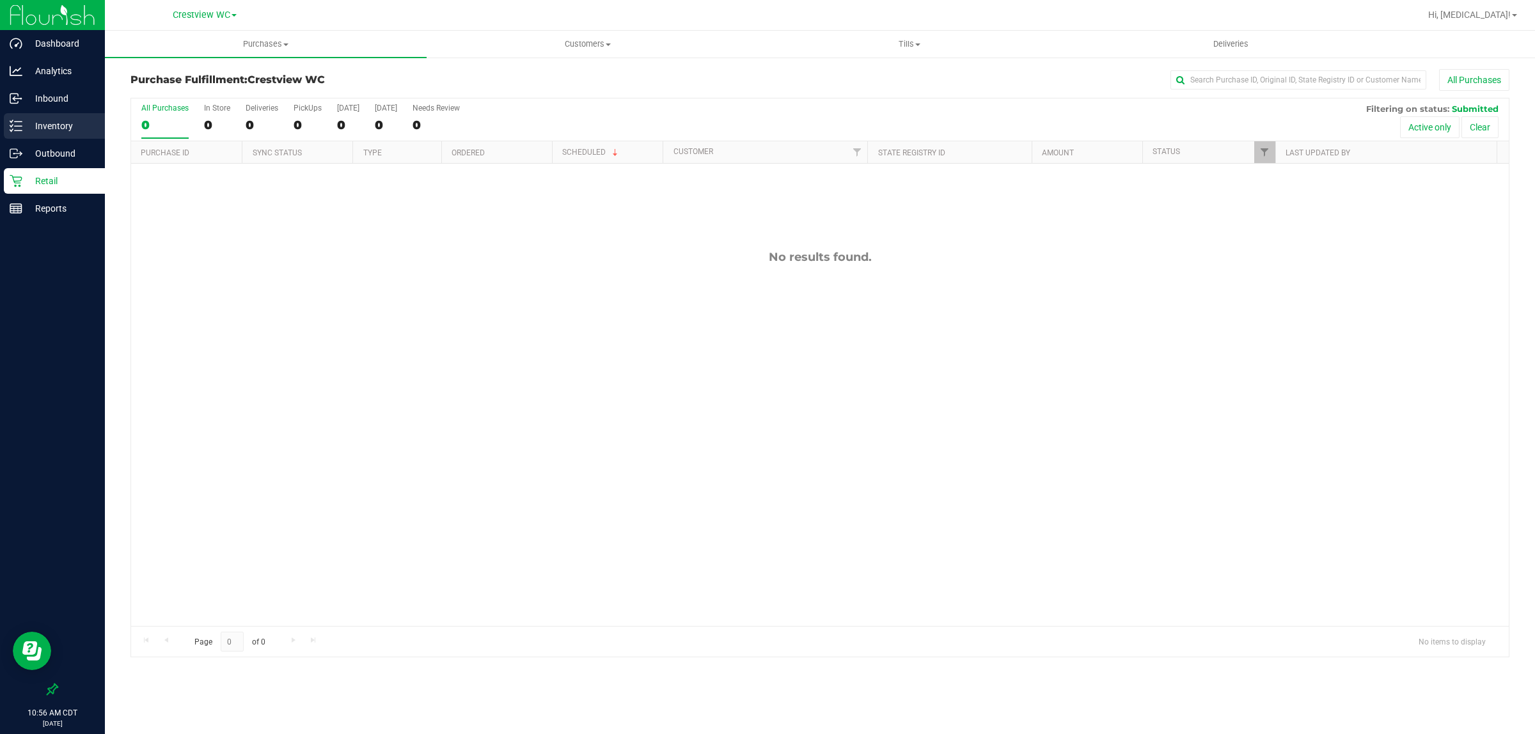
click at [27, 122] on p "Inventory" at bounding box center [60, 125] width 77 height 15
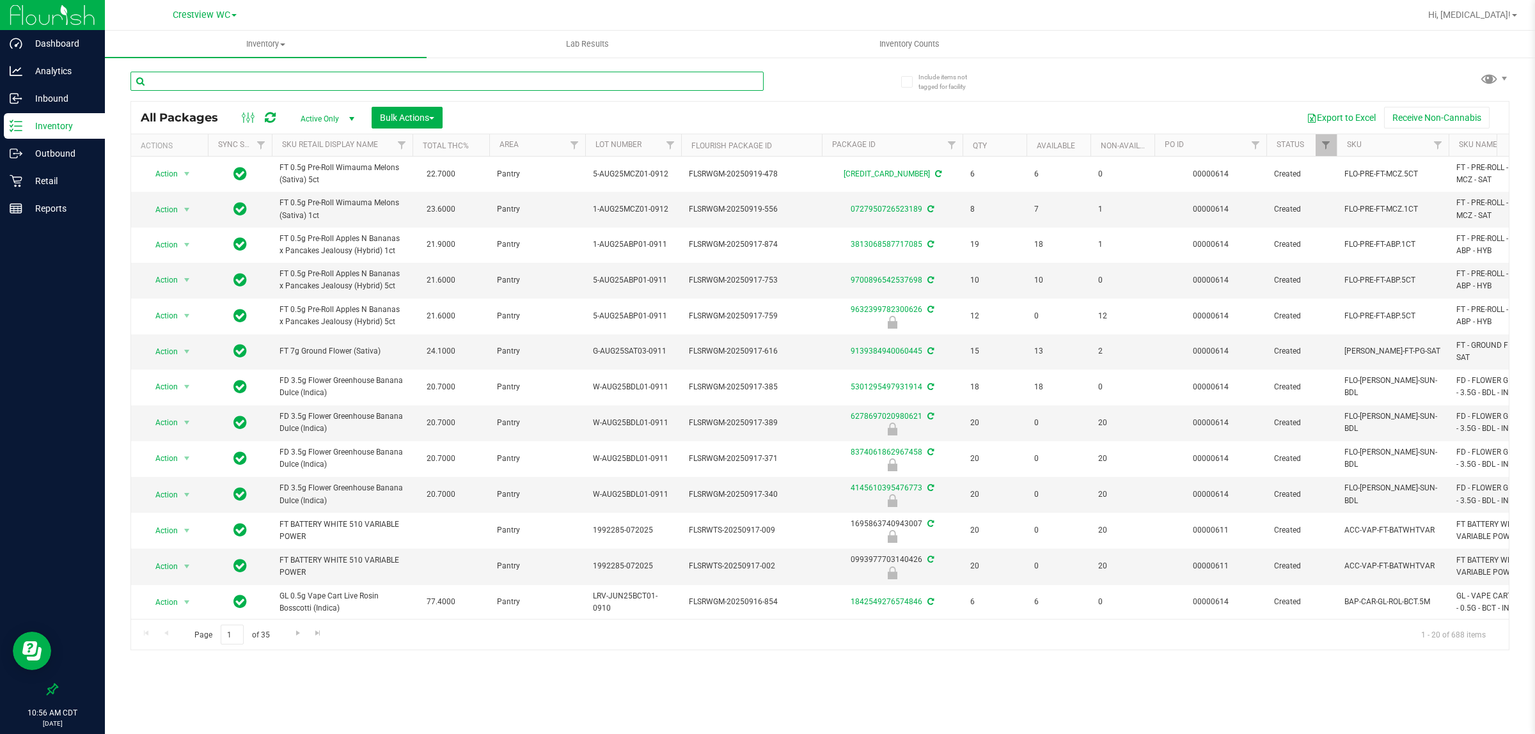
click at [448, 78] on input "text" at bounding box center [447, 81] width 633 height 19
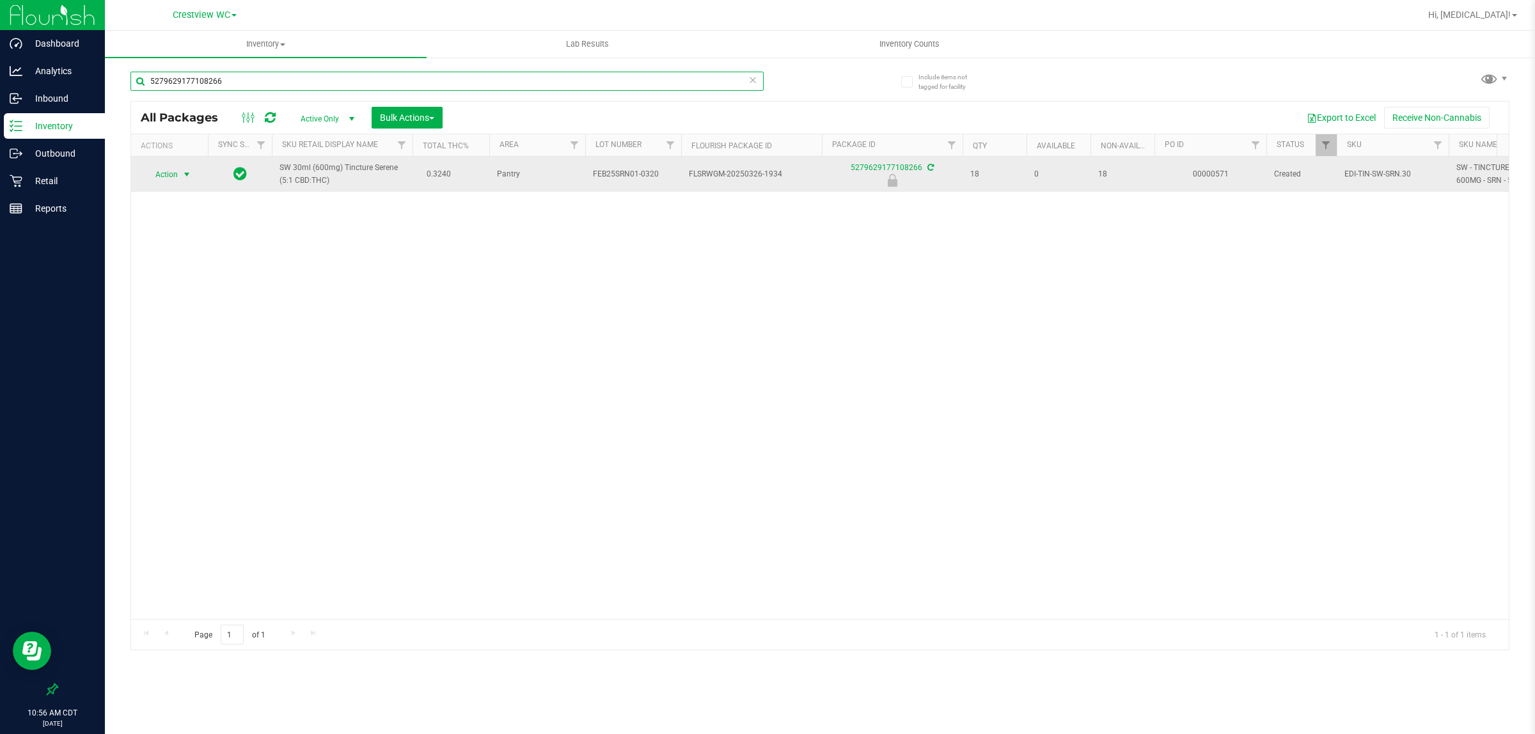
type input "5279629177108266"
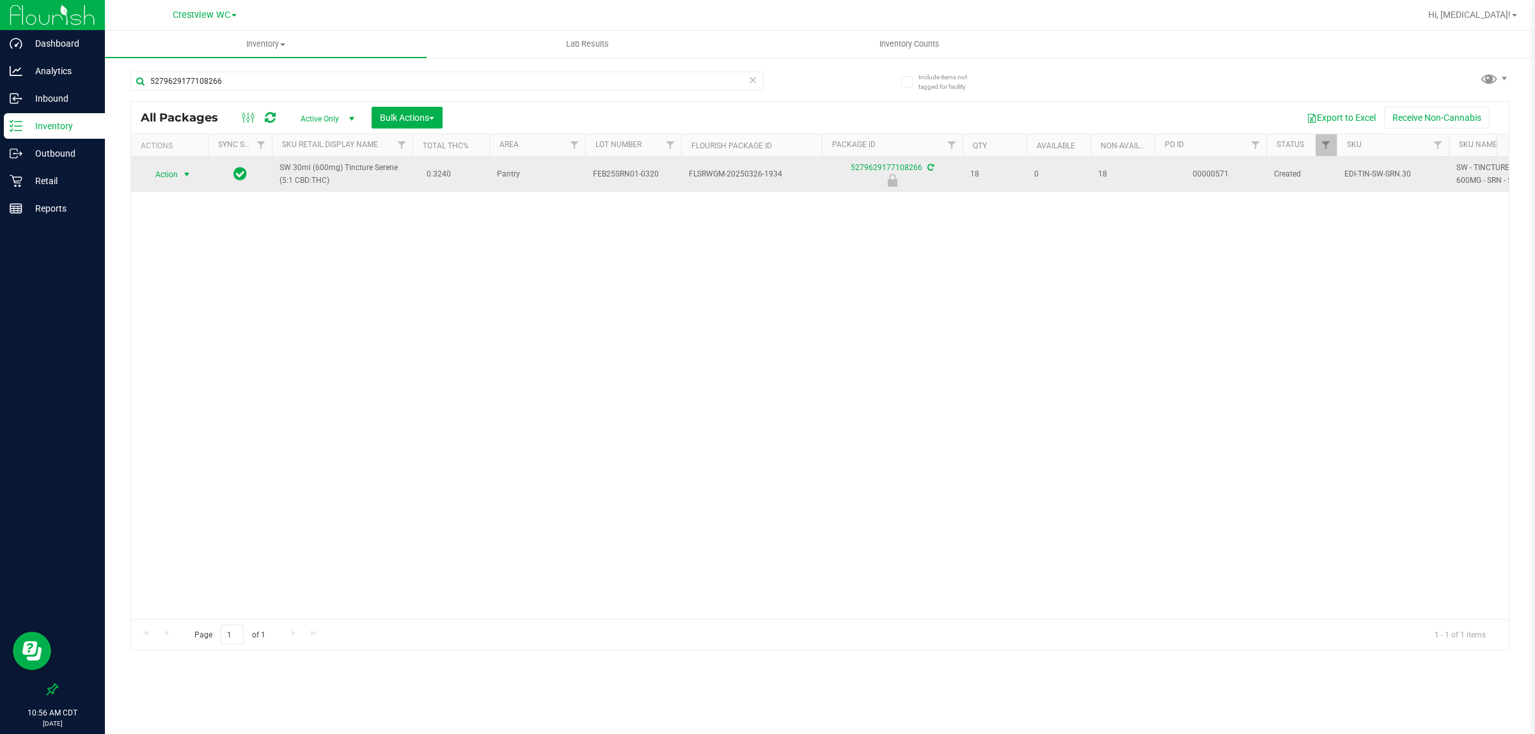
click at [166, 177] on span "Action" at bounding box center [161, 175] width 35 height 18
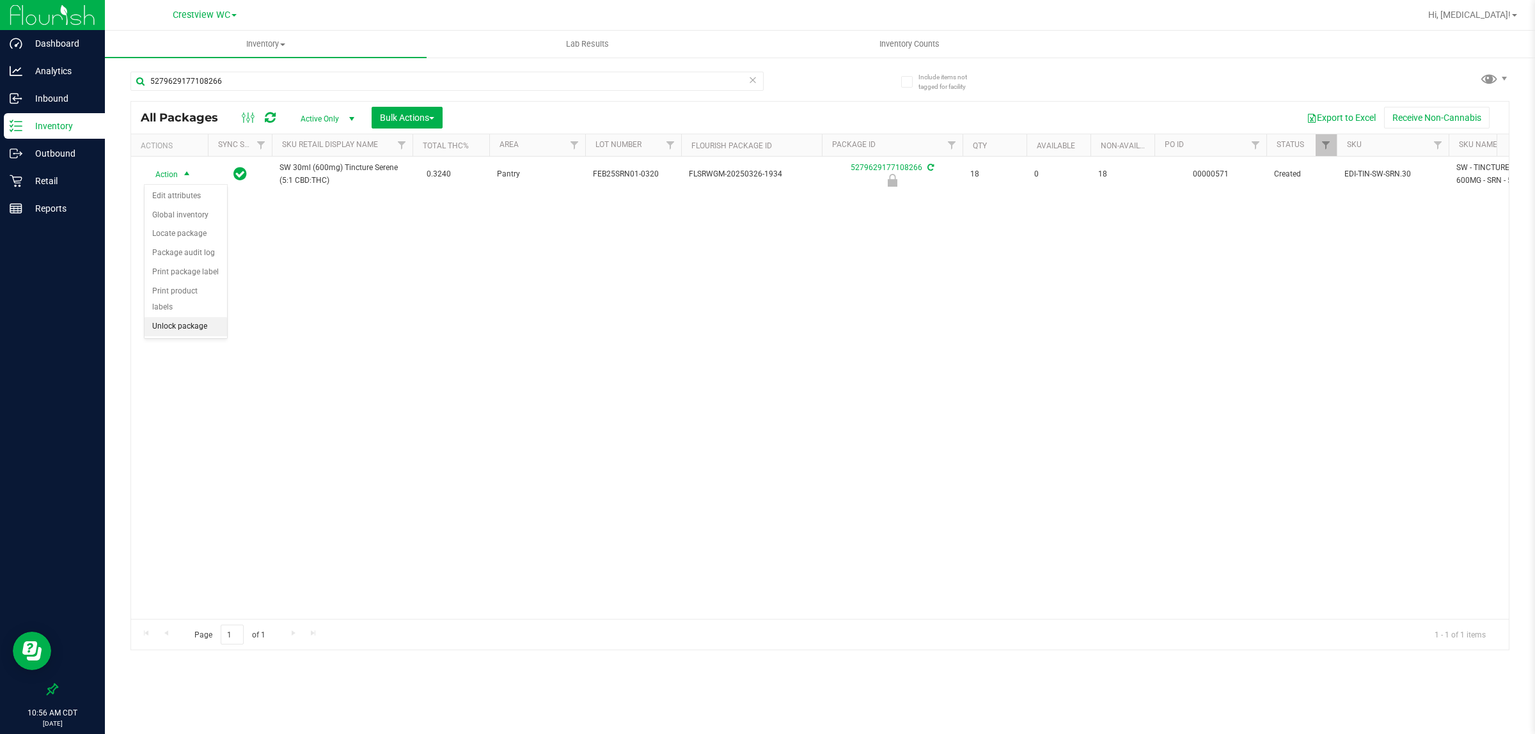
click at [175, 317] on li "Unlock package" at bounding box center [186, 326] width 83 height 19
click at [31, 184] on p "Retail" at bounding box center [60, 180] width 77 height 15
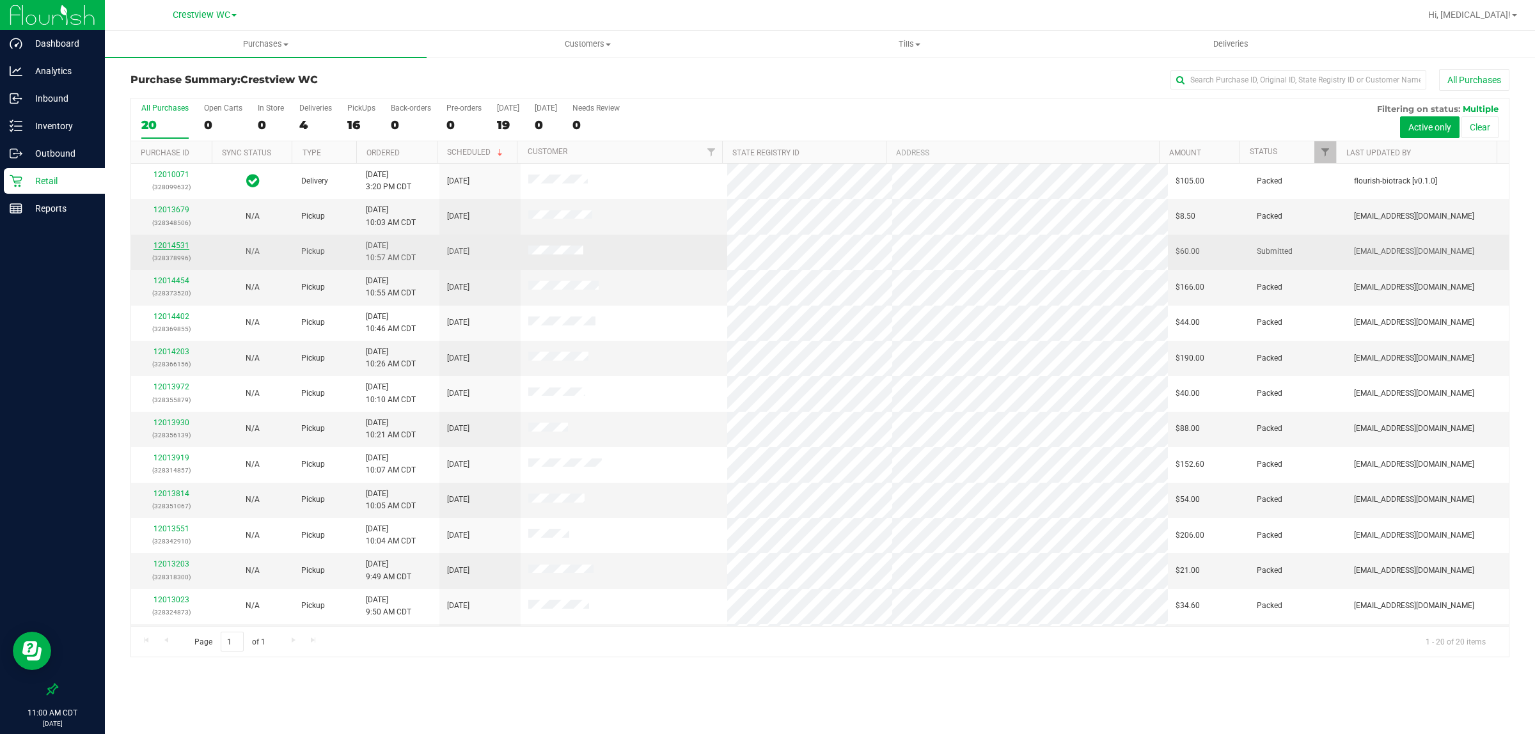
click at [173, 246] on link "12014531" at bounding box center [172, 245] width 36 height 9
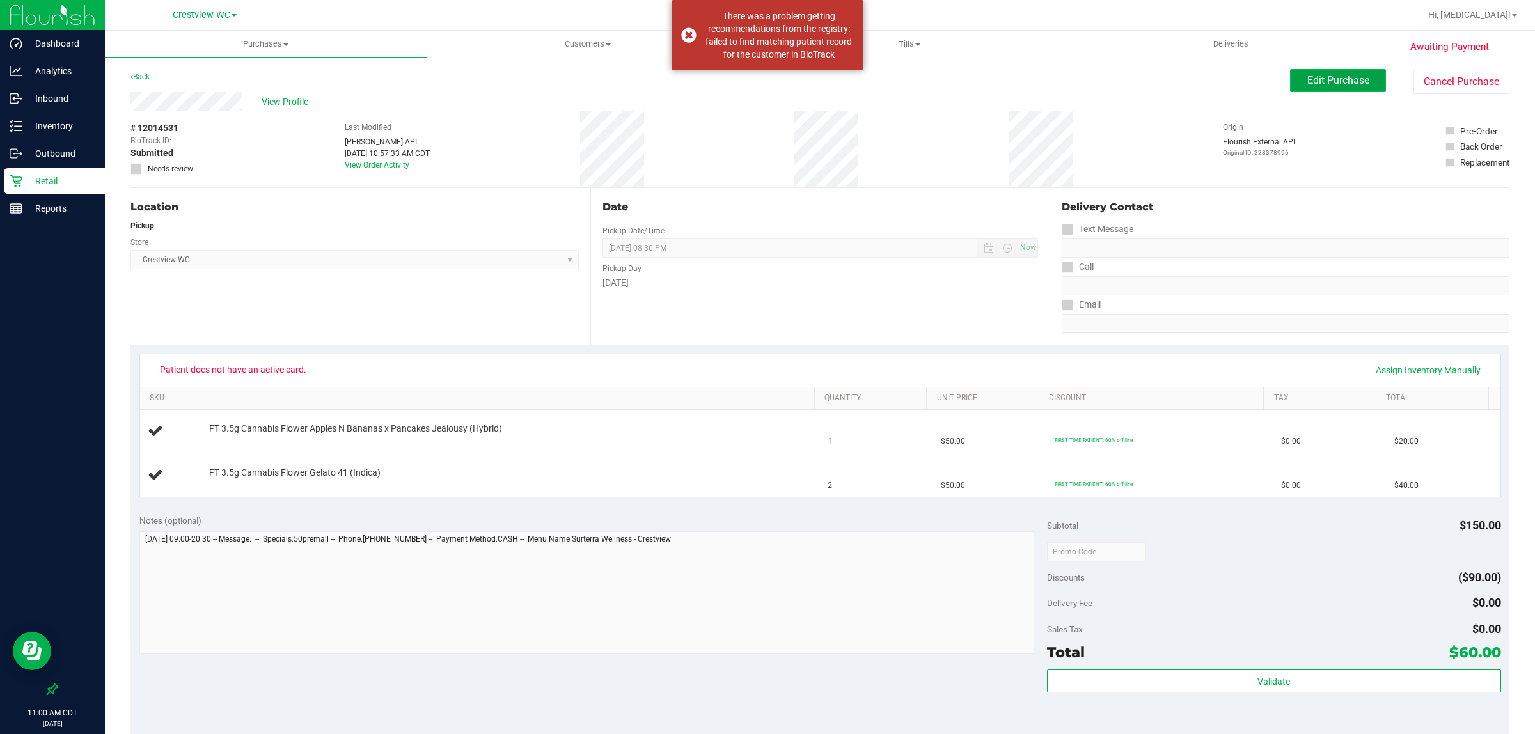
click at [765, 85] on span "Edit Purchase" at bounding box center [1339, 80] width 62 height 12
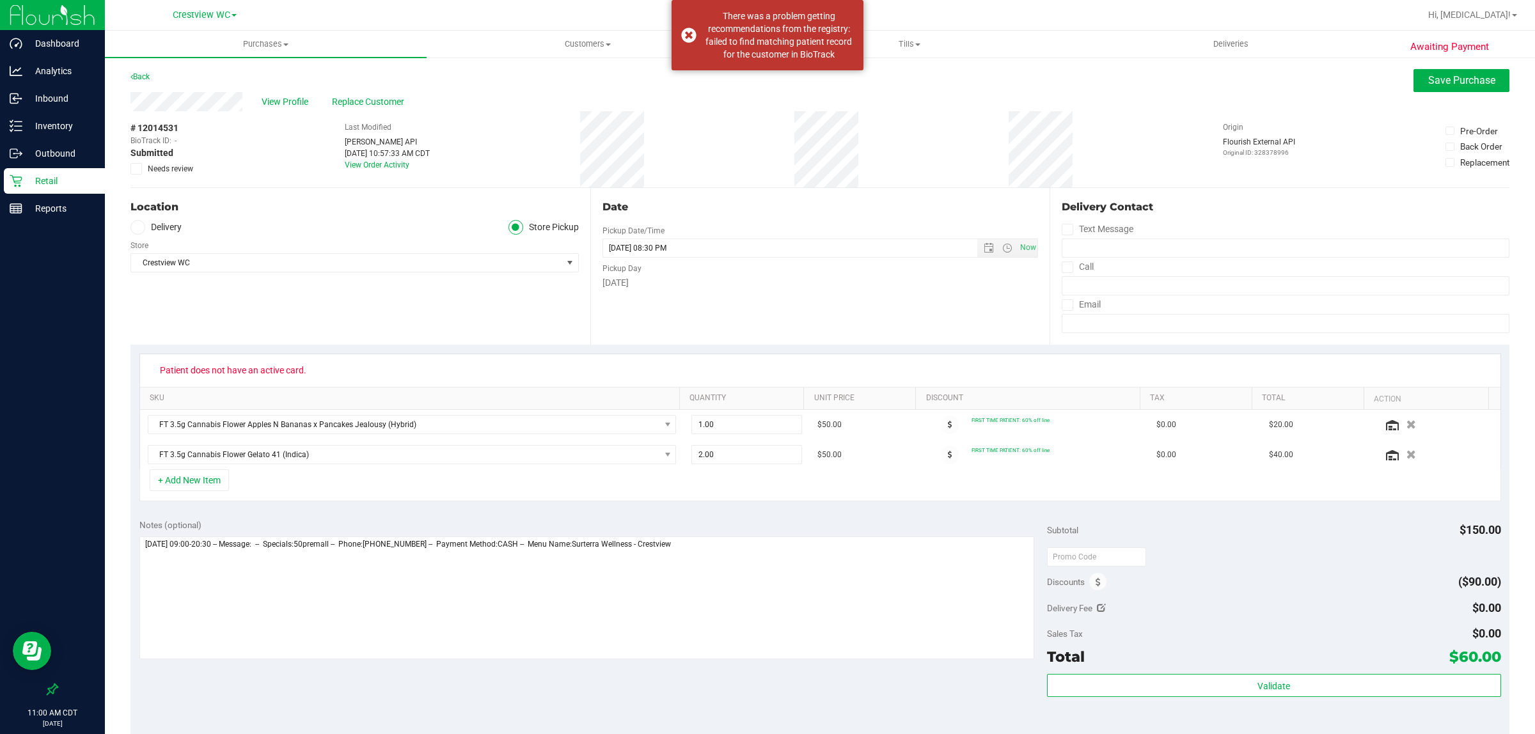
click at [175, 171] on span "Needs review" at bounding box center [170, 169] width 45 height 12
click at [0, 0] on input "Needs review" at bounding box center [0, 0] width 0 height 0
click at [765, 582] on textarea at bounding box center [586, 598] width 895 height 123
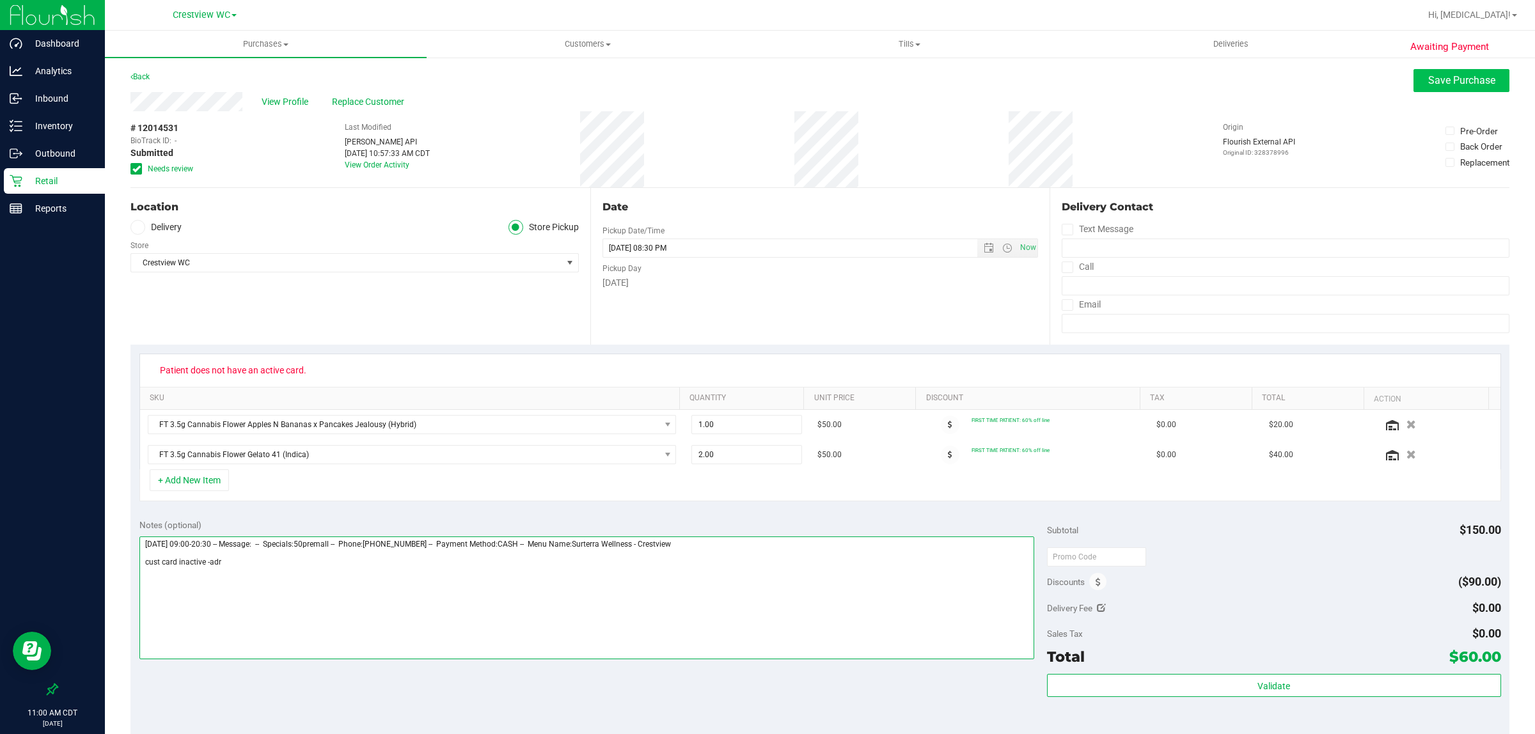
type textarea "[DATE] 09:00-20:30 -- Message: -- Specials:50premall -- Phone:[PHONE_NUMBER] --…"
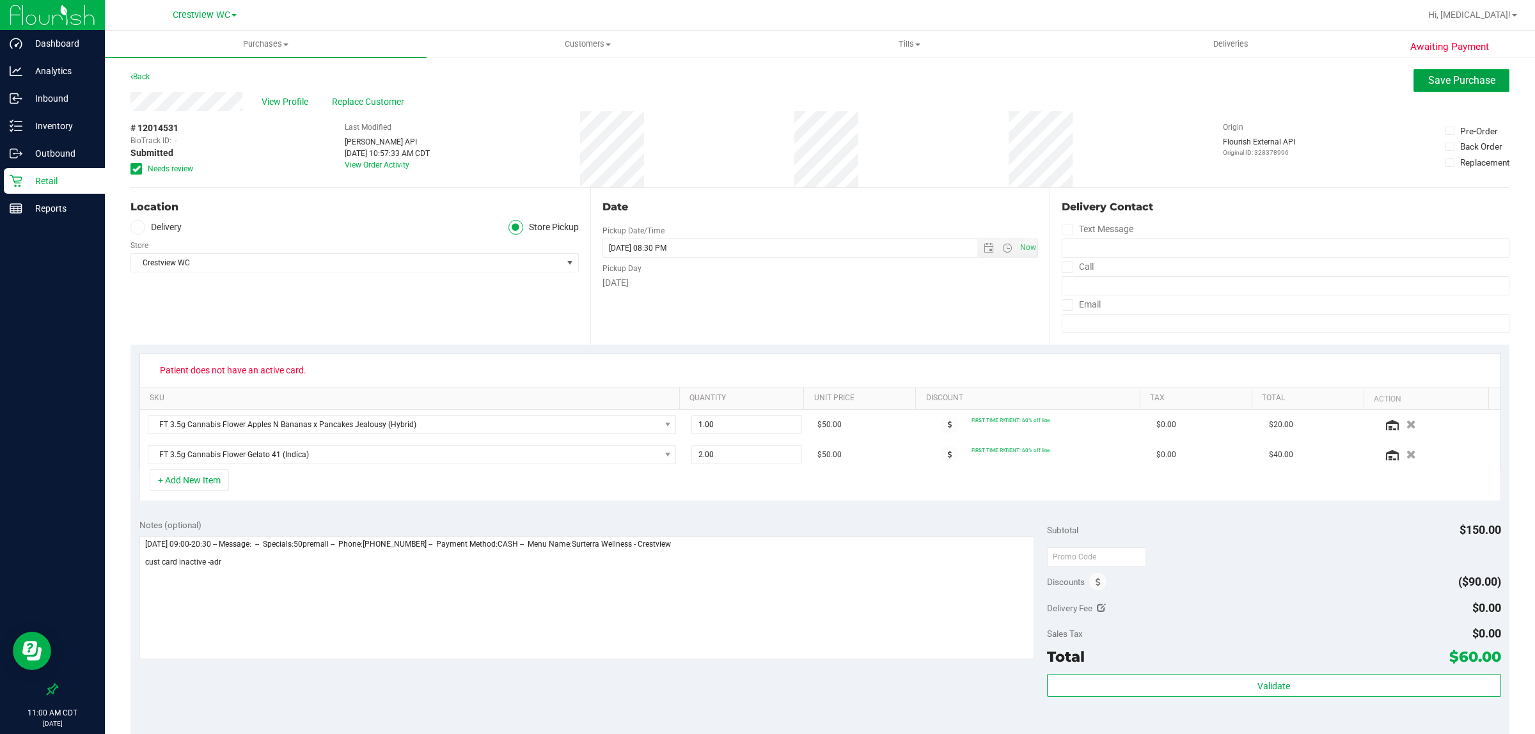
click at [765, 81] on span "Save Purchase" at bounding box center [1462, 80] width 67 height 12
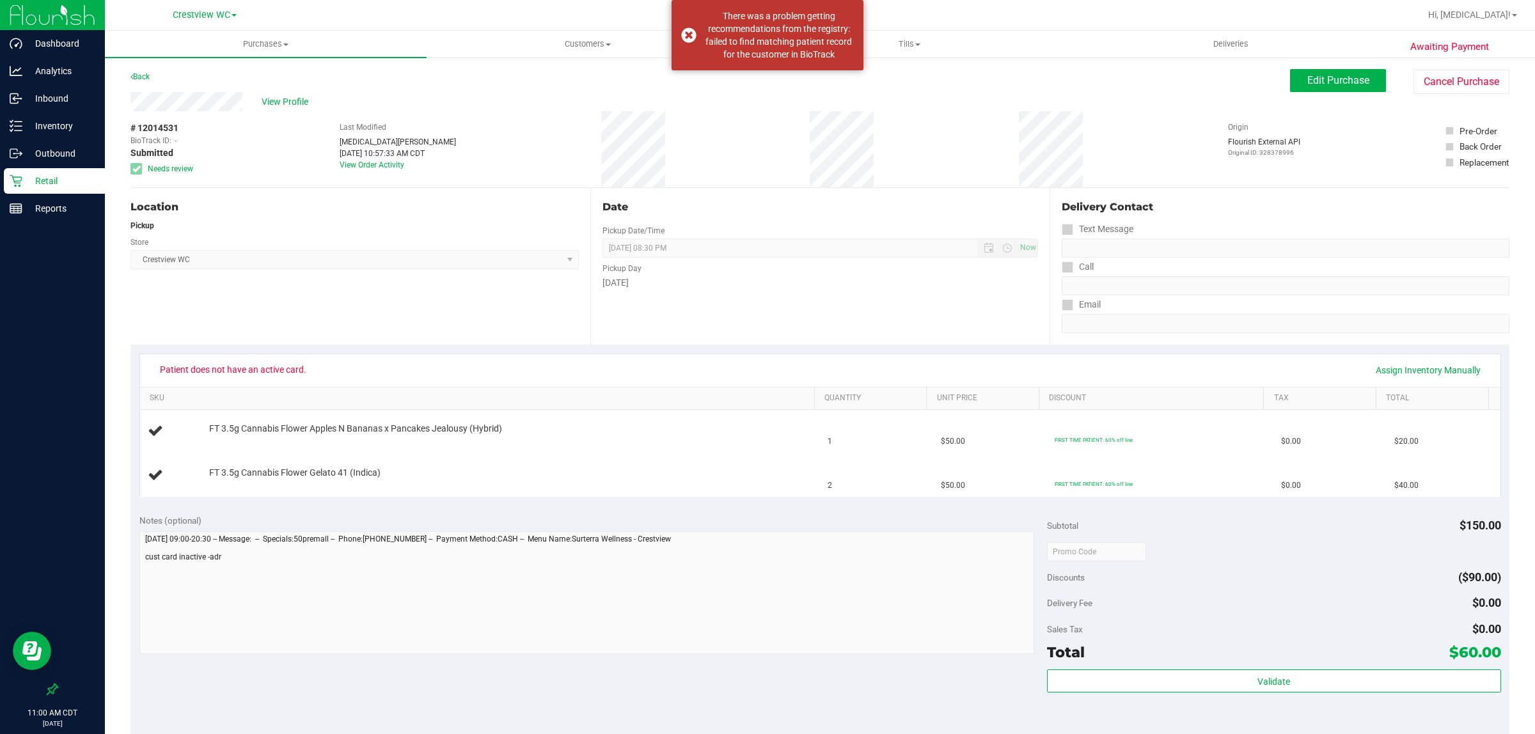
click at [279, 98] on span "View Profile" at bounding box center [287, 101] width 51 height 13
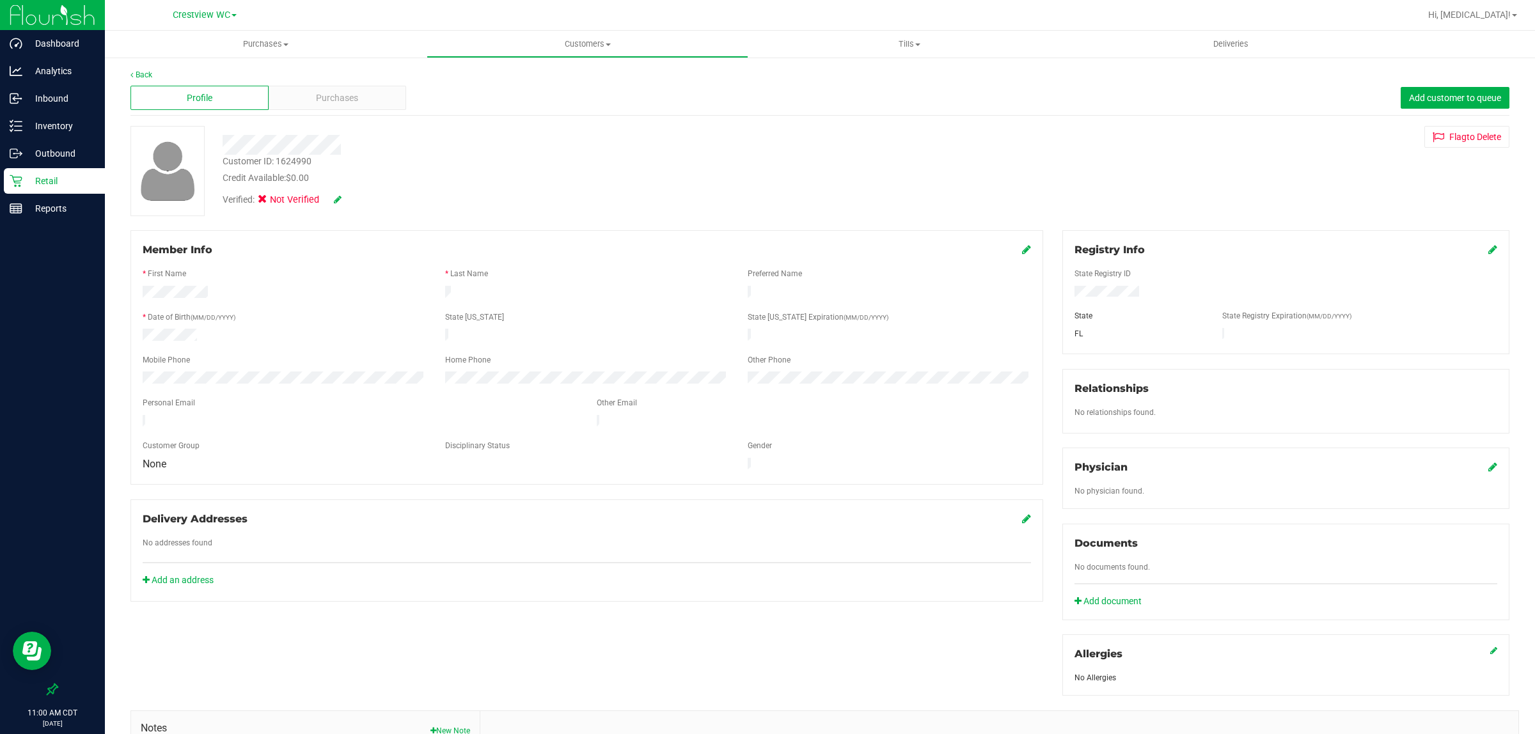
click at [296, 159] on div "Customer ID: 1624990" at bounding box center [267, 161] width 89 height 13
click at [296, 161] on div "Customer ID: 1624990" at bounding box center [267, 161] width 89 height 13
copy div "1624990"
click at [472, 171] on div "Credit Available: $0.00" at bounding box center [563, 177] width 680 height 13
click at [337, 197] on icon at bounding box center [338, 199] width 8 height 9
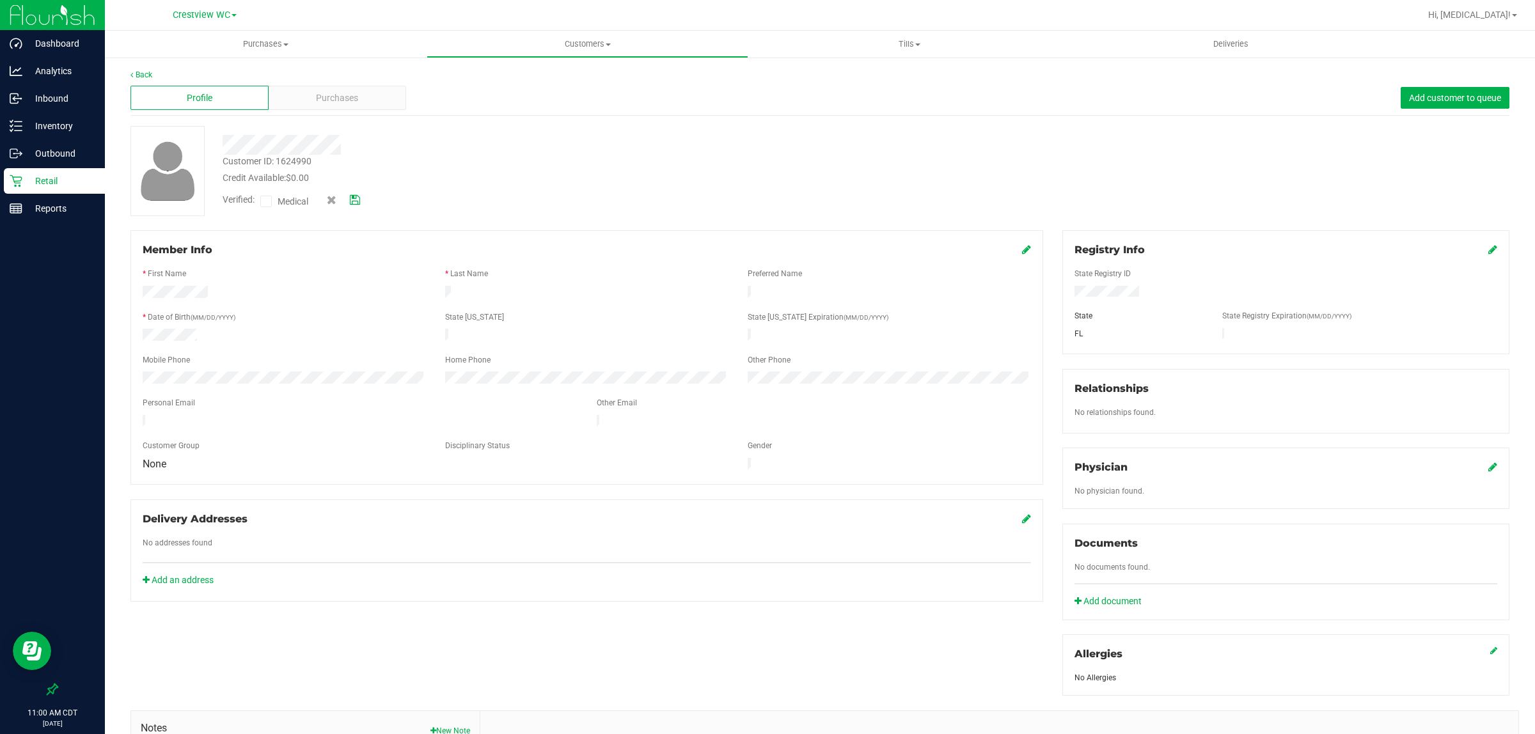
click at [289, 205] on span "Medical" at bounding box center [296, 201] width 36 height 13
click at [0, 0] on input "Medical" at bounding box center [0, 0] width 0 height 0
click at [359, 198] on icon at bounding box center [355, 200] width 10 height 9
click at [363, 97] on div "Purchases" at bounding box center [338, 98] width 138 height 24
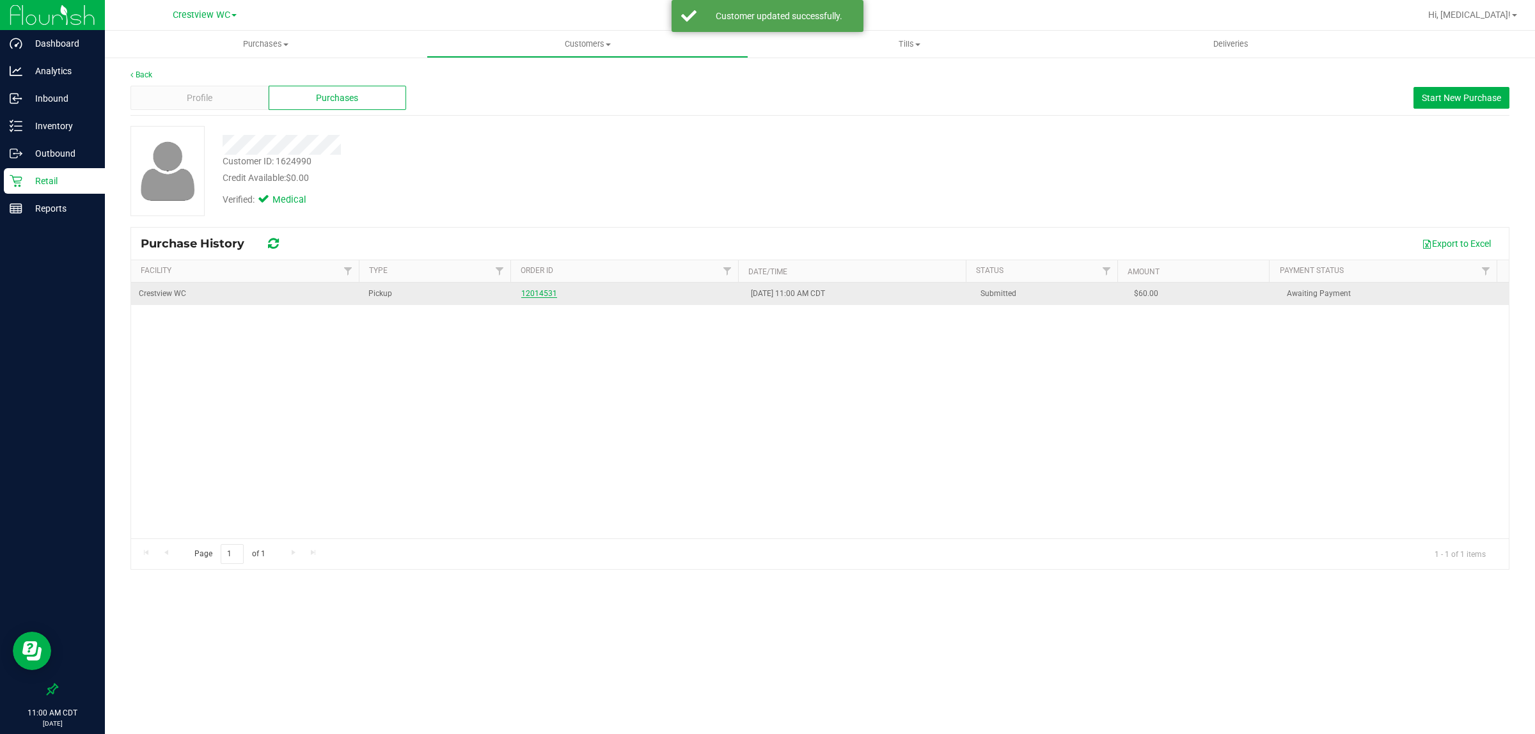
click at [532, 292] on link "12014531" at bounding box center [539, 293] width 36 height 9
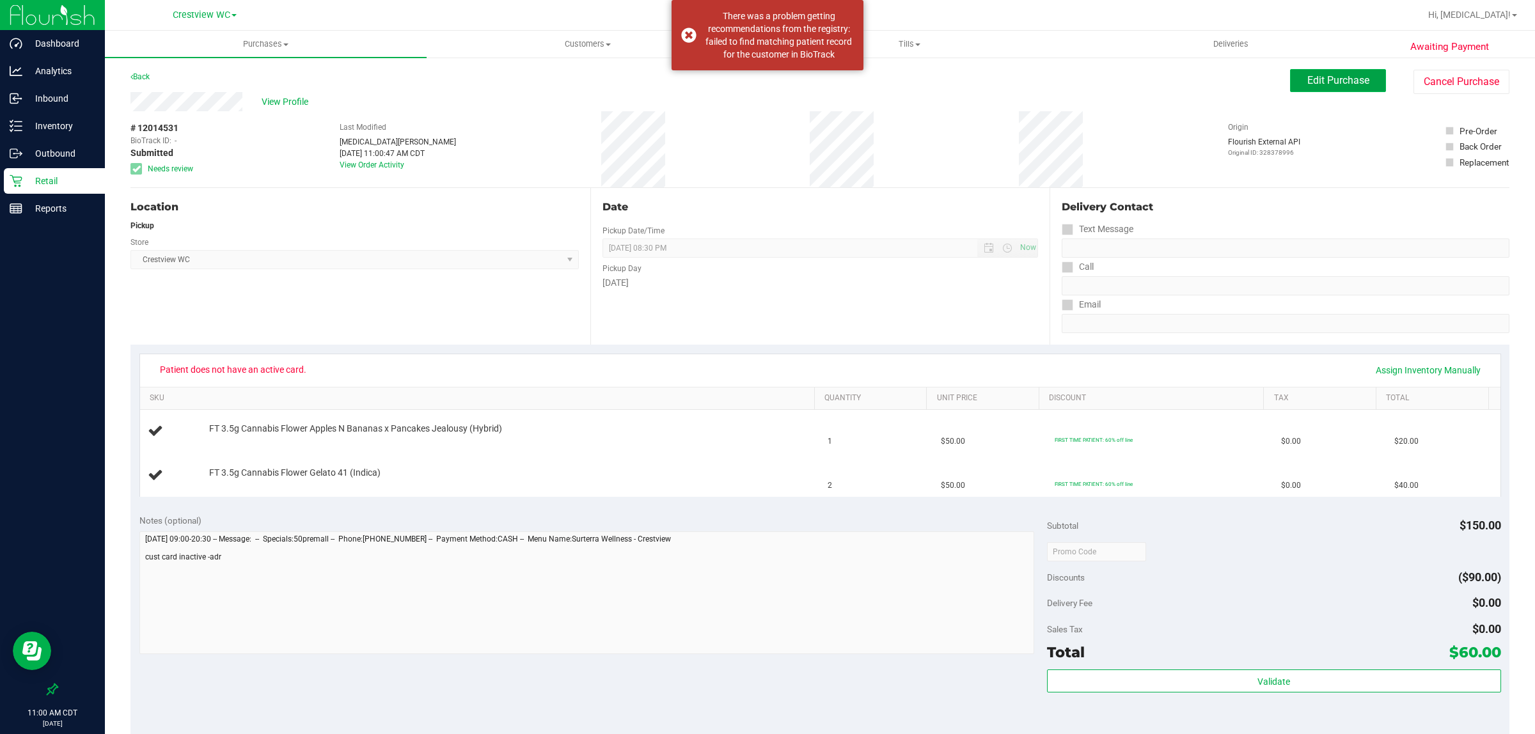
click at [765, 87] on button "Edit Purchase" at bounding box center [1338, 80] width 96 height 23
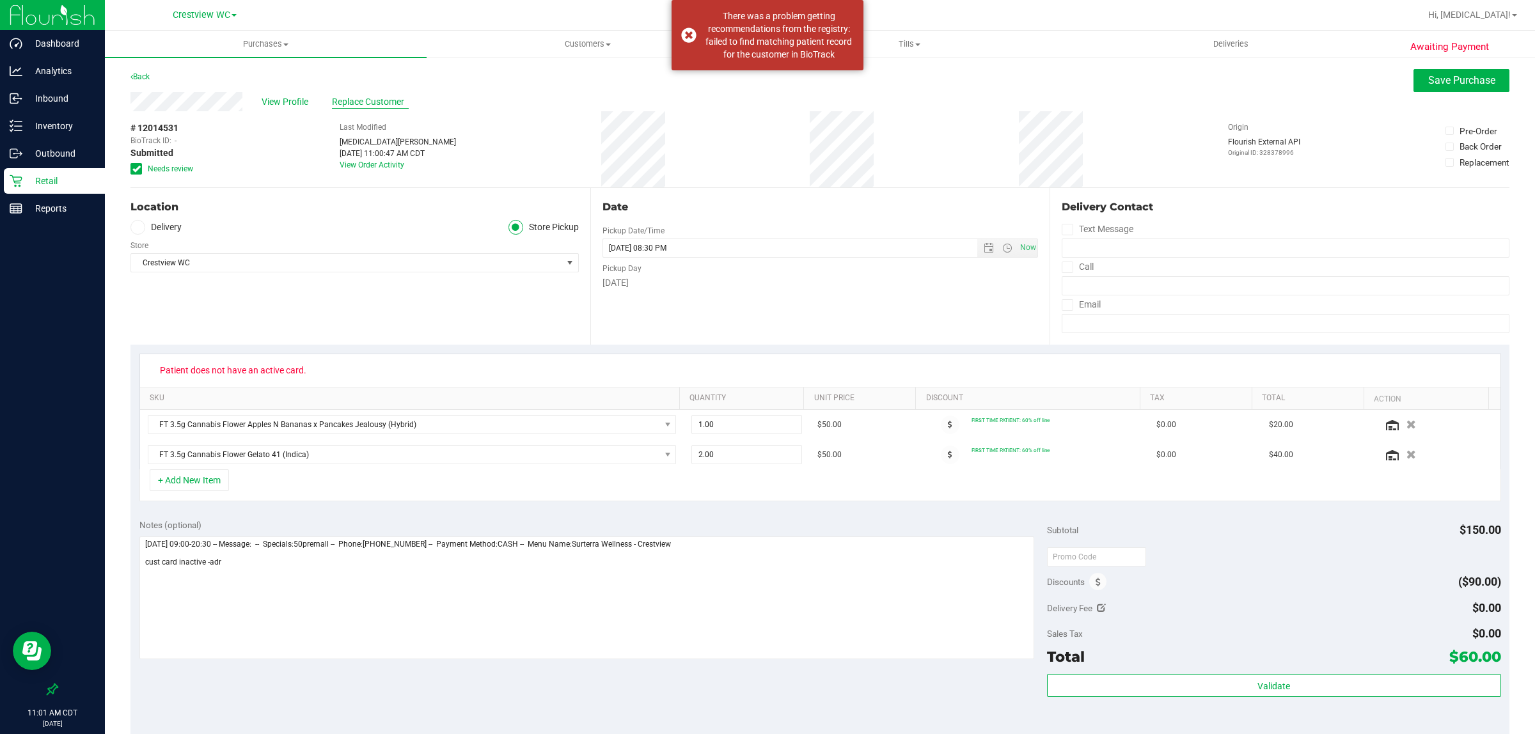
click at [356, 103] on span "Replace Customer" at bounding box center [370, 101] width 77 height 13
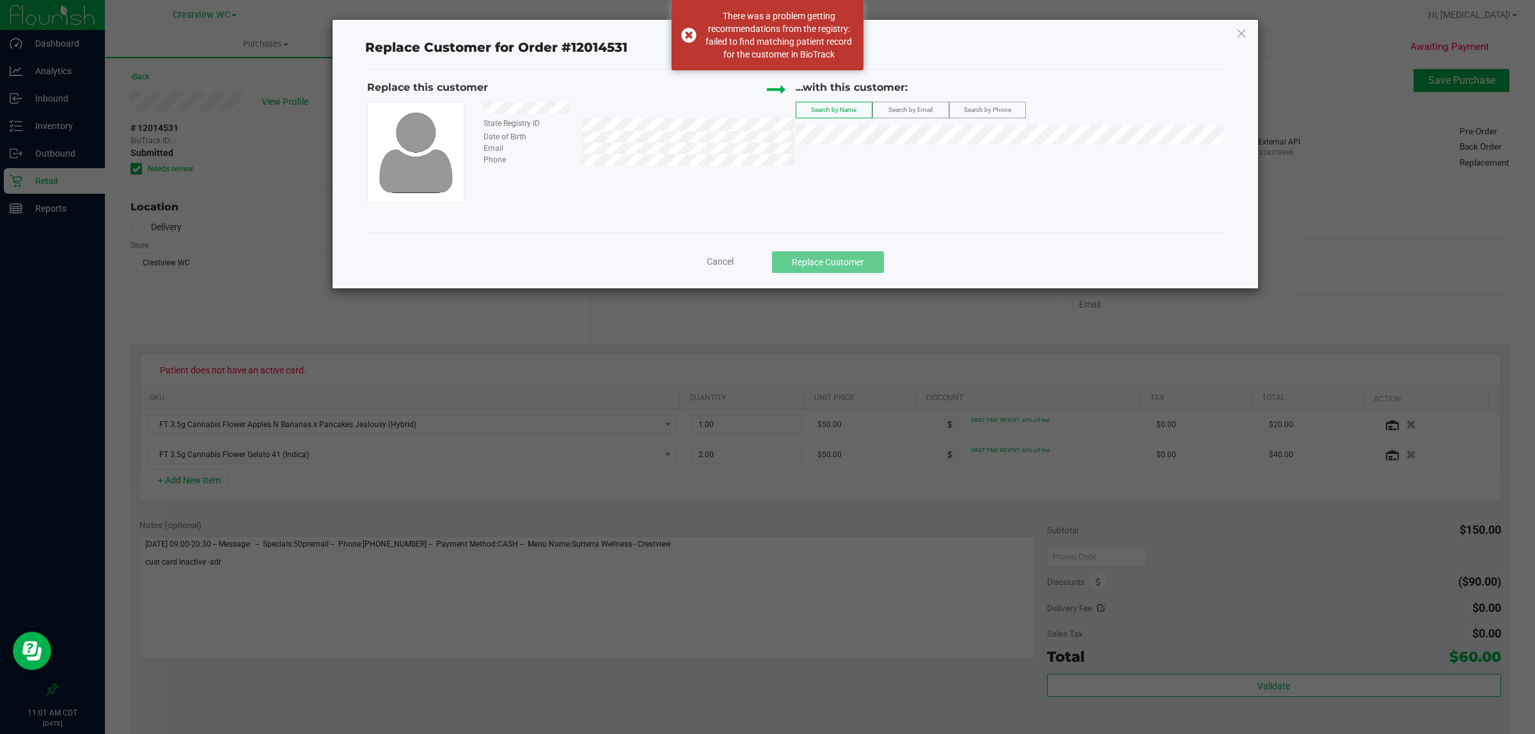
click at [765, 145] on div "...with this customer: Search by Name Search by Email Search by Phone" at bounding box center [1010, 115] width 429 height 70
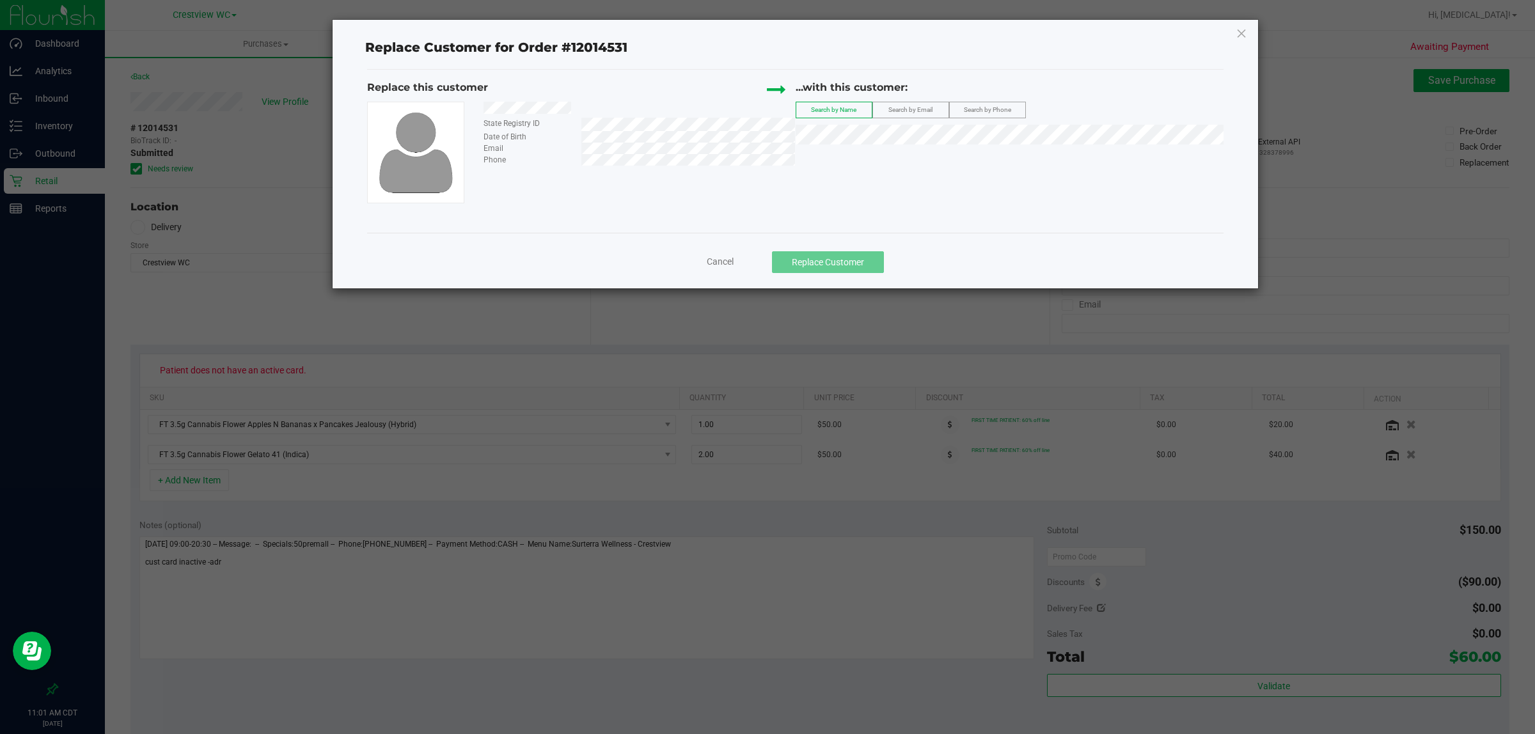
click at [765, 110] on span "Search by Email" at bounding box center [911, 109] width 44 height 7
click at [765, 147] on div "...with this customer: Search by Name Search by Email Search by Phone" at bounding box center [1010, 115] width 429 height 70
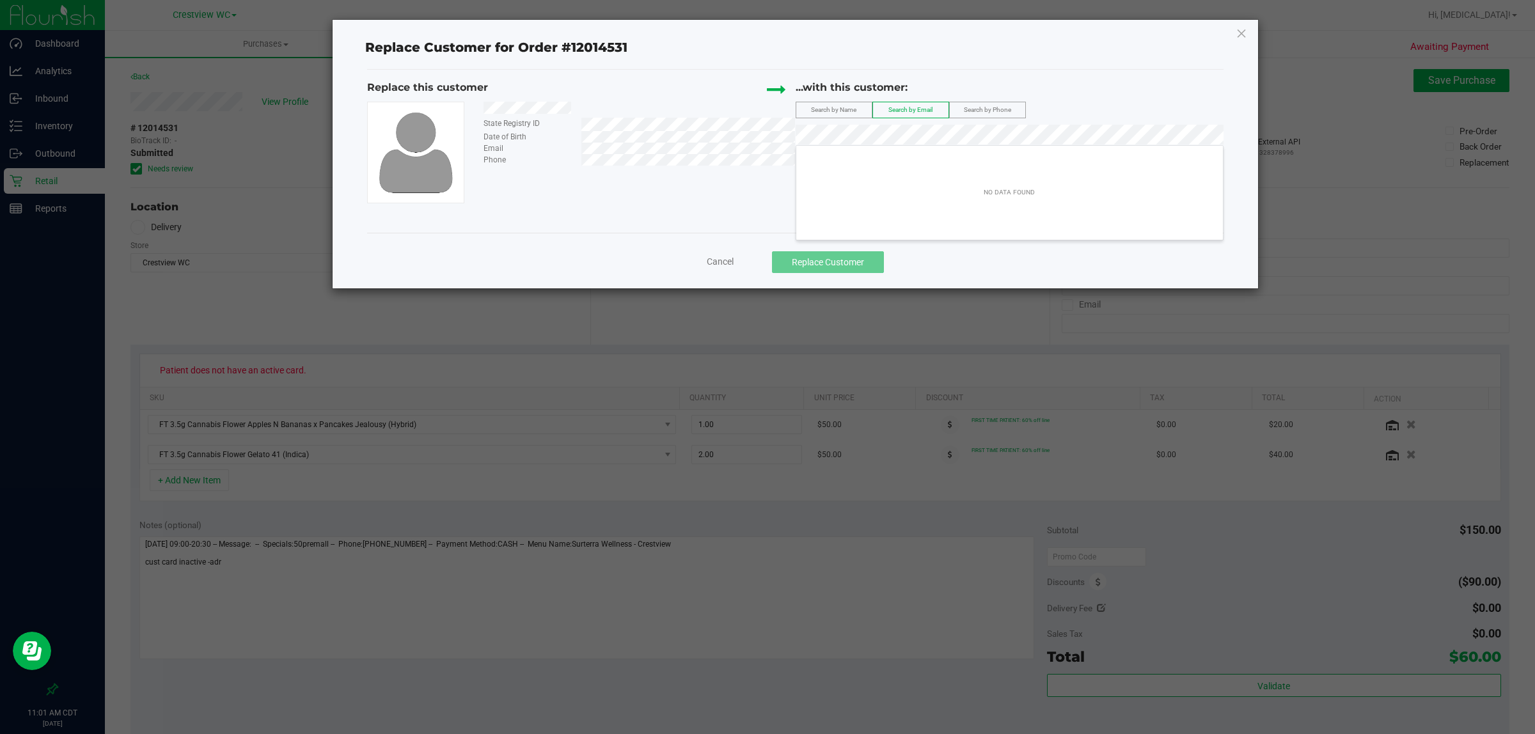
click at [765, 117] on label "Search by Phone" at bounding box center [987, 109] width 75 height 15
click at [765, 94] on div "...with this customer:" at bounding box center [1010, 87] width 429 height 15
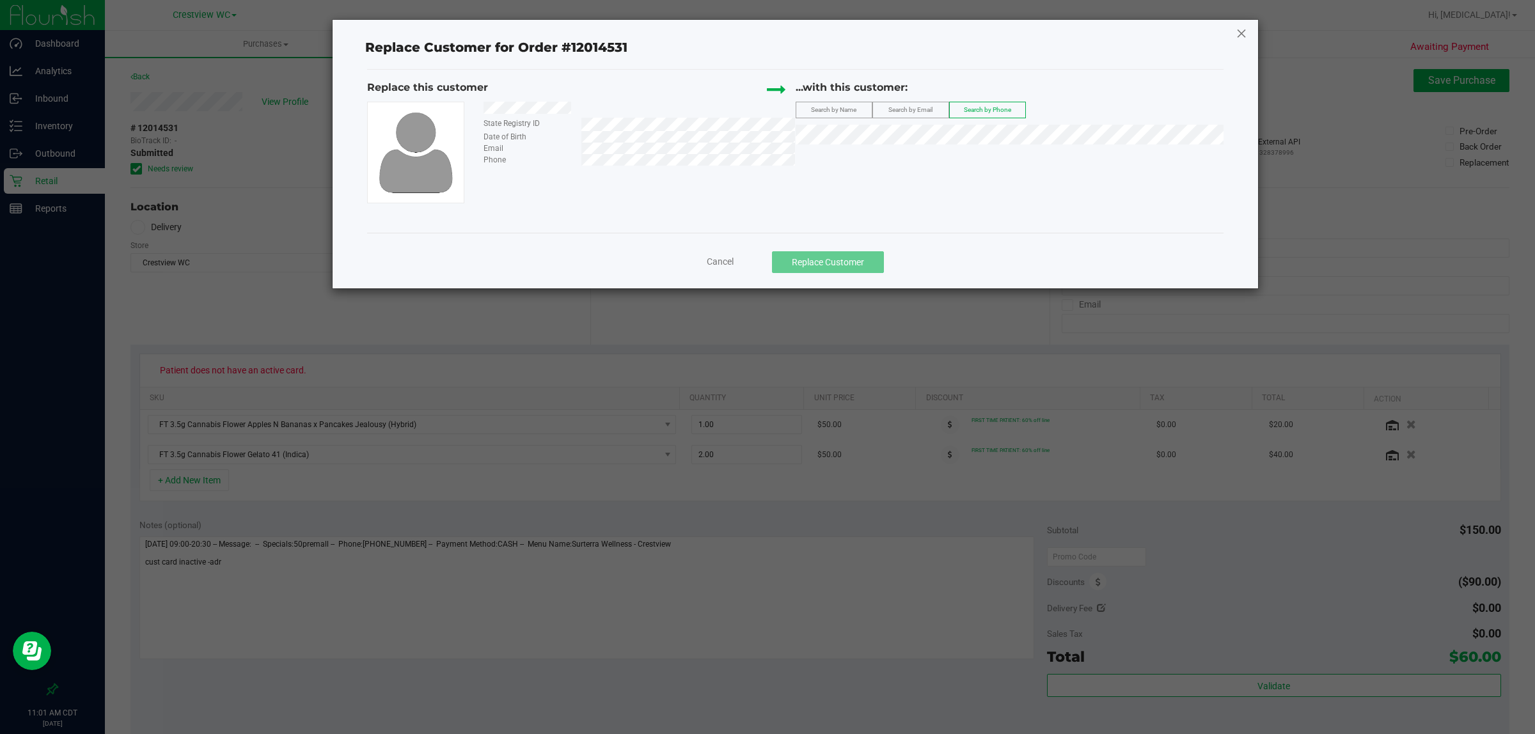
click at [765, 33] on icon at bounding box center [1242, 33] width 12 height 20
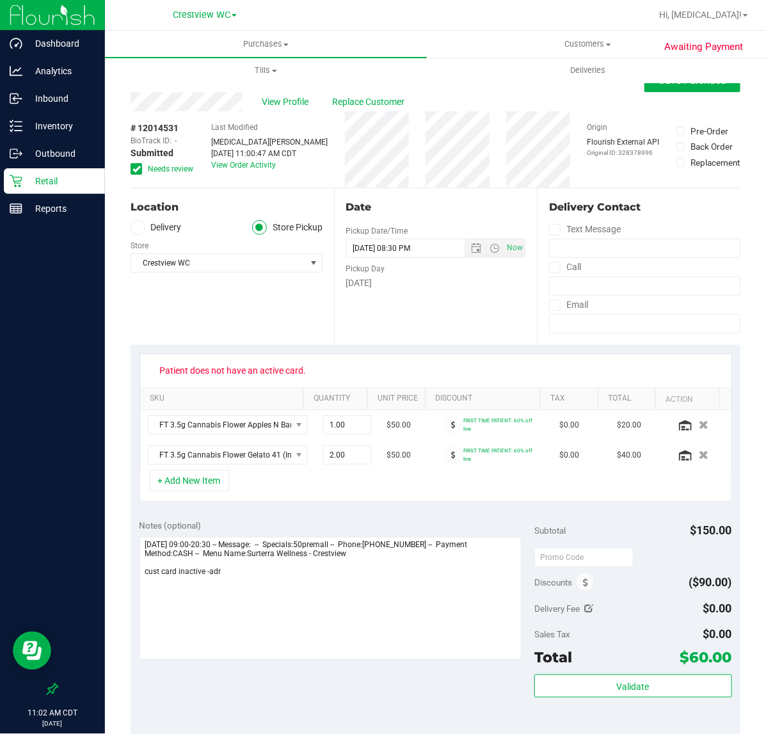
click at [173, 166] on span "Needs review" at bounding box center [170, 169] width 45 height 12
click at [0, 0] on input "Needs review" at bounding box center [0, 0] width 0 height 0
click at [280, 96] on span "View Profile" at bounding box center [287, 101] width 51 height 13
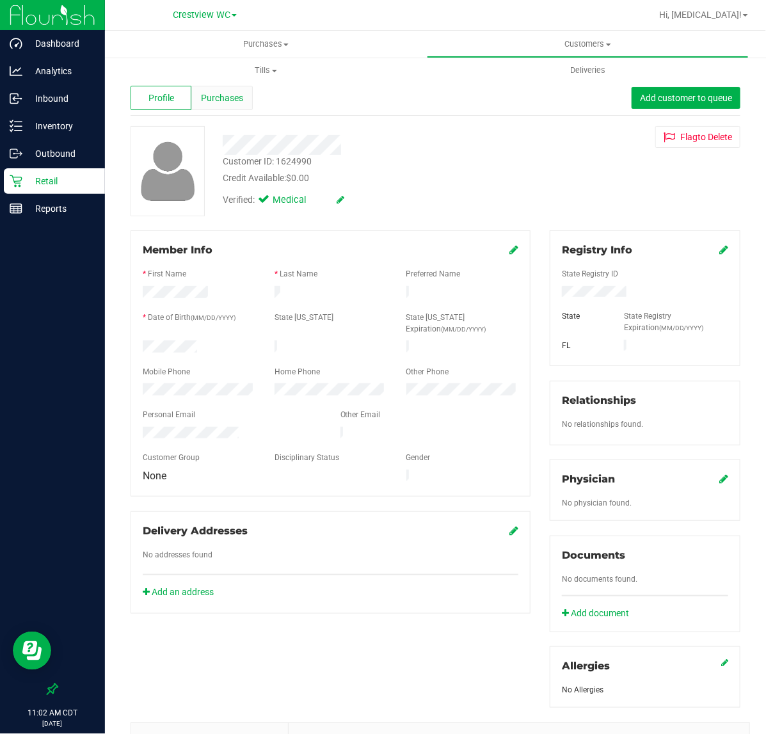
click at [225, 97] on span "Purchases" at bounding box center [222, 97] width 42 height 13
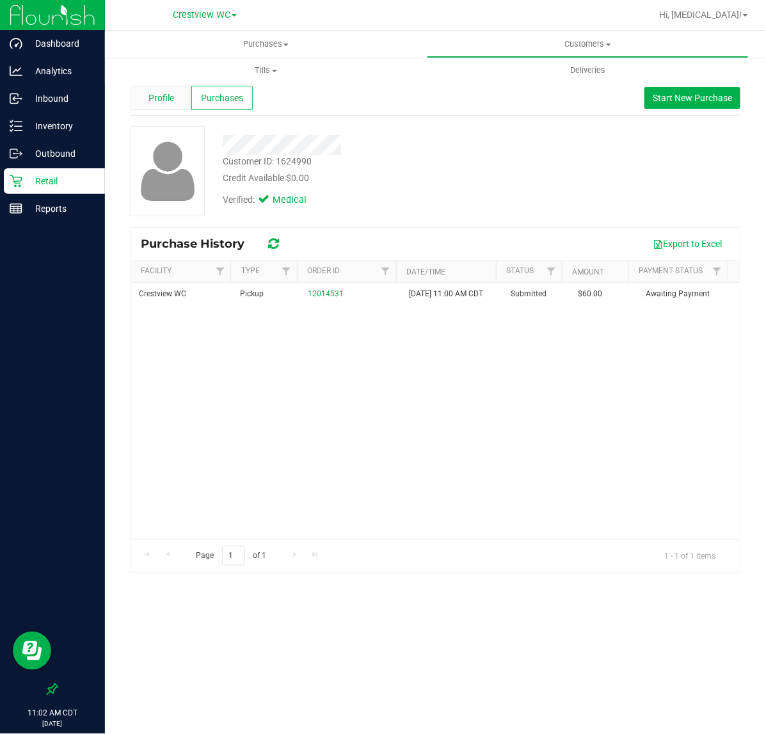
click at [151, 96] on span "Profile" at bounding box center [161, 97] width 26 height 13
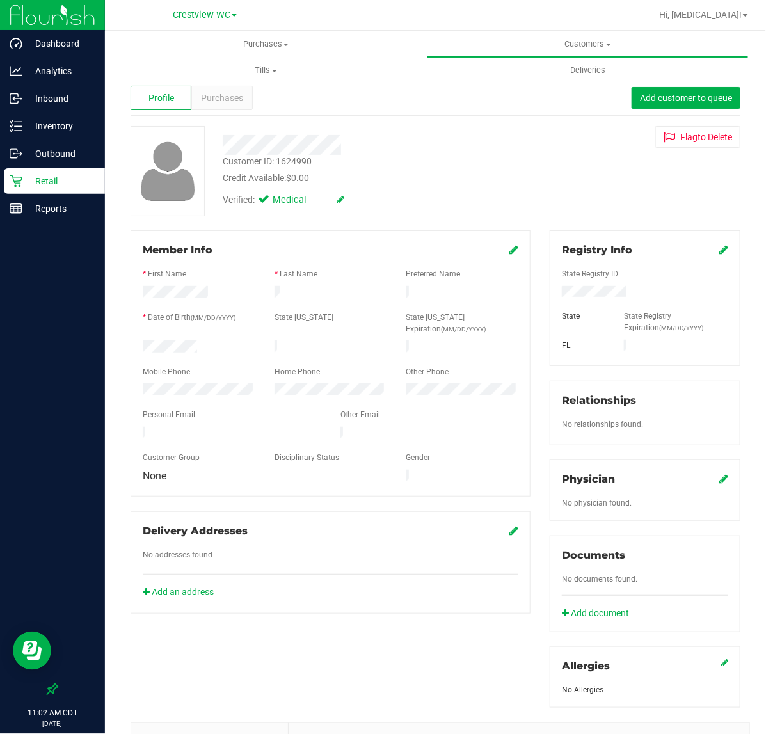
click at [719, 250] on icon at bounding box center [723, 249] width 9 height 10
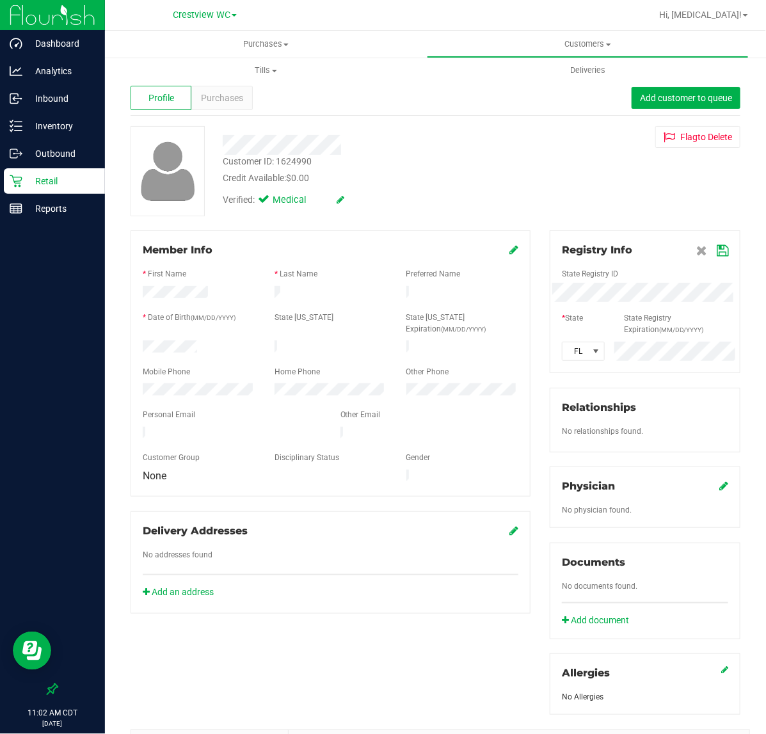
click at [717, 251] on icon at bounding box center [723, 251] width 12 height 10
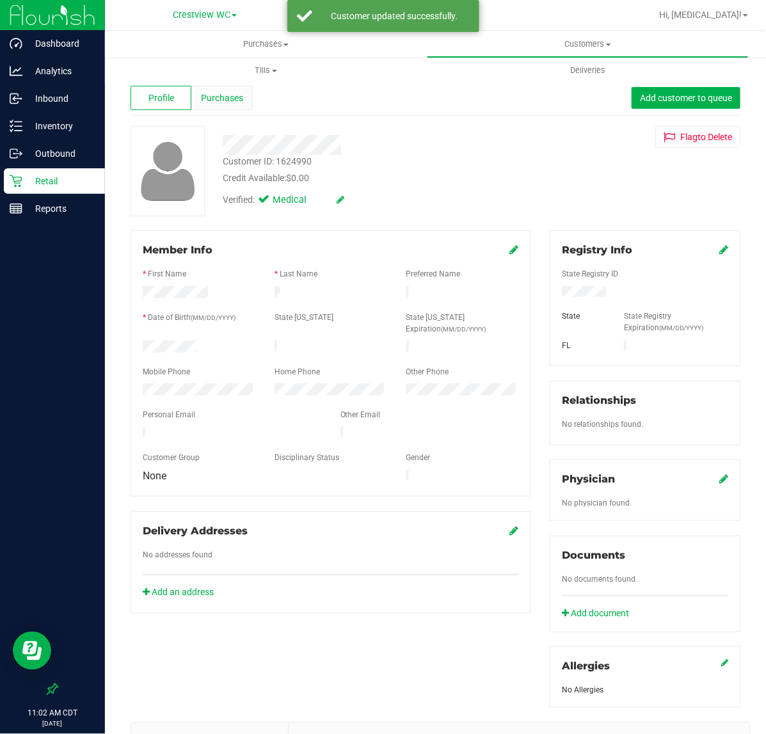
click at [219, 101] on span "Purchases" at bounding box center [222, 97] width 42 height 13
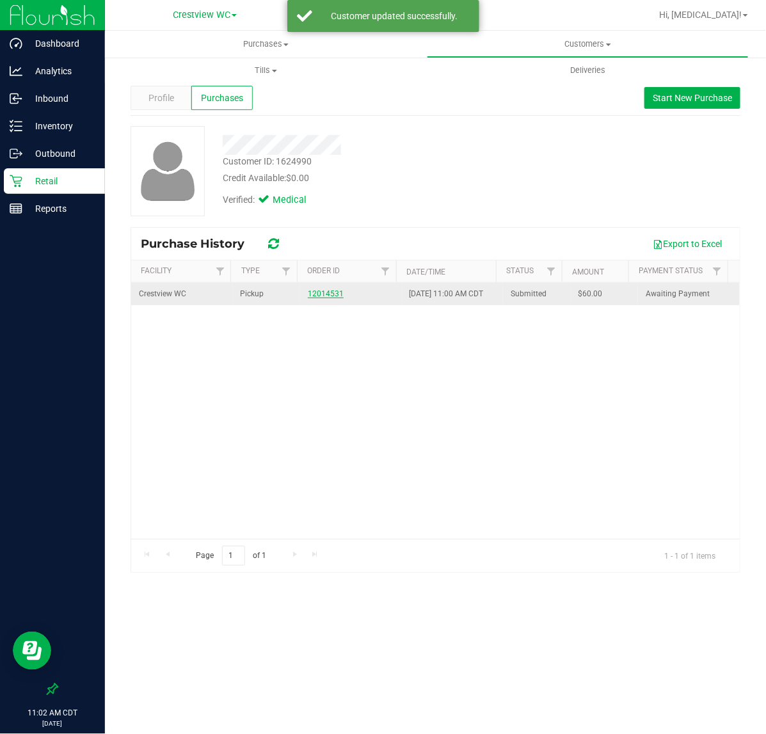
click at [314, 298] on link "12014531" at bounding box center [326, 293] width 36 height 9
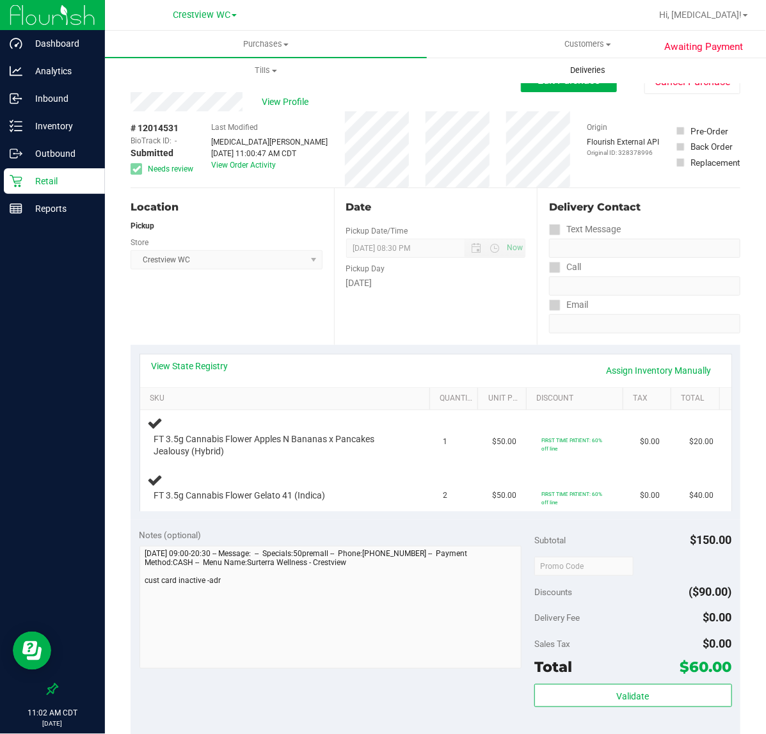
click at [559, 74] on span "Deliveries" at bounding box center [588, 71] width 70 height 12
click at [557, 90] on button "Edit Purchase" at bounding box center [569, 80] width 96 height 23
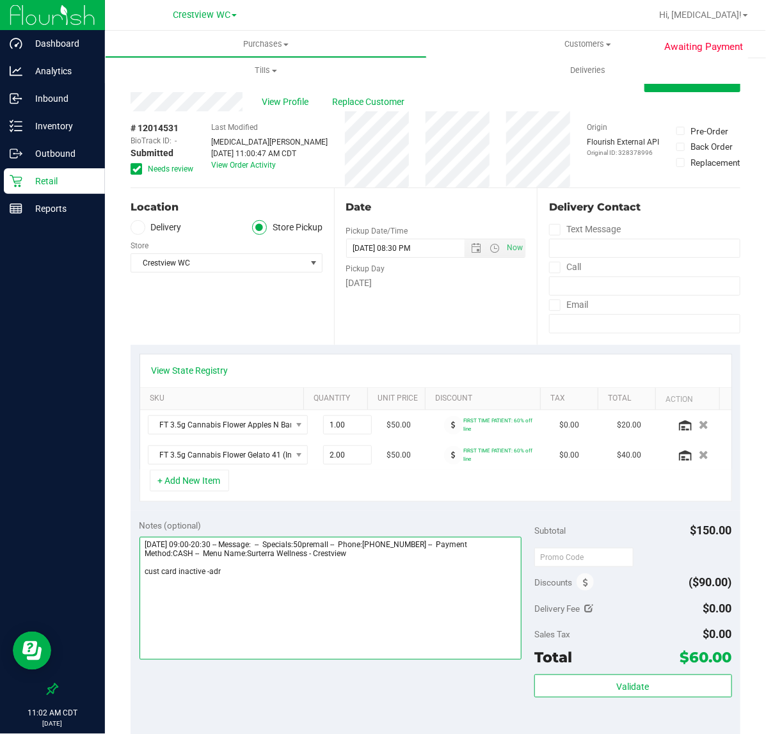
click at [291, 624] on textarea at bounding box center [330, 598] width 382 height 123
type textarea "[DATE] 09:00-20:30 -- Message: -- Specials:50premall -- Phone:[PHONE_NUMBER] --…"
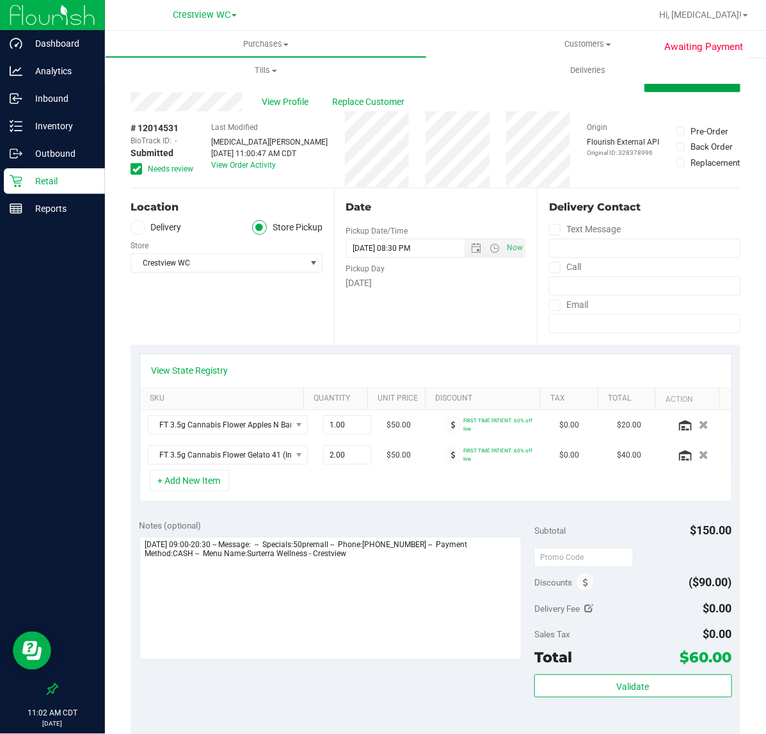
click at [664, 88] on button "Save Purchase" at bounding box center [692, 80] width 96 height 23
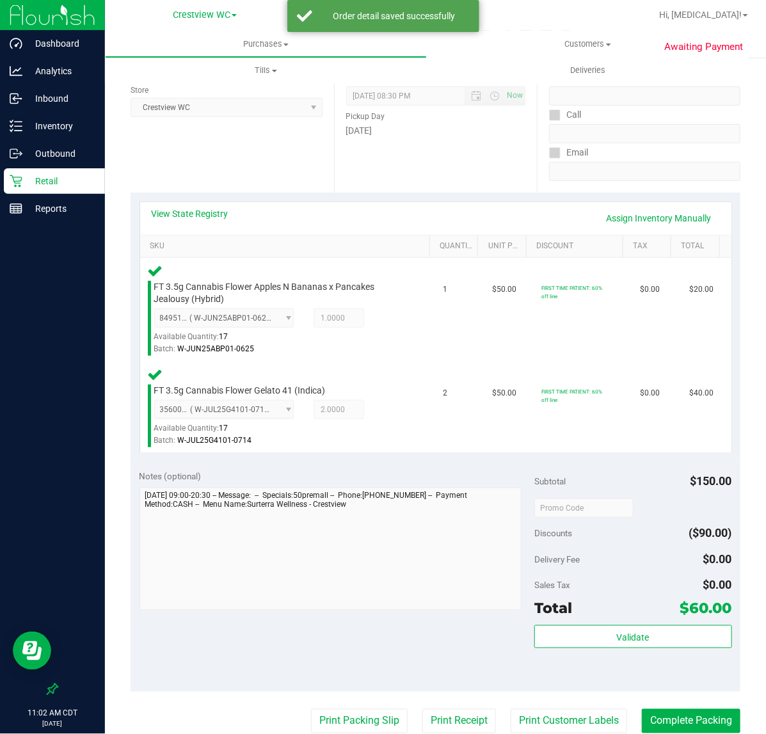
scroll to position [152, 0]
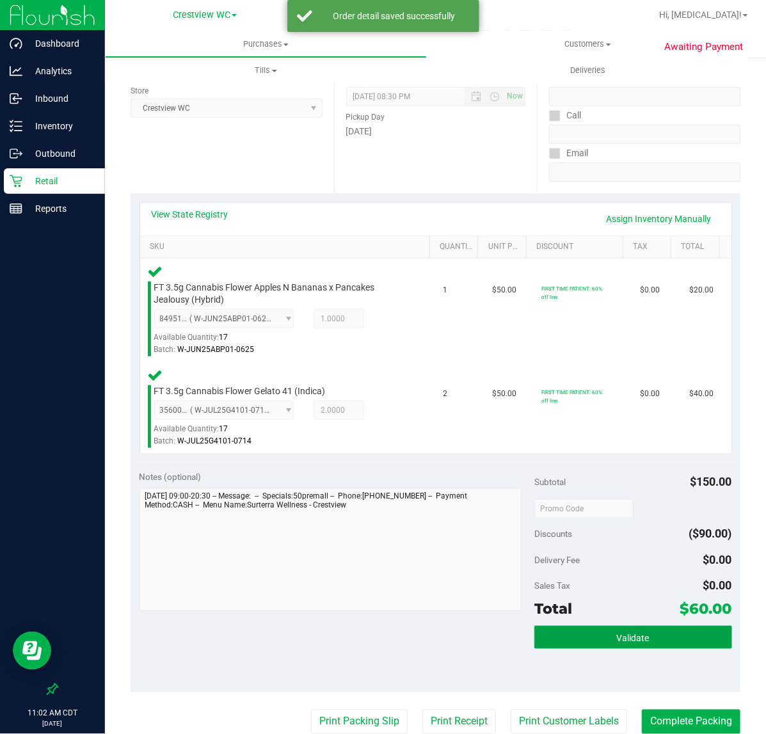
click at [638, 647] on button "Validate" at bounding box center [633, 637] width 198 height 23
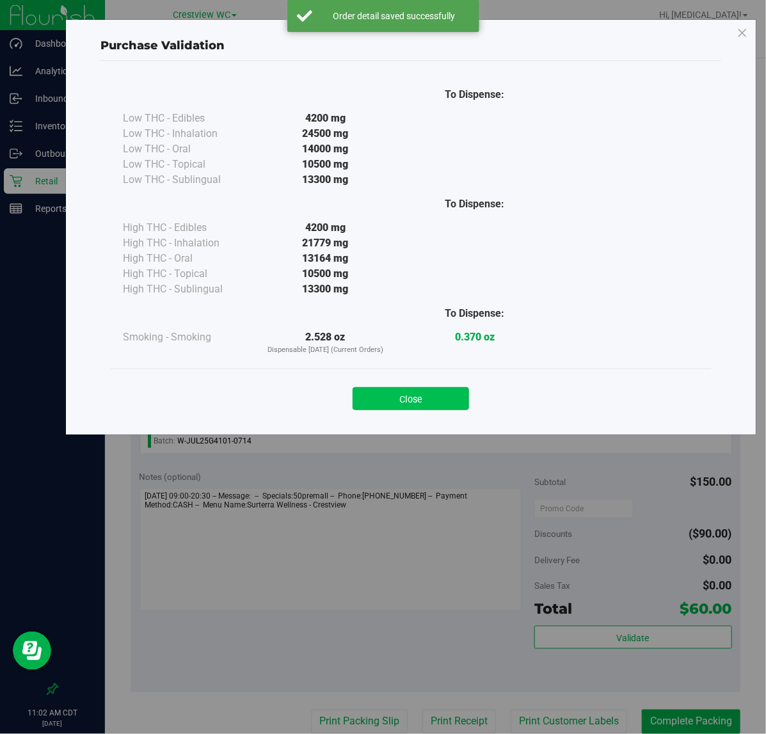
click at [416, 387] on button "Close" at bounding box center [411, 398] width 116 height 23
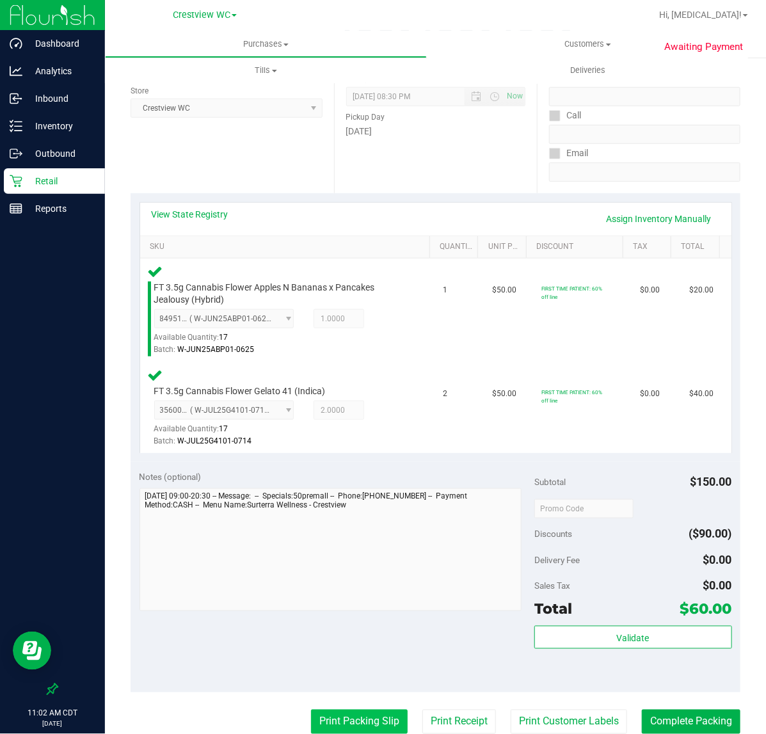
click at [366, 722] on button "Print Packing Slip" at bounding box center [359, 722] width 97 height 24
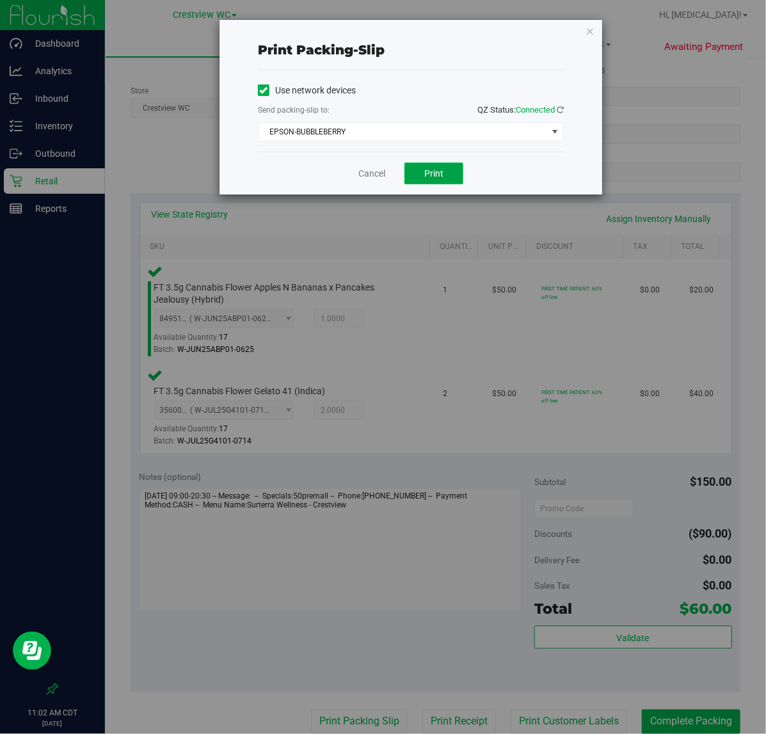
click at [440, 173] on span "Print" at bounding box center [433, 173] width 19 height 10
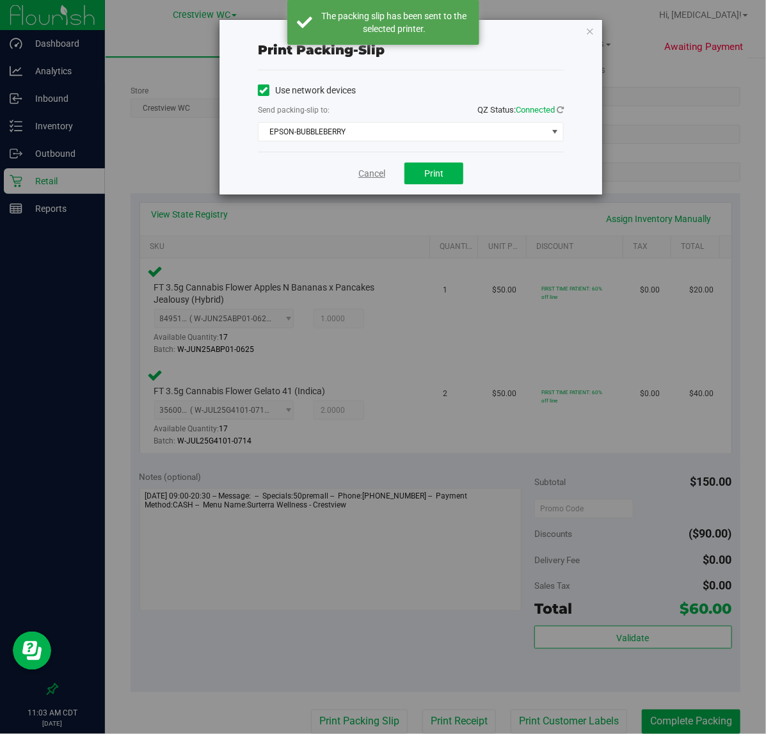
click at [365, 173] on link "Cancel" at bounding box center [371, 173] width 27 height 13
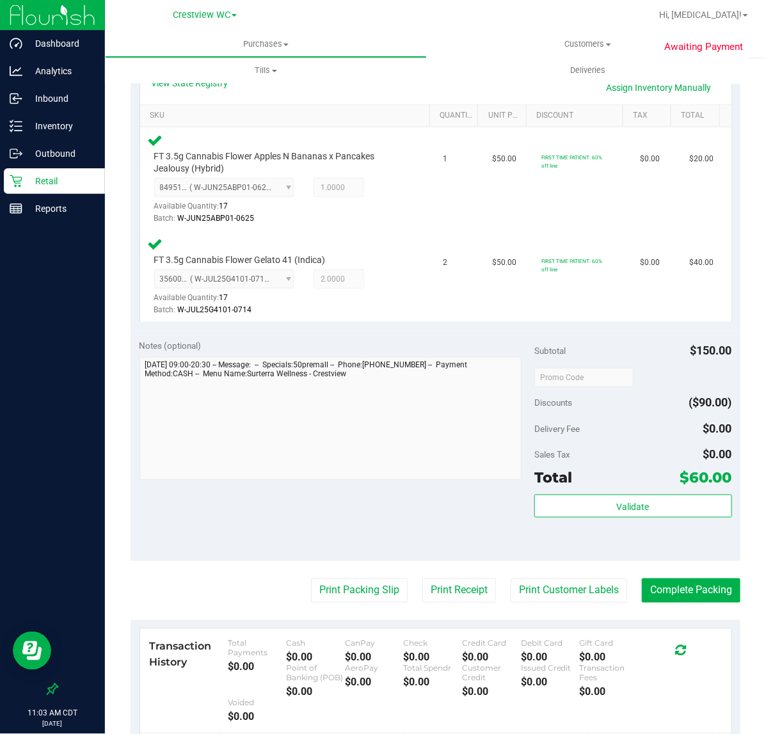
scroll to position [308, 0]
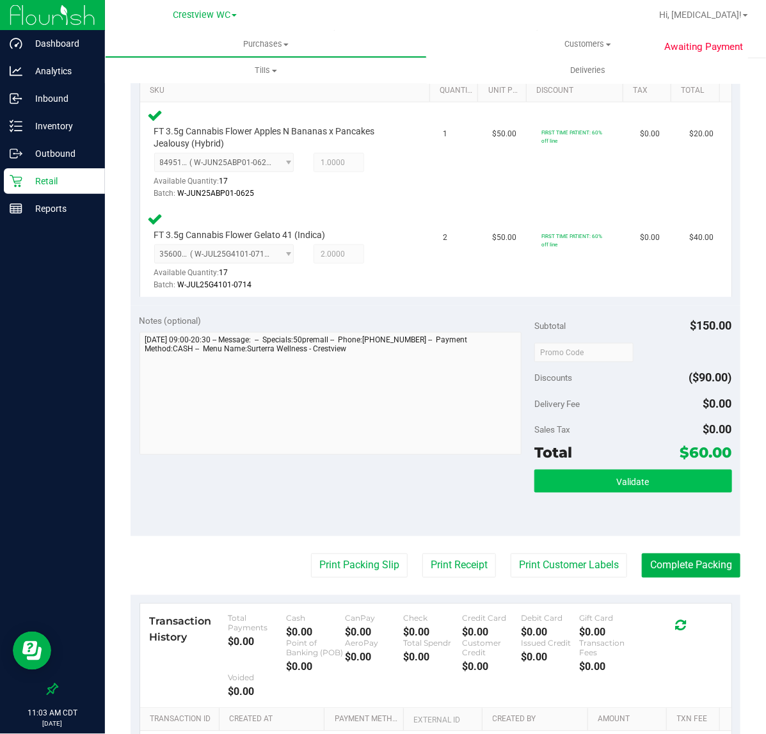
click at [643, 471] on button "Validate" at bounding box center [633, 481] width 198 height 23
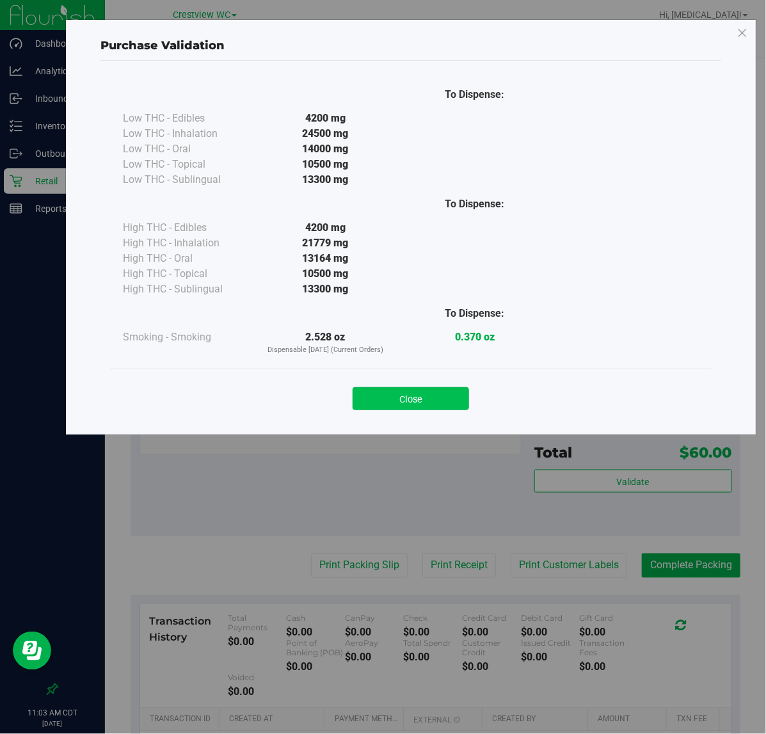
click at [400, 408] on button "Close" at bounding box center [411, 398] width 116 height 23
click at [385, 514] on div "Notes (optional) Subtotal $150.00 Discounts ($90.00) Delivery Fee $0.00 Sales T…" at bounding box center [436, 421] width 610 height 230
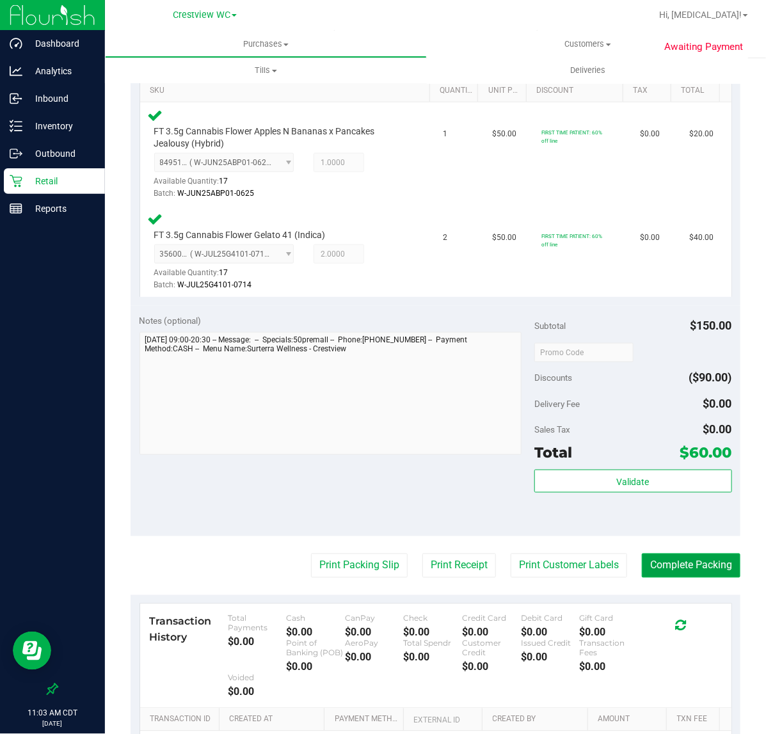
click at [690, 567] on button "Complete Packing" at bounding box center [691, 565] width 99 height 24
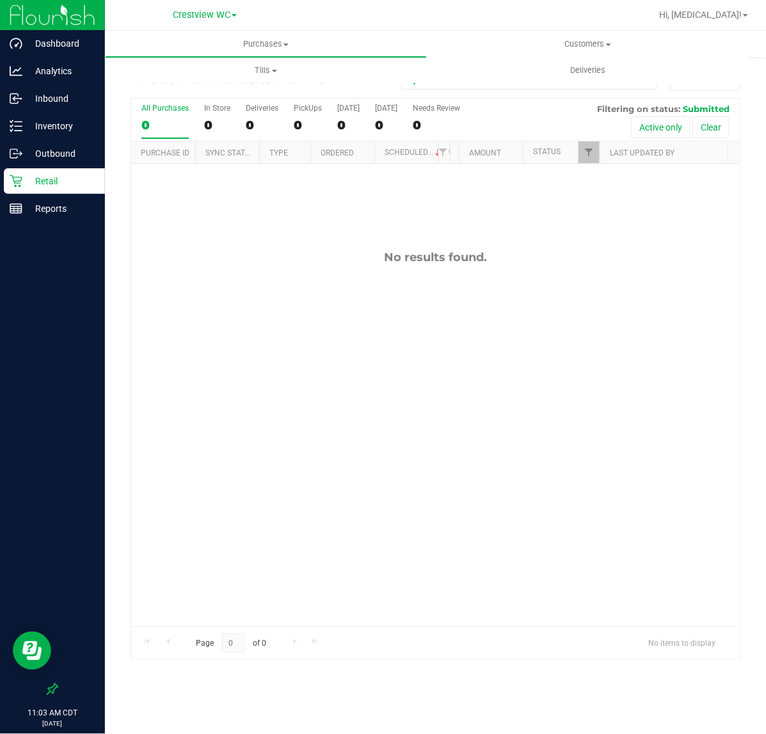
click at [58, 186] on p "Retail" at bounding box center [60, 180] width 77 height 15
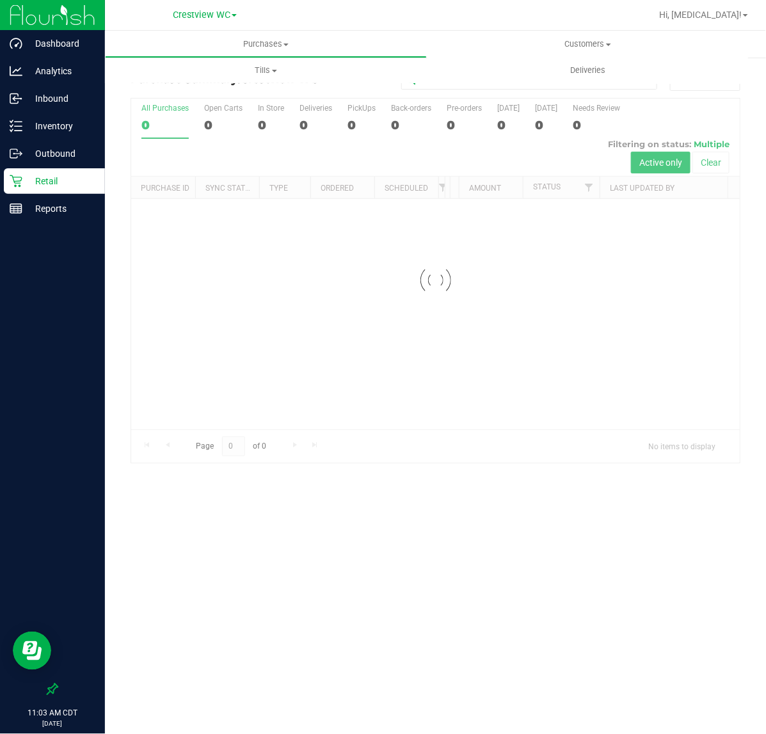
click at [200, 0] on html "Dashboard Analytics Inbound Inventory Outbound Retail Reports 11:03 AM CDT [DAT…" at bounding box center [383, 367] width 766 height 734
click at [601, 580] on div "Purchases Summary of purchases Fulfillment All purchases Customers All customer…" at bounding box center [435, 382] width 661 height 703
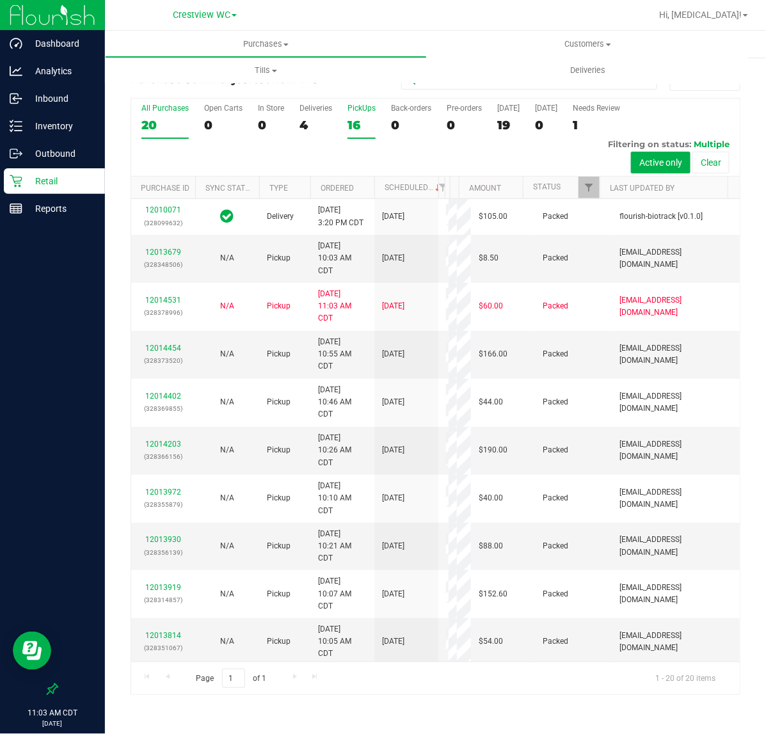
click at [355, 125] on div "16" at bounding box center [361, 125] width 28 height 15
click at [0, 0] on input "PickUps 16" at bounding box center [0, 0] width 0 height 0
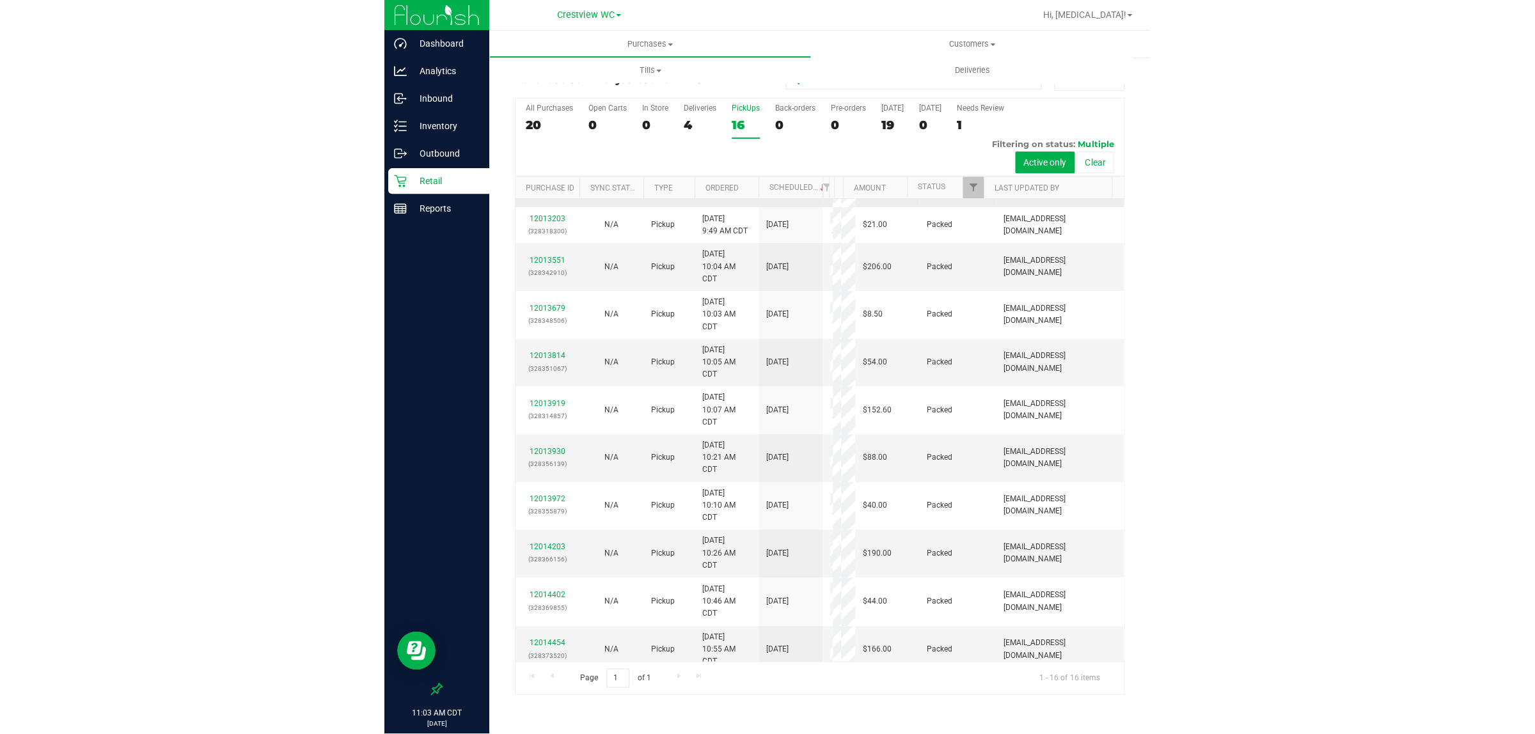
scroll to position [277, 0]
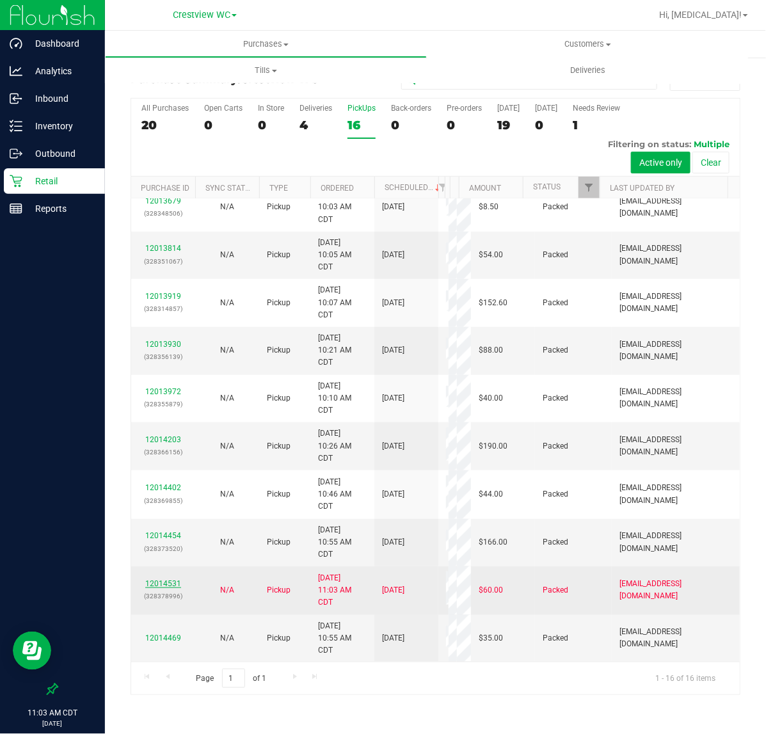
click at [170, 586] on link "12014531" at bounding box center [163, 583] width 36 height 9
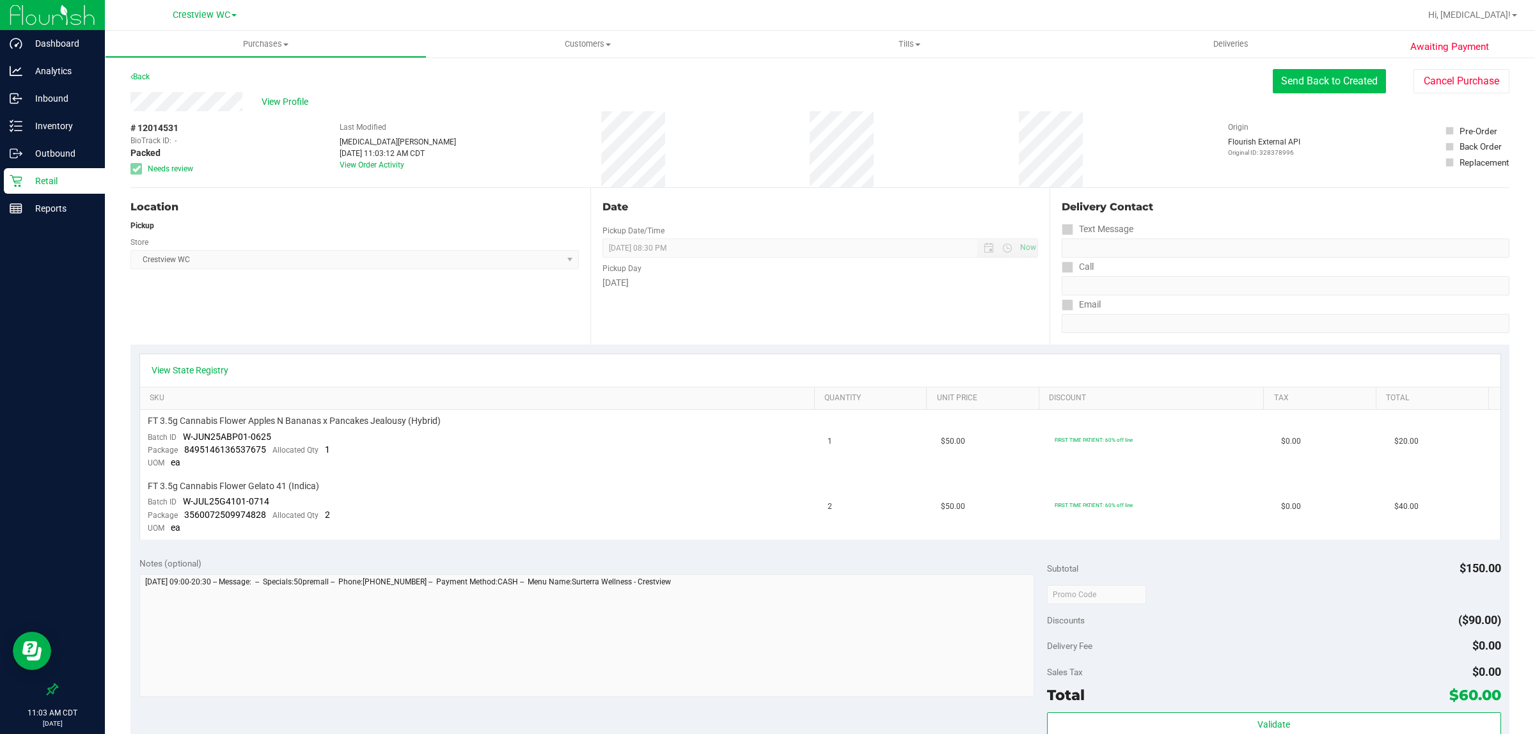
click at [765, 79] on button "Send Back to Created" at bounding box center [1329, 81] width 113 height 24
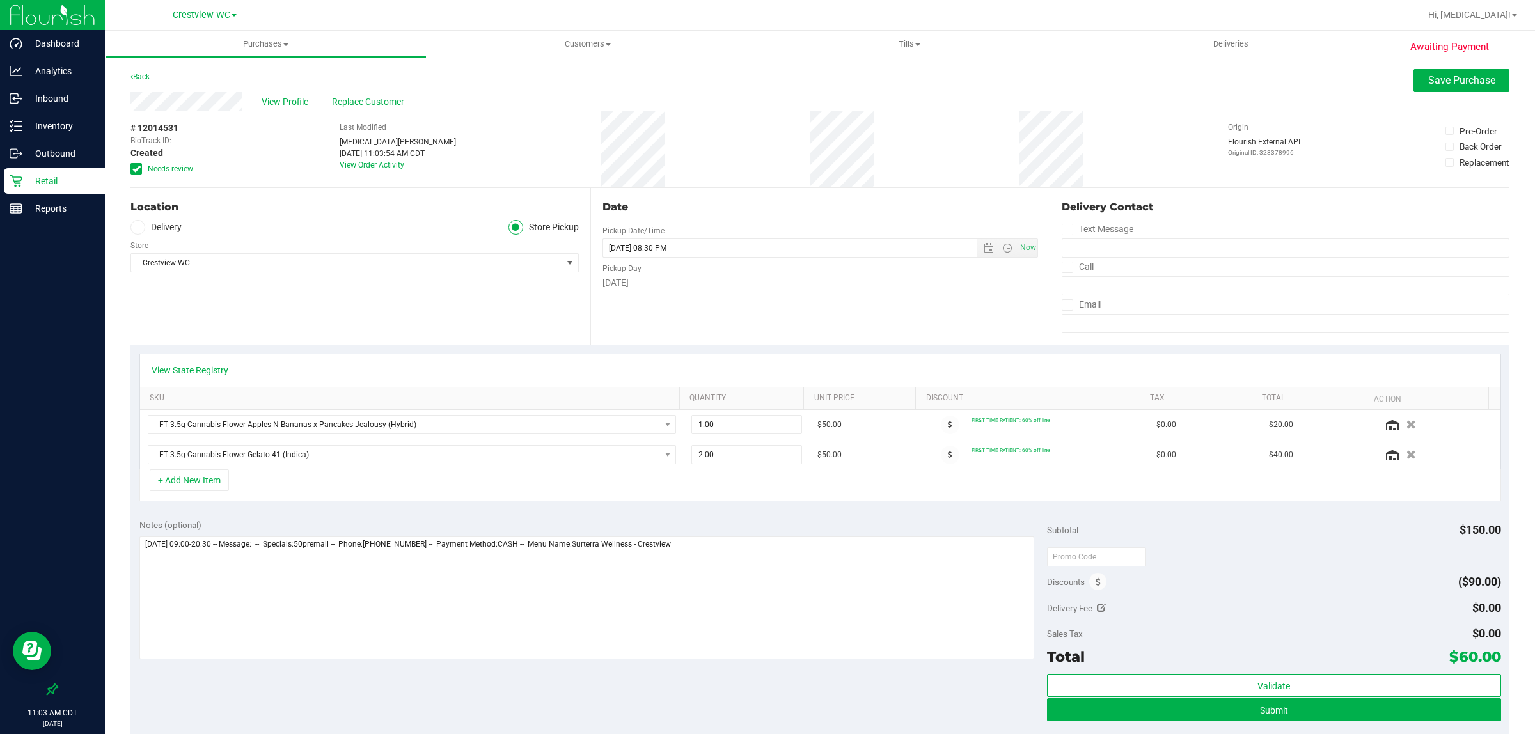
click at [167, 170] on span "Needs review" at bounding box center [170, 169] width 45 height 12
click at [0, 0] on input "Needs review" at bounding box center [0, 0] width 0 height 0
click at [765, 81] on span "Save Purchase" at bounding box center [1462, 80] width 67 height 12
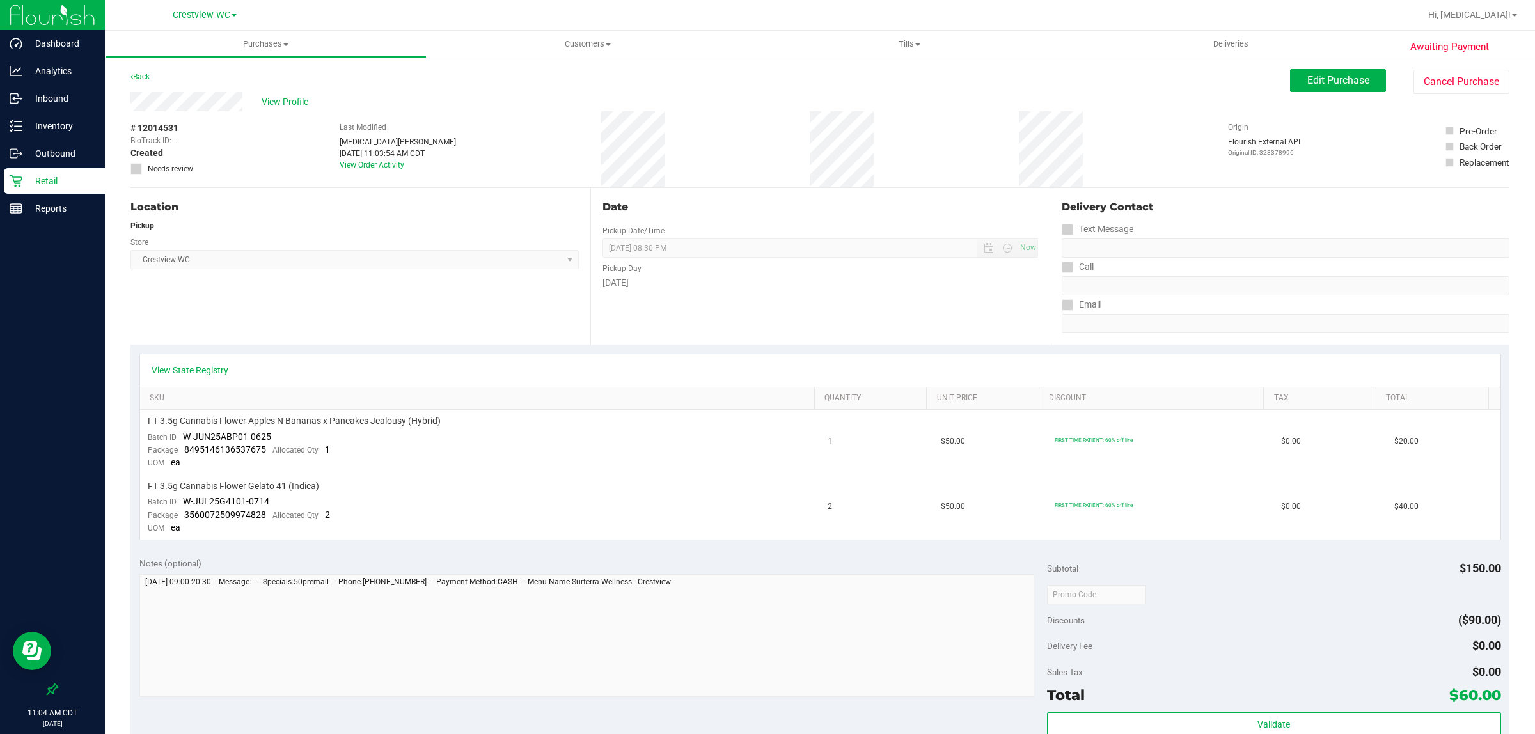
scroll to position [363, 0]
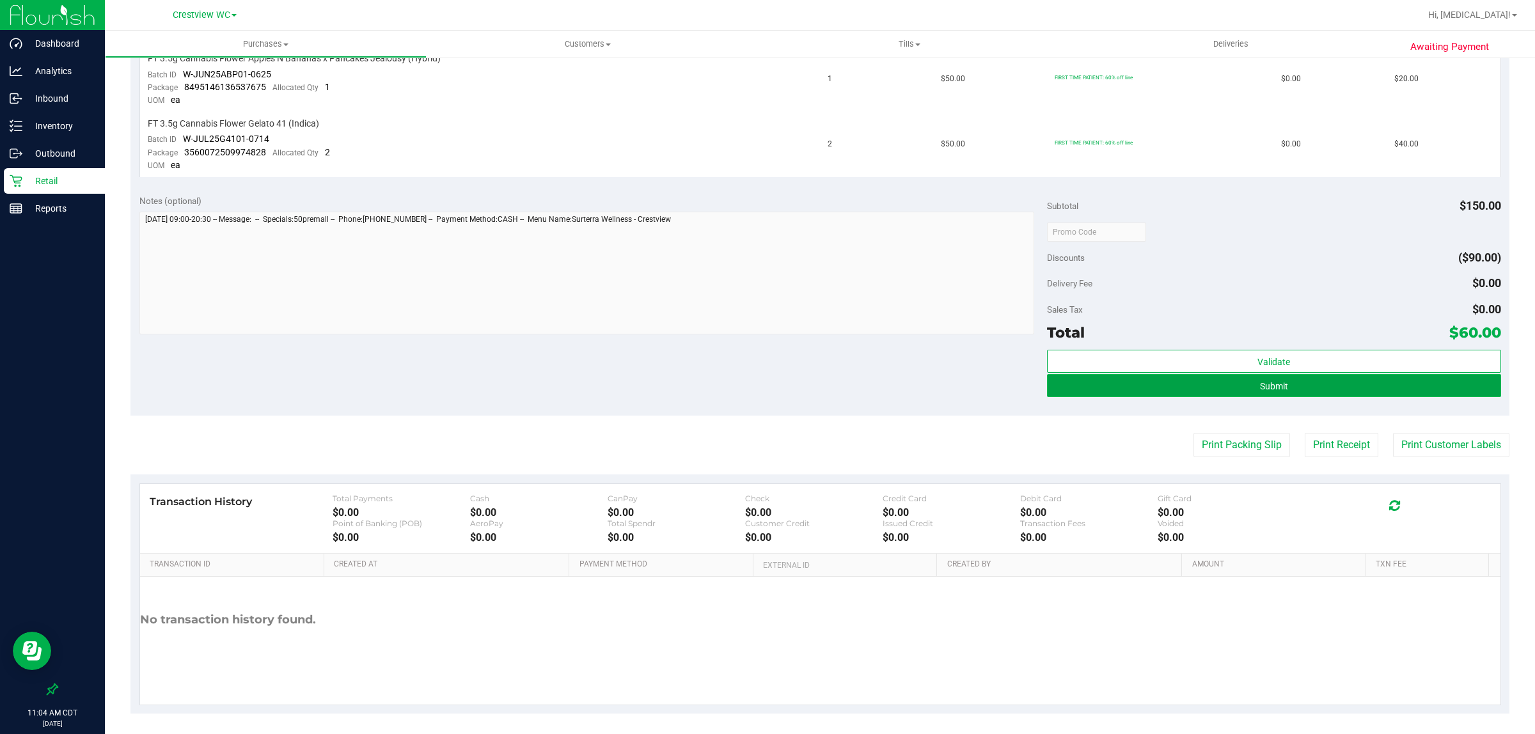
click at [765, 382] on button "Submit" at bounding box center [1274, 385] width 454 height 23
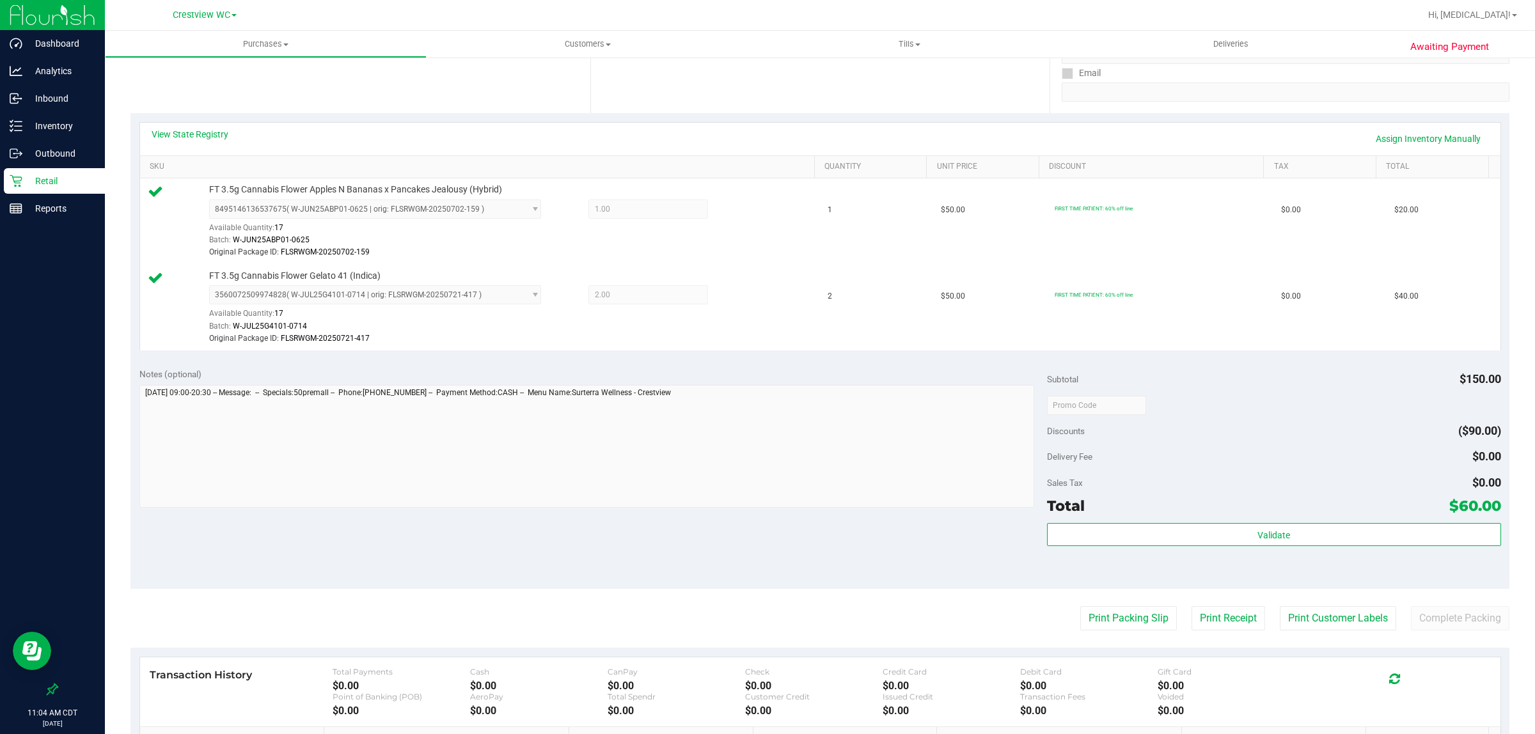
scroll to position [320, 0]
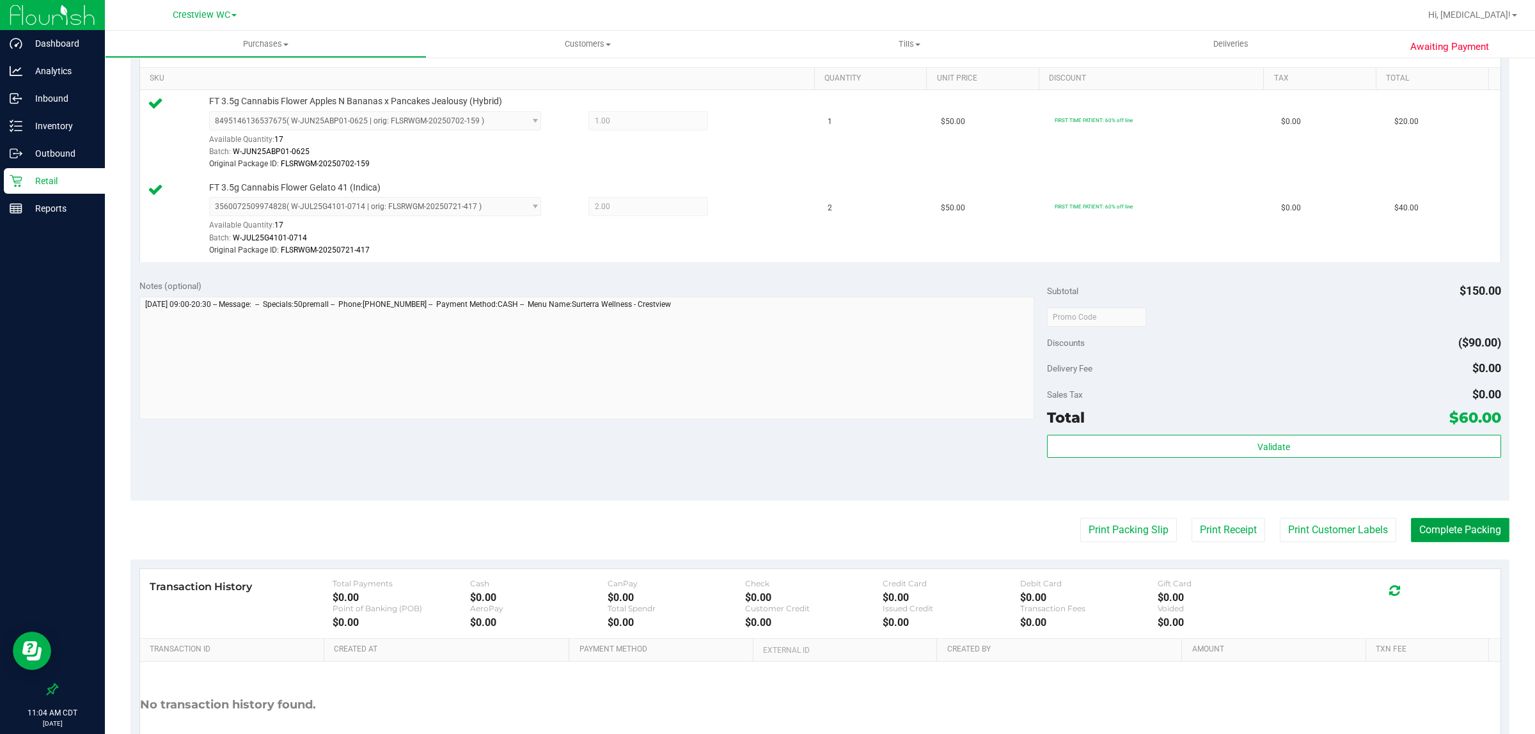
click at [765, 525] on button "Complete Packing" at bounding box center [1460, 530] width 99 height 24
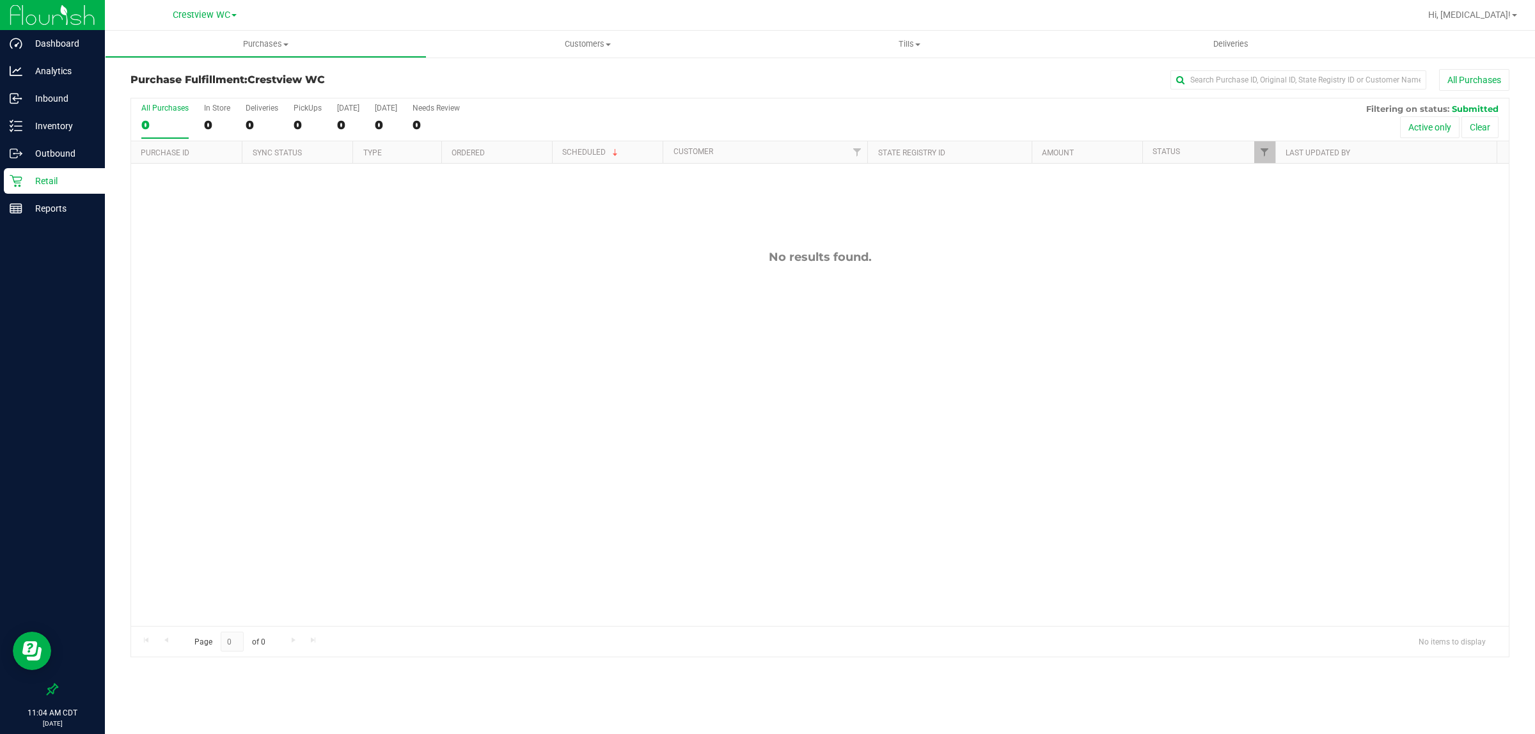
click at [72, 175] on p "Retail" at bounding box center [60, 180] width 77 height 15
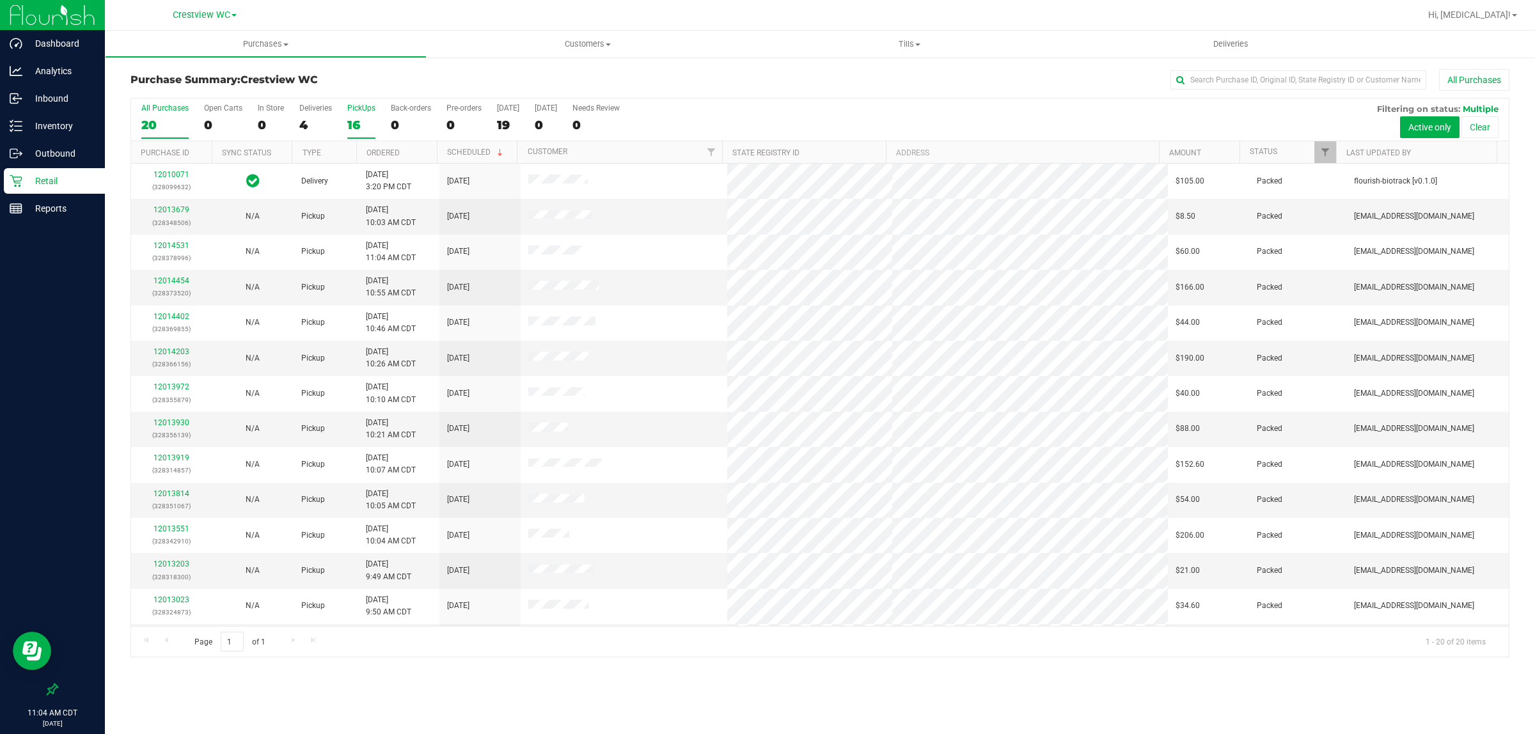
click at [367, 119] on div "16" at bounding box center [361, 125] width 28 height 15
click at [0, 0] on input "PickUps 16" at bounding box center [0, 0] width 0 height 0
click at [365, 110] on div "PickUps" at bounding box center [361, 108] width 28 height 9
click at [0, 0] on input "PickUps 16" at bounding box center [0, 0] width 0 height 0
click at [47, 213] on p "Reports" at bounding box center [60, 208] width 77 height 15
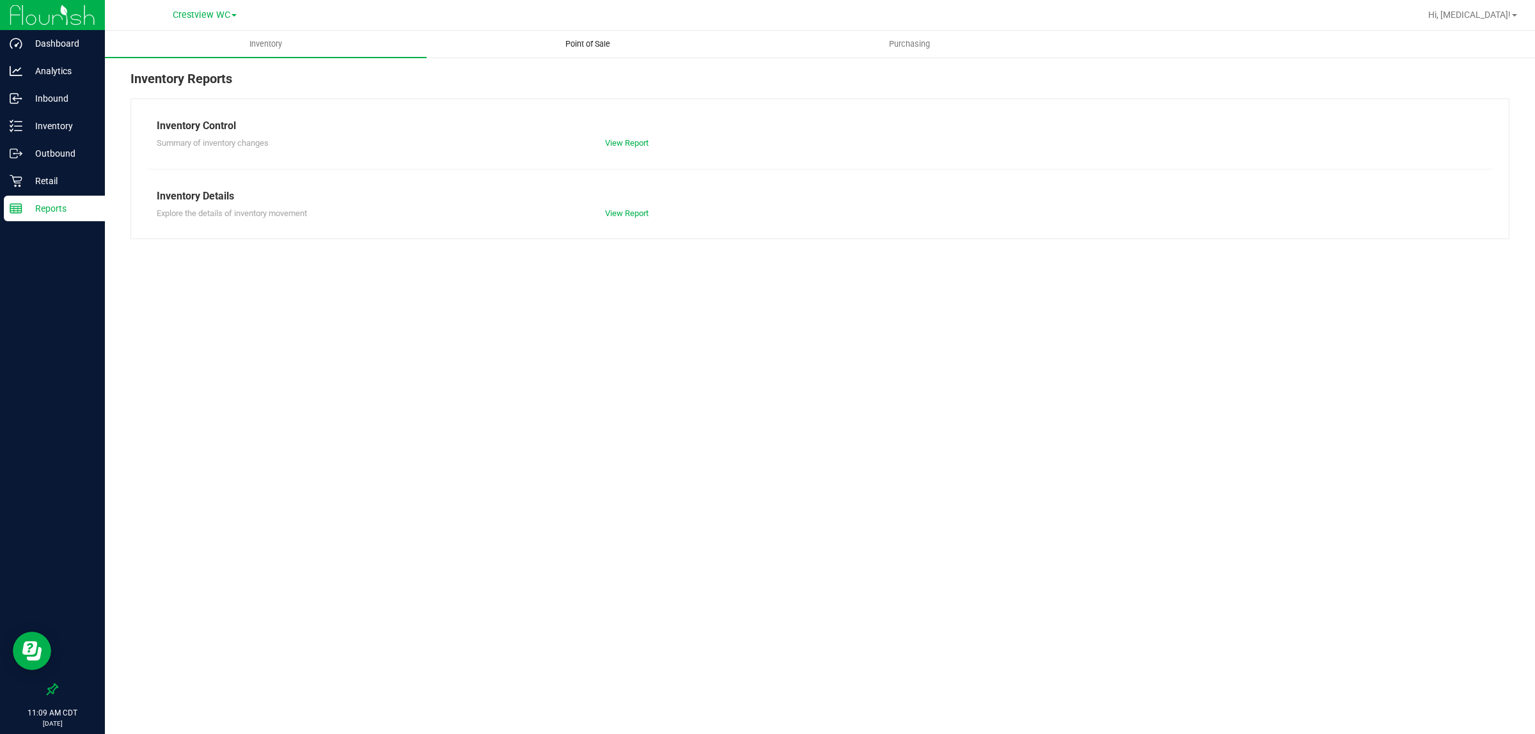
click at [593, 43] on span "Point of Sale" at bounding box center [587, 44] width 79 height 12
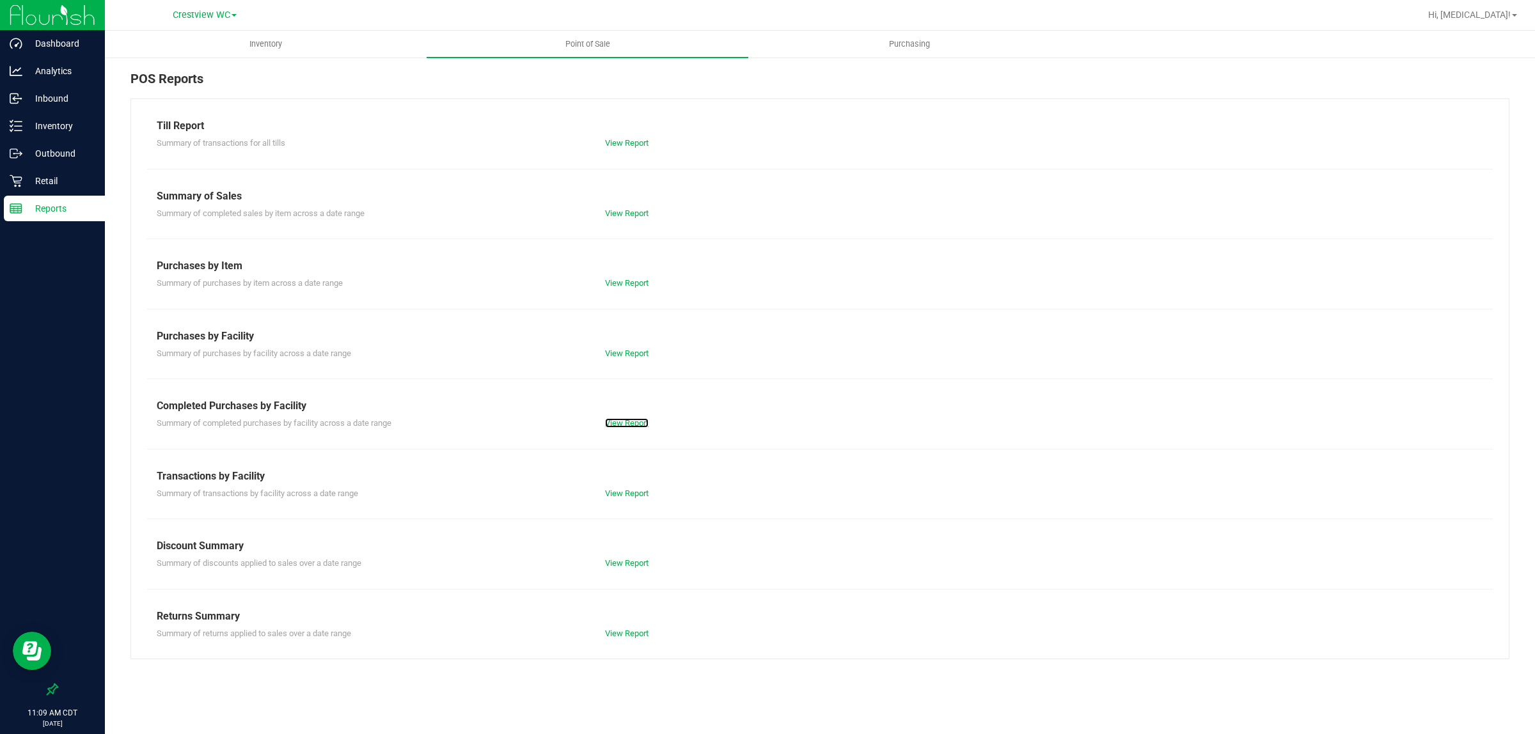
click at [632, 430] on div "View Report" at bounding box center [708, 423] width 225 height 13
click at [631, 423] on link "View Report" at bounding box center [627, 423] width 44 height 10
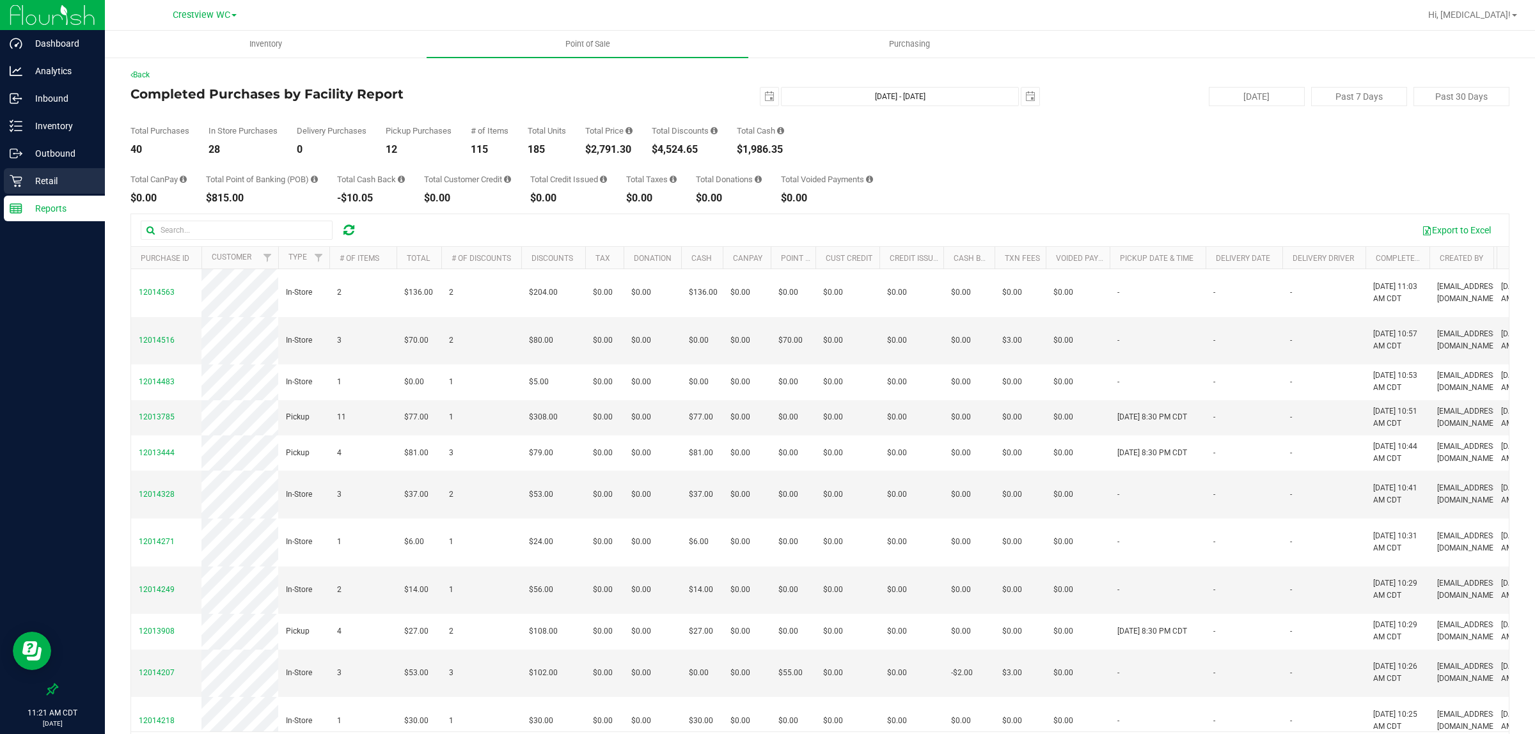
click at [58, 174] on p "Retail" at bounding box center [60, 180] width 77 height 15
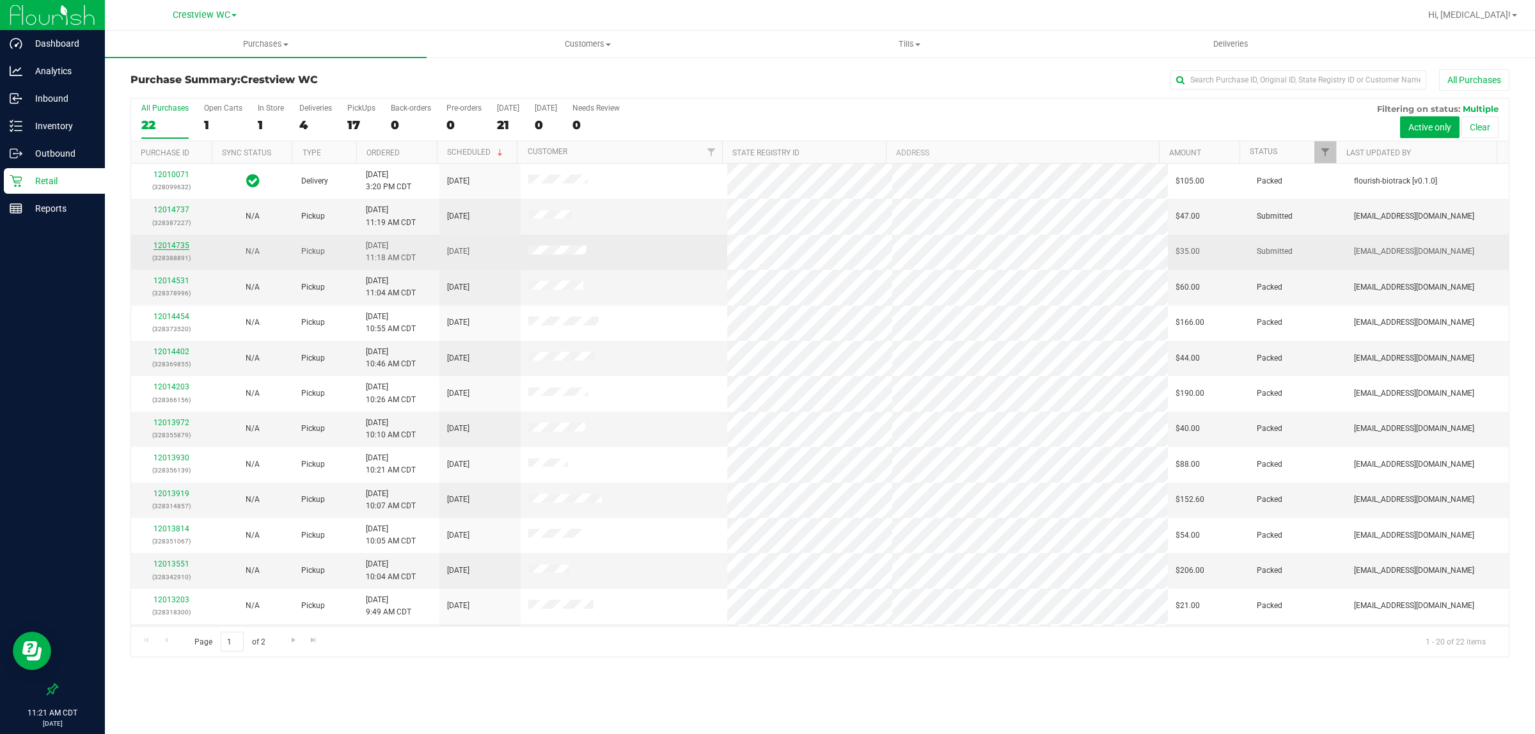
click at [180, 247] on link "12014735" at bounding box center [172, 245] width 36 height 9
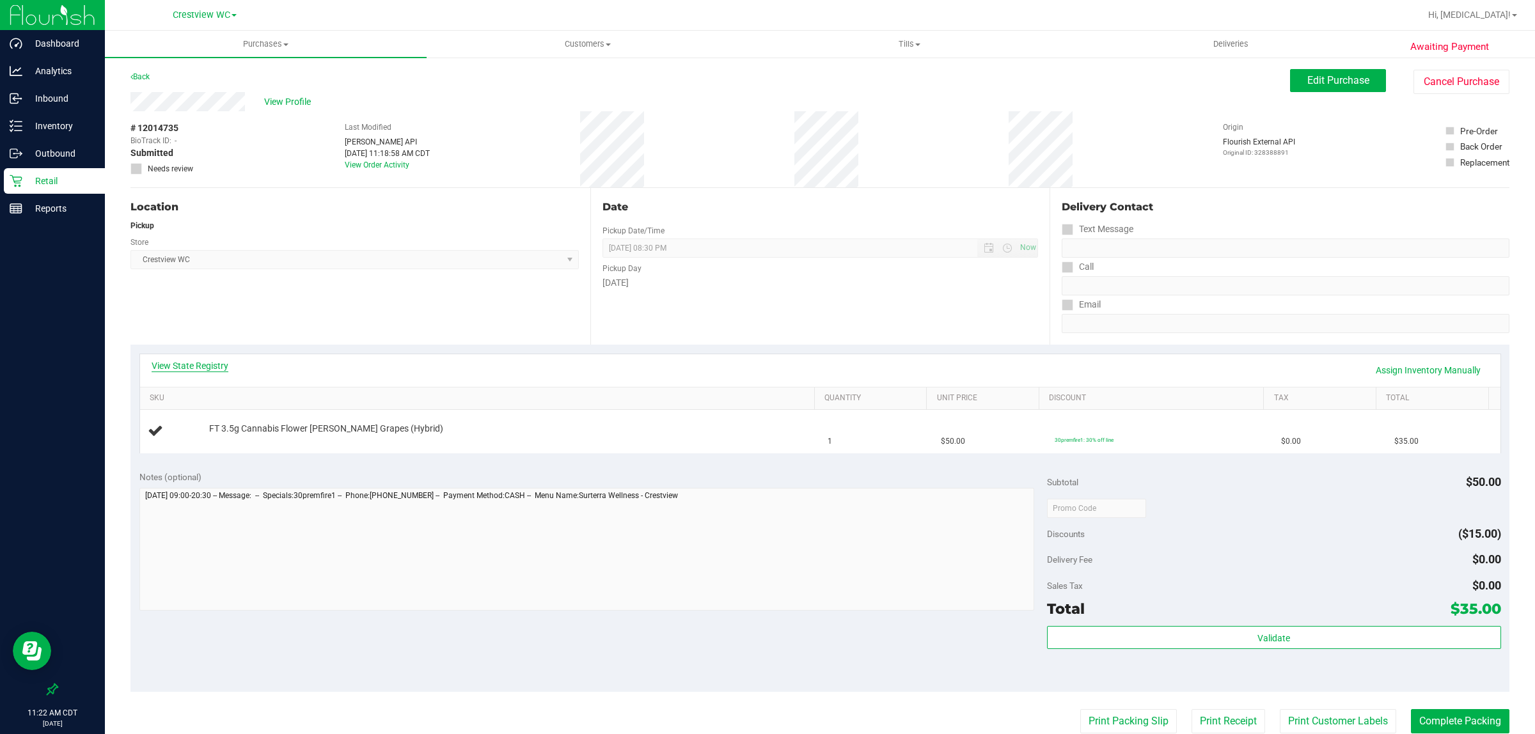
click at [183, 366] on link "View State Registry" at bounding box center [190, 366] width 77 height 13
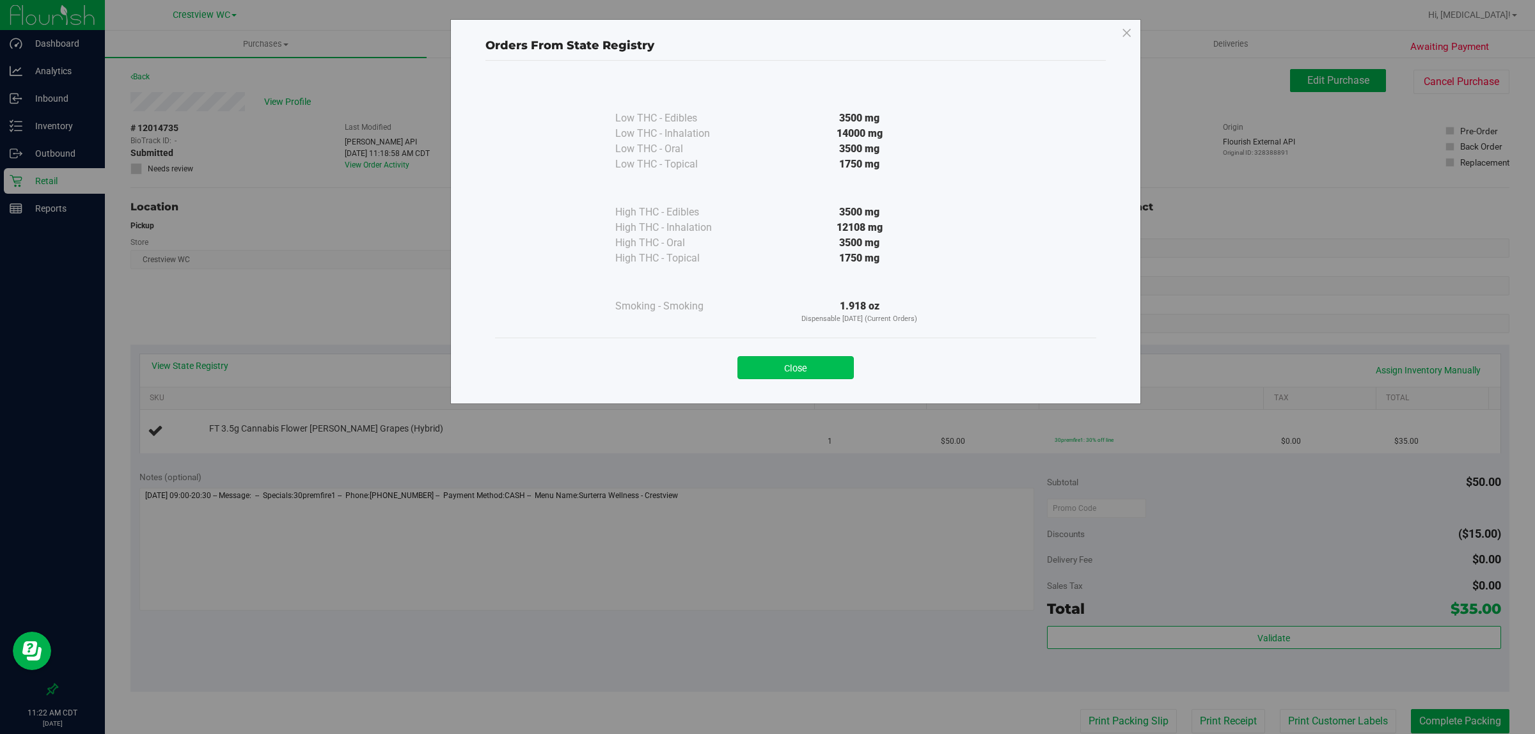
click at [765, 365] on button "Close" at bounding box center [796, 367] width 116 height 23
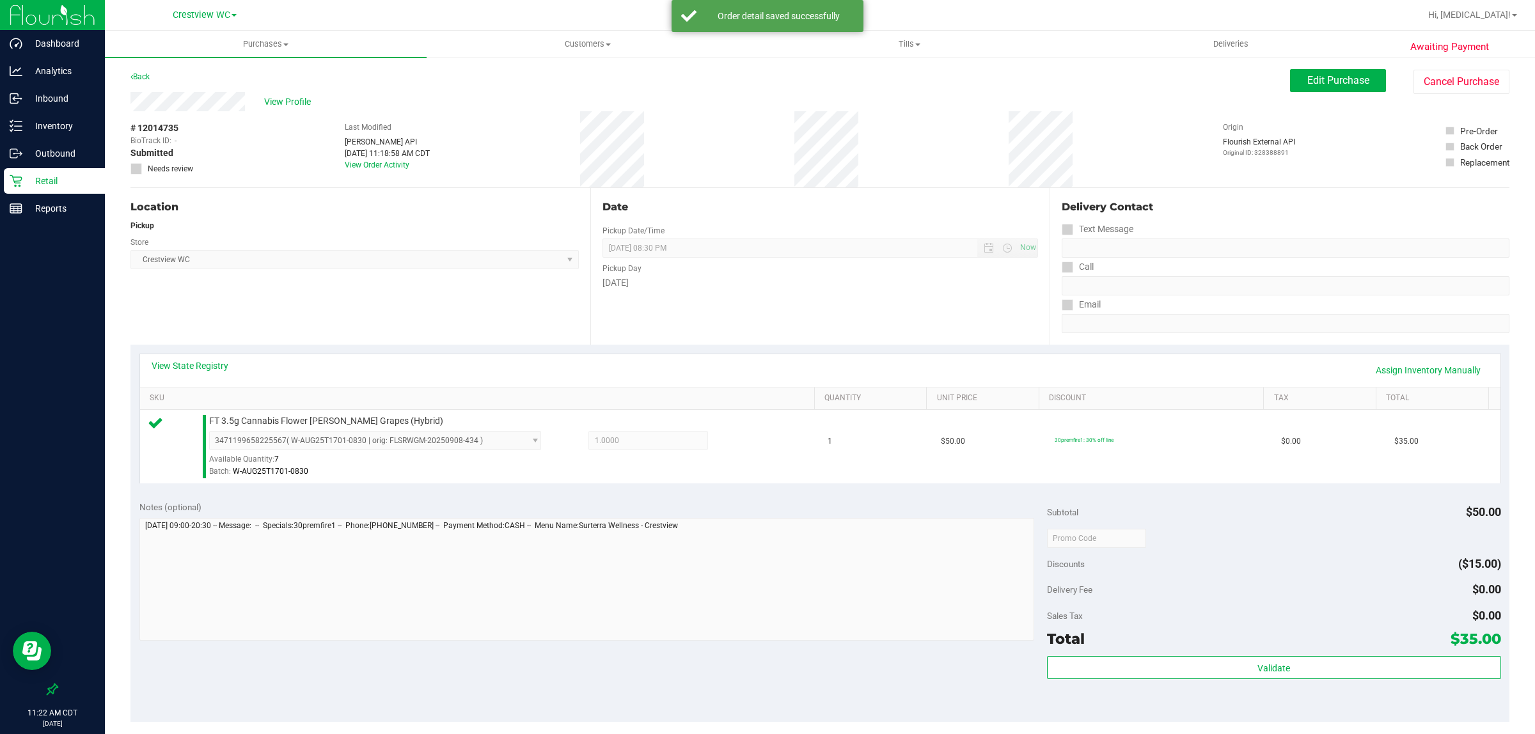
scroll to position [91, 0]
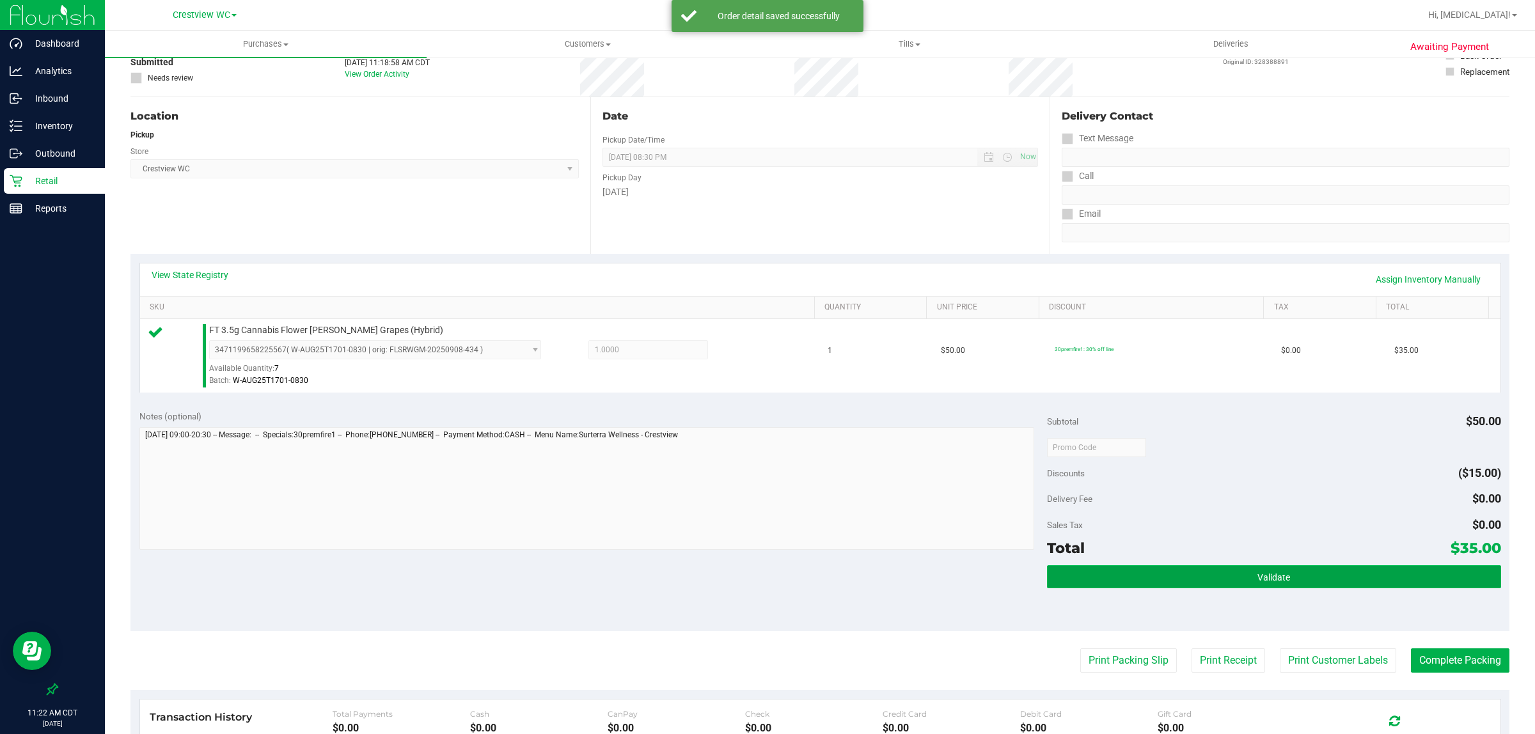
click at [765, 576] on button "Validate" at bounding box center [1274, 577] width 454 height 23
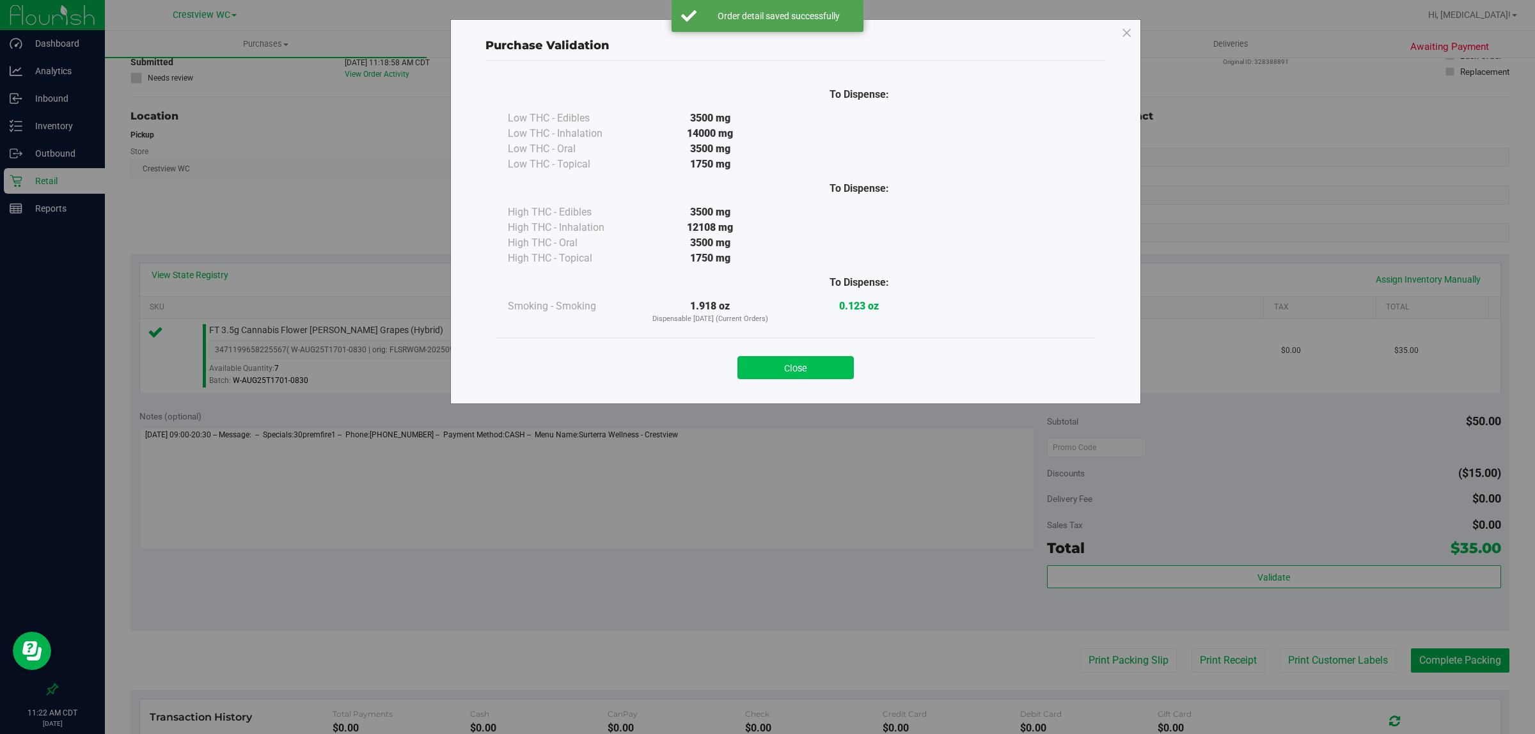
click at [765, 372] on button "Close" at bounding box center [796, 367] width 116 height 23
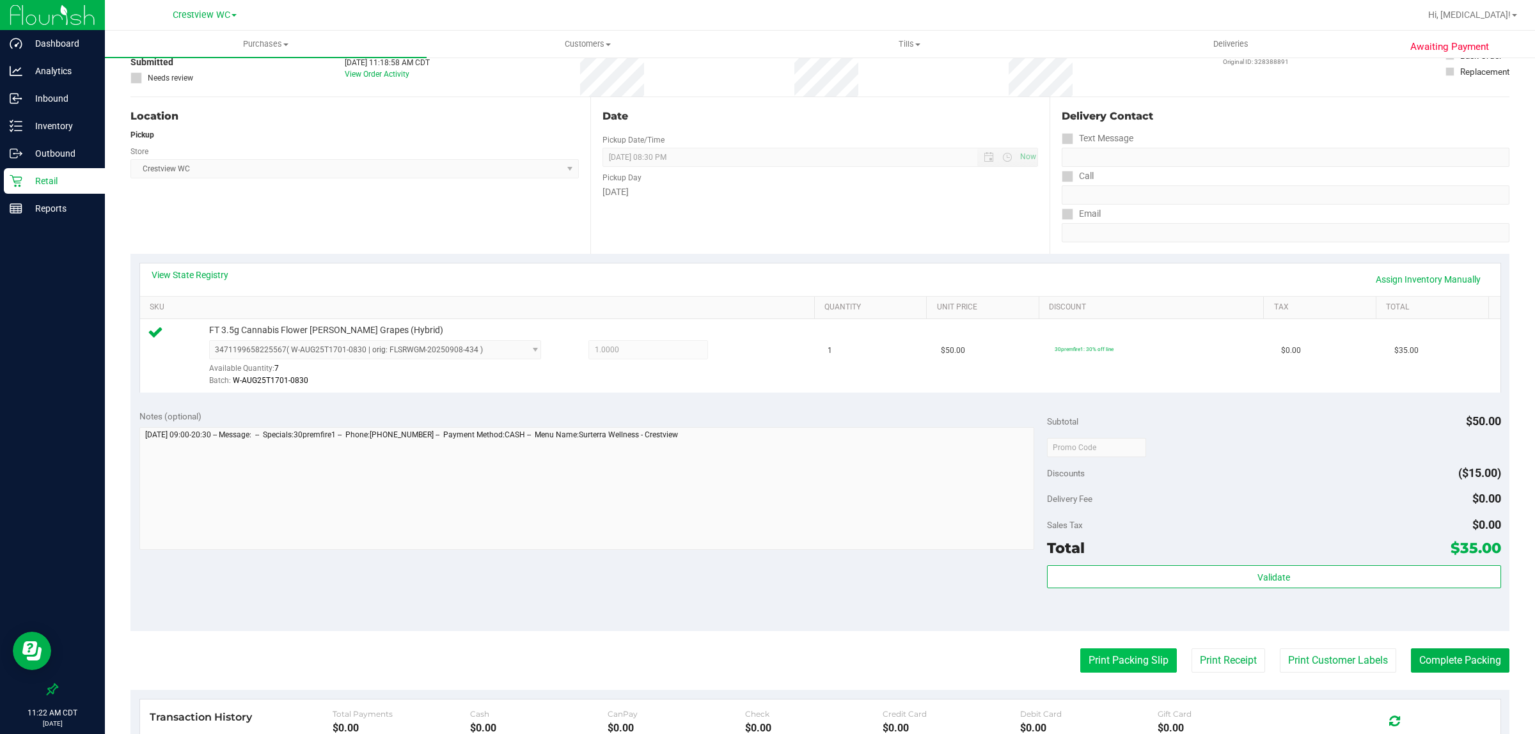
click at [765, 662] on button "Print Packing Slip" at bounding box center [1129, 661] width 97 height 24
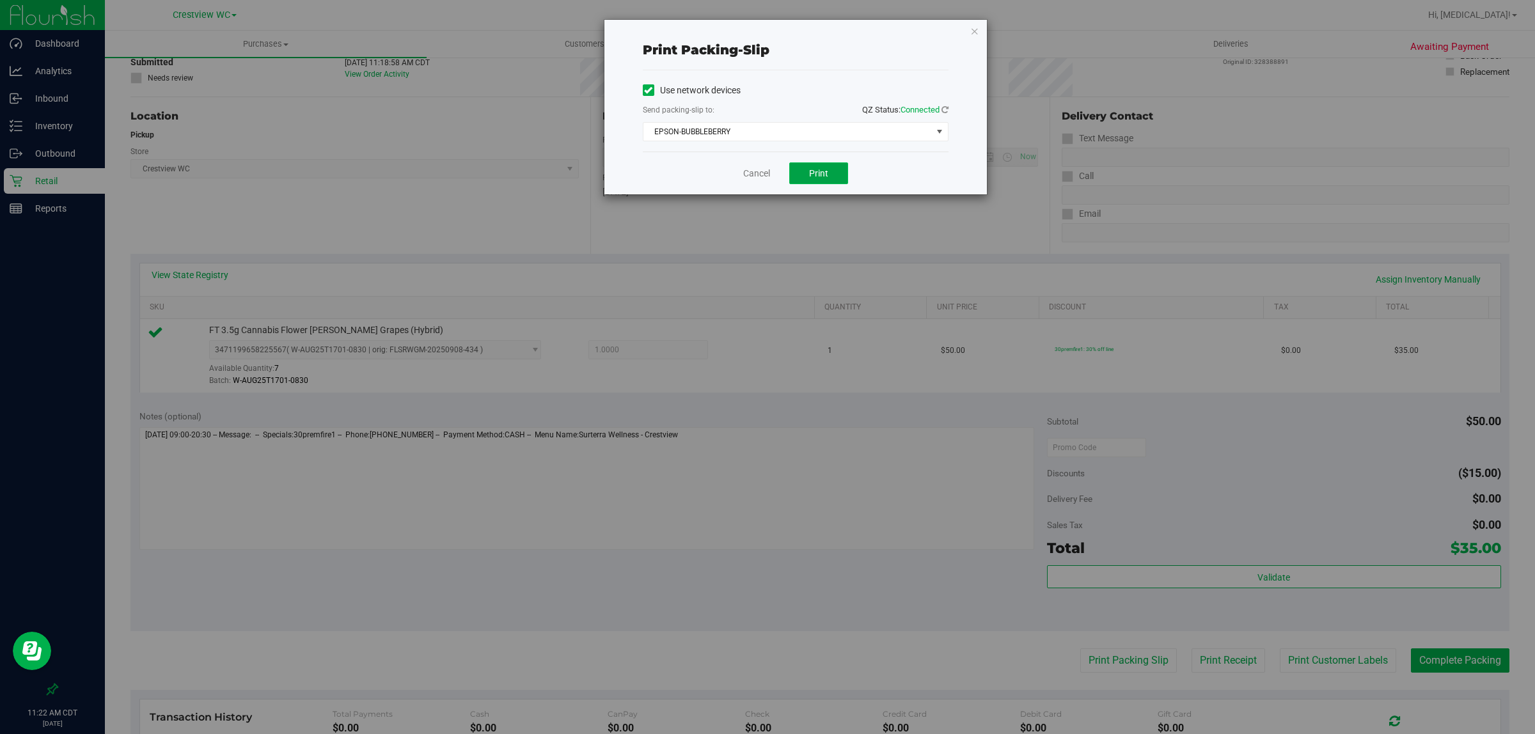
click at [765, 173] on span "Print" at bounding box center [818, 173] width 19 height 10
click at [750, 177] on link "Cancel" at bounding box center [756, 173] width 27 height 13
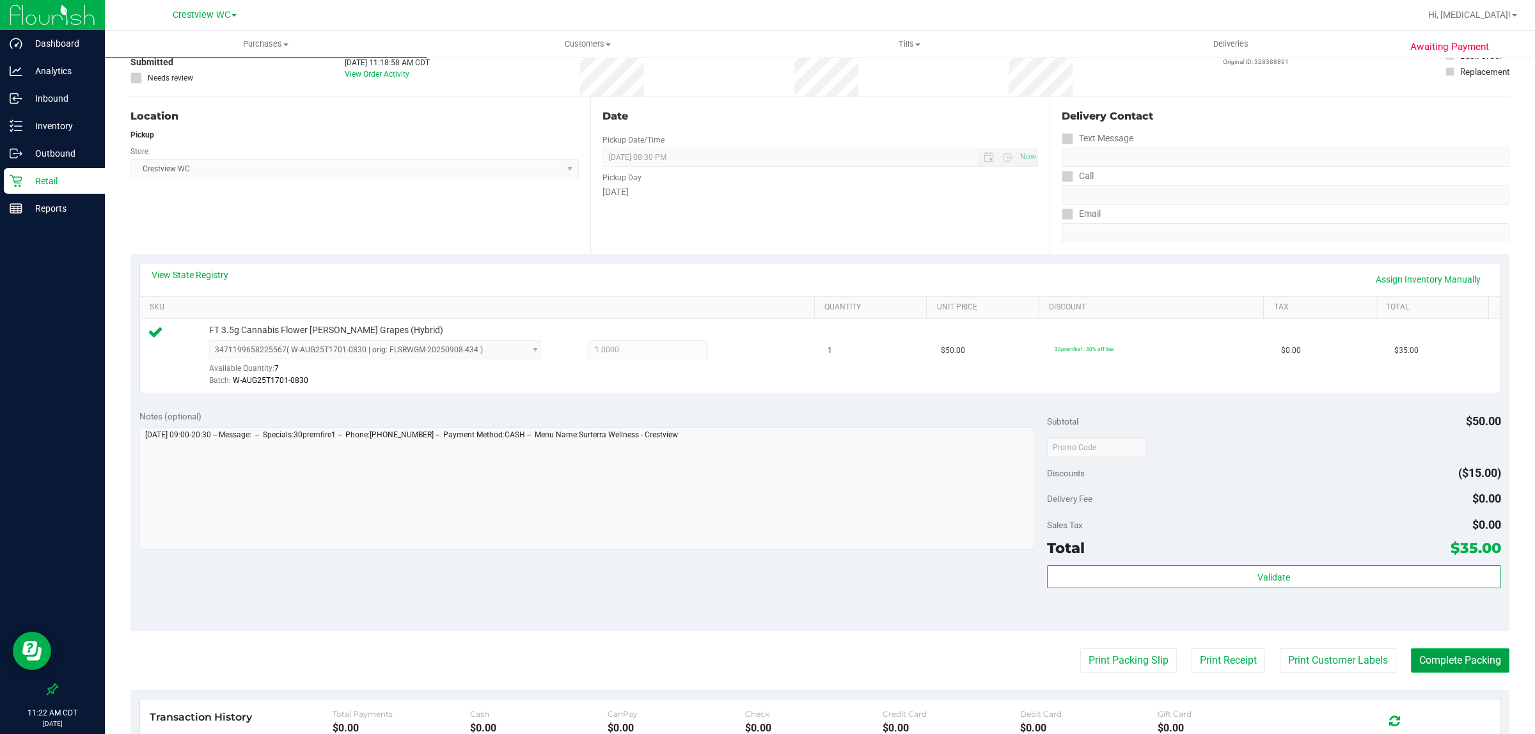
click at [765, 660] on button "Complete Packing" at bounding box center [1460, 661] width 99 height 24
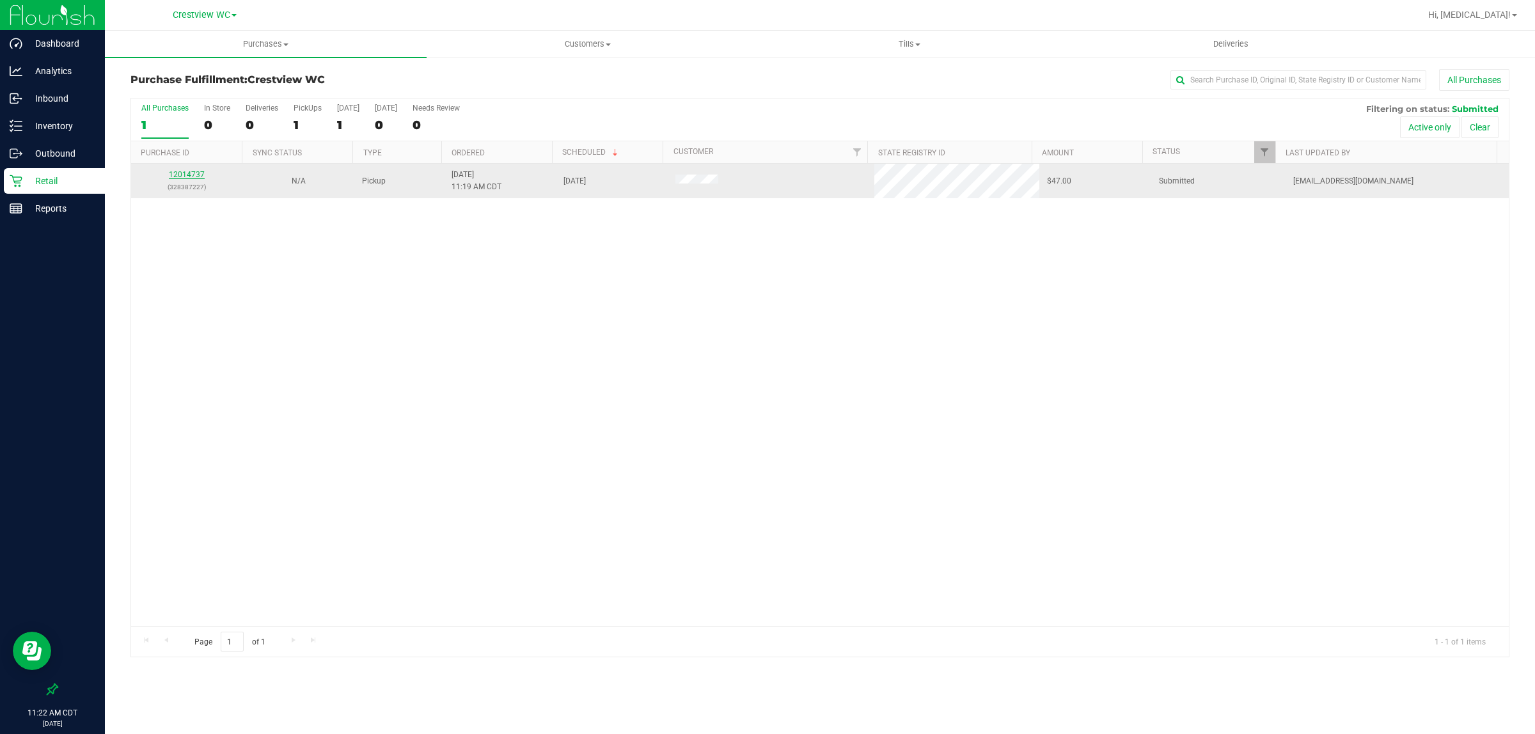
click at [187, 177] on link "12014737" at bounding box center [187, 174] width 36 height 9
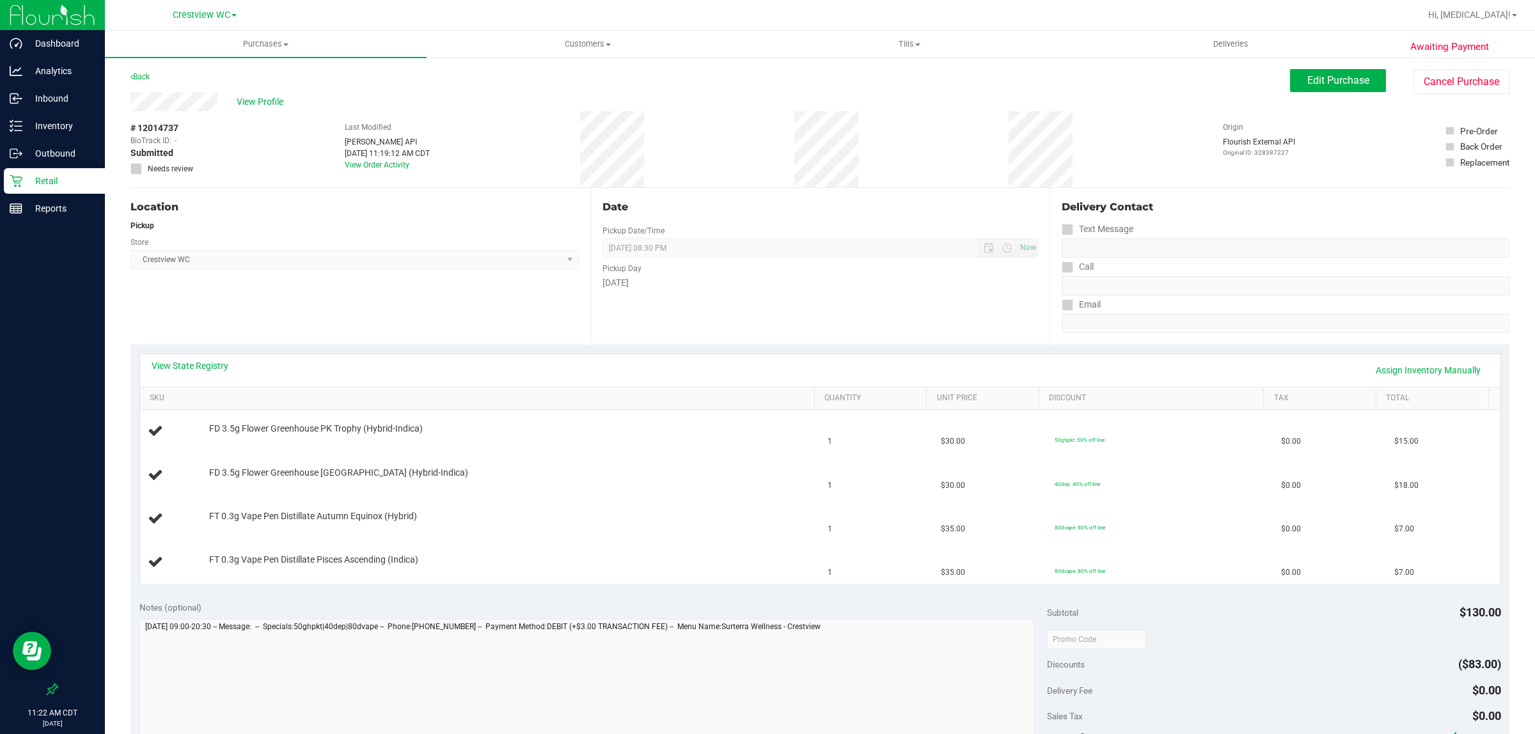
click at [189, 386] on div "View State Registry Assign Inventory Manually" at bounding box center [820, 370] width 1361 height 33
click at [200, 362] on link "View State Registry" at bounding box center [190, 366] width 77 height 13
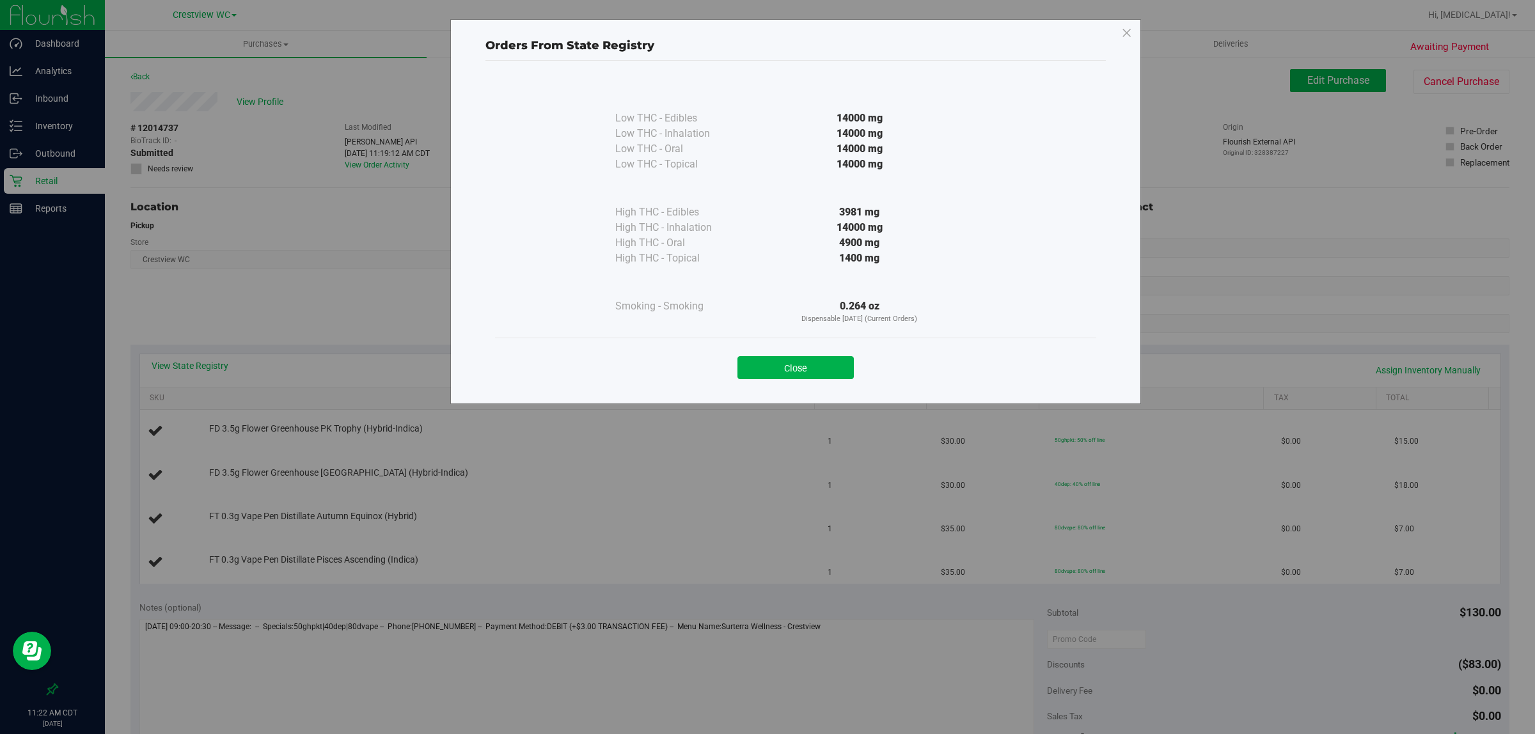
click at [765, 384] on div "Close" at bounding box center [795, 364] width 601 height 52
click at [765, 359] on button "Close" at bounding box center [796, 367] width 116 height 23
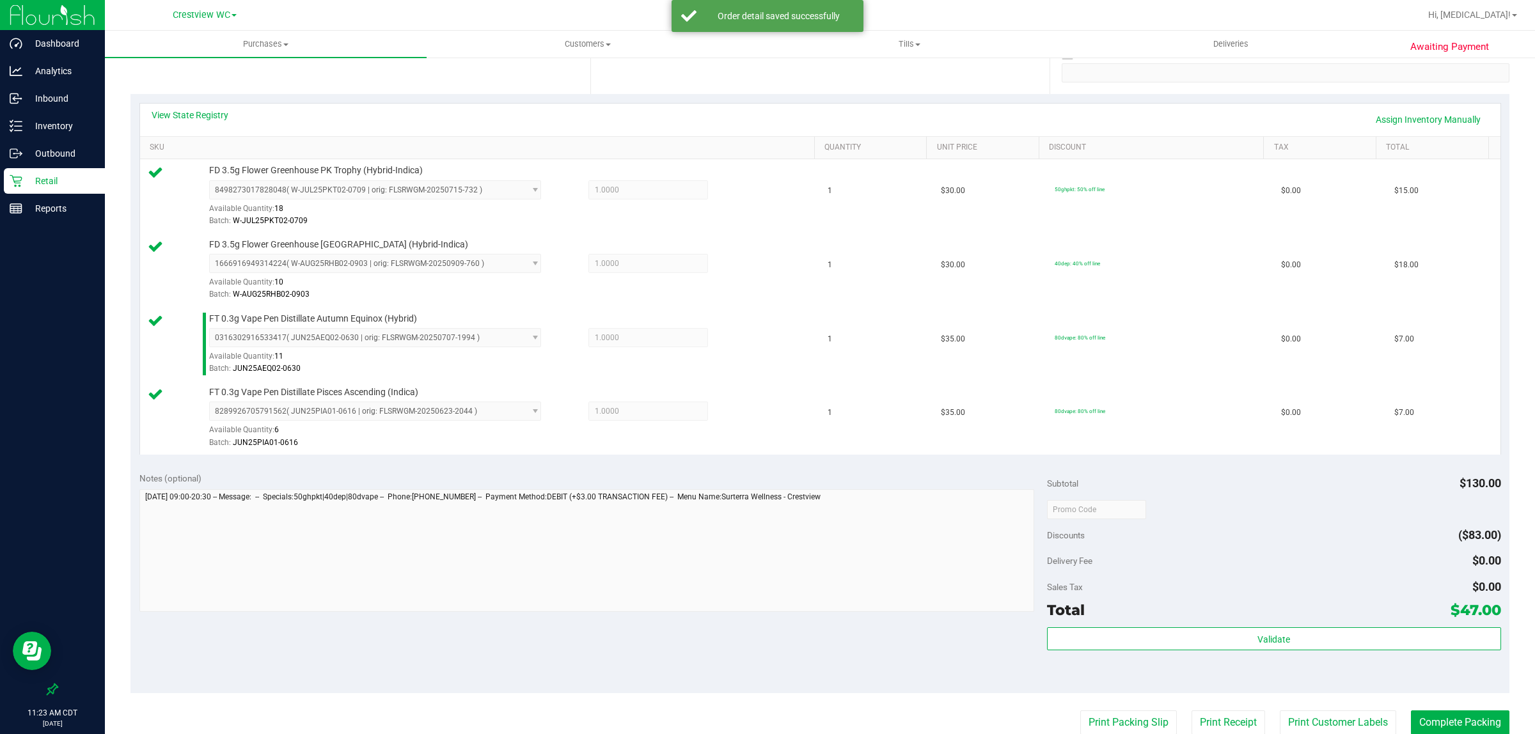
scroll to position [315, 0]
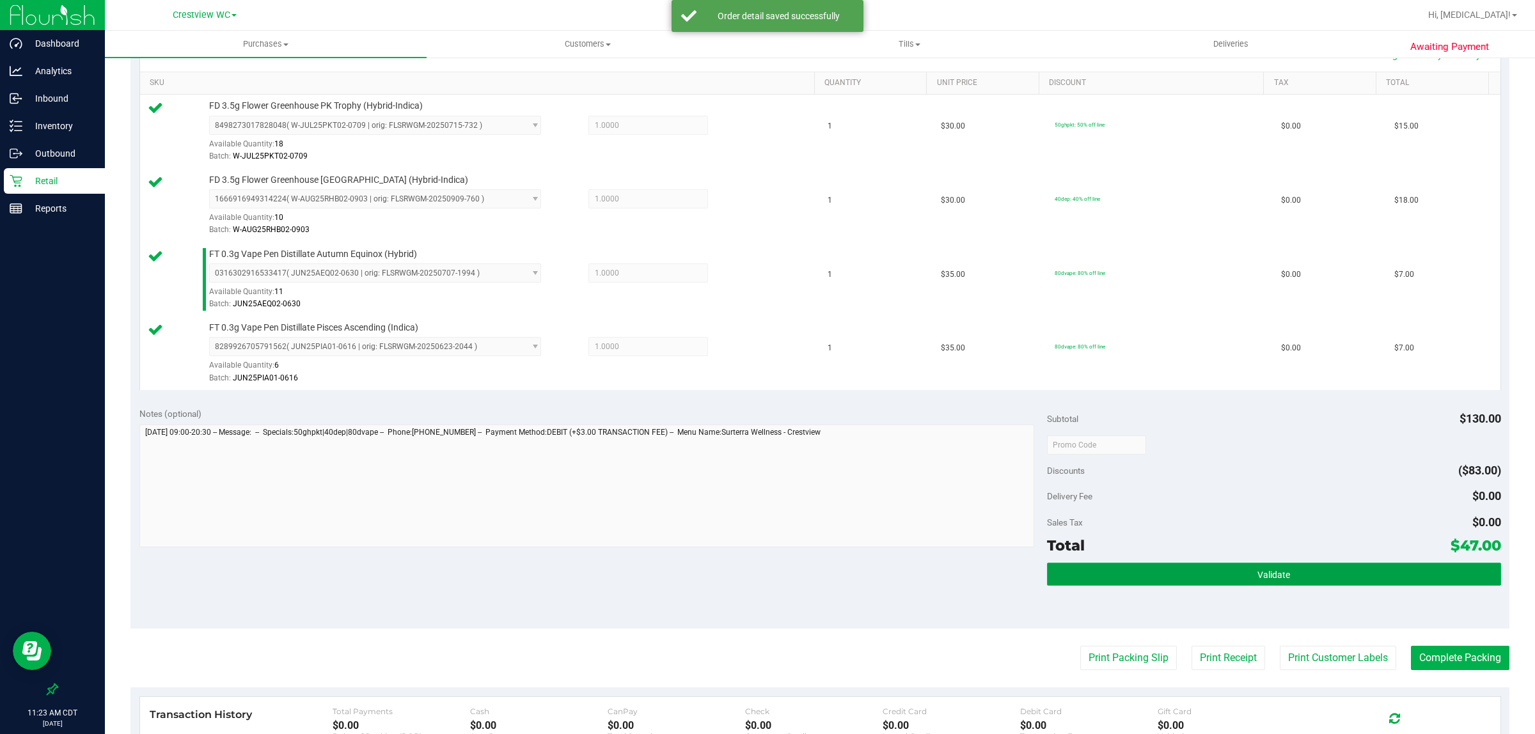
click at [765, 585] on button "Validate" at bounding box center [1274, 574] width 454 height 23
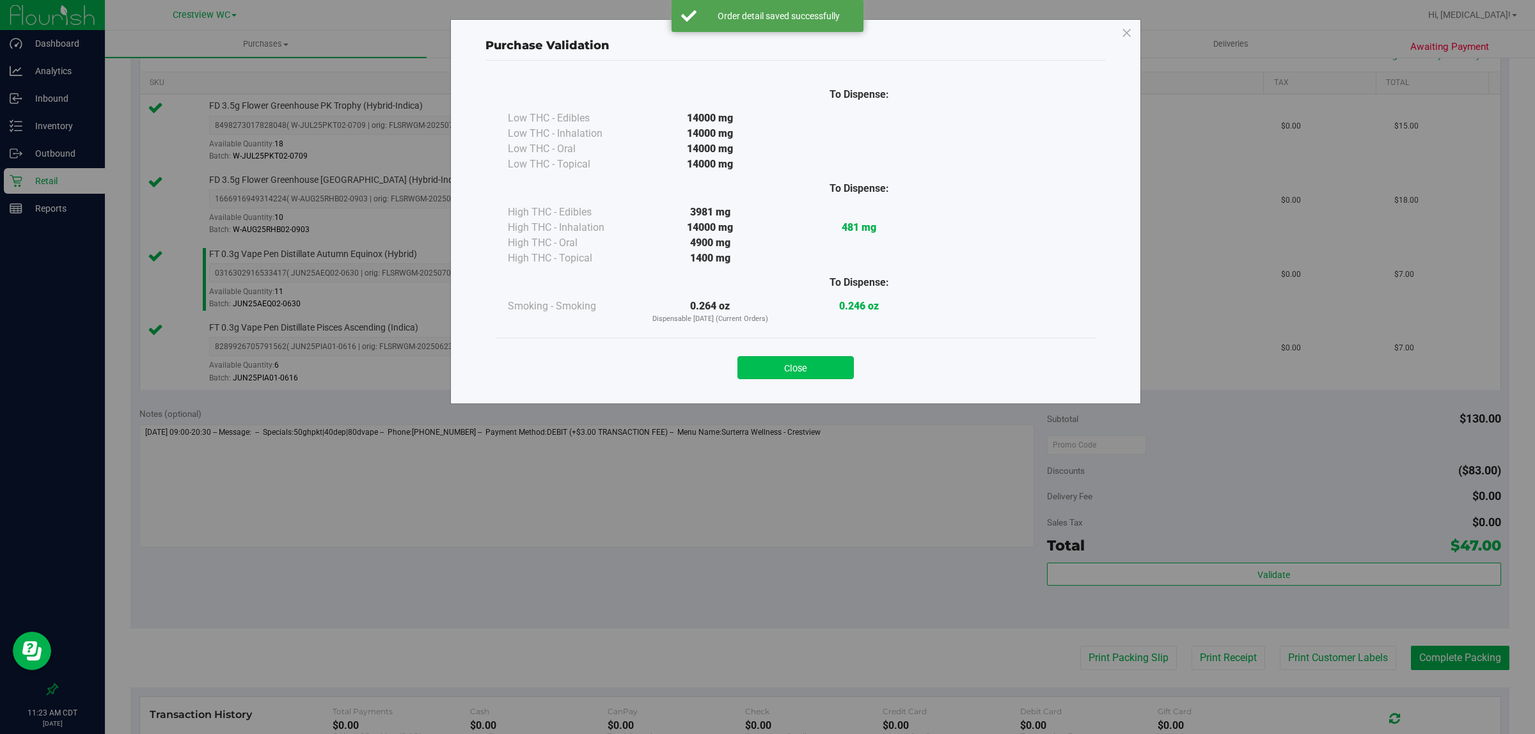
click at [765, 362] on button "Close" at bounding box center [796, 367] width 116 height 23
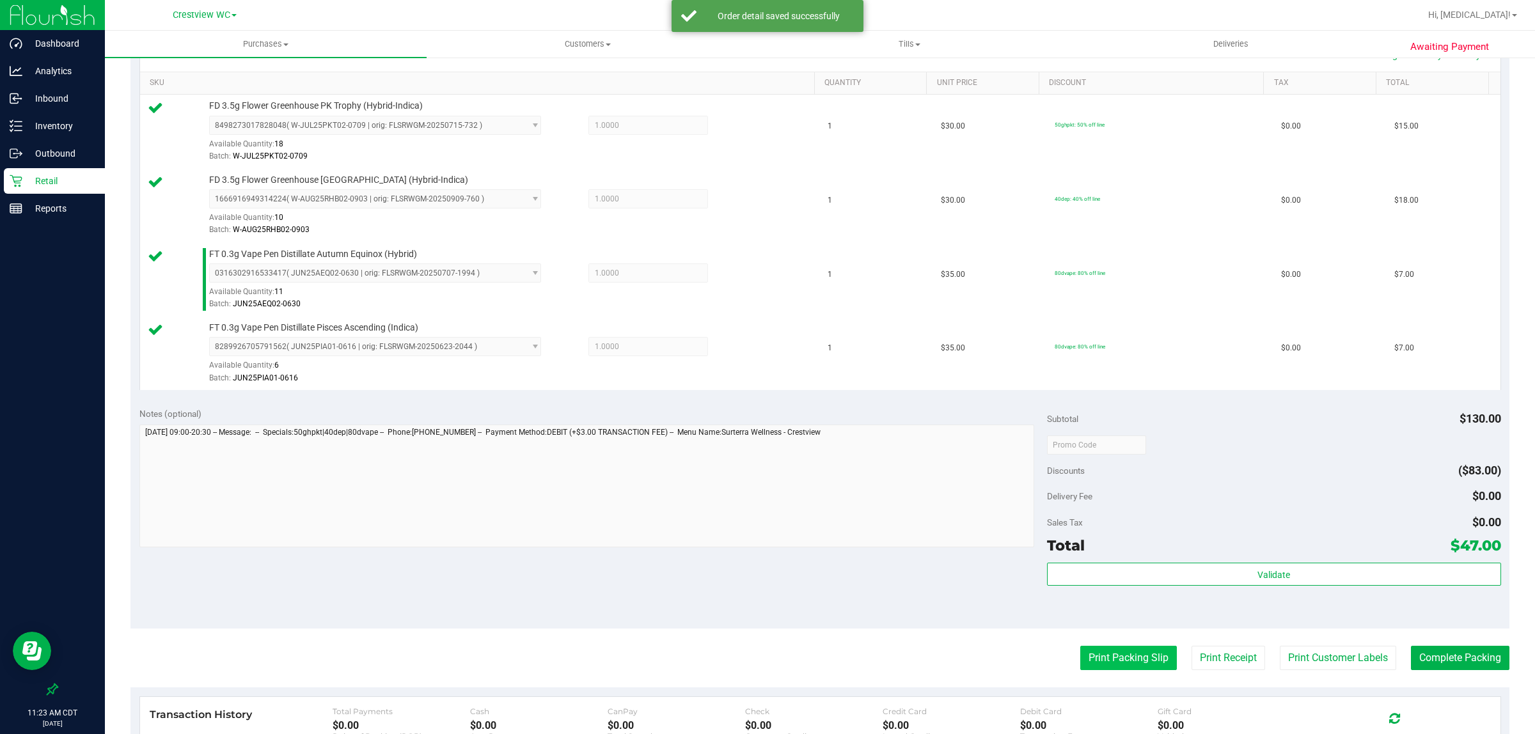
click at [765, 660] on button "Print Packing Slip" at bounding box center [1129, 658] width 97 height 24
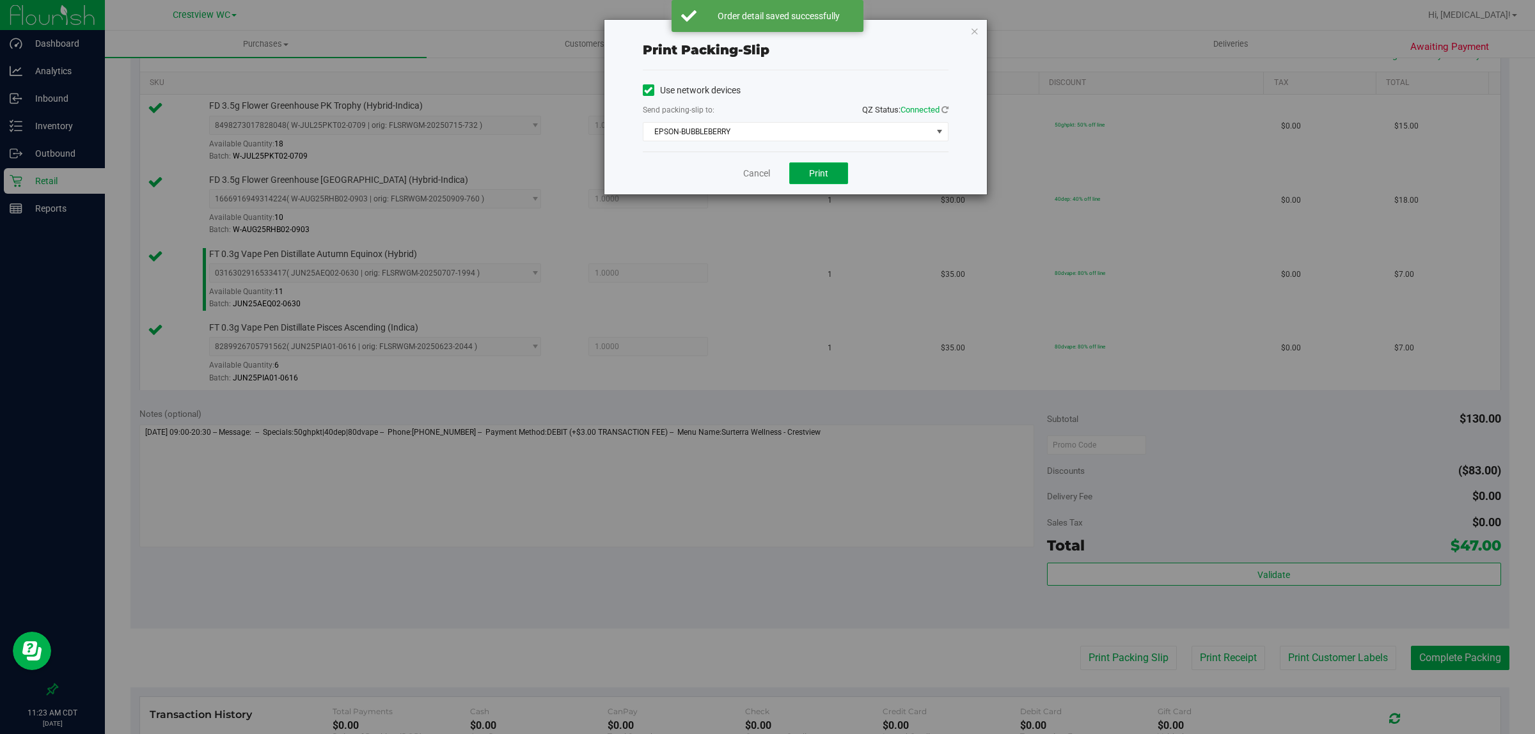
click at [765, 180] on button "Print" at bounding box center [818, 174] width 59 height 22
click at [752, 173] on link "Cancel" at bounding box center [756, 173] width 27 height 13
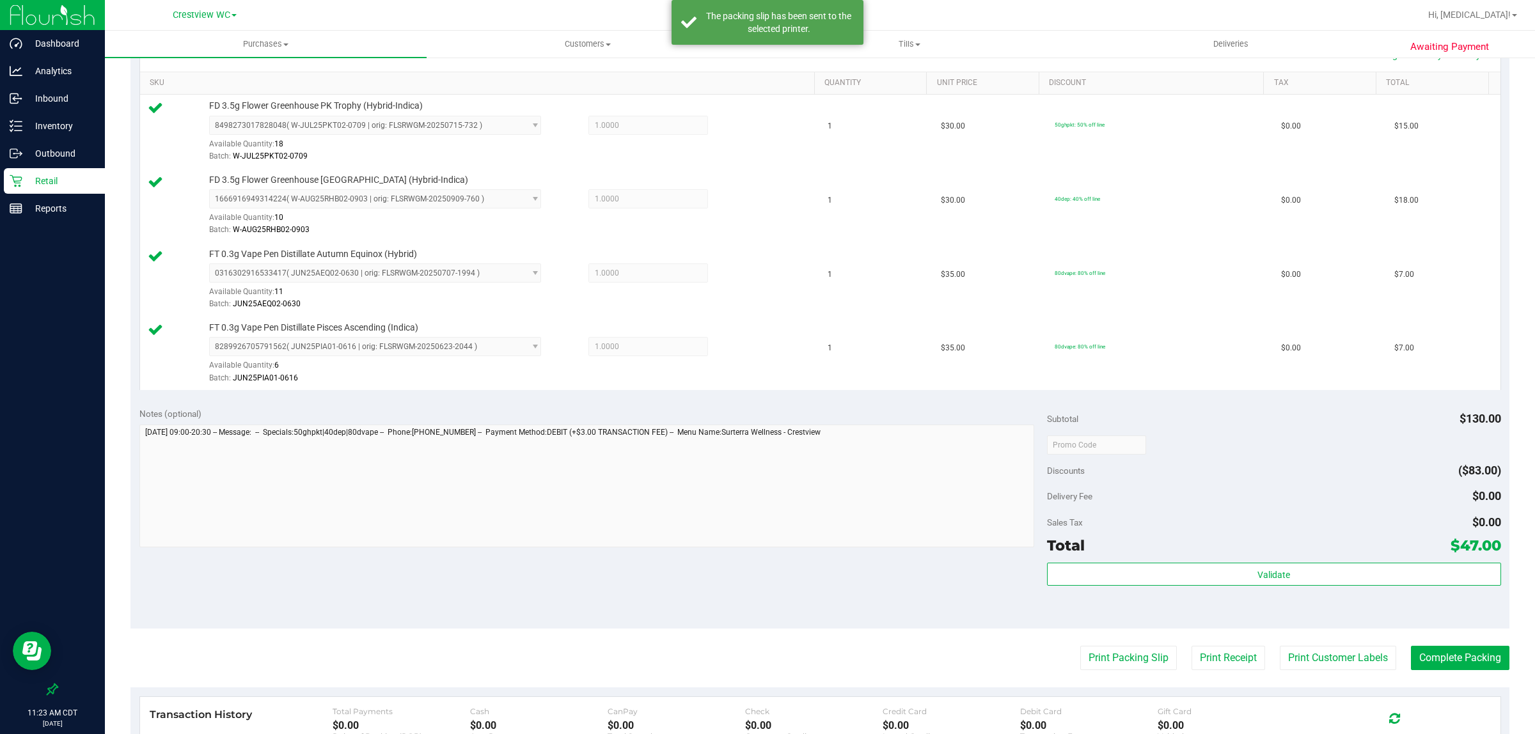
click at [752, 583] on div "Notes (optional) Subtotal $130.00 Discounts ($83.00) Delivery Fee $0.00 Sales T…" at bounding box center [820, 514] width 1379 height 230
click at [765, 660] on button "Complete Packing" at bounding box center [1460, 658] width 99 height 24
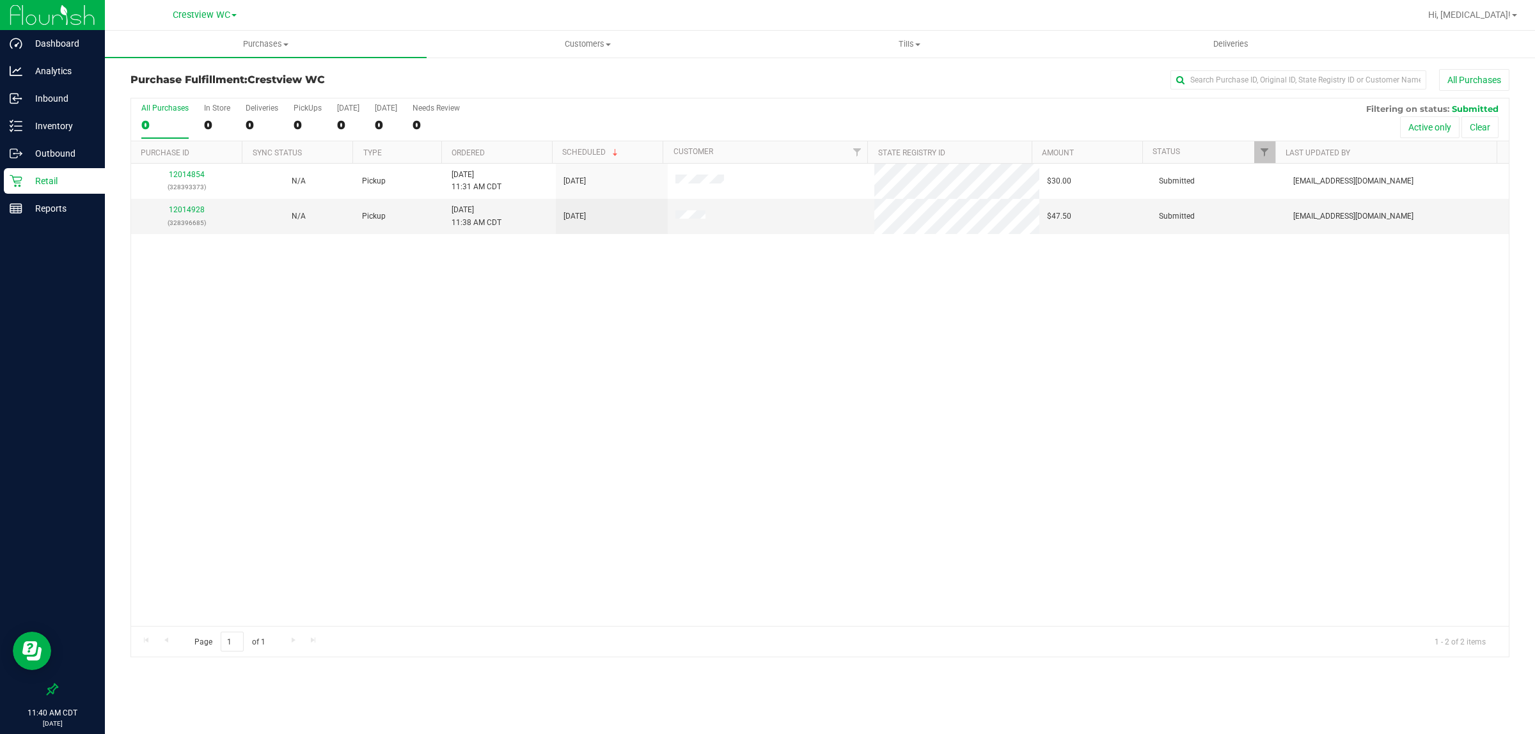
click at [373, 500] on div "12014854 (328393373) N/A Pickup [DATE] 11:31 AM CDT 9/27/2025 $30.00 Submitted …" at bounding box center [820, 395] width 1378 height 463
click at [496, 388] on div "12015103 (328402799) N/A Pickup [DATE] 11:57 AM CDT 9/27/2025 $127.00 Submitted…" at bounding box center [820, 395] width 1378 height 463
click at [196, 212] on link "12015273" at bounding box center [187, 209] width 36 height 9
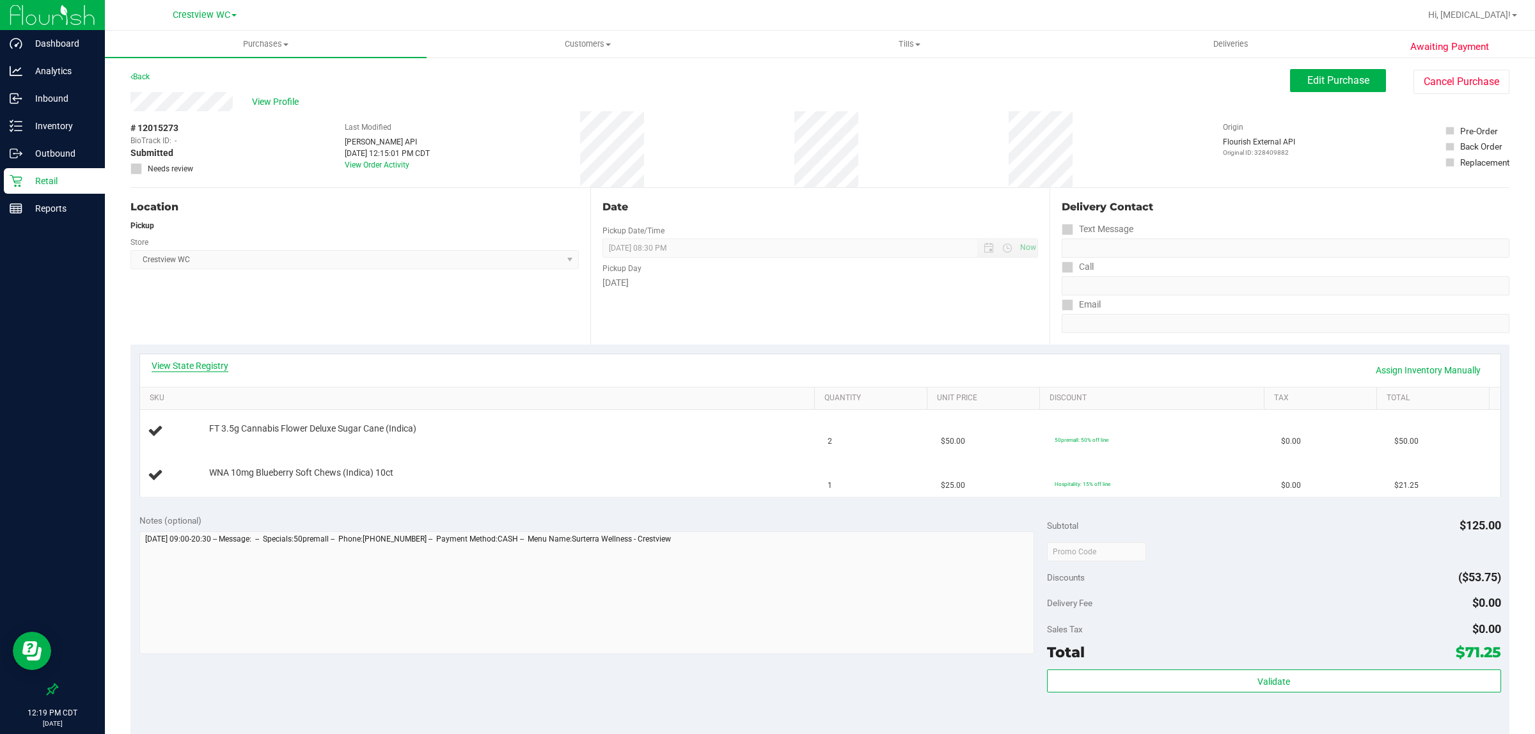
click at [199, 360] on link "View State Registry" at bounding box center [190, 366] width 77 height 13
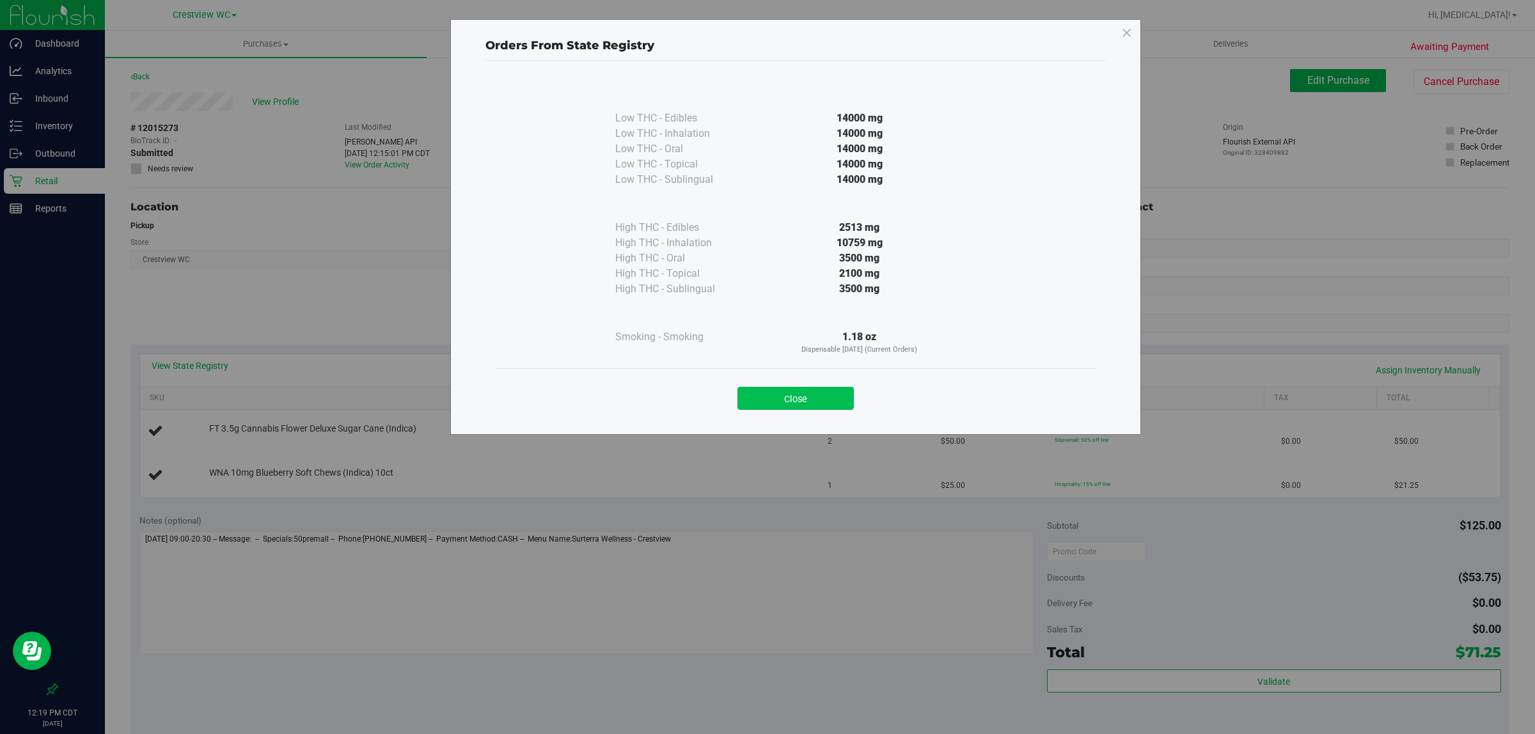
click at [813, 405] on button "Close" at bounding box center [796, 398] width 116 height 23
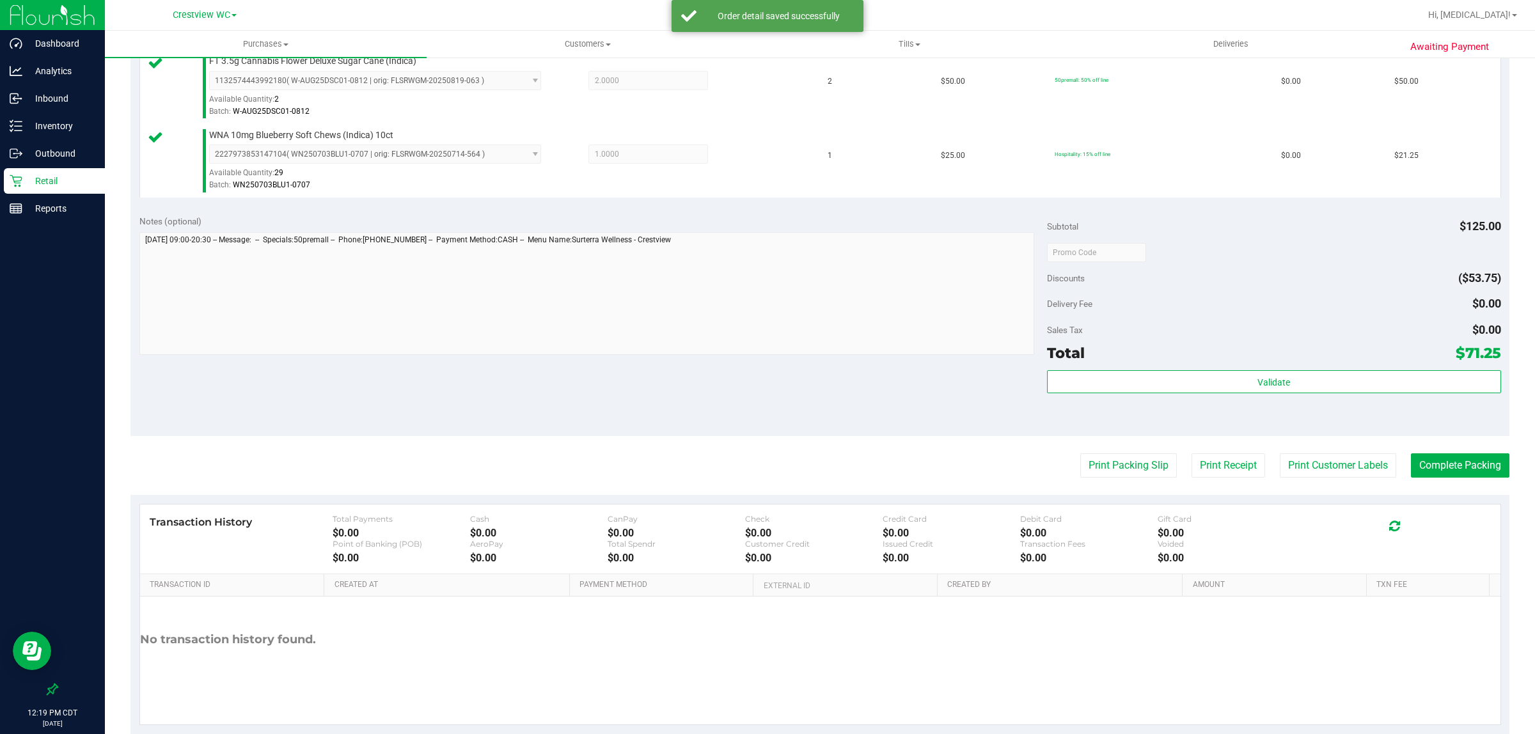
scroll to position [385, 0]
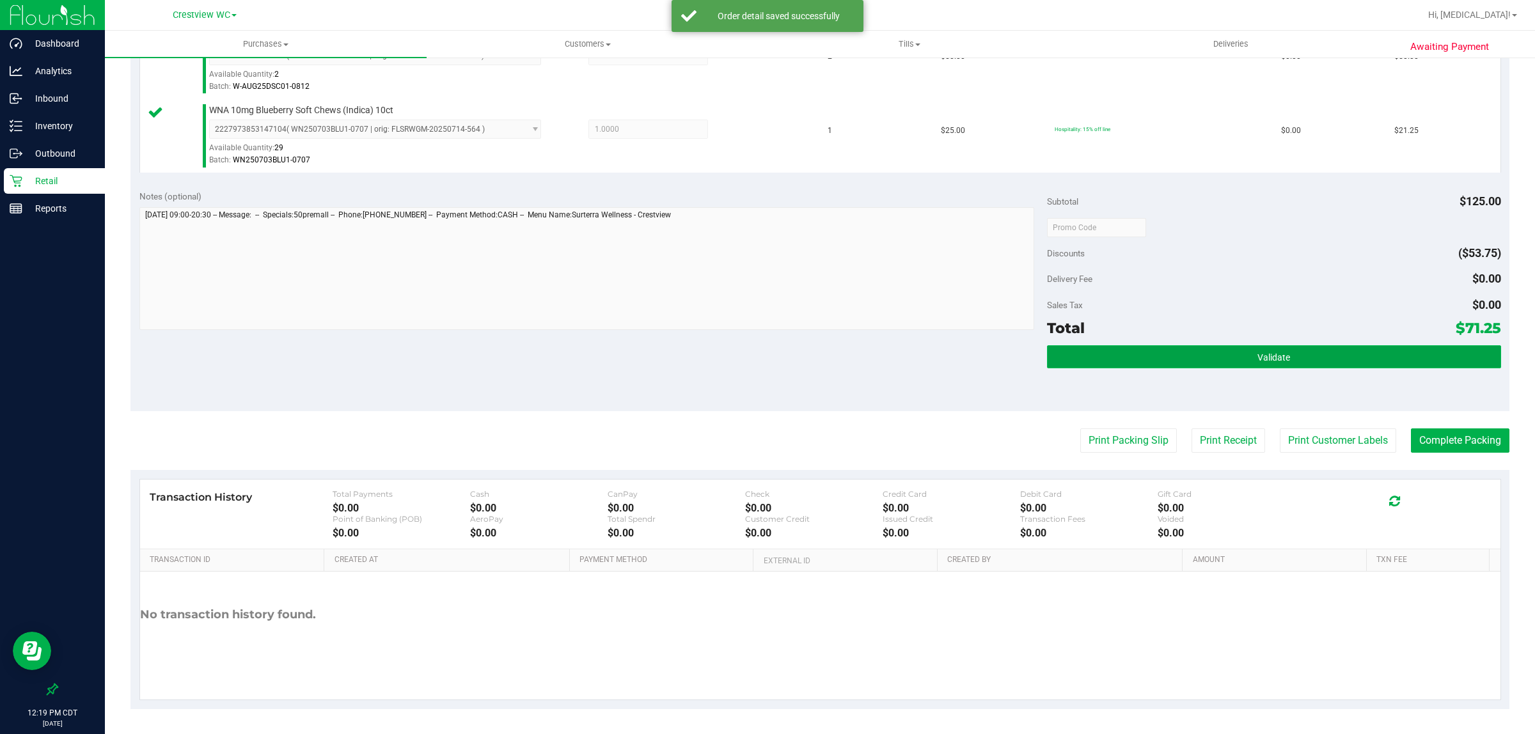
click at [1175, 351] on button "Validate" at bounding box center [1274, 356] width 454 height 23
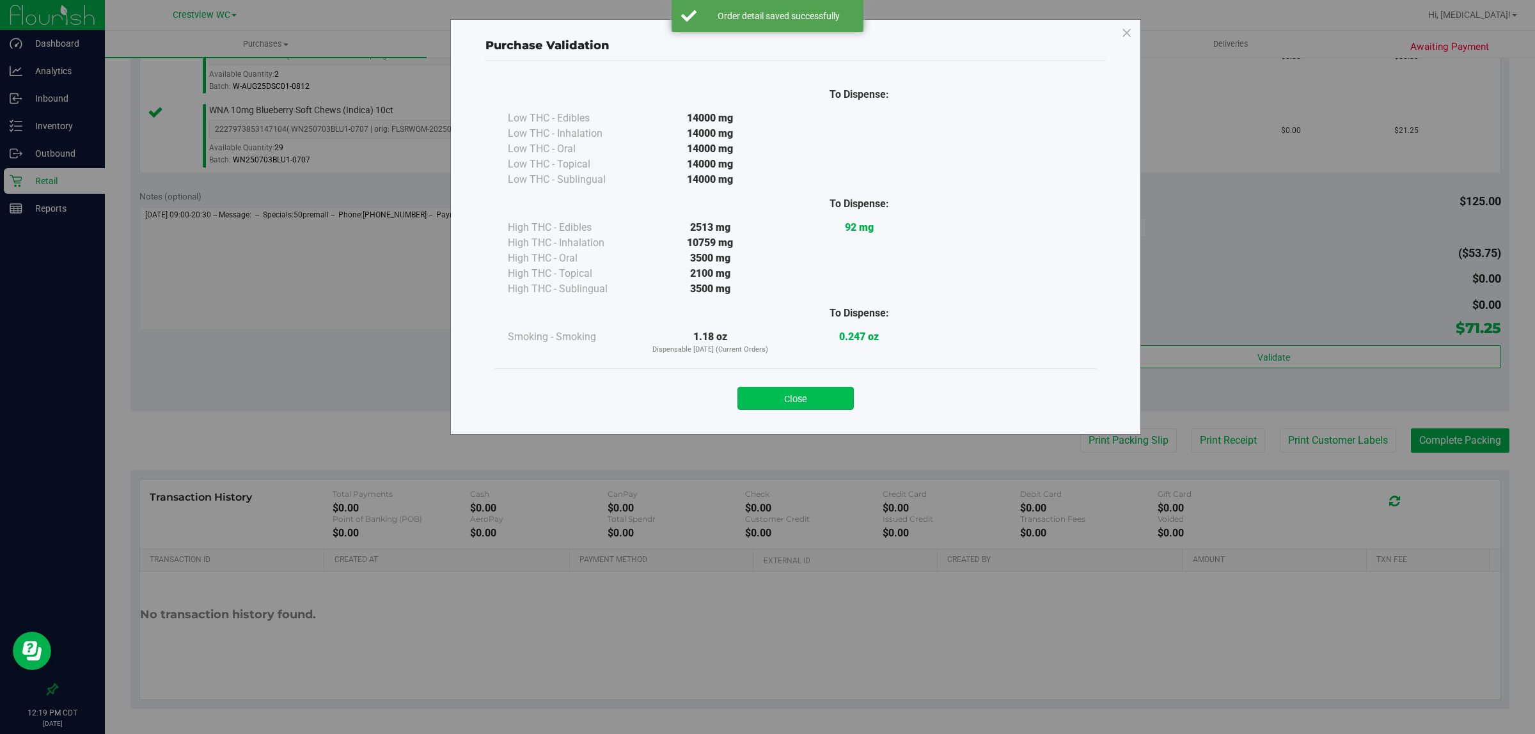
click at [806, 393] on button "Close" at bounding box center [796, 398] width 116 height 23
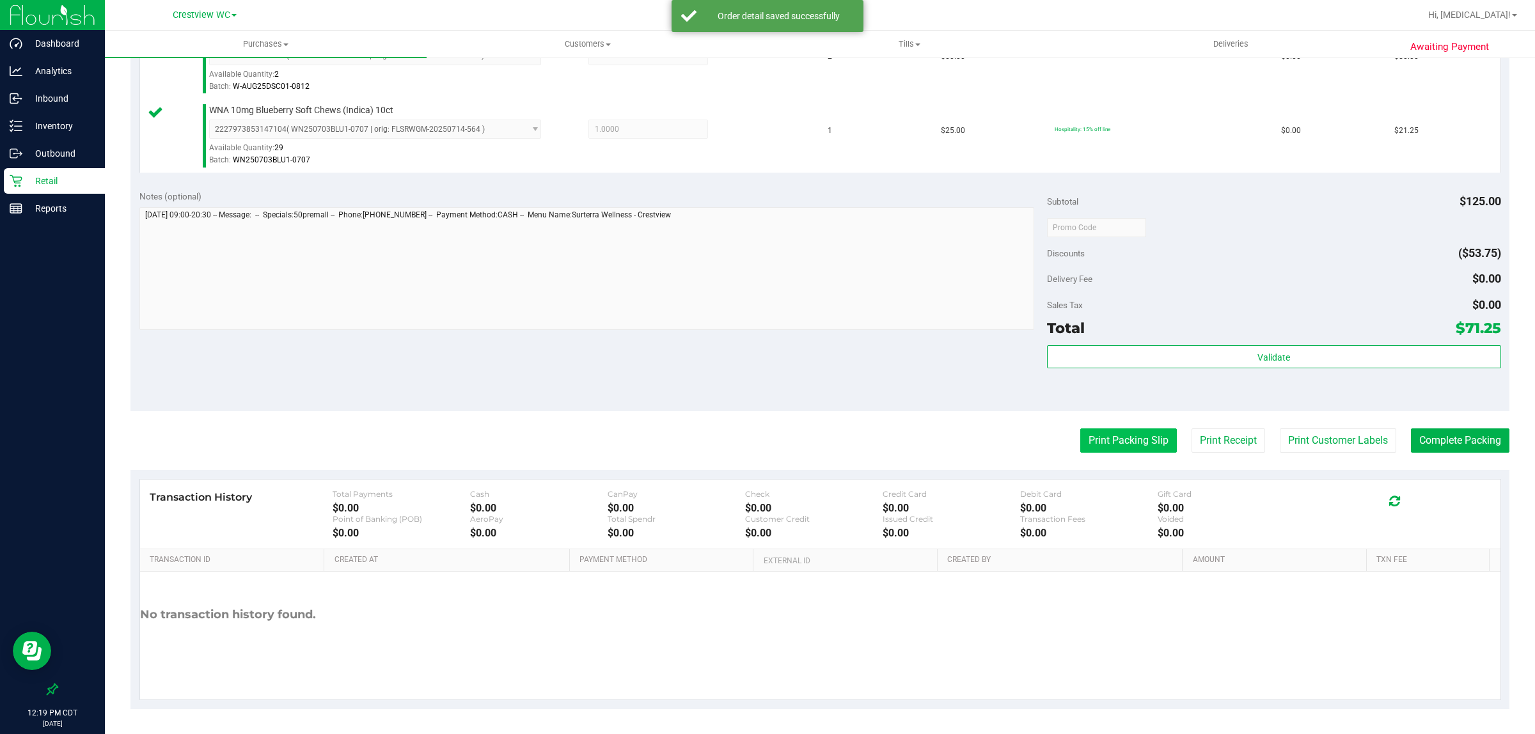
click at [1085, 451] on button "Print Packing Slip" at bounding box center [1129, 441] width 97 height 24
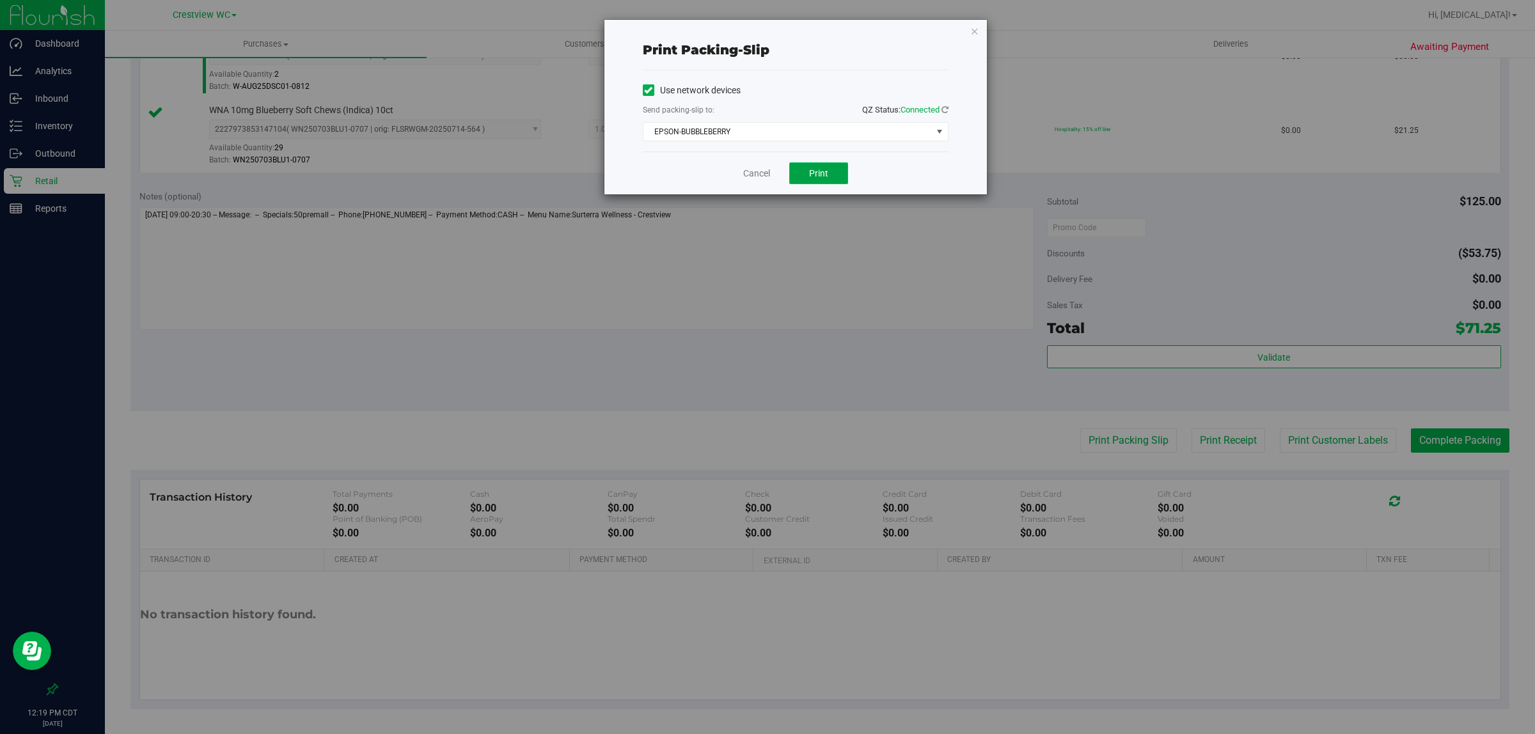
click at [840, 183] on button "Print" at bounding box center [818, 174] width 59 height 22
click at [765, 173] on link "Cancel" at bounding box center [756, 173] width 27 height 13
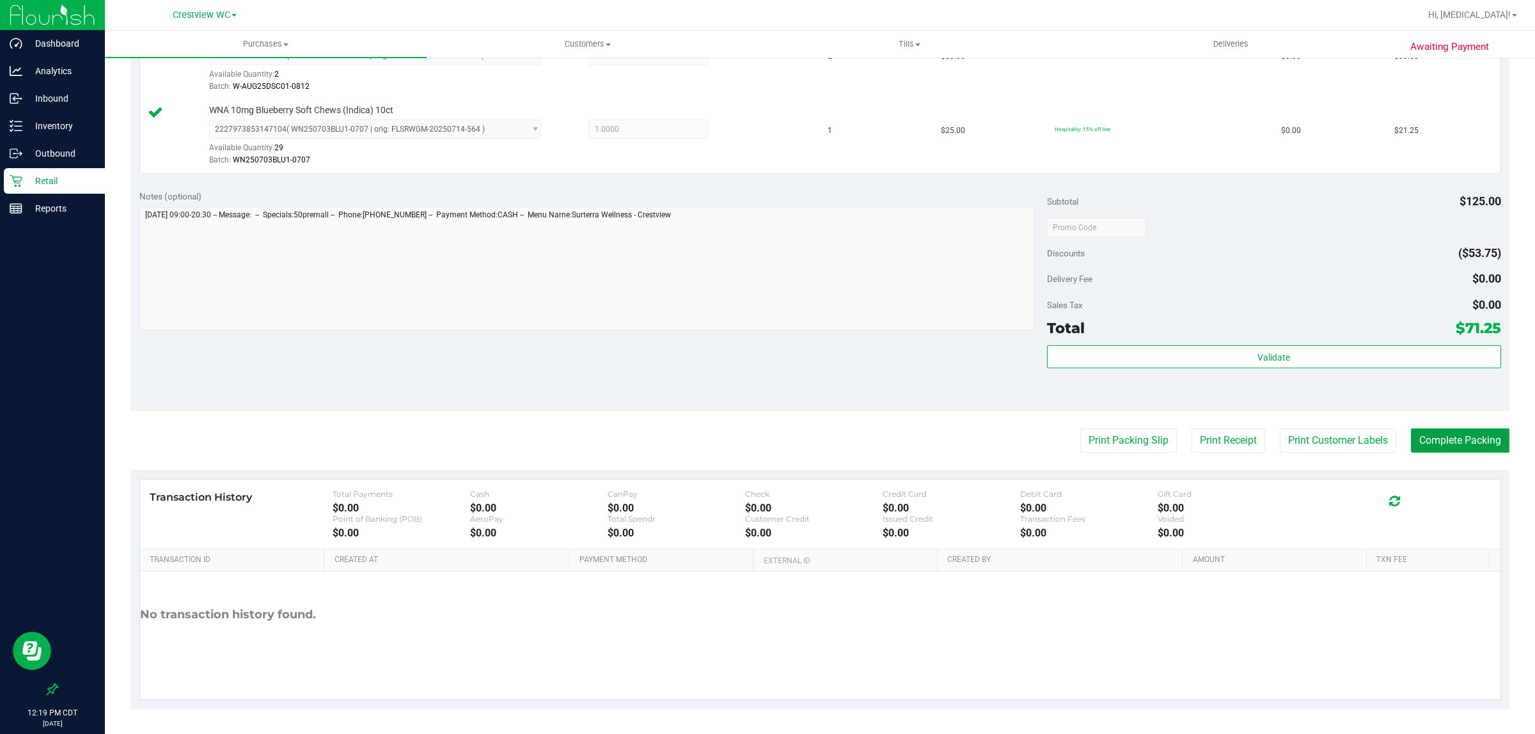
click at [1437, 446] on button "Complete Packing" at bounding box center [1460, 441] width 99 height 24
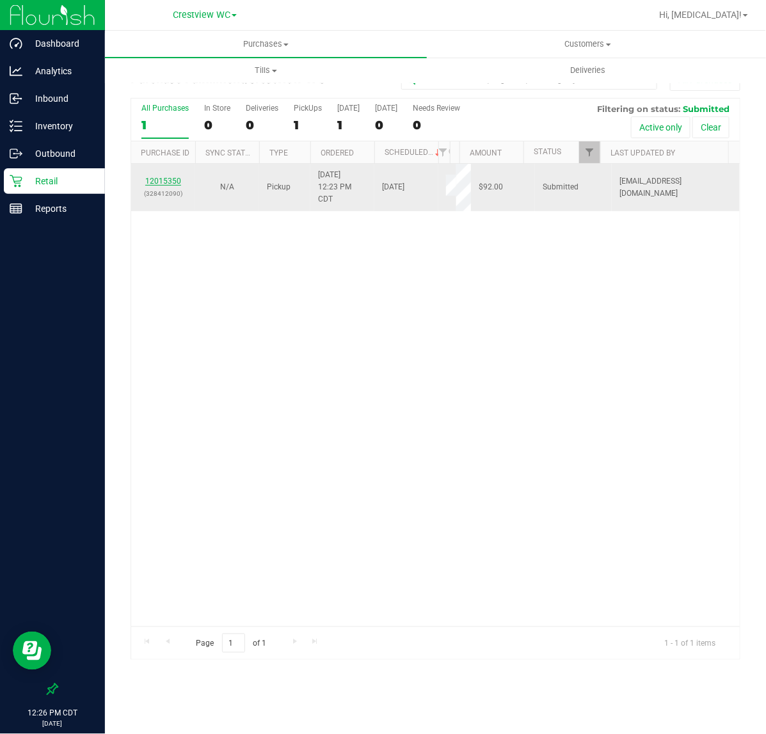
click at [173, 182] on link "12015350" at bounding box center [163, 181] width 36 height 9
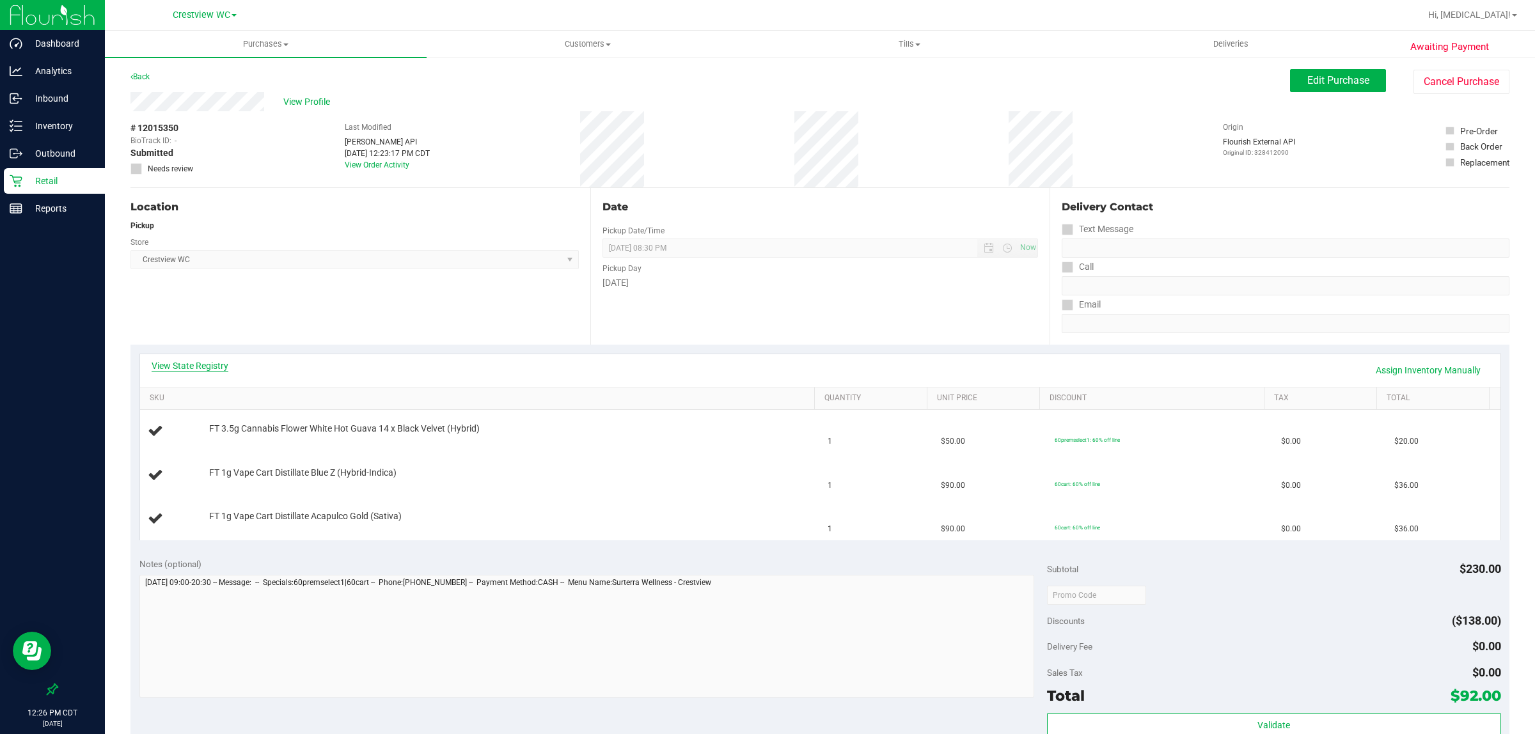
click at [196, 367] on link "View State Registry" at bounding box center [190, 366] width 77 height 13
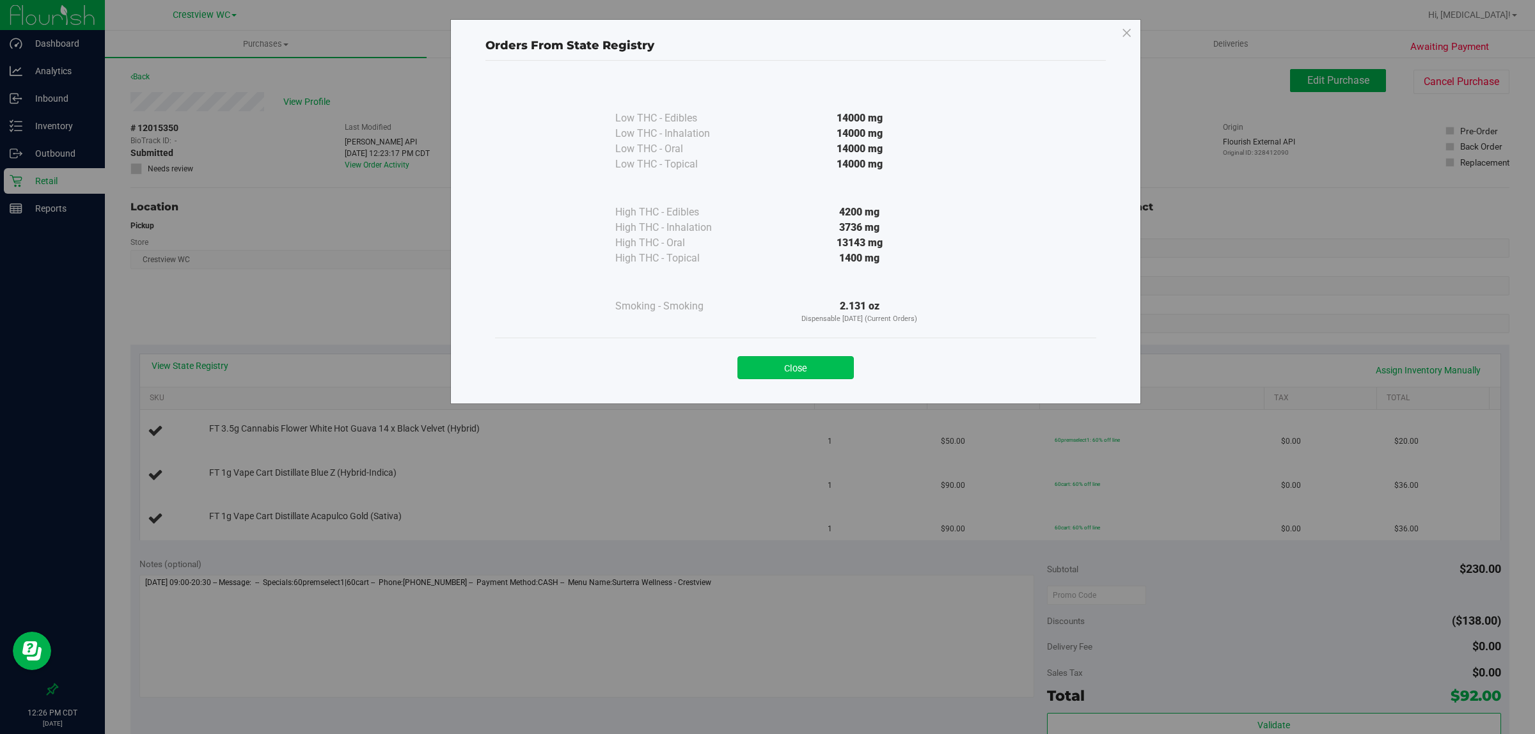
click at [814, 376] on button "Close" at bounding box center [796, 367] width 116 height 23
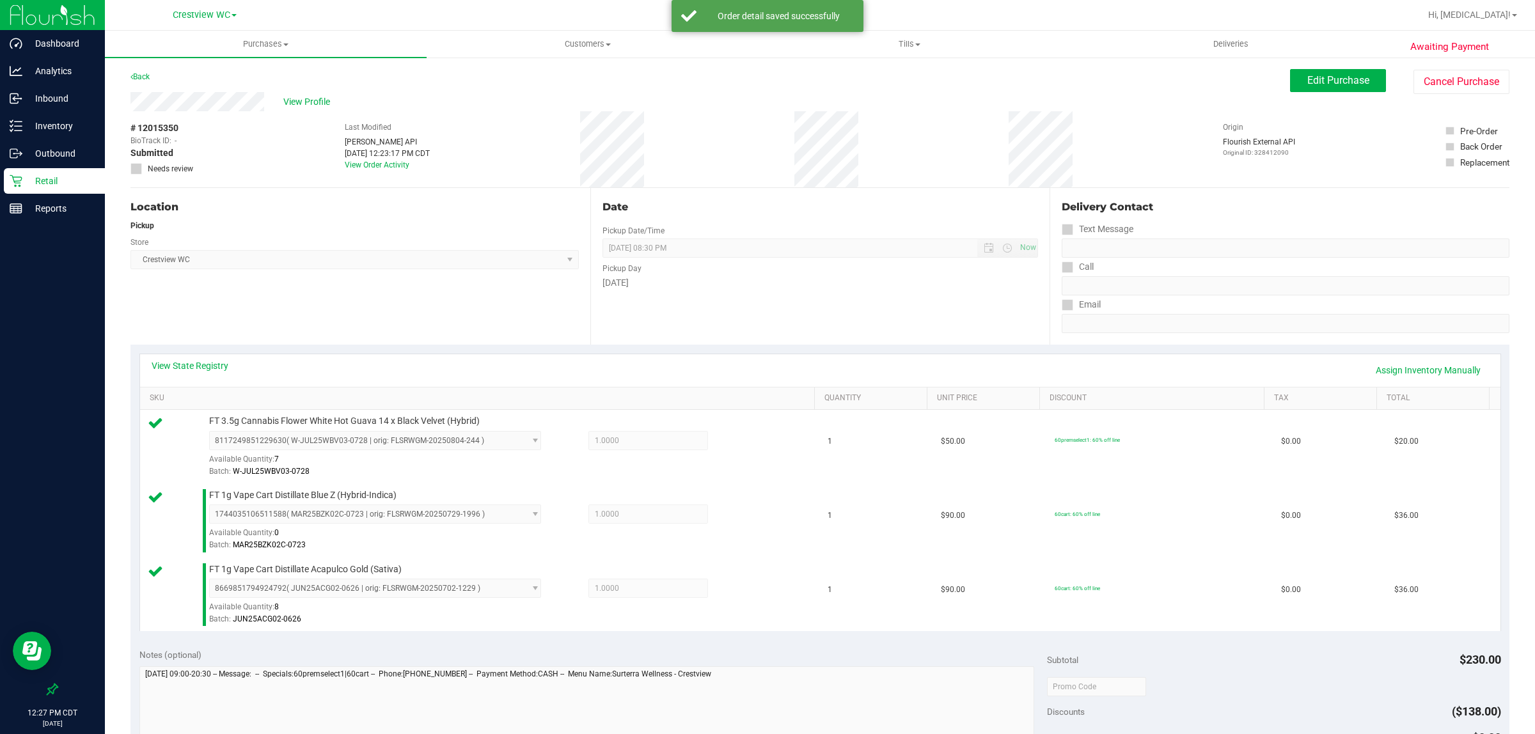
scroll to position [459, 0]
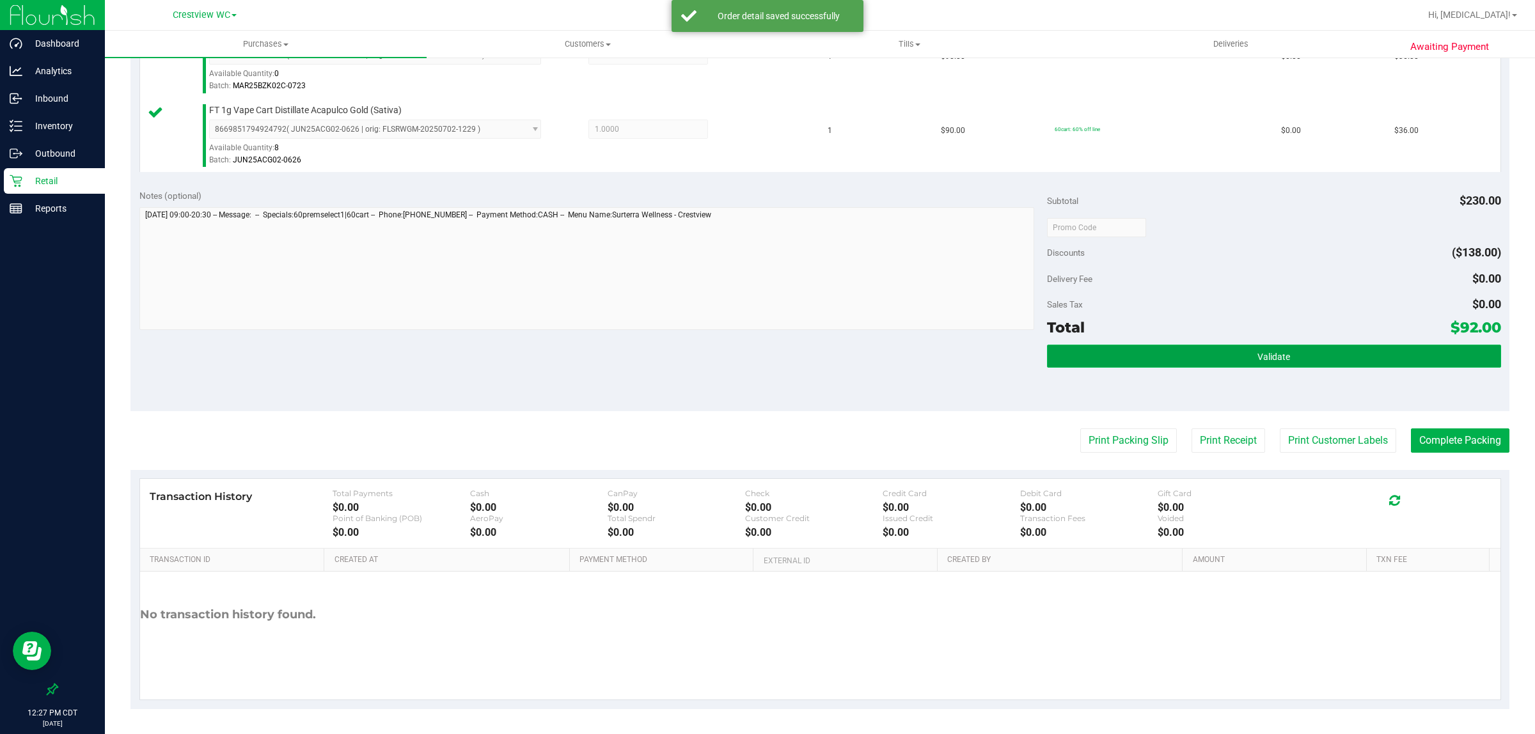
click at [1366, 359] on button "Validate" at bounding box center [1274, 356] width 454 height 23
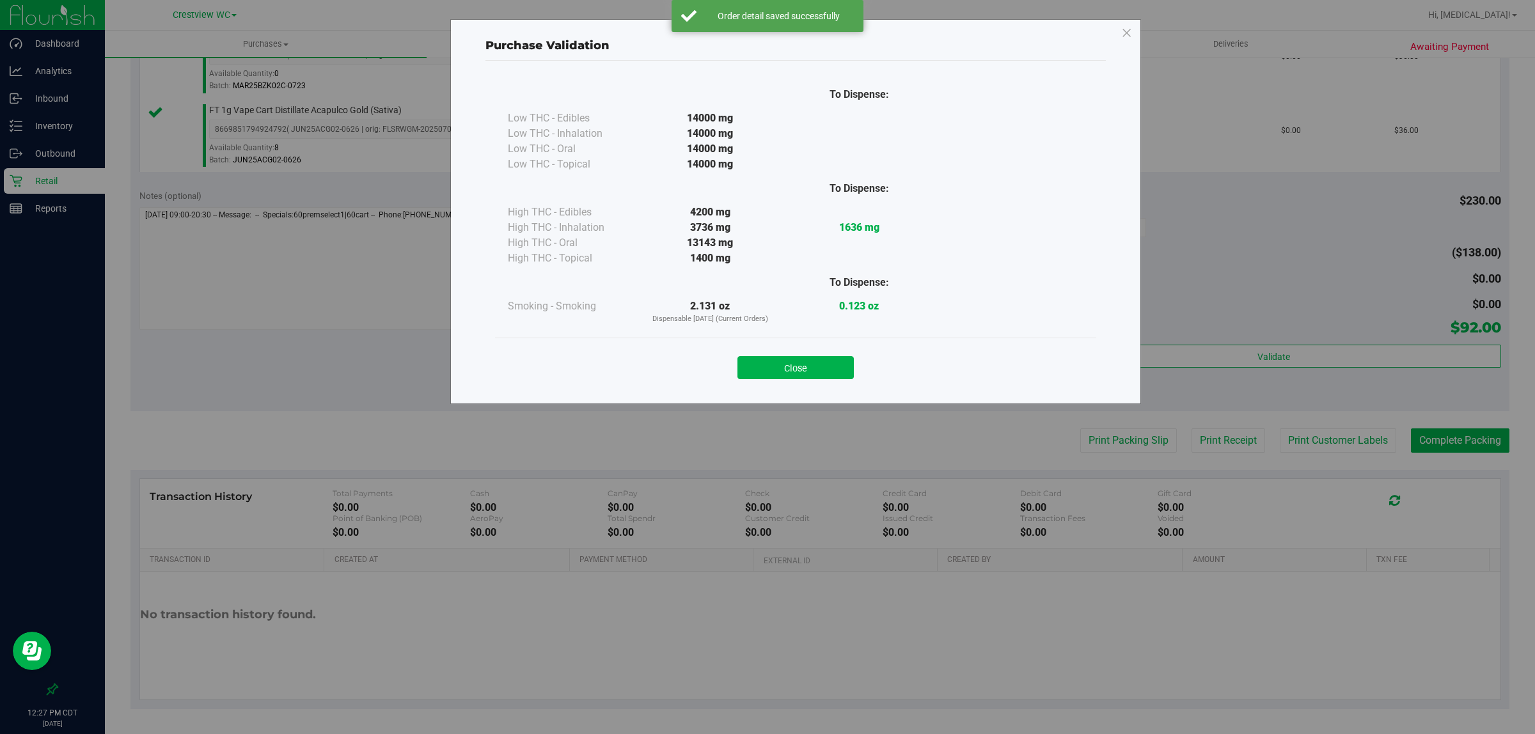
click at [839, 355] on div "Close" at bounding box center [796, 364] width 582 height 32
click at [823, 371] on button "Close" at bounding box center [796, 367] width 116 height 23
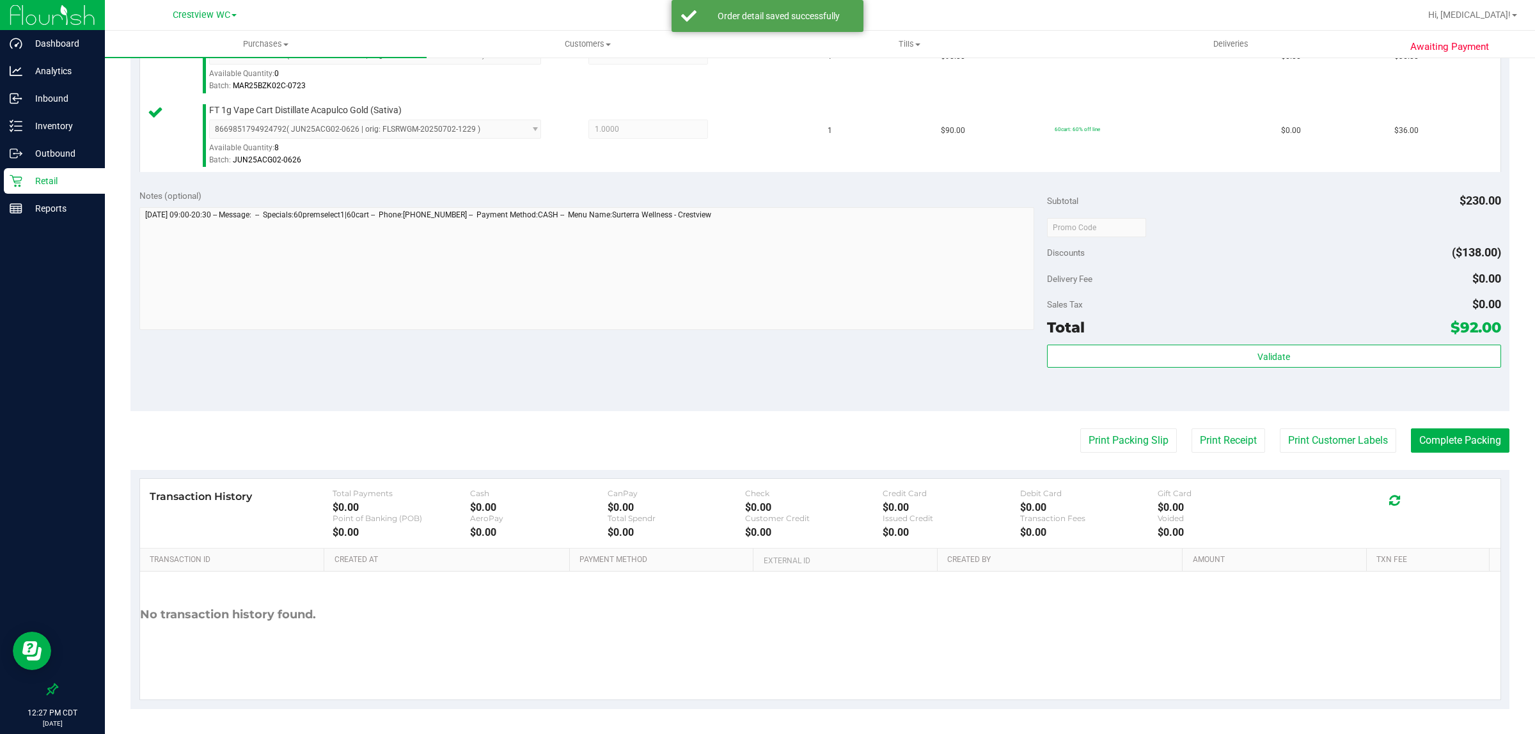
drag, startPoint x: 878, startPoint y: 408, endPoint x: 1011, endPoint y: 424, distance: 134.0
click at [880, 408] on div "Notes (optional) Subtotal $230.00 Discounts ($138.00) Delivery Fee $0.00 Sales …" at bounding box center [820, 296] width 1379 height 230
click at [1090, 442] on button "Print Packing Slip" at bounding box center [1129, 441] width 97 height 24
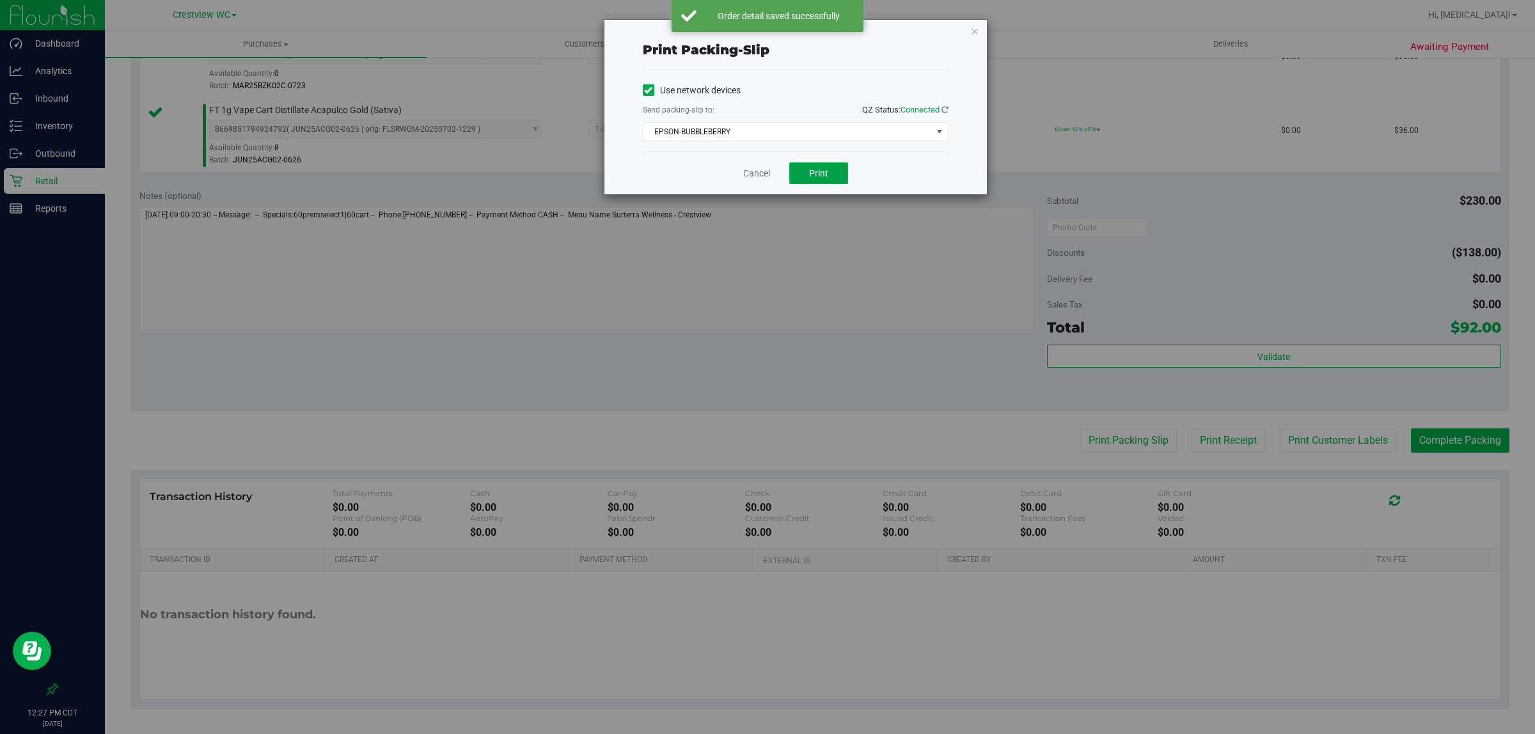
click at [816, 170] on span "Print" at bounding box center [818, 173] width 19 height 10
click at [749, 177] on link "Cancel" at bounding box center [756, 173] width 27 height 13
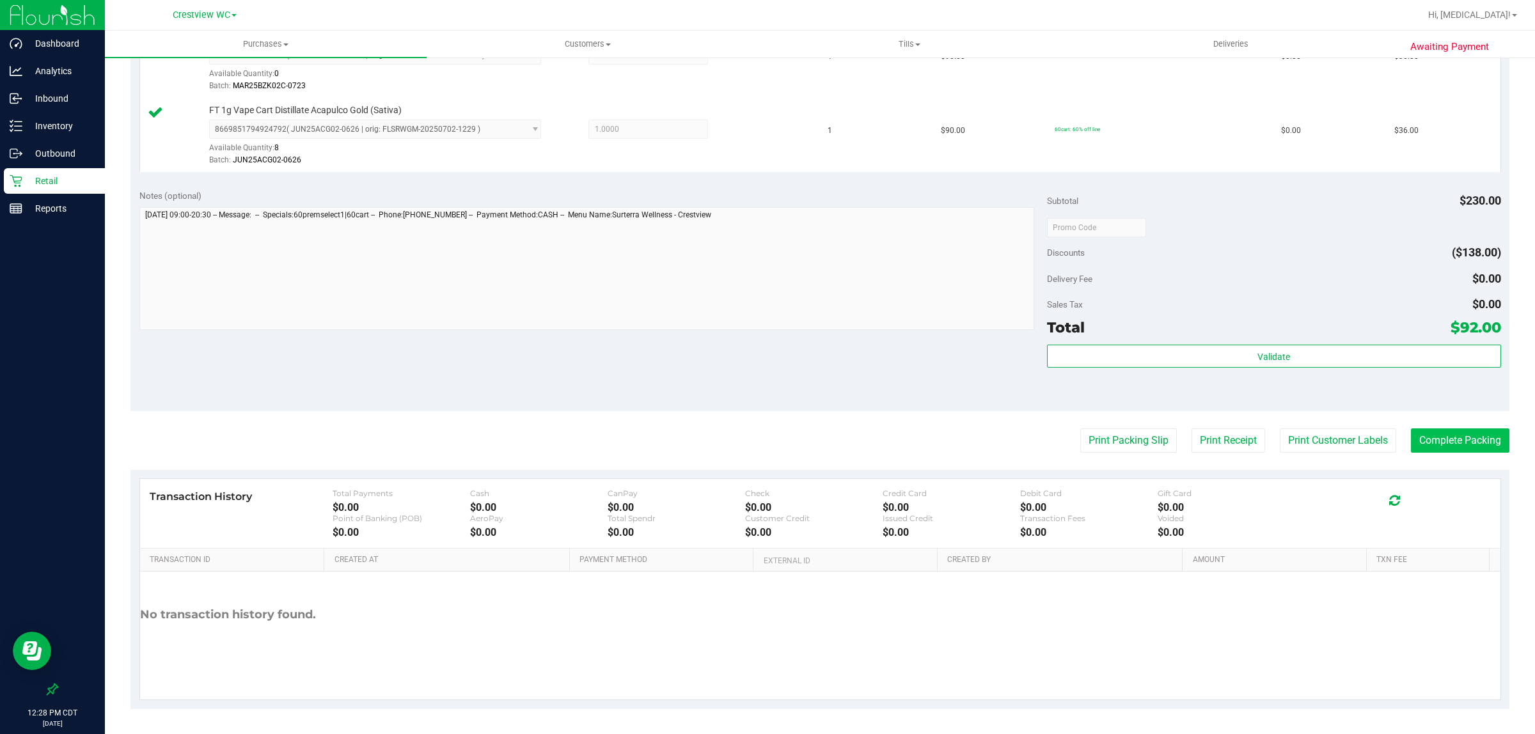
click at [1454, 445] on button "Complete Packing" at bounding box center [1460, 441] width 99 height 24
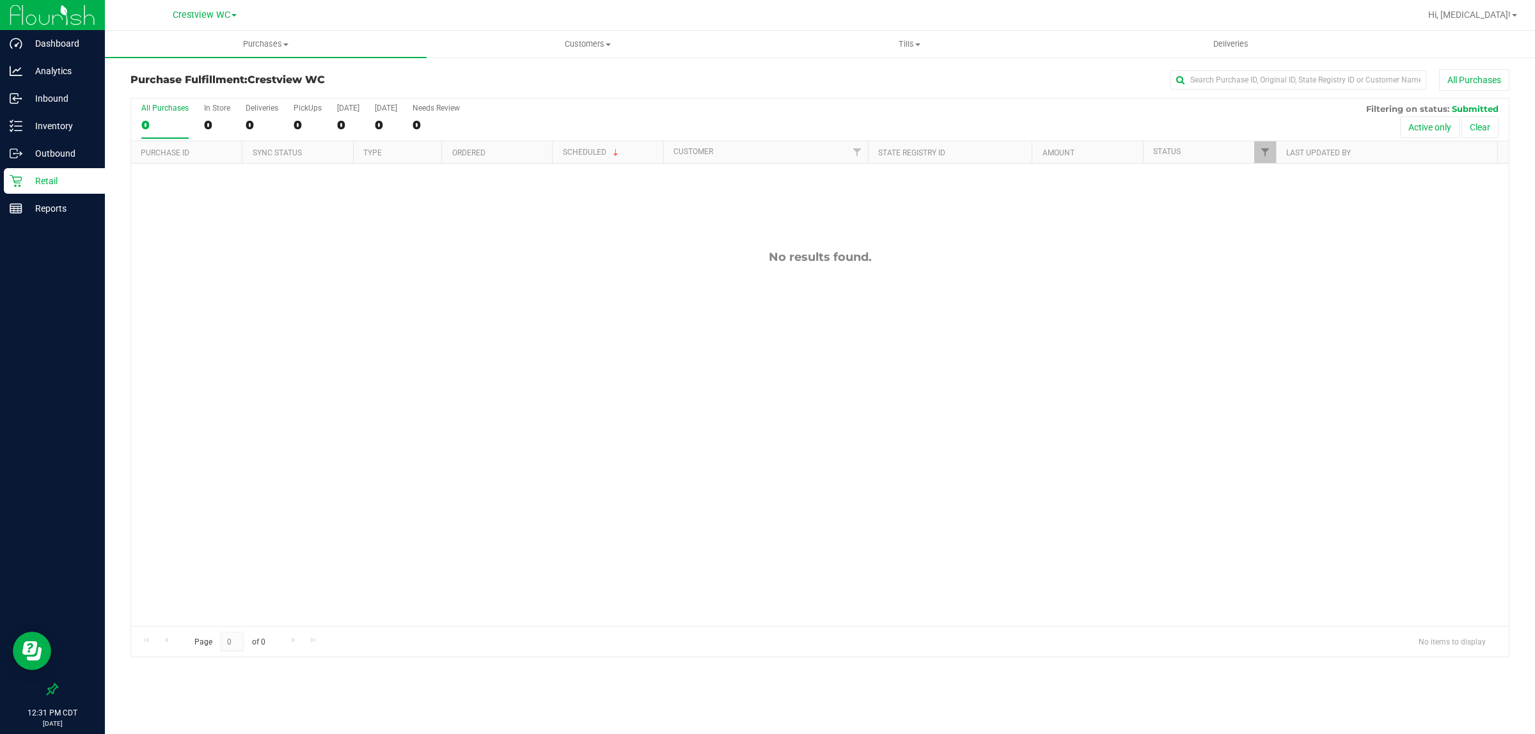
click at [53, 187] on p "Retail" at bounding box center [60, 180] width 77 height 15
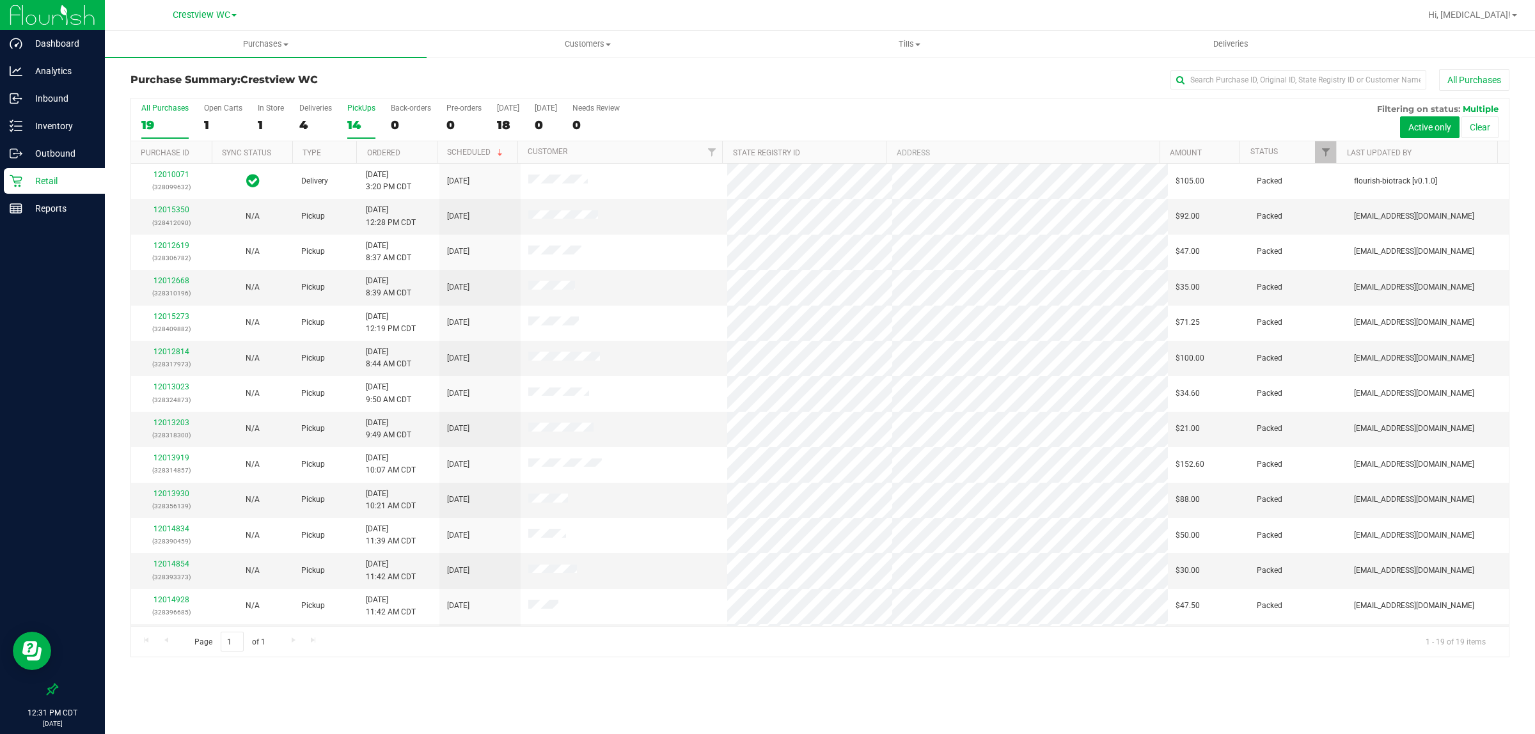
click at [354, 118] on div "14" at bounding box center [361, 125] width 28 height 15
click at [0, 0] on input "PickUps 14" at bounding box center [0, 0] width 0 height 0
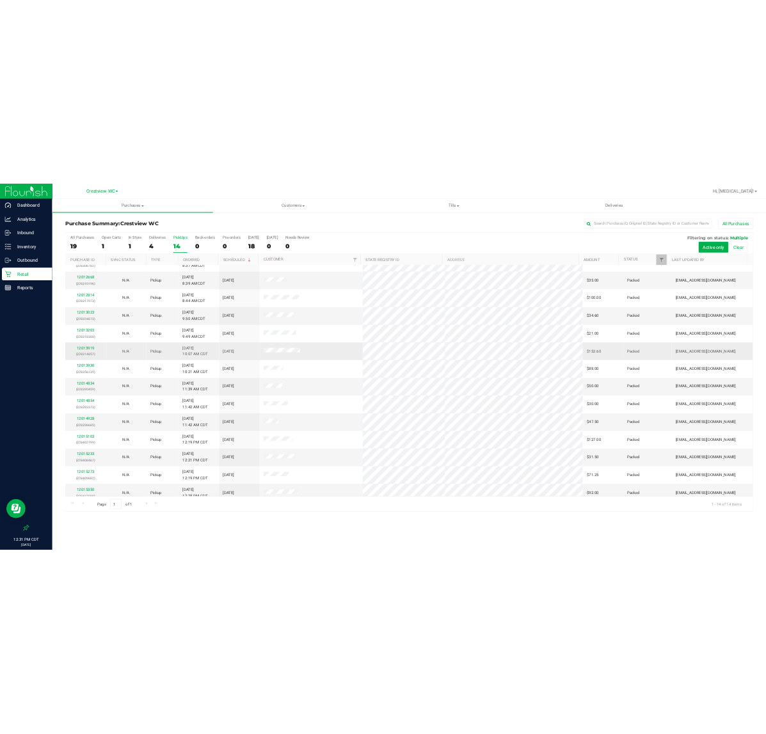
scroll to position [34, 0]
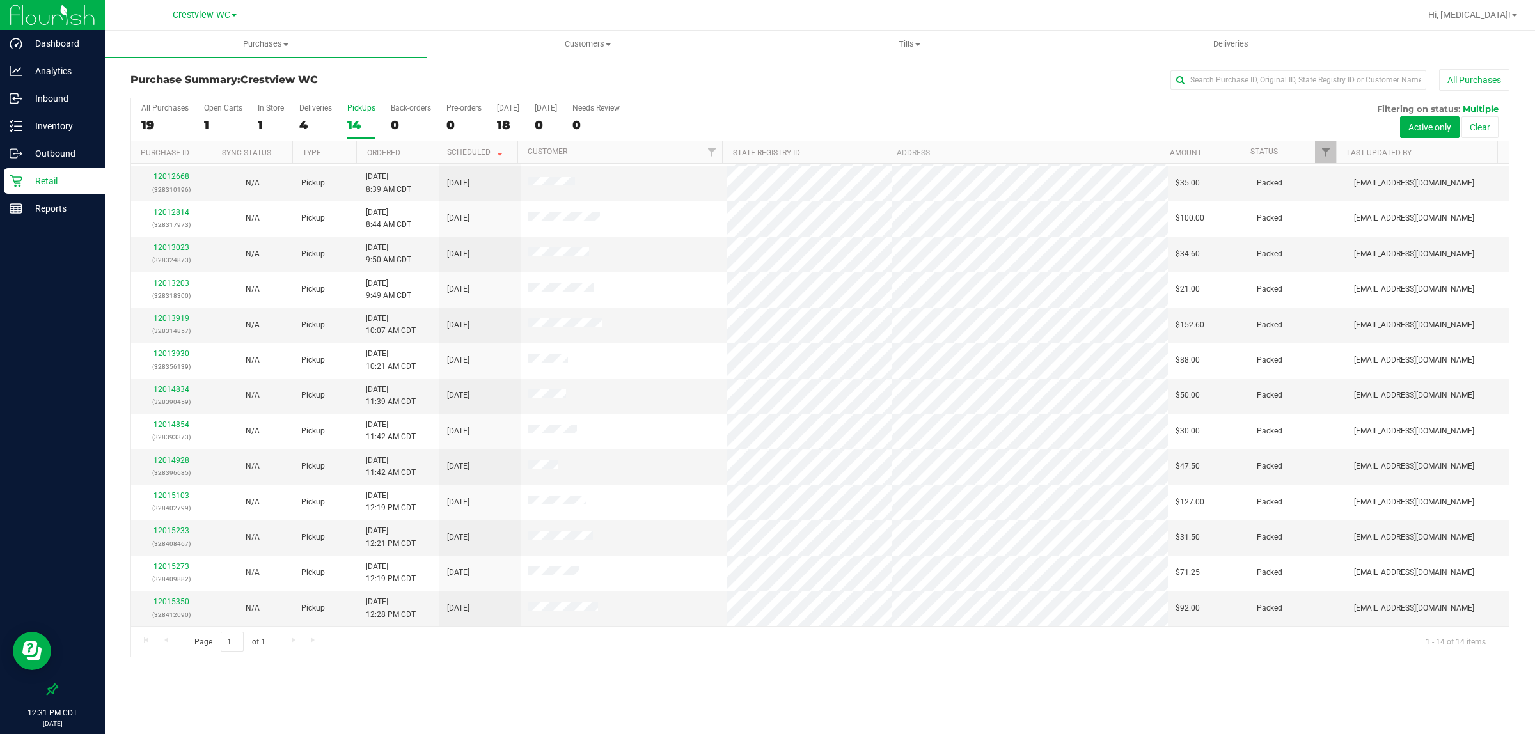
click at [62, 180] on p "Retail" at bounding box center [60, 180] width 77 height 15
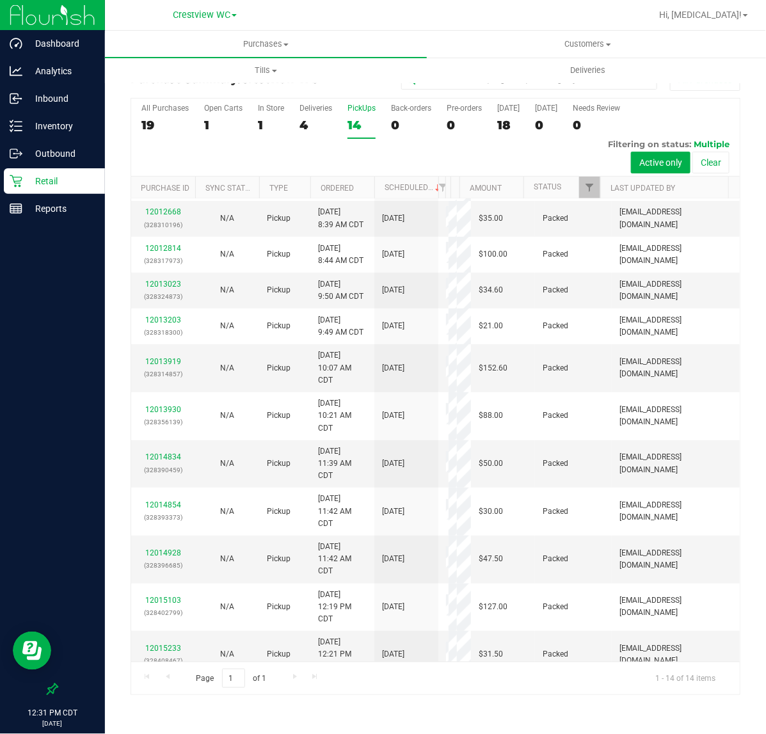
click at [53, 296] on div at bounding box center [52, 450] width 105 height 454
click at [61, 290] on div at bounding box center [52, 450] width 105 height 454
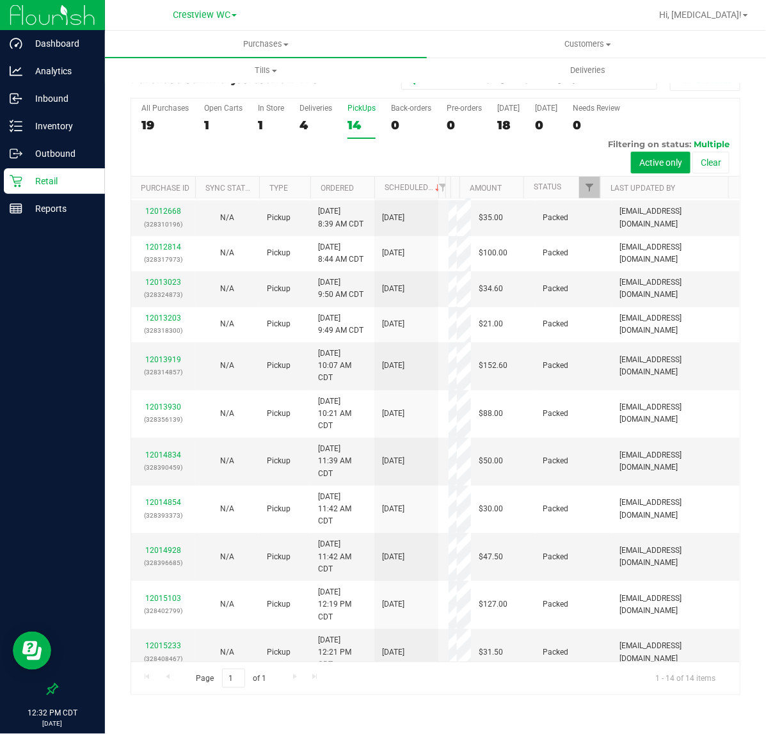
scroll to position [0, 0]
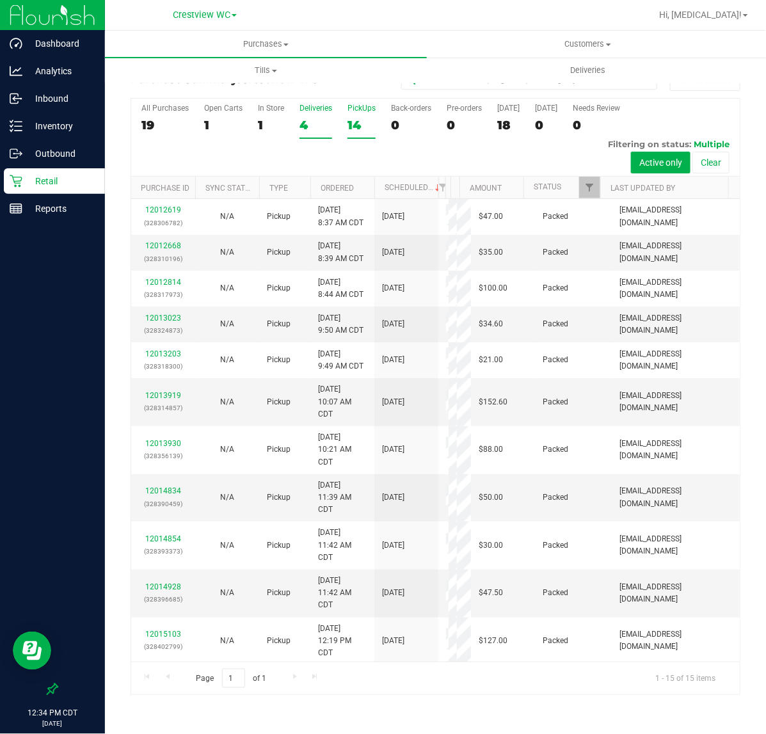
click at [315, 115] on label "Deliveries 4" at bounding box center [315, 121] width 33 height 35
click at [0, 0] on input "Deliveries 4" at bounding box center [0, 0] width 0 height 0
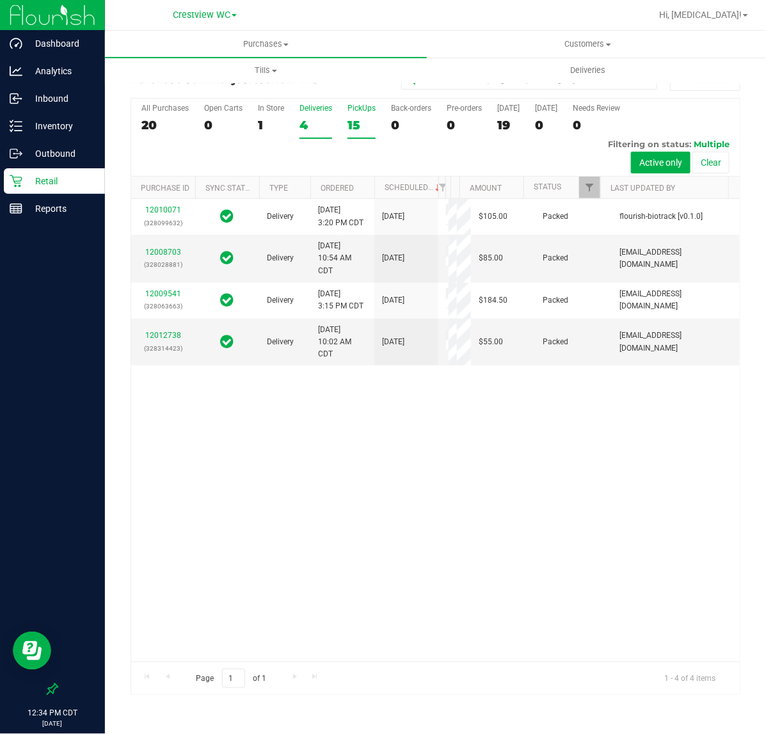
click at [360, 123] on div "15" at bounding box center [361, 125] width 28 height 15
click at [0, 0] on input "PickUps 15" at bounding box center [0, 0] width 0 height 0
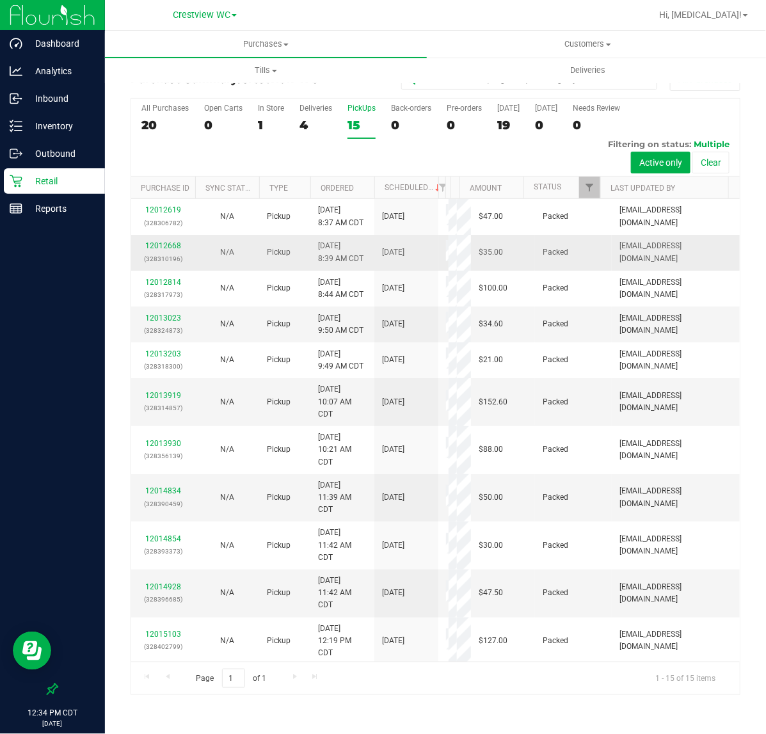
scroll to position [315, 0]
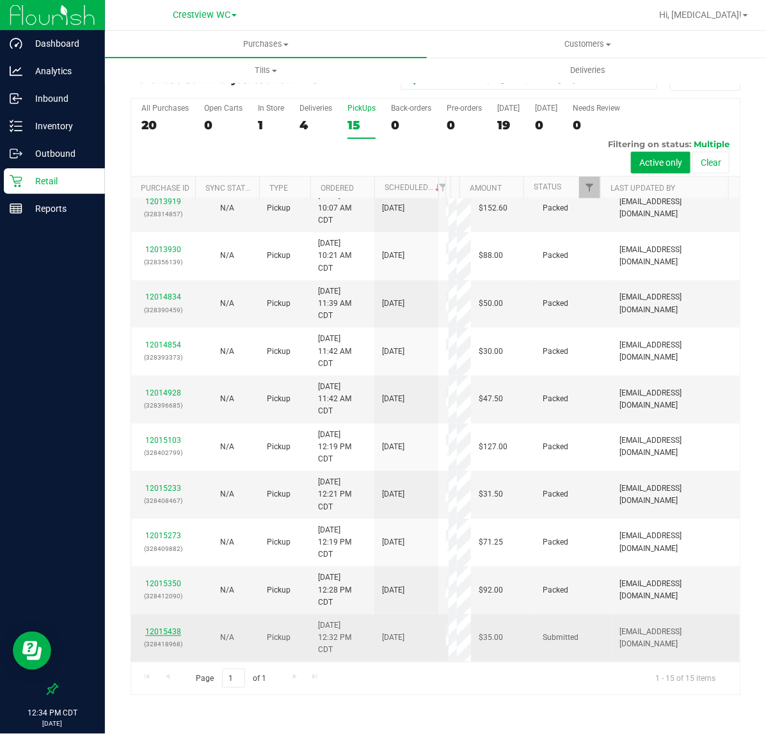
click at [171, 630] on link "12015438" at bounding box center [163, 631] width 36 height 9
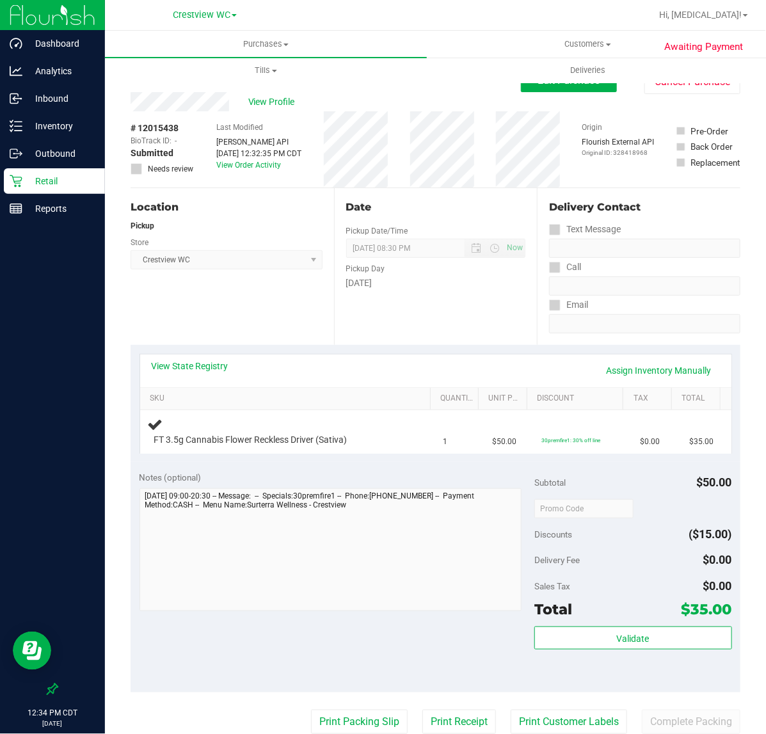
click at [202, 373] on div "View State Registry Assign Inventory Manually" at bounding box center [436, 371] width 568 height 22
click at [202, 369] on link "View State Registry" at bounding box center [190, 366] width 77 height 13
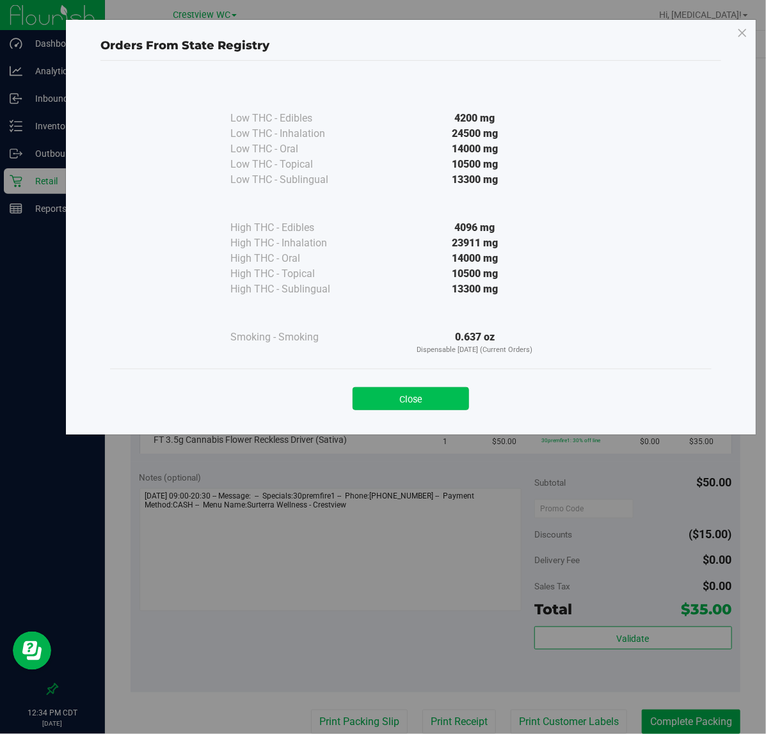
click at [449, 393] on button "Close" at bounding box center [411, 398] width 116 height 23
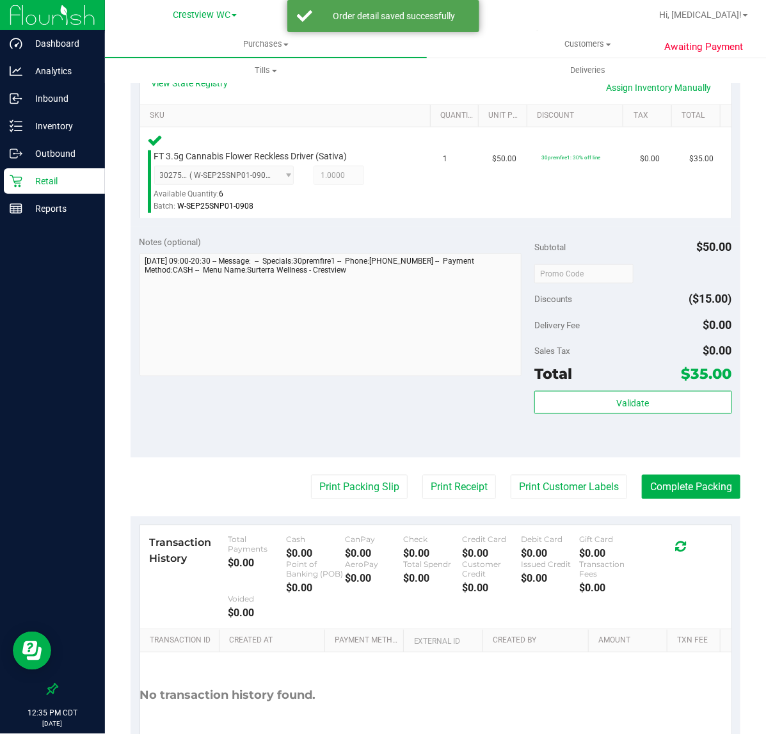
scroll to position [360, 0]
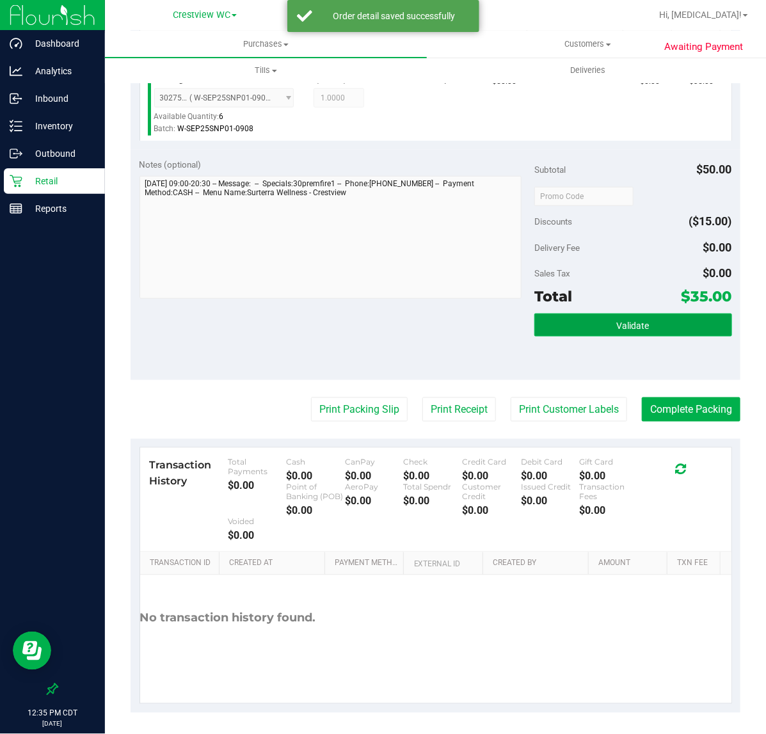
click at [617, 321] on span "Validate" at bounding box center [633, 326] width 33 height 10
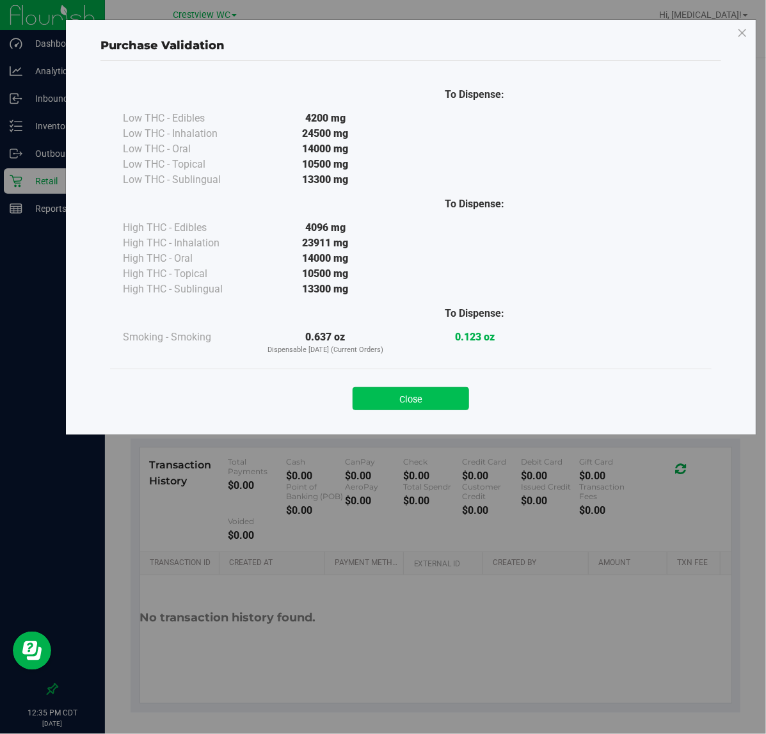
click at [402, 392] on button "Close" at bounding box center [411, 398] width 116 height 23
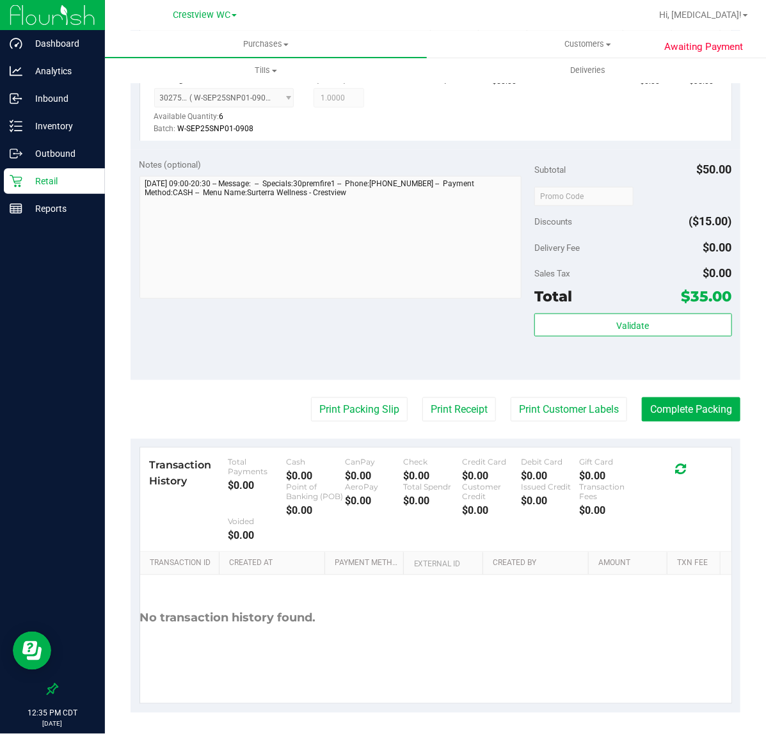
click at [389, 352] on div "Notes (optional) Subtotal $50.00 Discounts ($15.00) Delivery Fee $0.00 Sales Ta…" at bounding box center [436, 265] width 610 height 230
click at [615, 336] on button "Validate" at bounding box center [633, 324] width 198 height 23
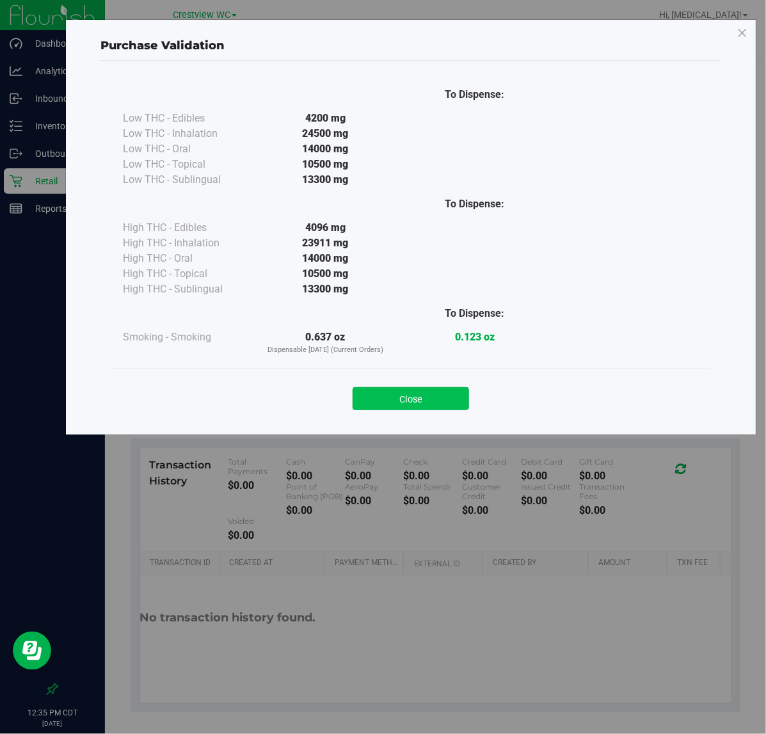
click at [413, 397] on button "Close" at bounding box center [411, 398] width 116 height 23
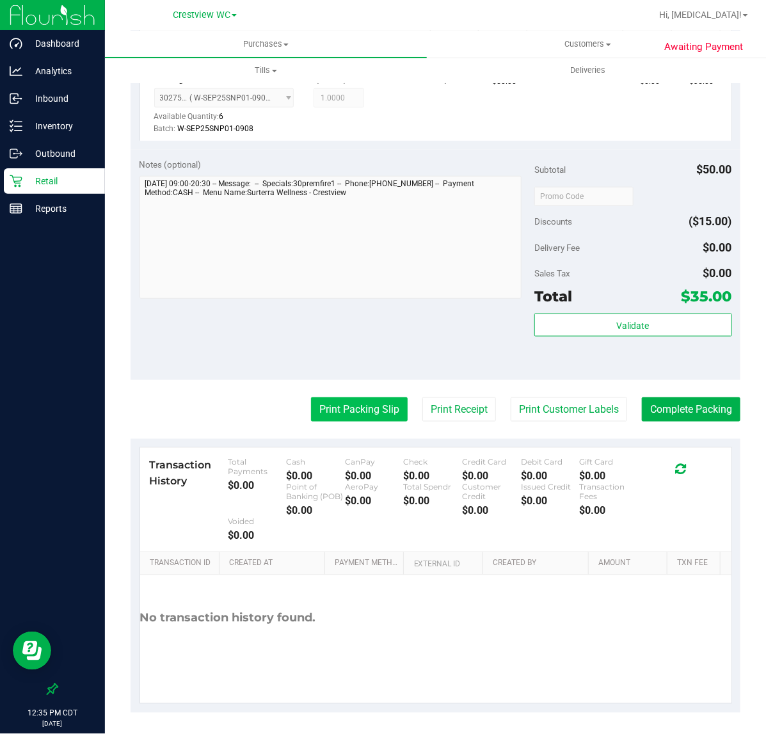
click at [343, 416] on button "Print Packing Slip" at bounding box center [359, 409] width 97 height 24
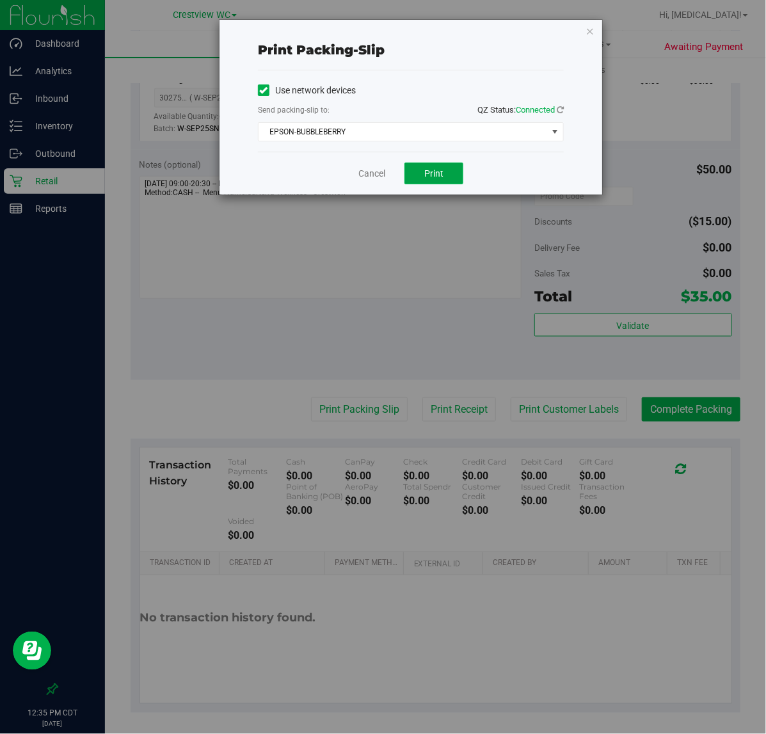
click at [429, 171] on span "Print" at bounding box center [433, 173] width 19 height 10
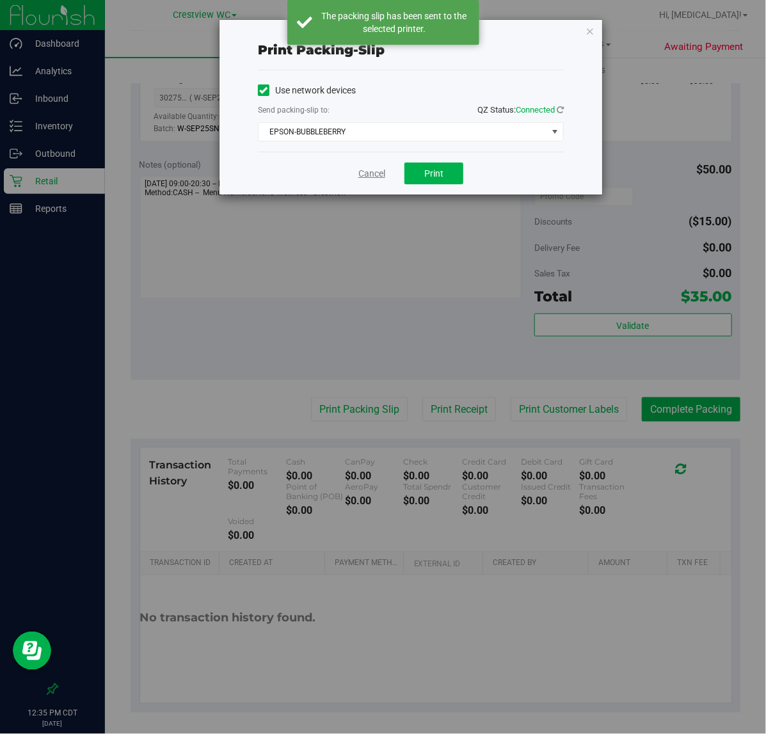
click at [366, 180] on link "Cancel" at bounding box center [371, 173] width 27 height 13
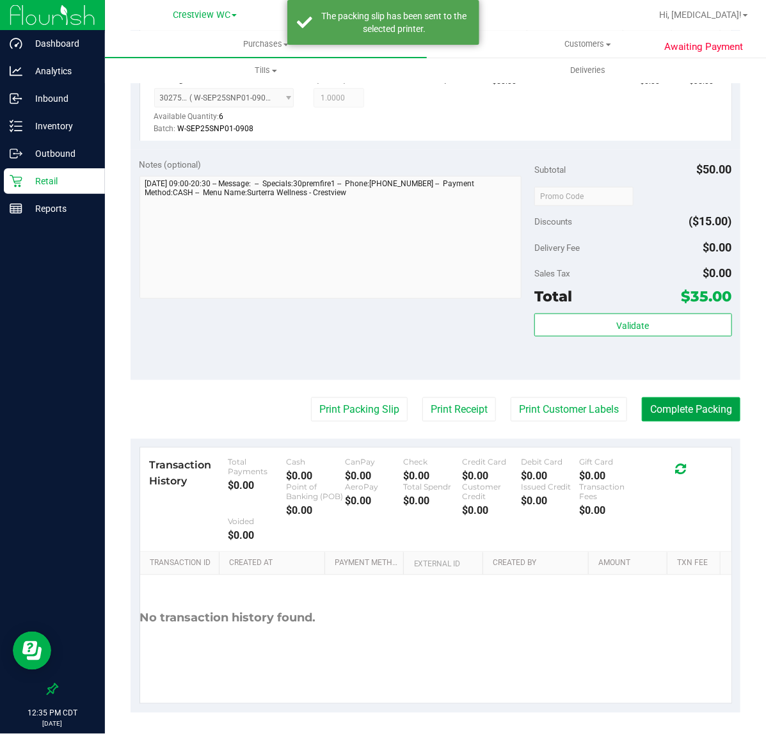
click at [704, 405] on button "Complete Packing" at bounding box center [691, 409] width 99 height 24
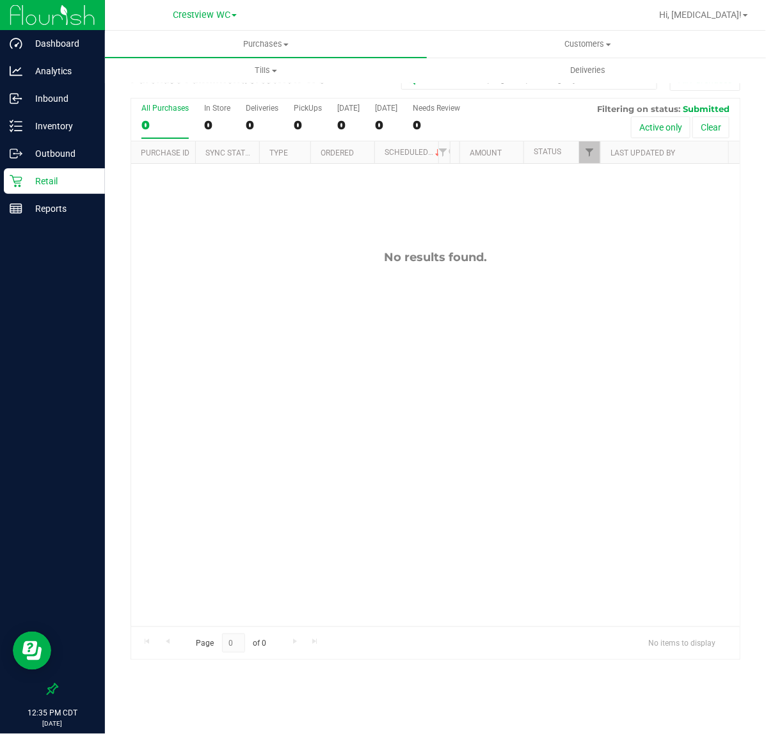
click at [47, 180] on p "Retail" at bounding box center [60, 180] width 77 height 15
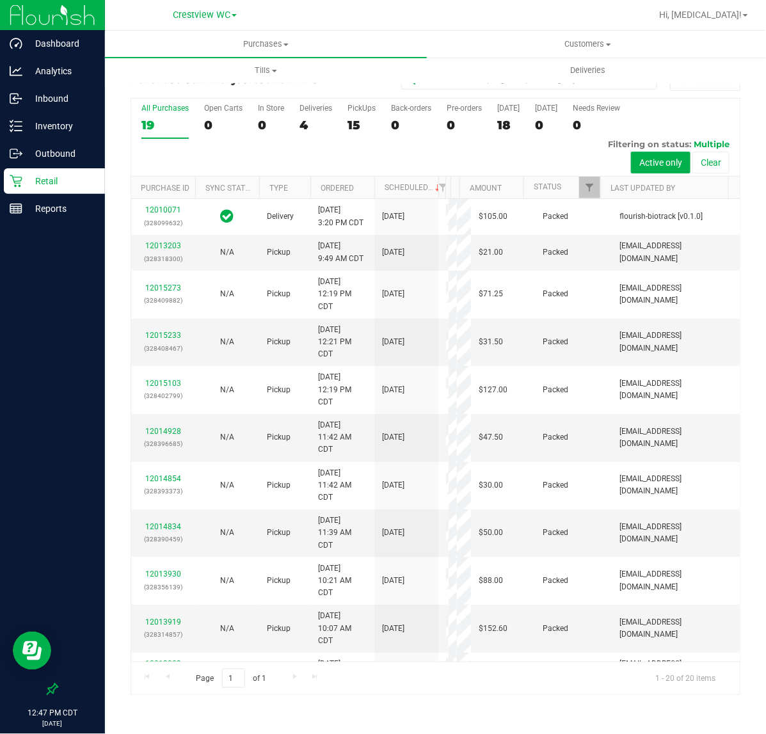
click at [68, 337] on div at bounding box center [52, 450] width 105 height 454
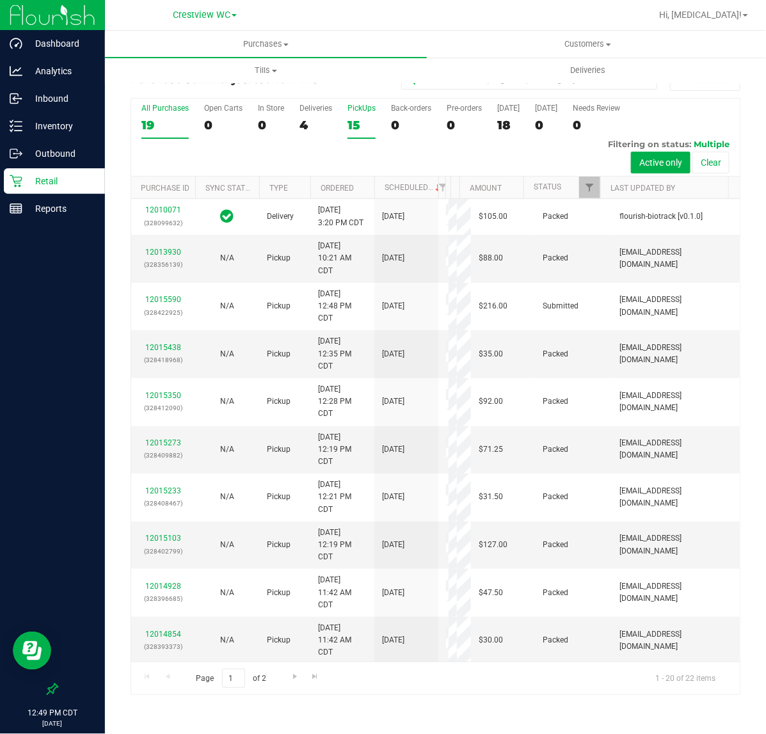
click at [353, 127] on div "15" at bounding box center [361, 125] width 28 height 15
click at [0, 0] on input "PickUps 15" at bounding box center [0, 0] width 0 height 0
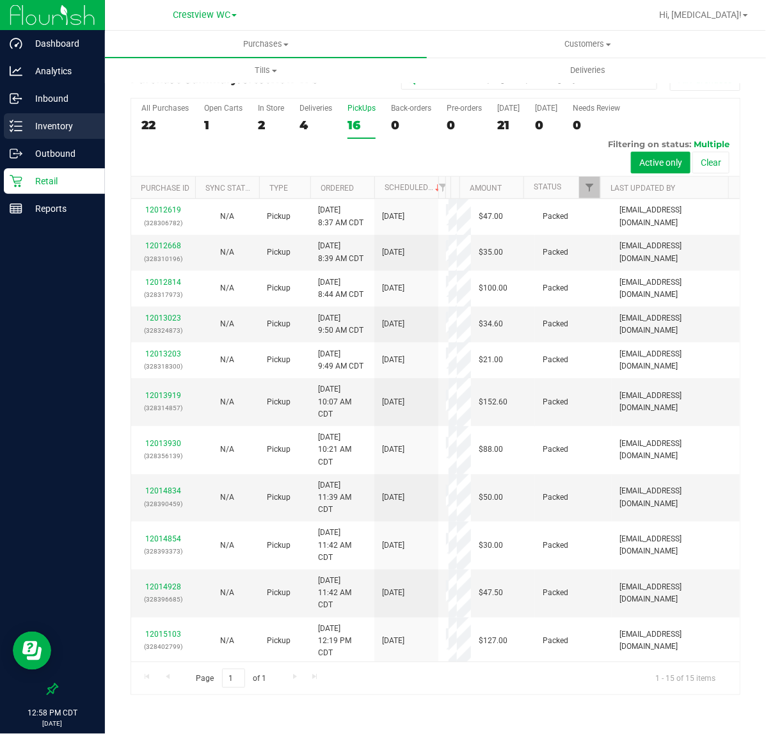
click at [48, 129] on p "Inventory" at bounding box center [60, 125] width 77 height 15
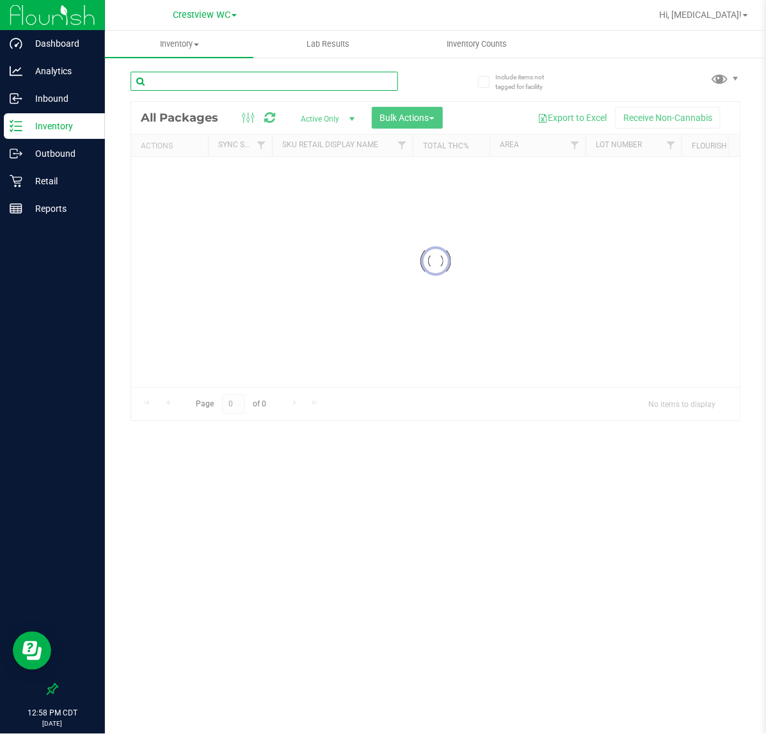
click at [210, 75] on input "text" at bounding box center [264, 81] width 267 height 19
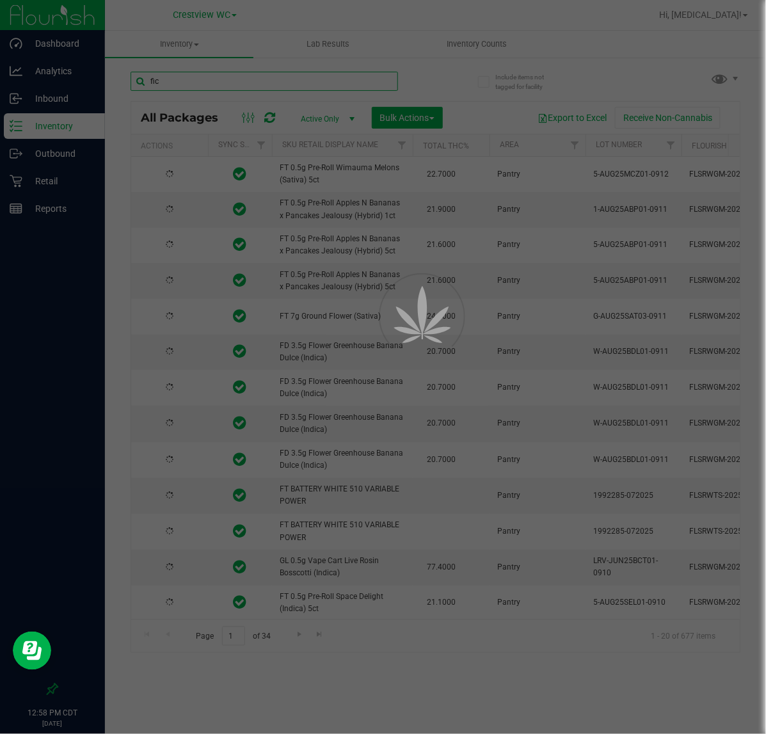
type input "fic"
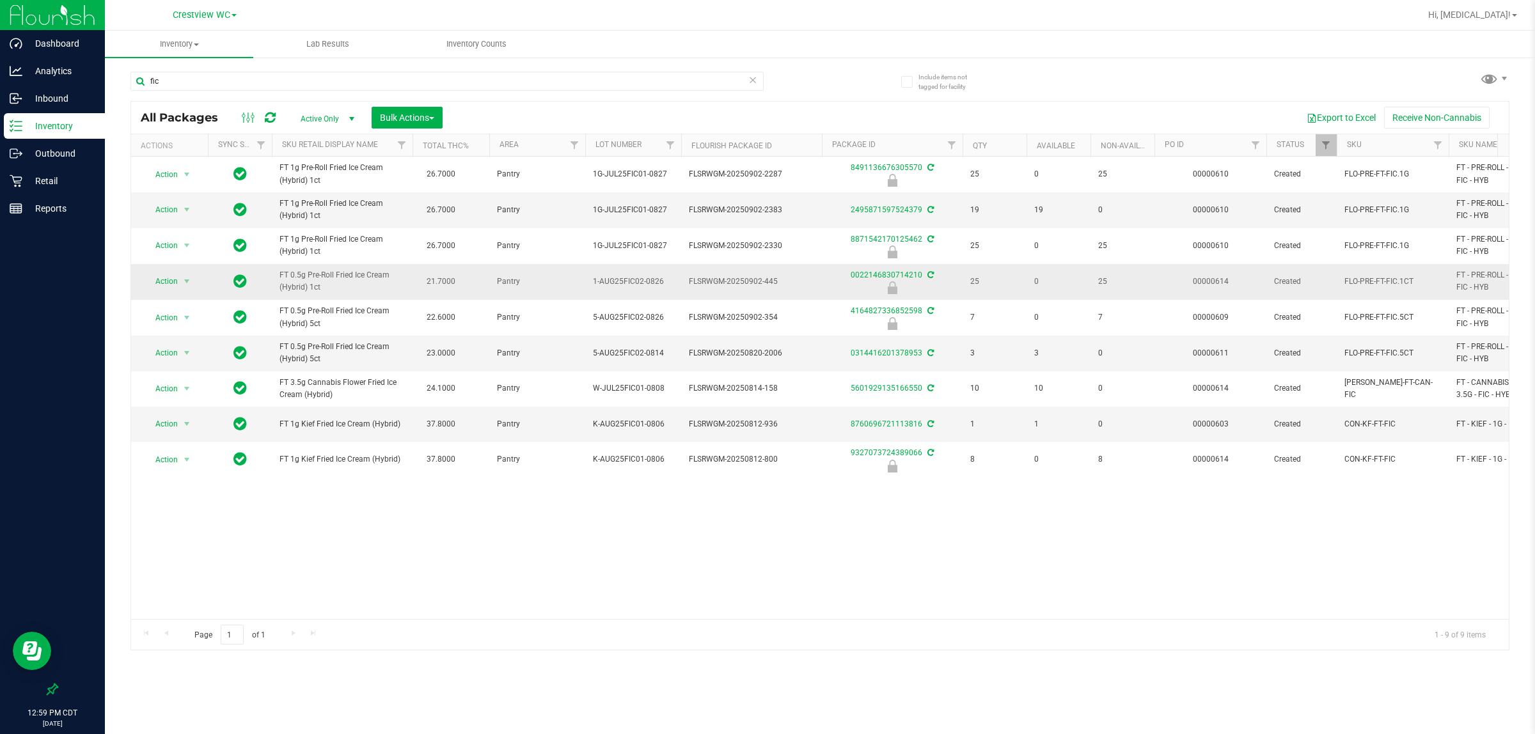
click at [312, 285] on span "FT 0.5g Pre-Roll Fried Ice Cream (Hybrid) 1ct" at bounding box center [342, 281] width 125 height 24
click at [177, 278] on span "Action" at bounding box center [161, 282] width 35 height 18
click at [191, 425] on li "Unlock package" at bounding box center [186, 434] width 83 height 19
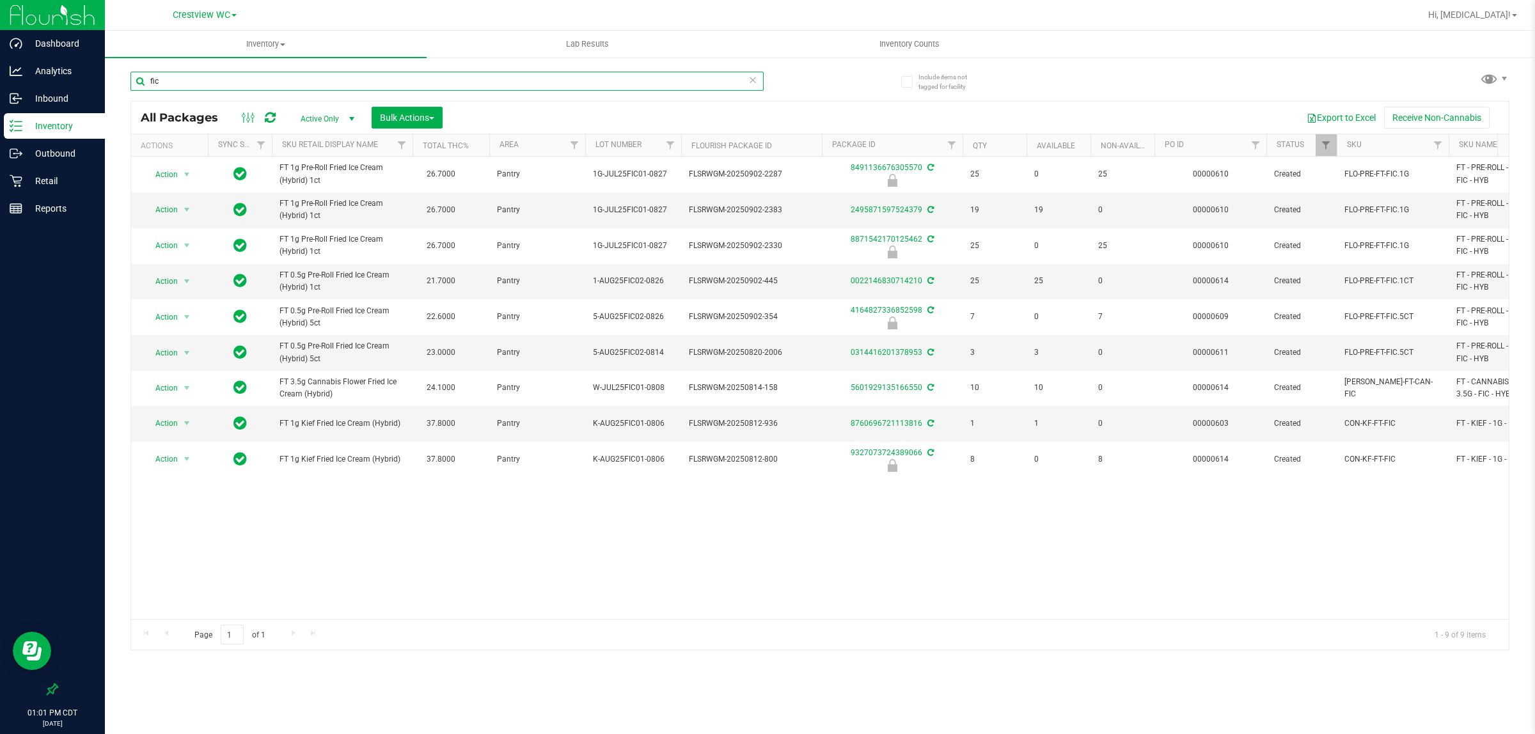
drag, startPoint x: 251, startPoint y: 77, endPoint x: 248, endPoint y: 87, distance: 10.7
click at [251, 78] on input "fic" at bounding box center [447, 81] width 633 height 19
click at [248, 87] on input "fic" at bounding box center [447, 81] width 633 height 19
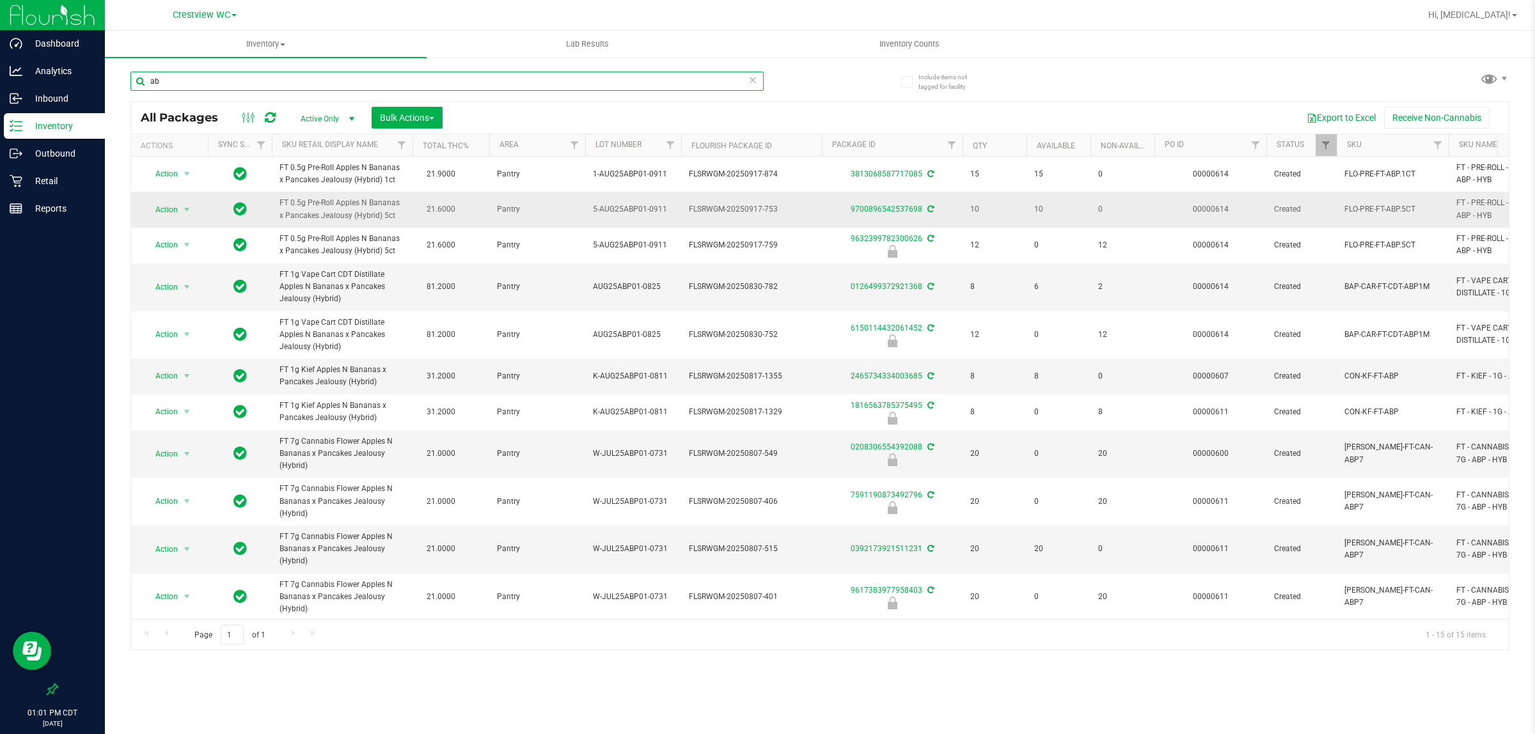
type input "a"
type input "zkr"
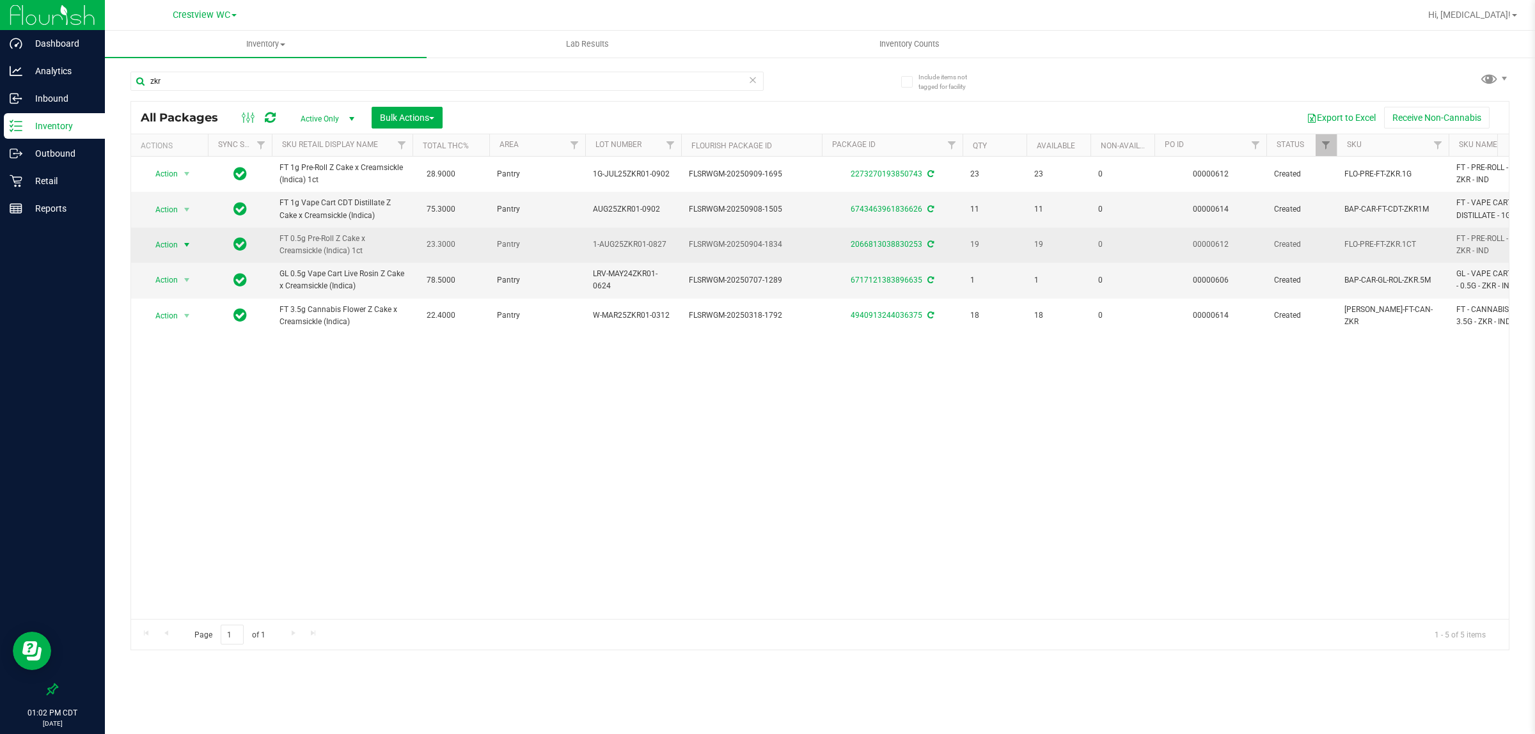
click at [176, 248] on span "Action" at bounding box center [161, 245] width 35 height 18
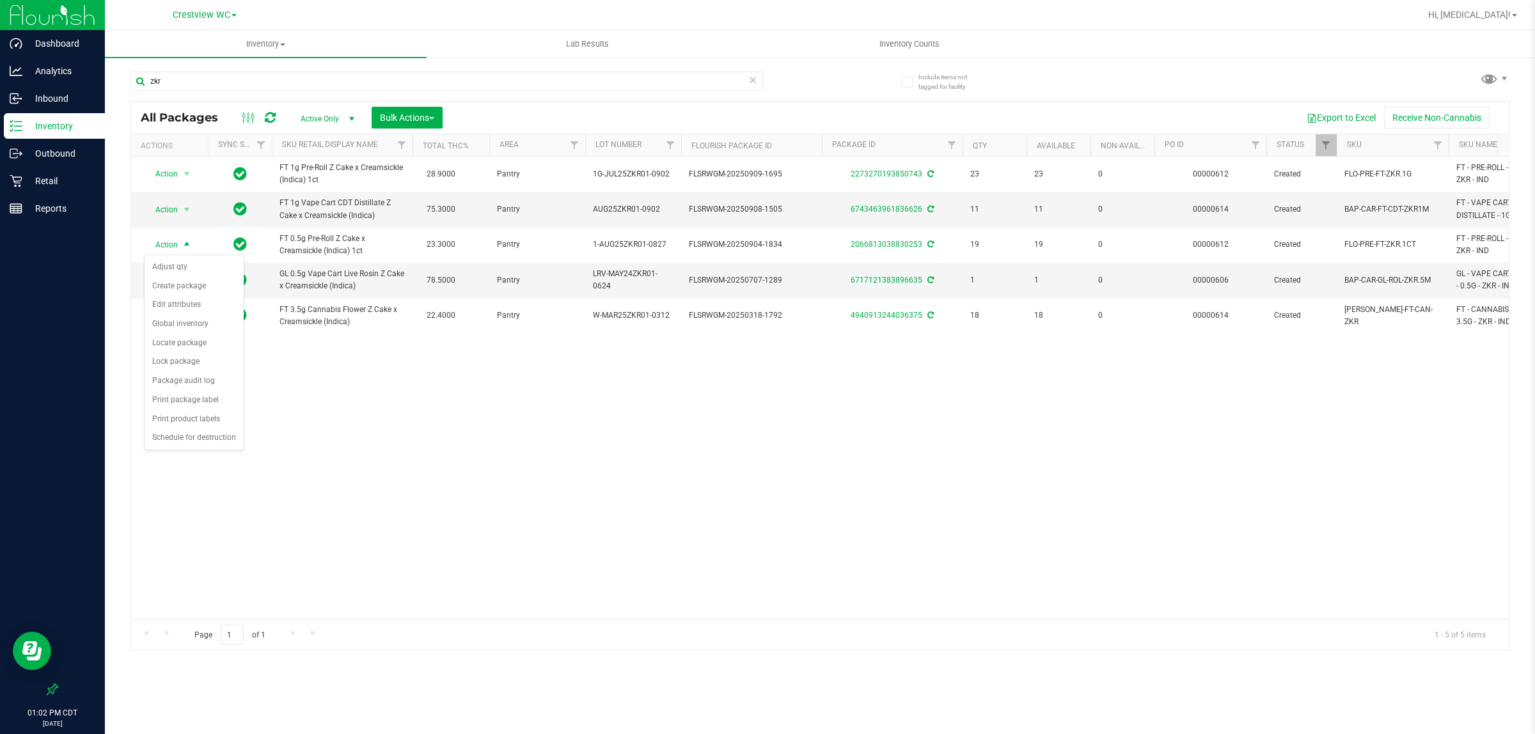
click at [388, 457] on div "Action Action Adjust qty Create package Edit attributes Global inventory Locate…" at bounding box center [820, 388] width 1378 height 463
click at [914, 434] on div "Action Action Adjust qty Create package Edit attributes Global inventory Locate…" at bounding box center [820, 388] width 1378 height 463
click at [916, 433] on div "Action Action Adjust qty Create package Edit attributes Global inventory Locate…" at bounding box center [820, 388] width 1378 height 463
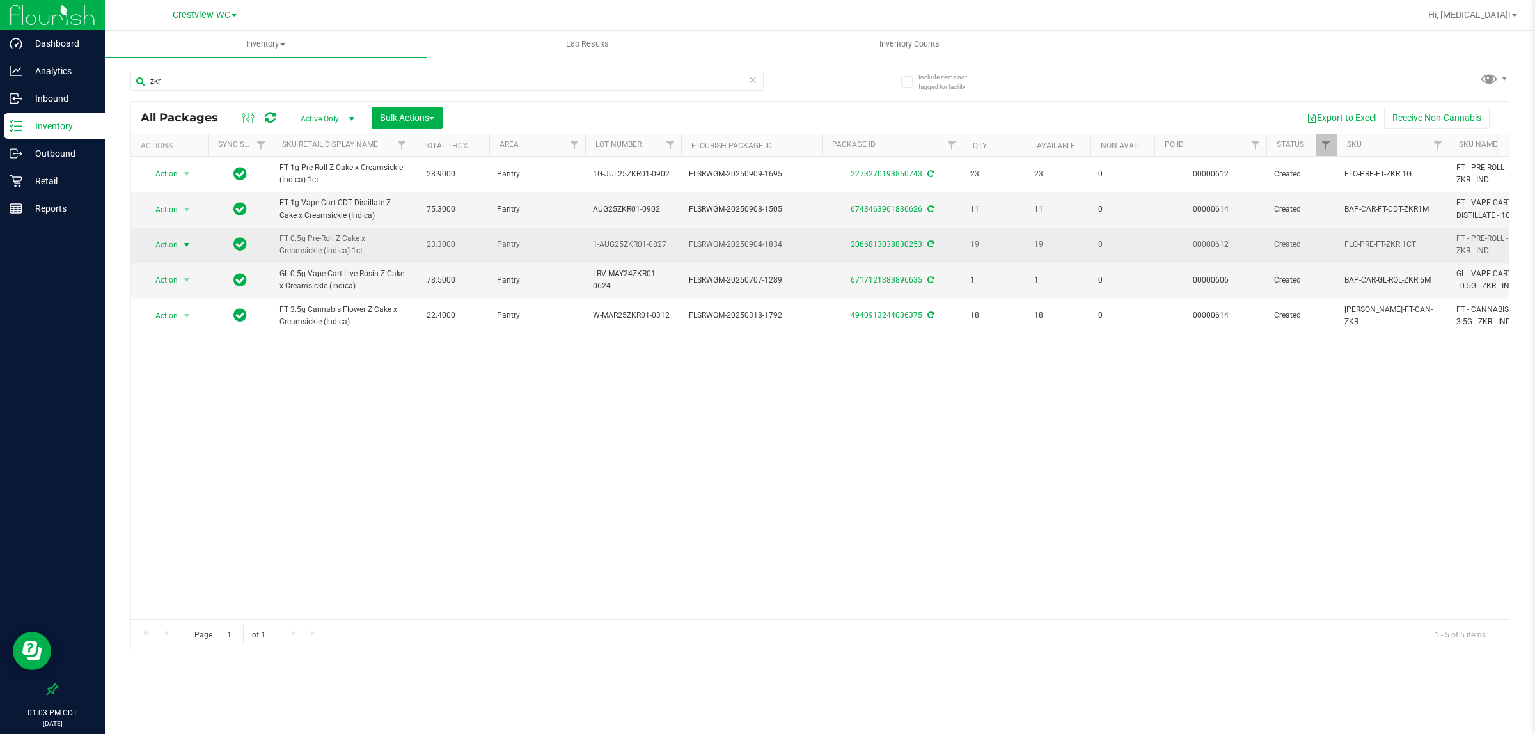
click at [170, 247] on span "Action" at bounding box center [161, 245] width 35 height 18
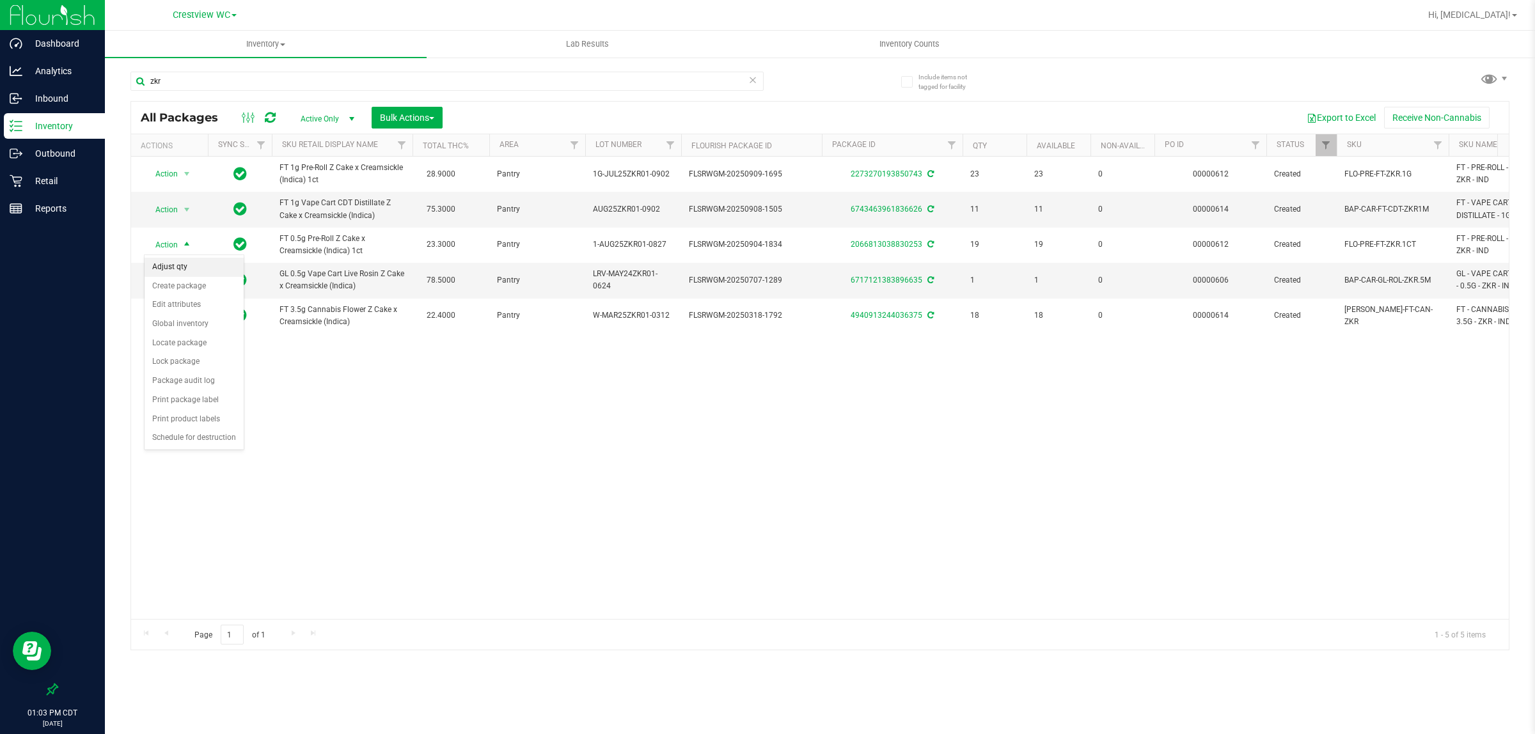
click at [171, 267] on li "Adjust qty" at bounding box center [194, 267] width 99 height 19
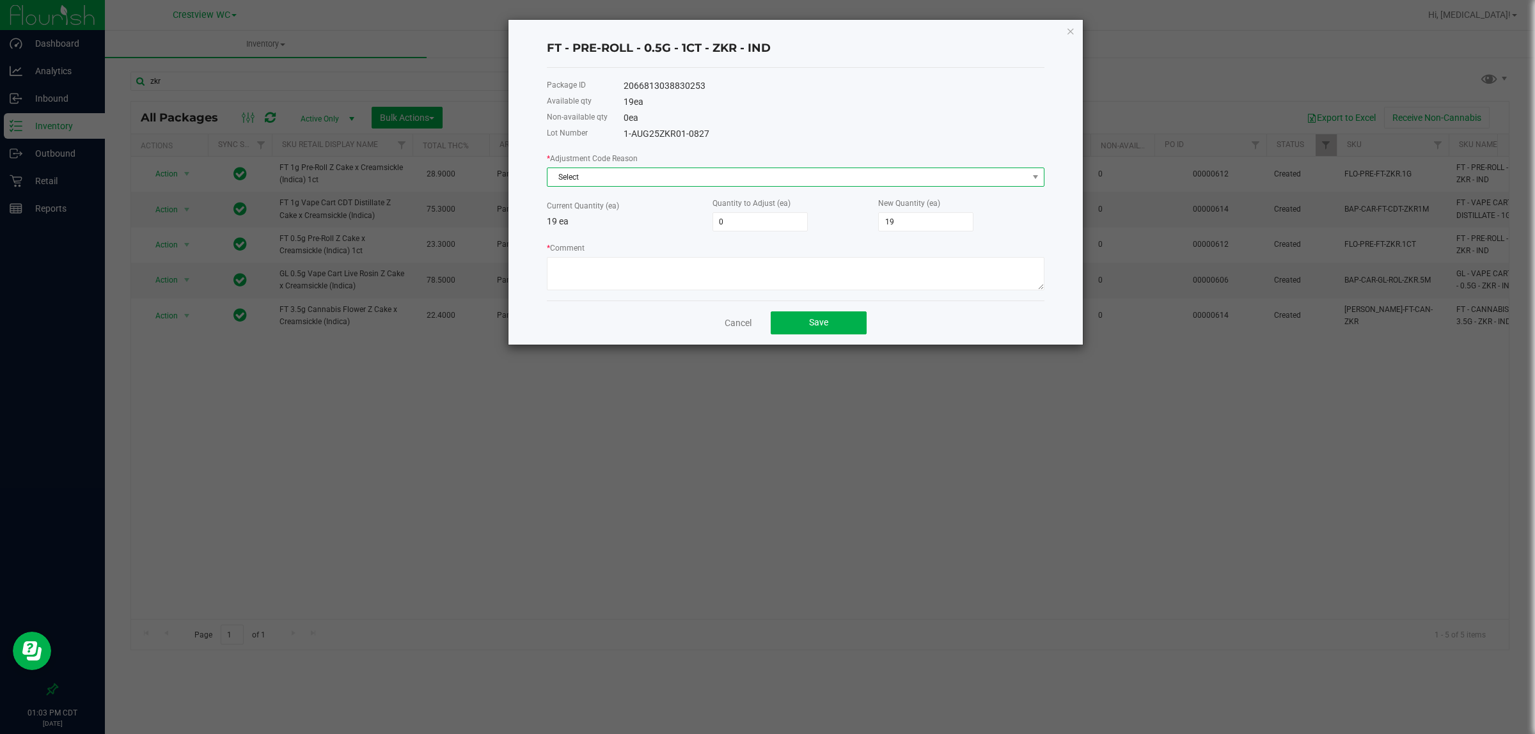
click at [611, 184] on span "Select" at bounding box center [788, 177] width 480 height 18
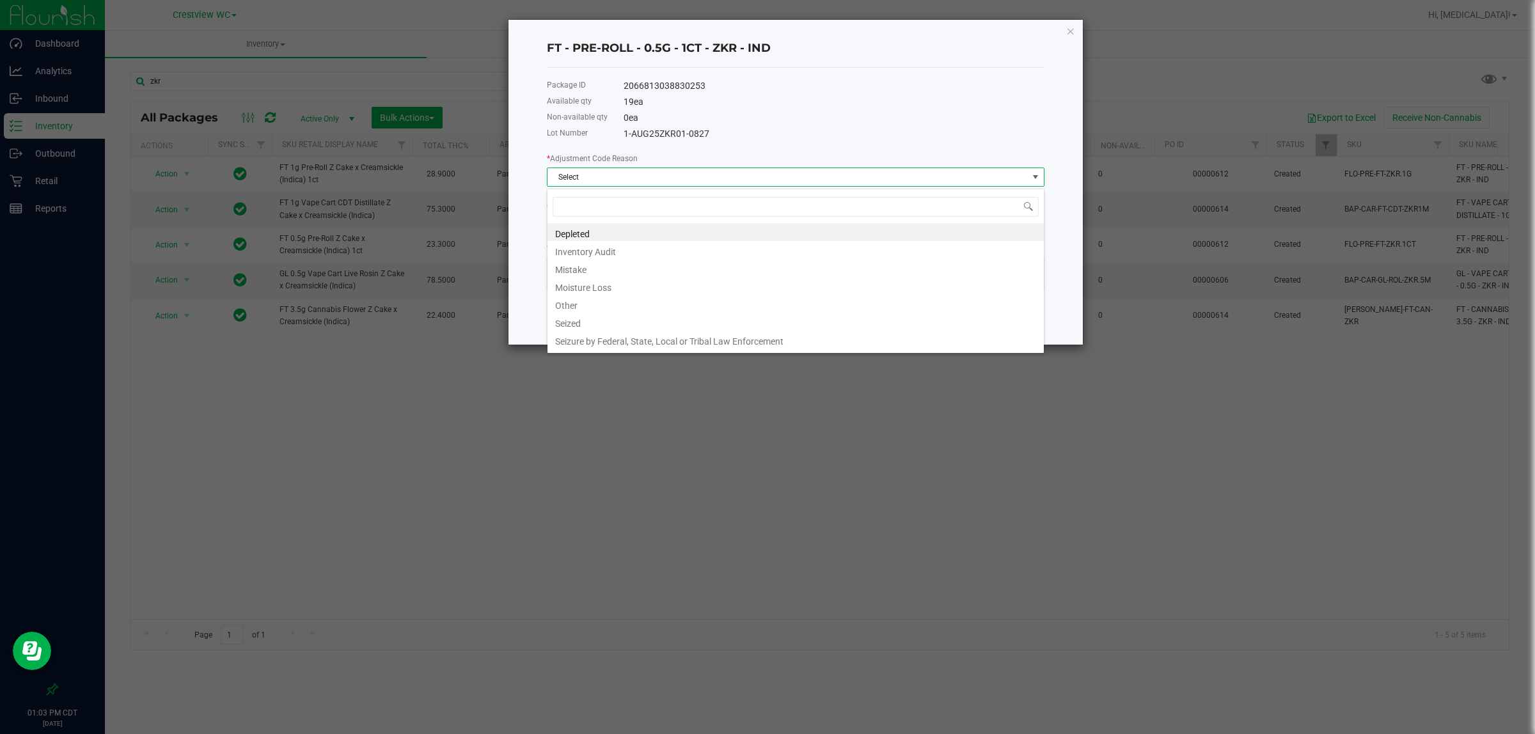
scroll to position [20, 497]
click at [628, 274] on li "Mistake" at bounding box center [796, 268] width 496 height 18
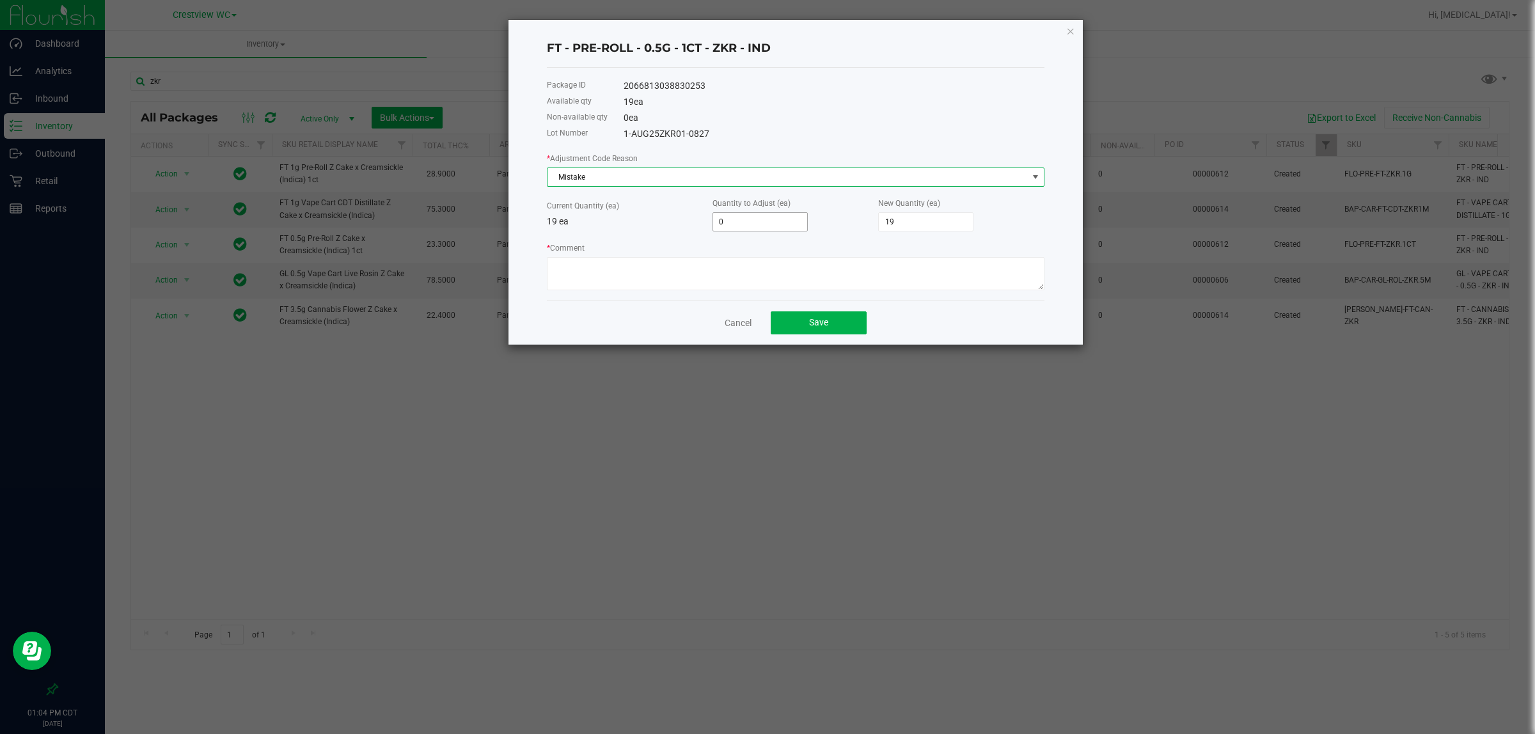
click at [797, 231] on input "0" at bounding box center [760, 222] width 94 height 18
type input "-1"
type input "18"
type input "-1"
click at [729, 285] on textarea "* Comment" at bounding box center [796, 273] width 498 height 33
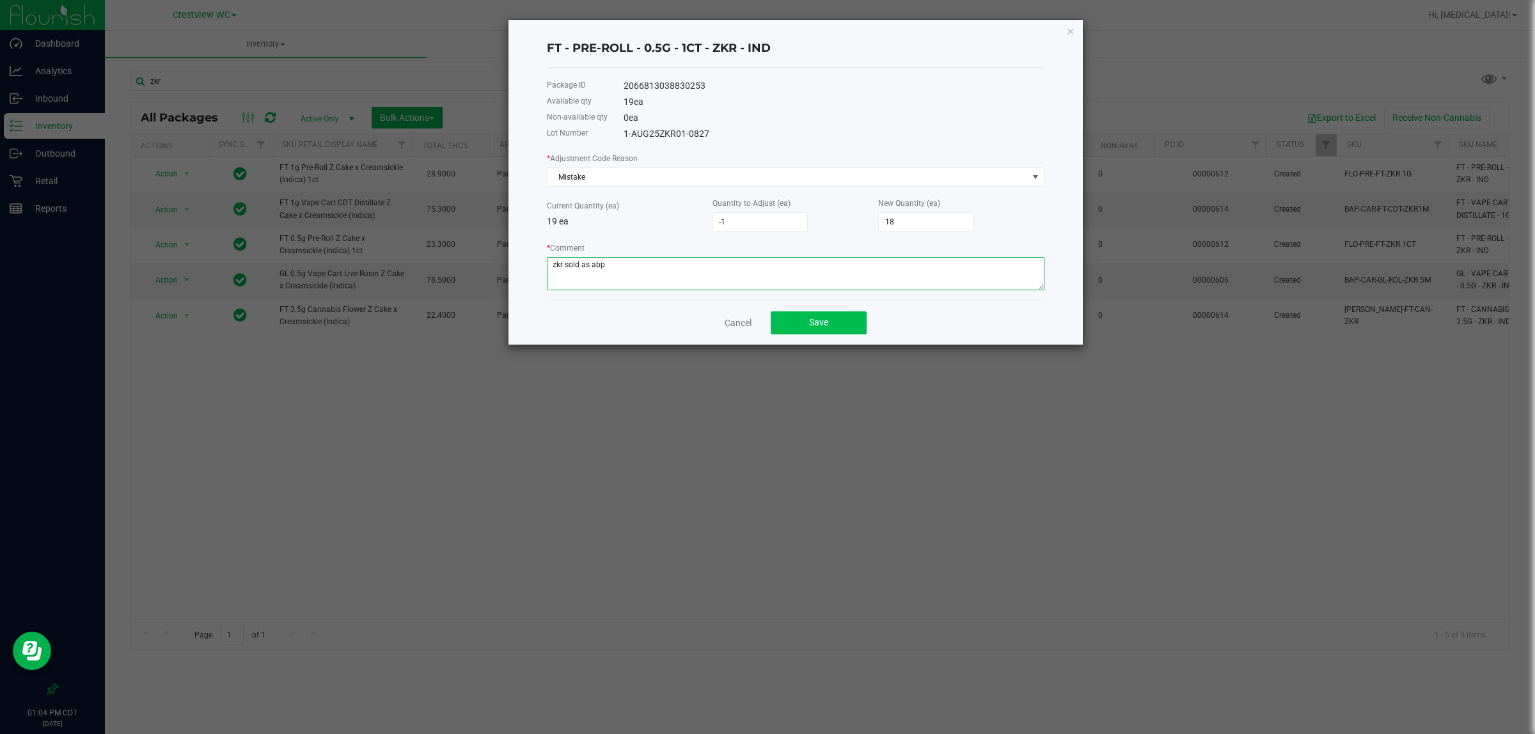
type textarea "zkr sold as abp"
click at [822, 326] on span "Save" at bounding box center [818, 322] width 19 height 10
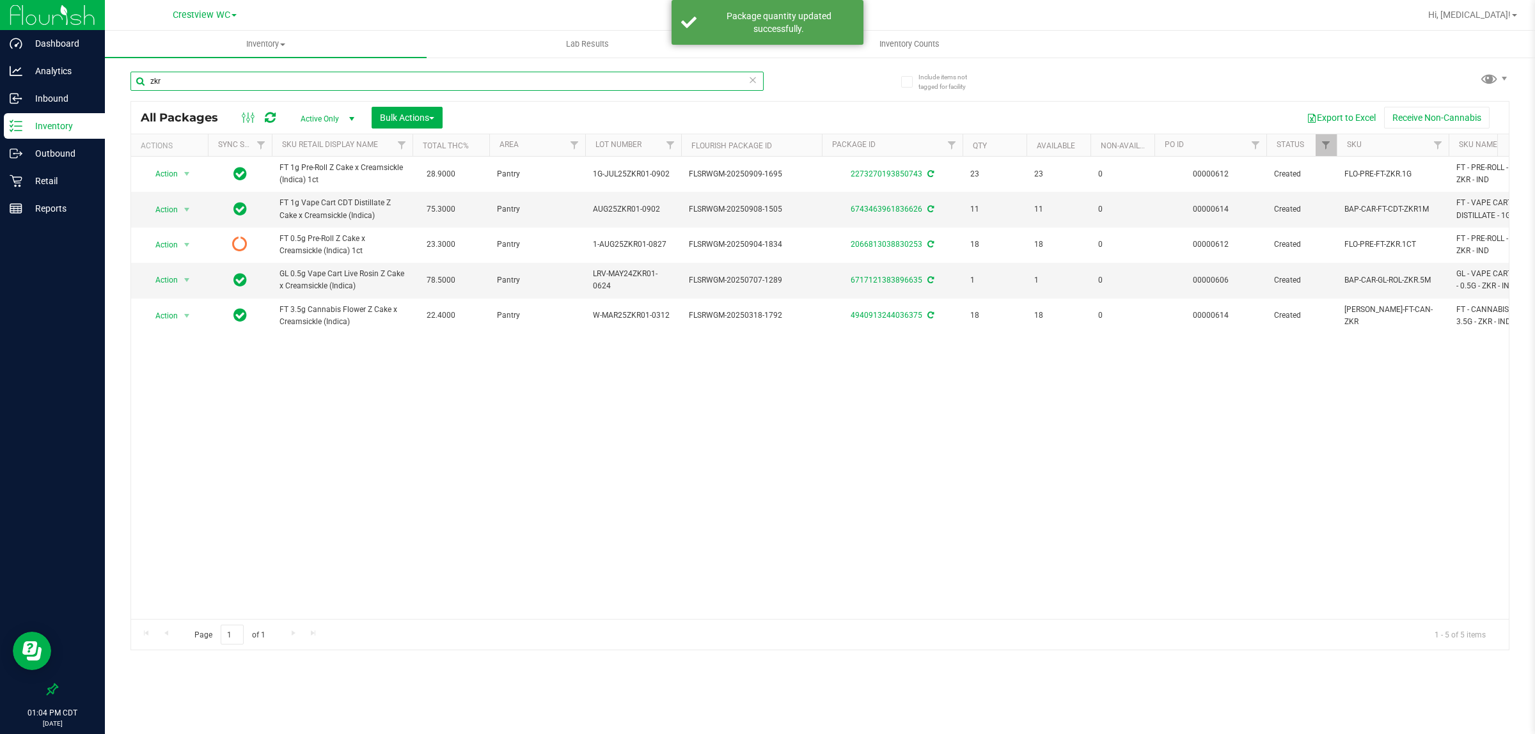
click at [211, 84] on input "zkr" at bounding box center [447, 81] width 633 height 19
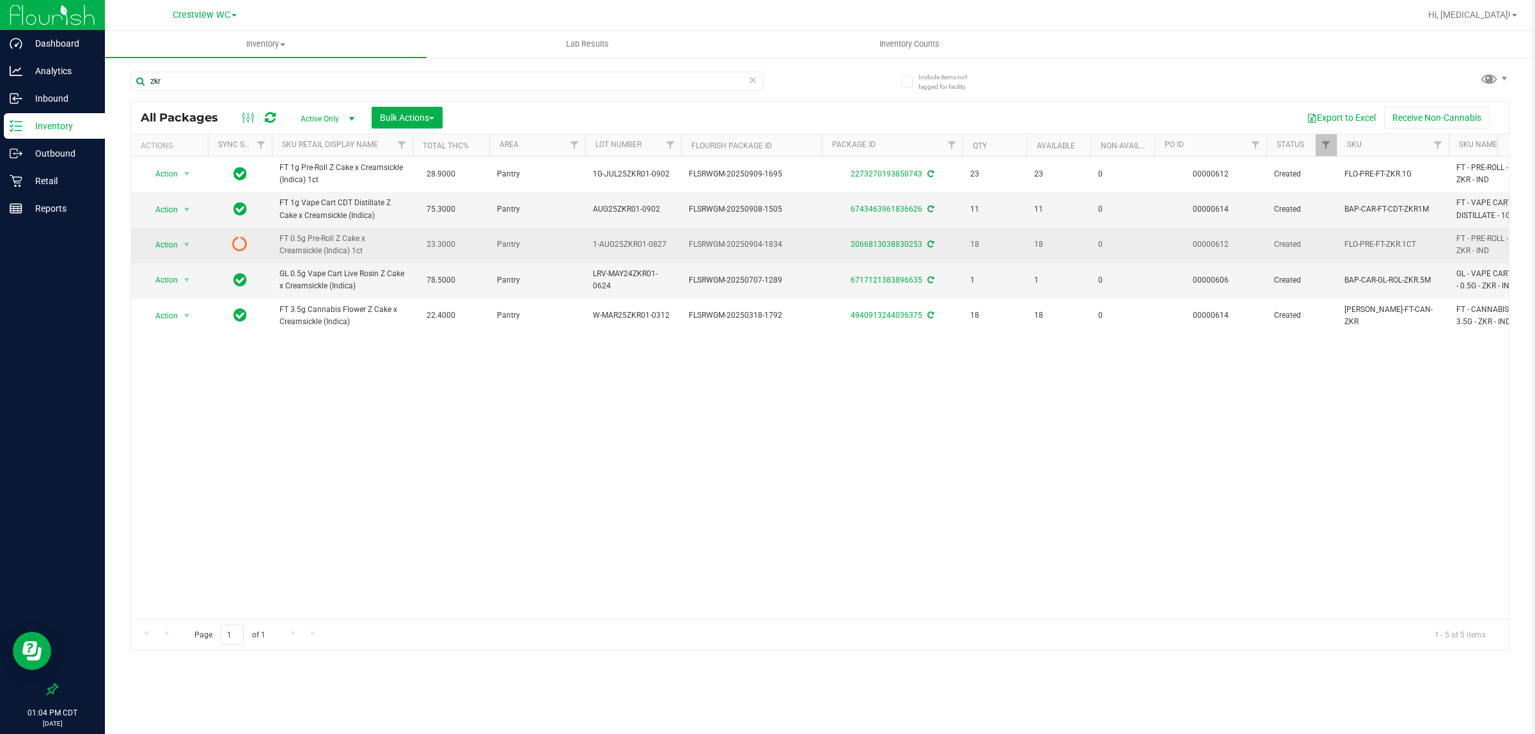
click at [928, 244] on icon at bounding box center [931, 245] width 6 height 8
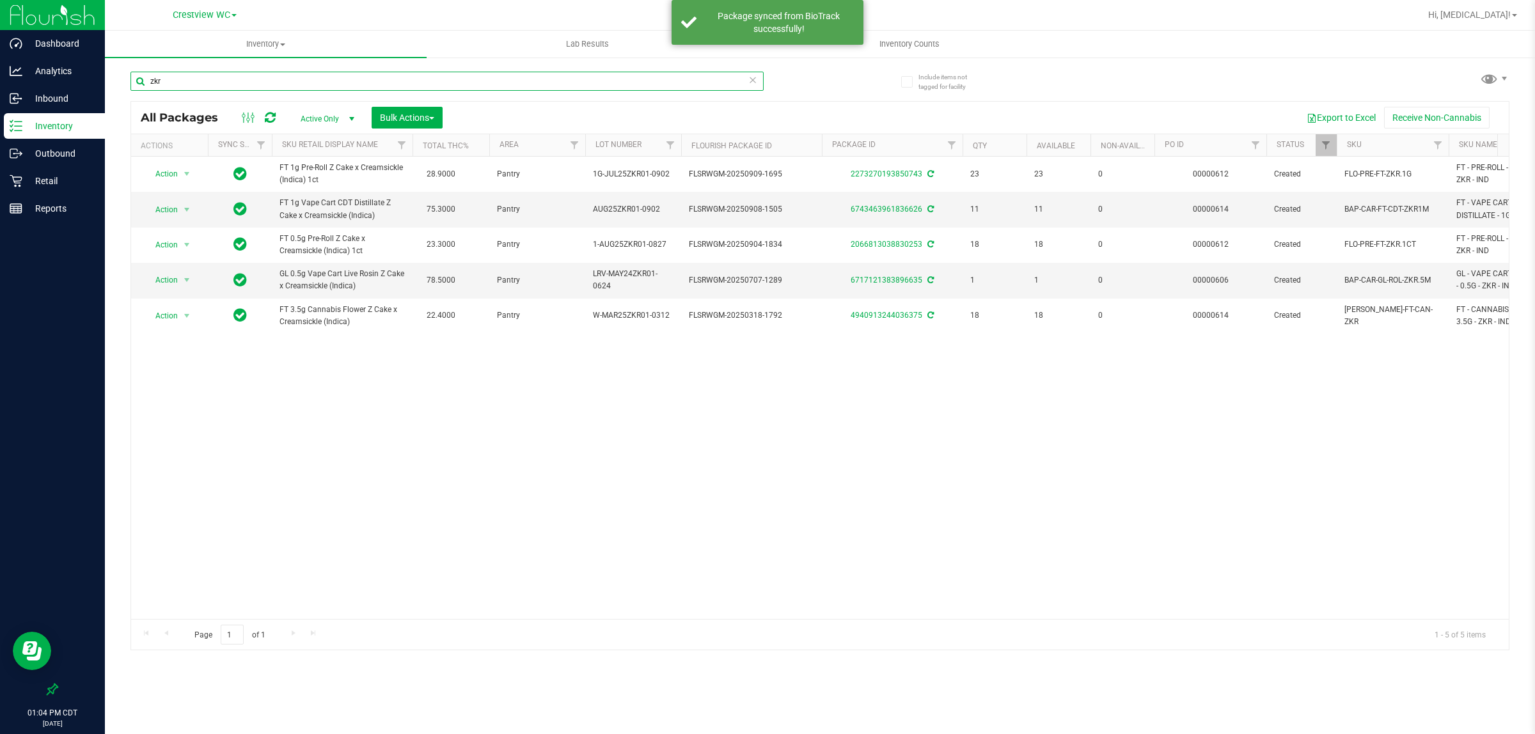
click at [202, 81] on input "zkr" at bounding box center [447, 81] width 633 height 19
type input "abp"
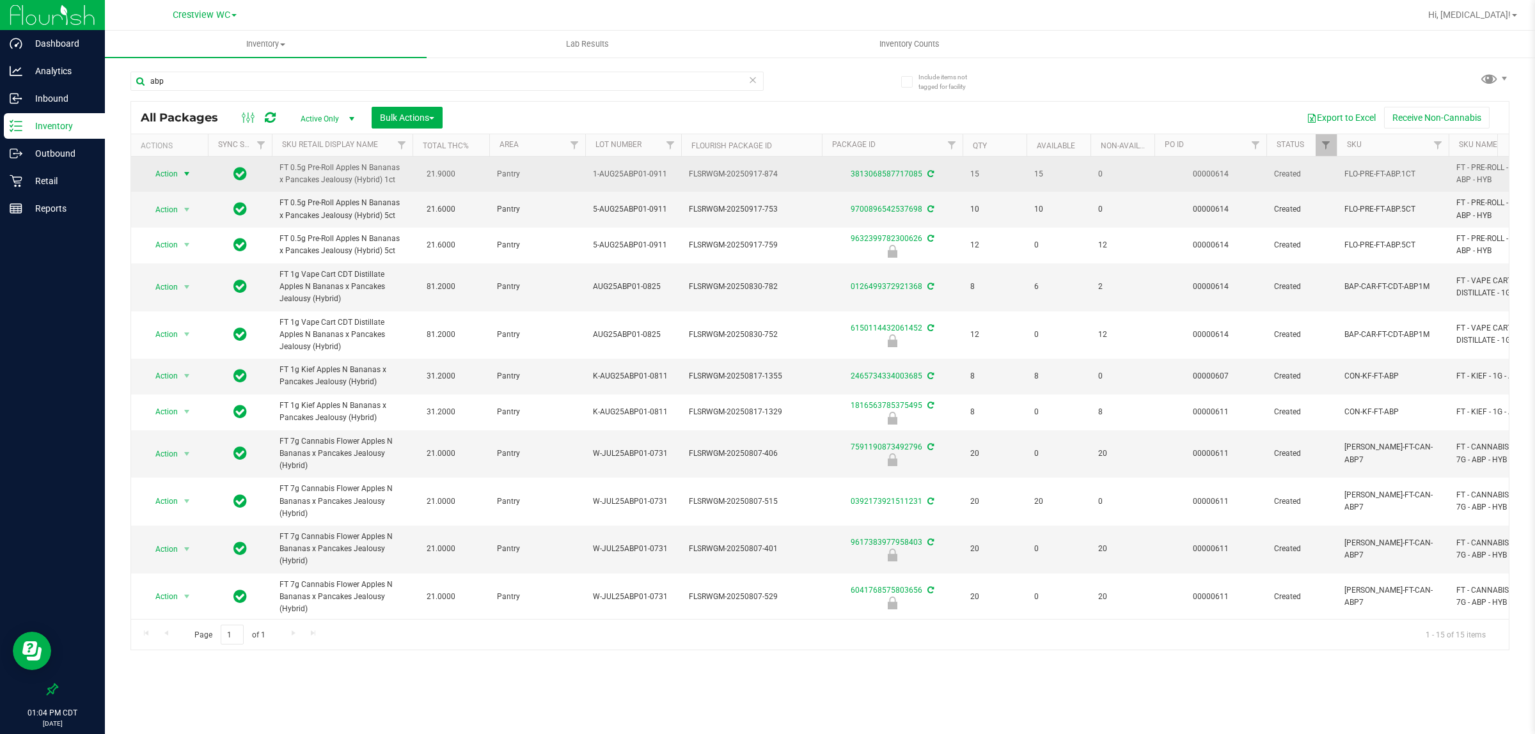
click at [182, 176] on span "select" at bounding box center [187, 174] width 10 height 10
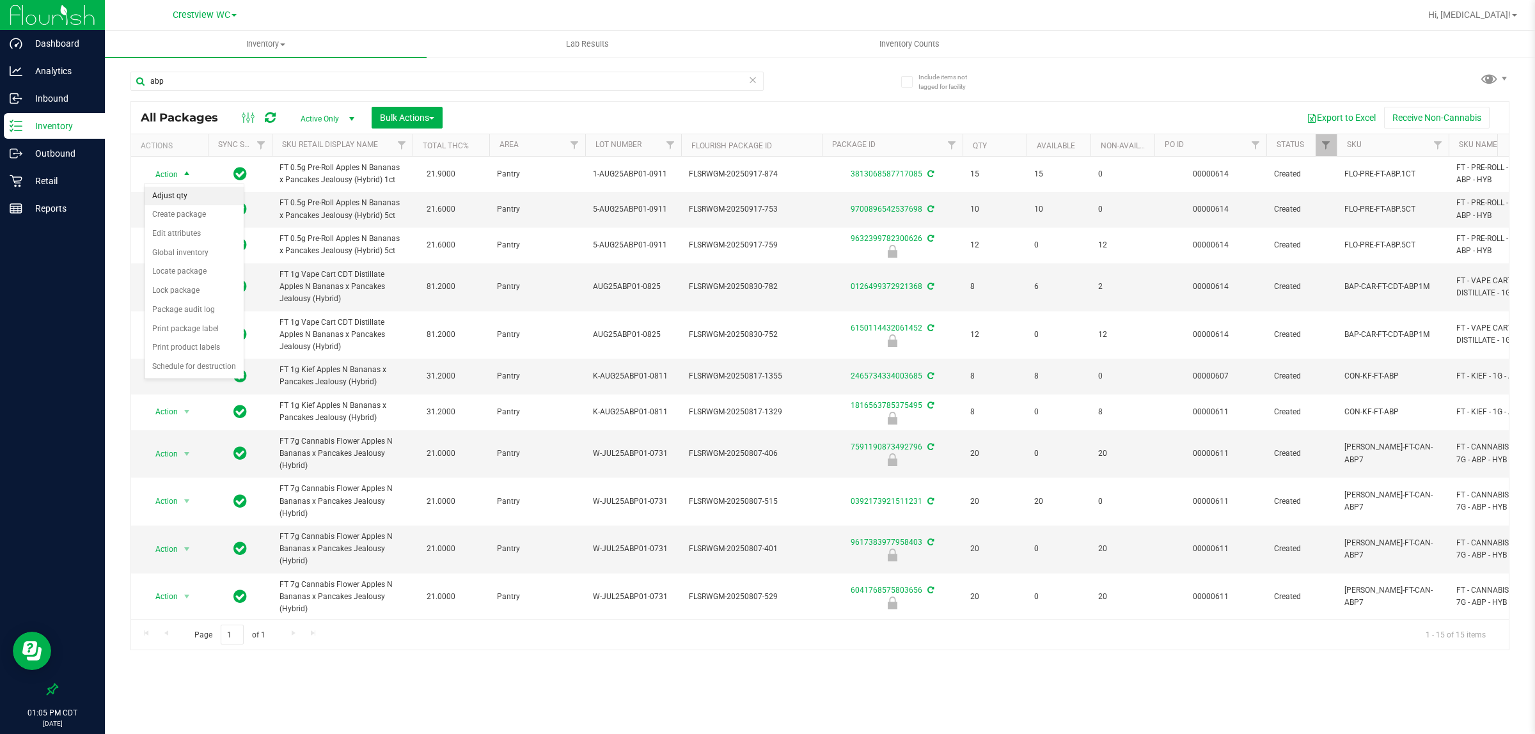
click at [176, 195] on li "Adjust qty" at bounding box center [194, 196] width 99 height 19
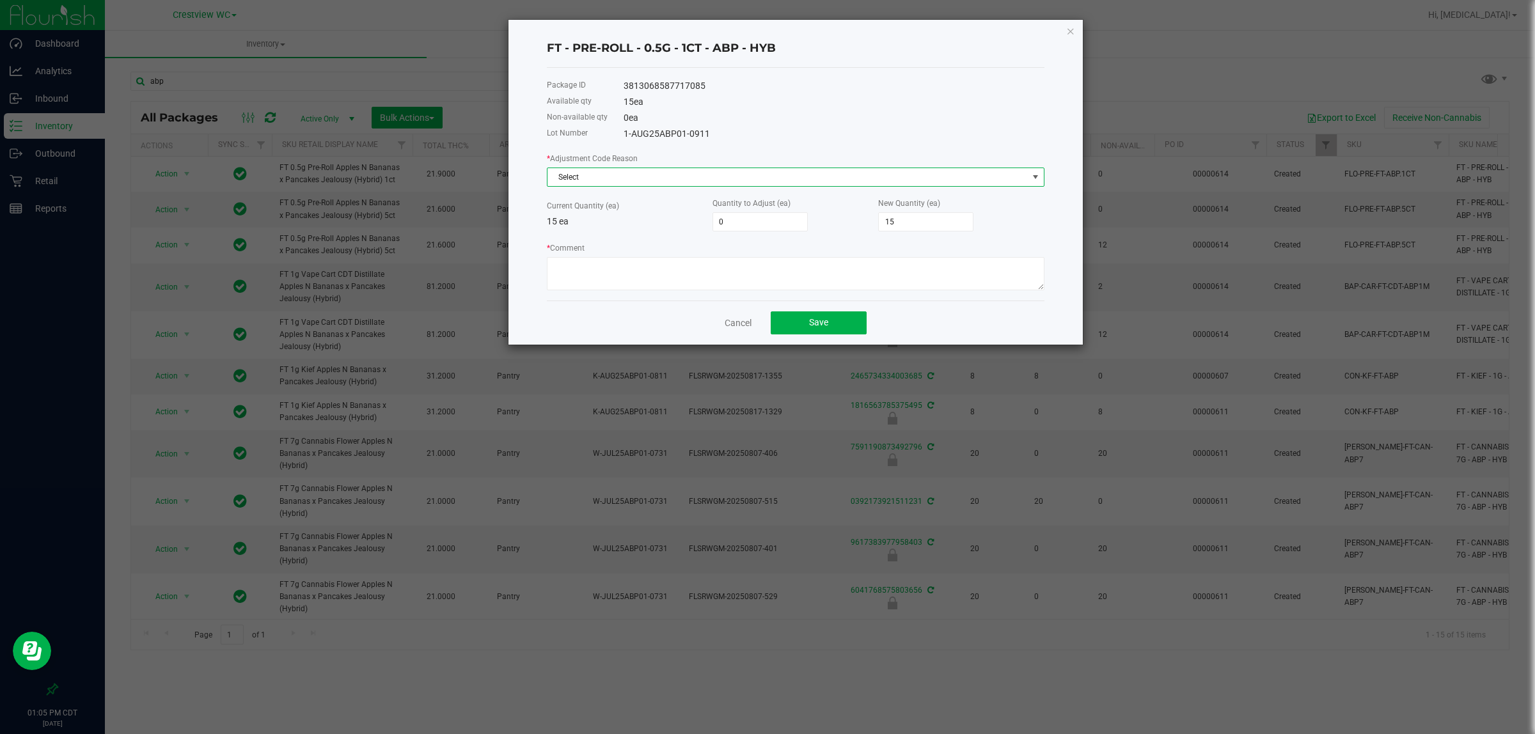
click at [832, 180] on span "Select" at bounding box center [788, 177] width 480 height 18
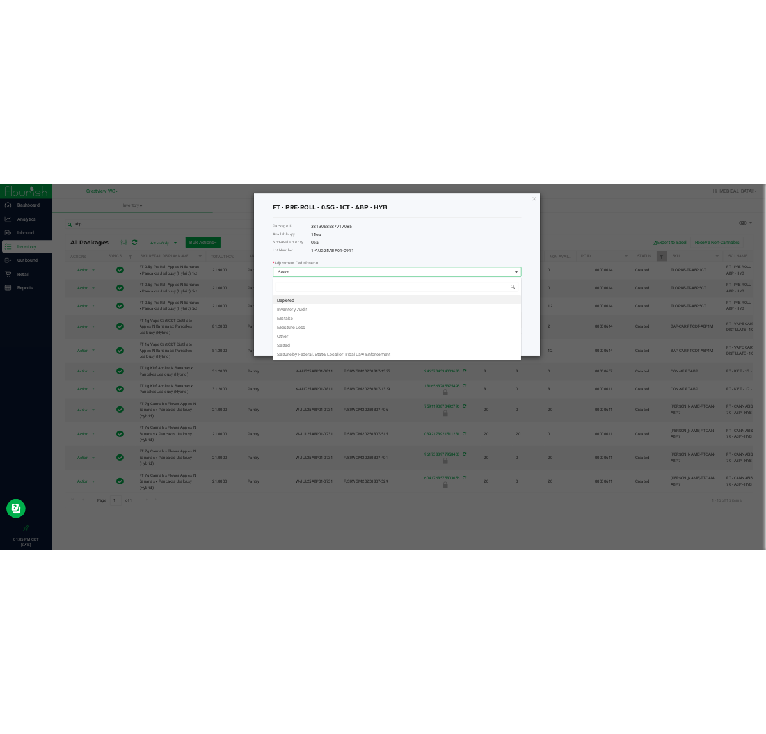
scroll to position [20, 497]
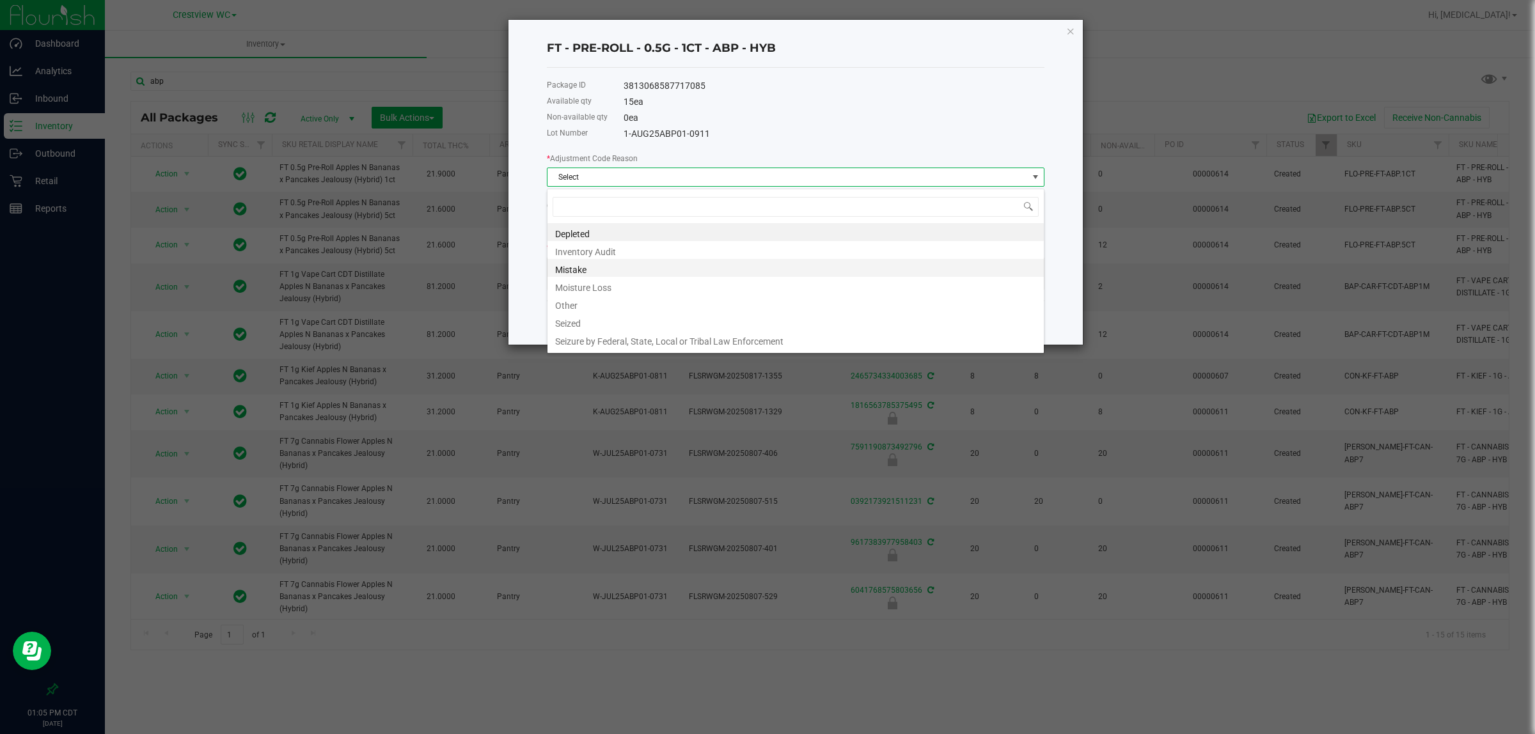
click at [594, 266] on li "Mistake" at bounding box center [796, 268] width 496 height 18
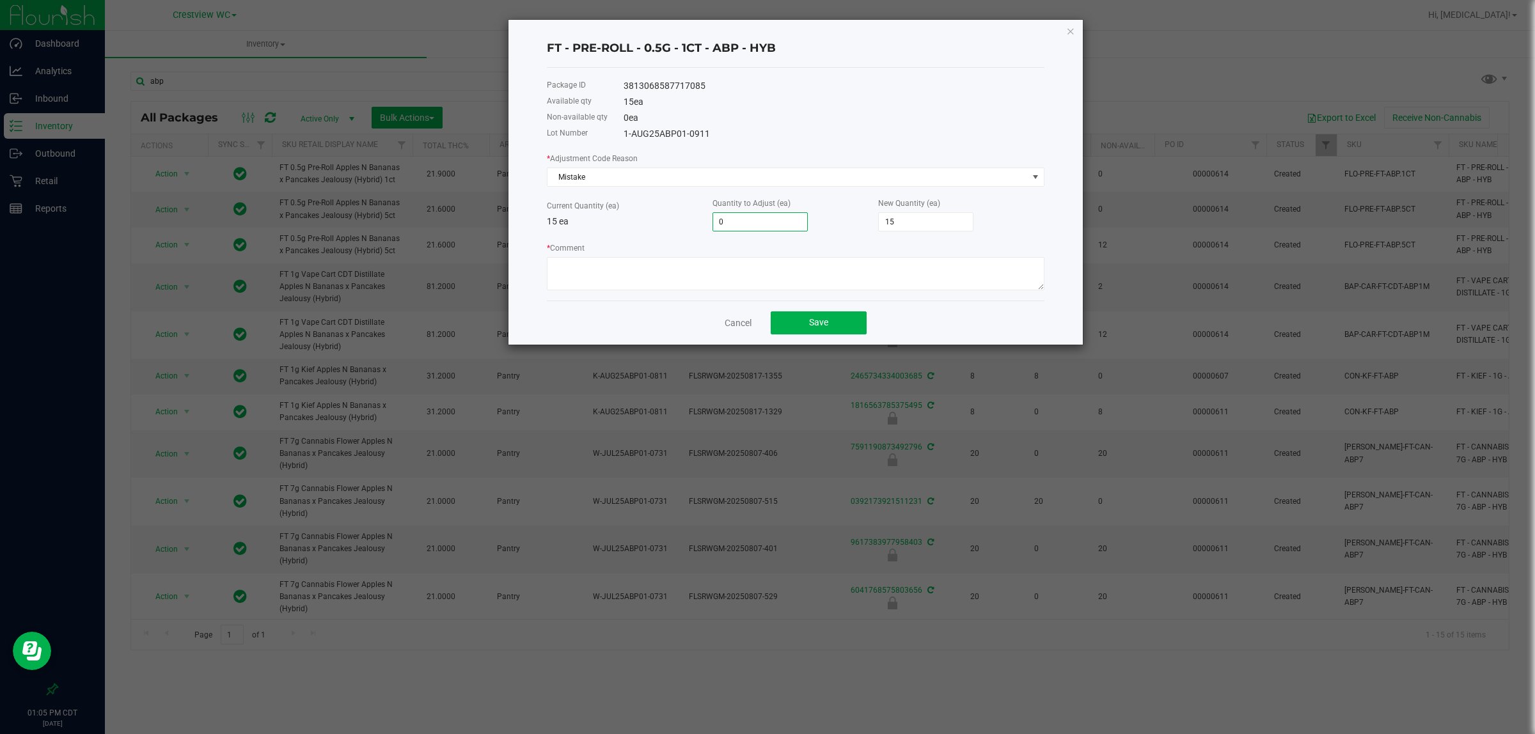
click at [749, 231] on input "0" at bounding box center [760, 222] width 94 height 18
type input "10"
type input "25"
click at [761, 223] on input "10" at bounding box center [760, 222] width 94 height 18
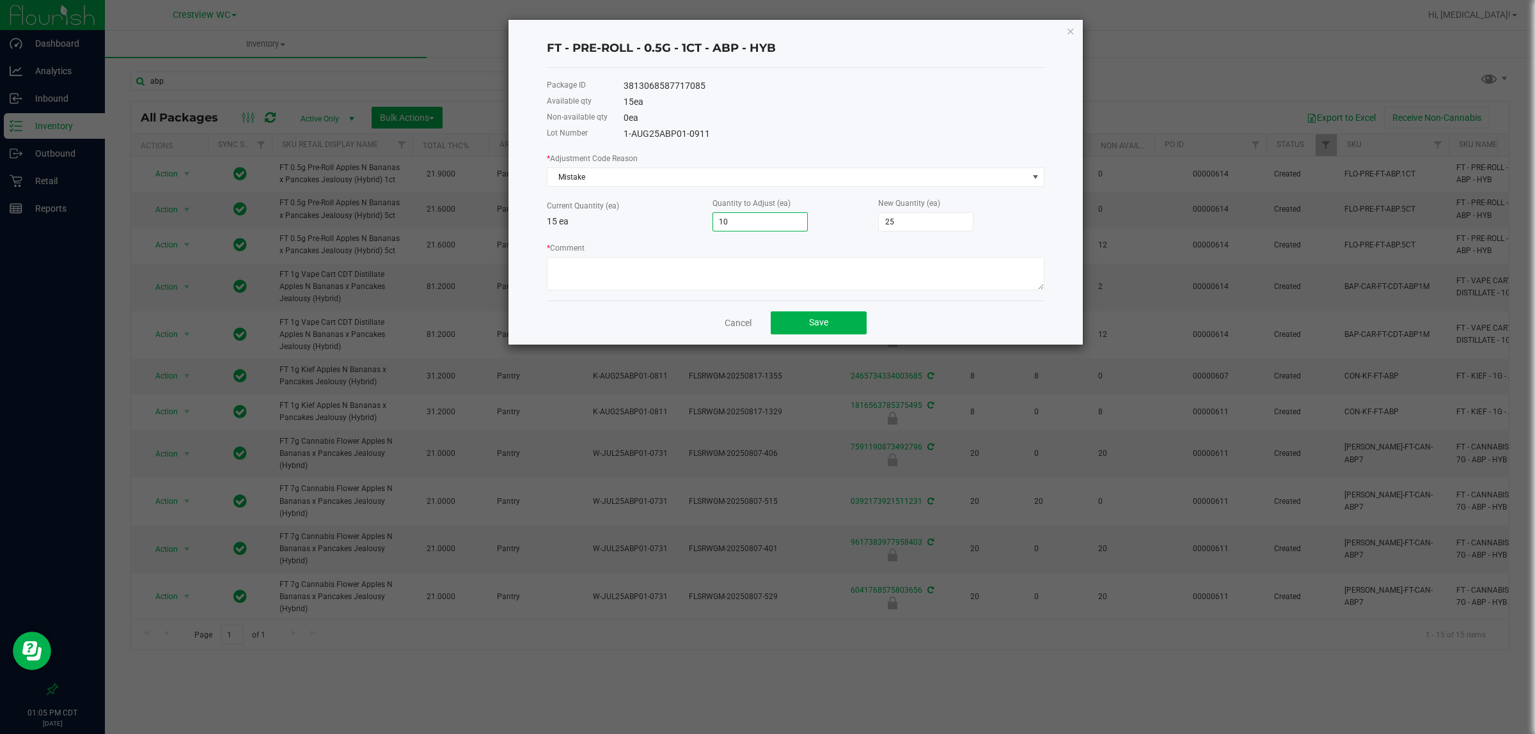
click at [761, 223] on input "10" at bounding box center [760, 222] width 94 height 18
type input "1"
type input "16"
type input "1"
click at [790, 272] on textarea "* Comment" at bounding box center [796, 273] width 498 height 33
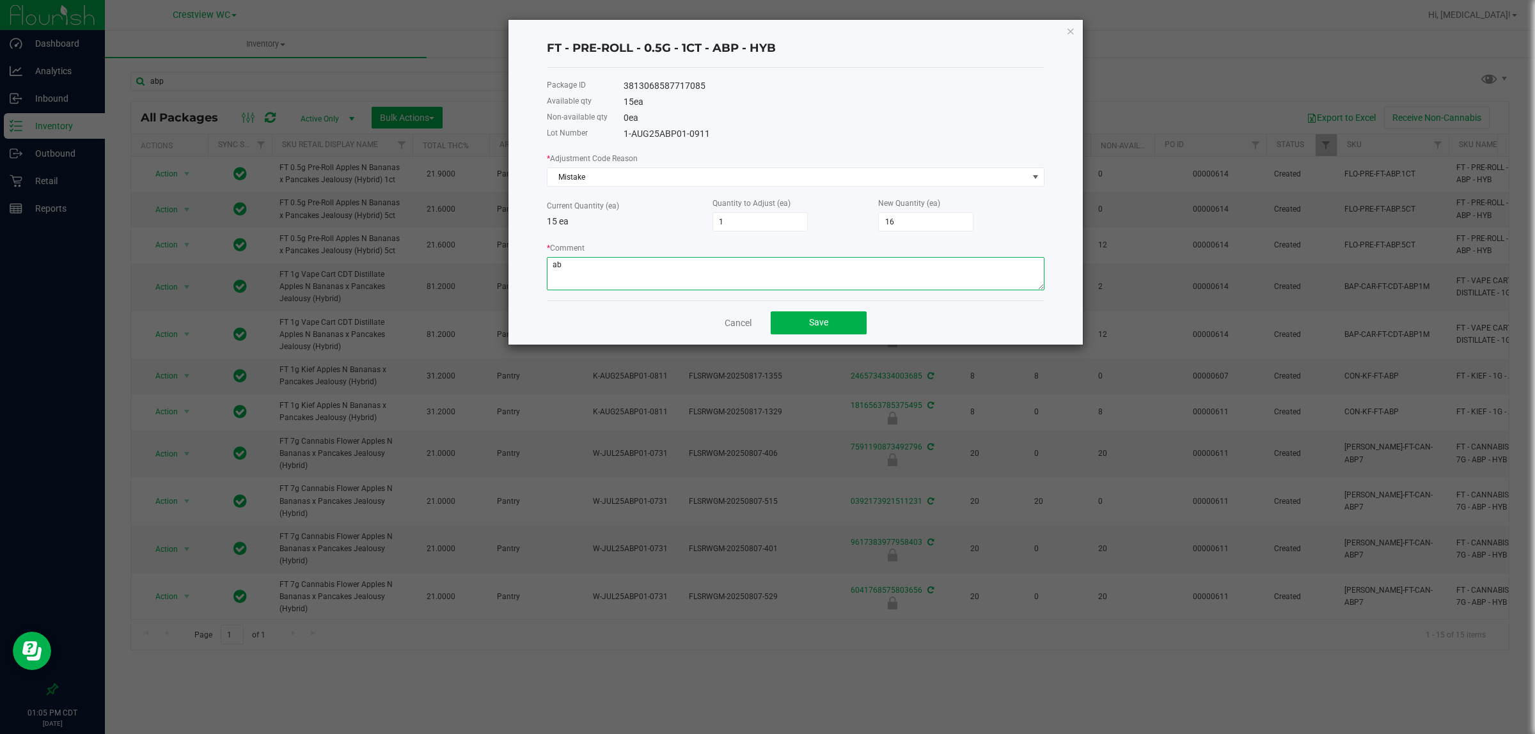
type textarea "a"
type textarea "s"
type textarea "zkr sold as abp"
click at [791, 320] on button "Save" at bounding box center [819, 323] width 96 height 23
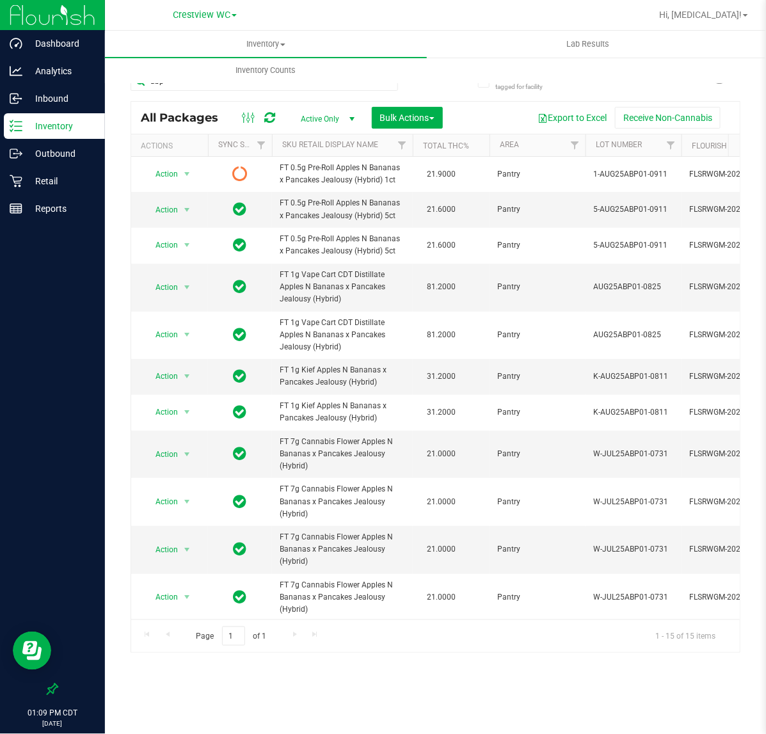
click at [54, 694] on icon at bounding box center [52, 689] width 13 height 13
click at [46, 690] on input "checkbox" at bounding box center [46, 690] width 0 height 0
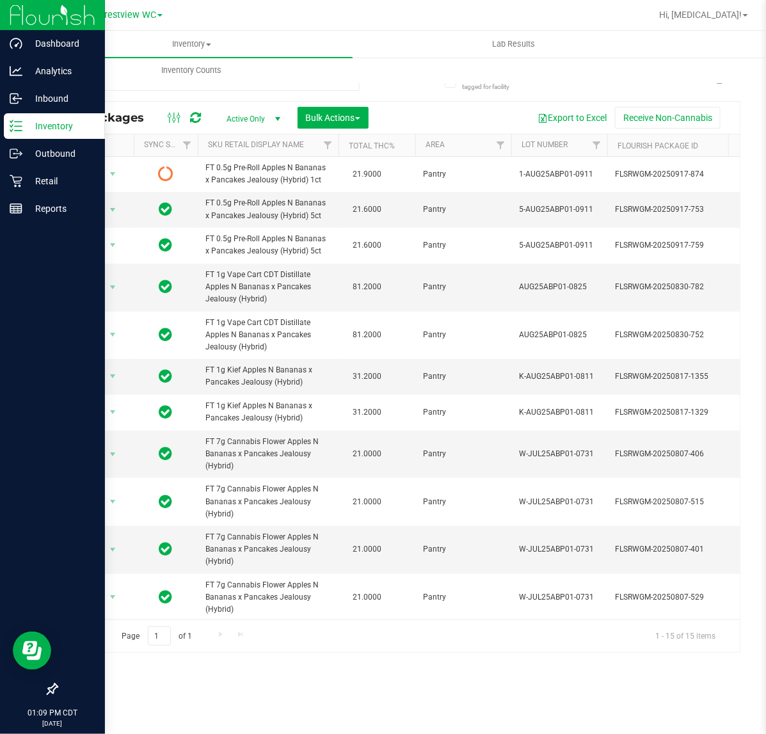
click at [18, 129] on icon at bounding box center [16, 126] width 13 height 13
click at [27, 161] on div "Outbound" at bounding box center [54, 154] width 101 height 26
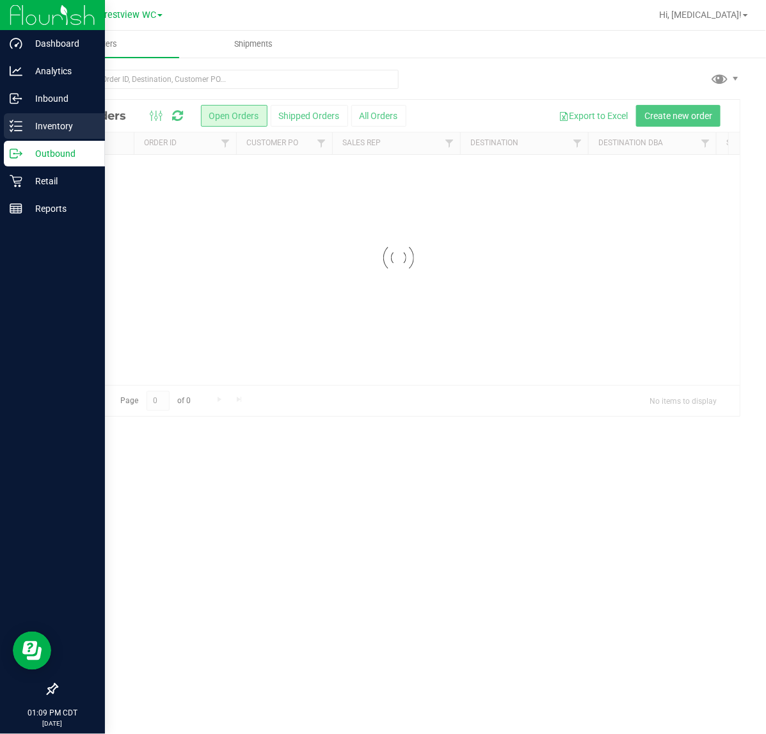
click at [36, 129] on p "Inventory" at bounding box center [60, 125] width 77 height 15
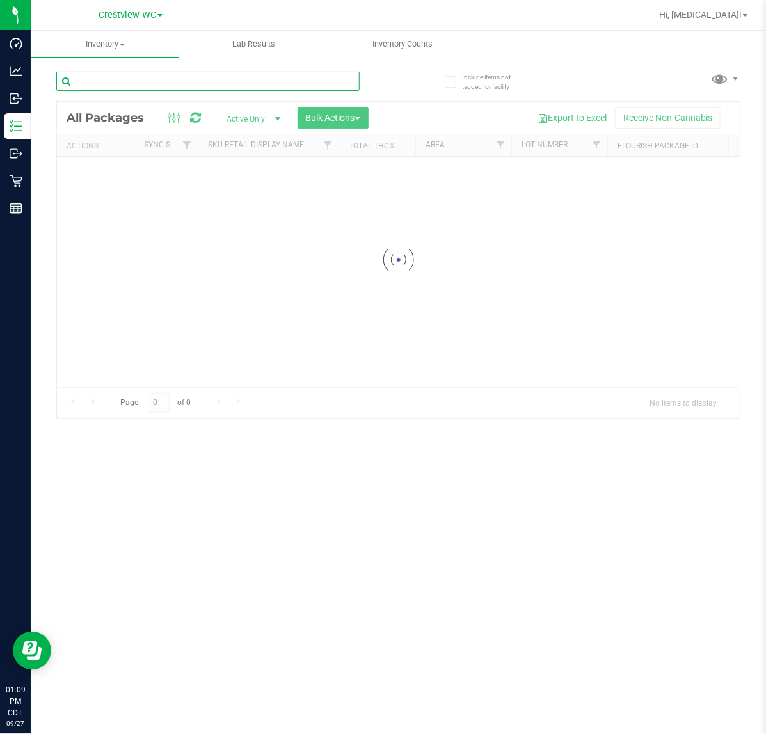
click at [218, 72] on input "text" at bounding box center [207, 81] width 303 height 19
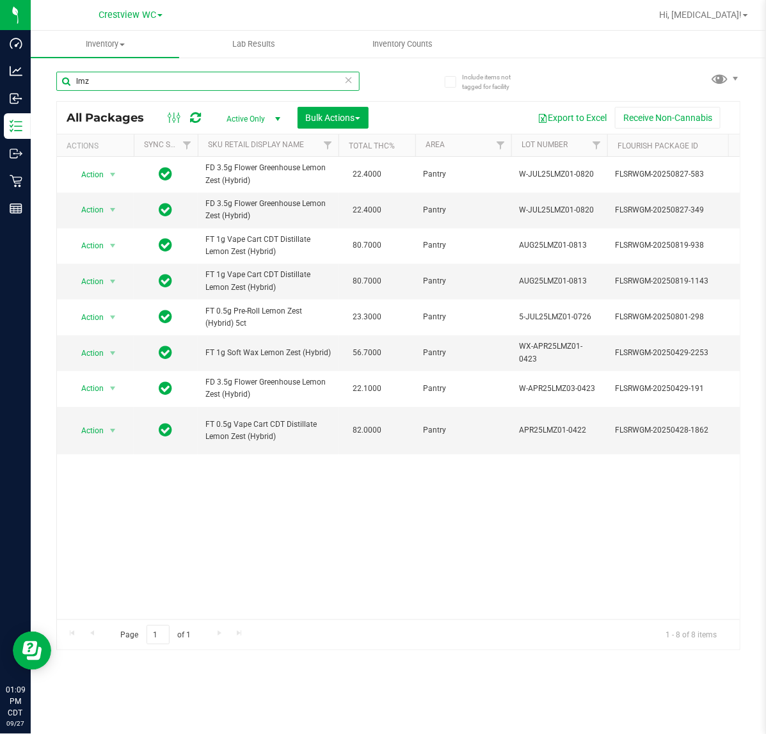
type input "lmz"
click at [199, 555] on div "Action Action Edit attributes Global inventory Locate package Package audit log…" at bounding box center [398, 388] width 683 height 463
